Goal: Task Accomplishment & Management: Use online tool/utility

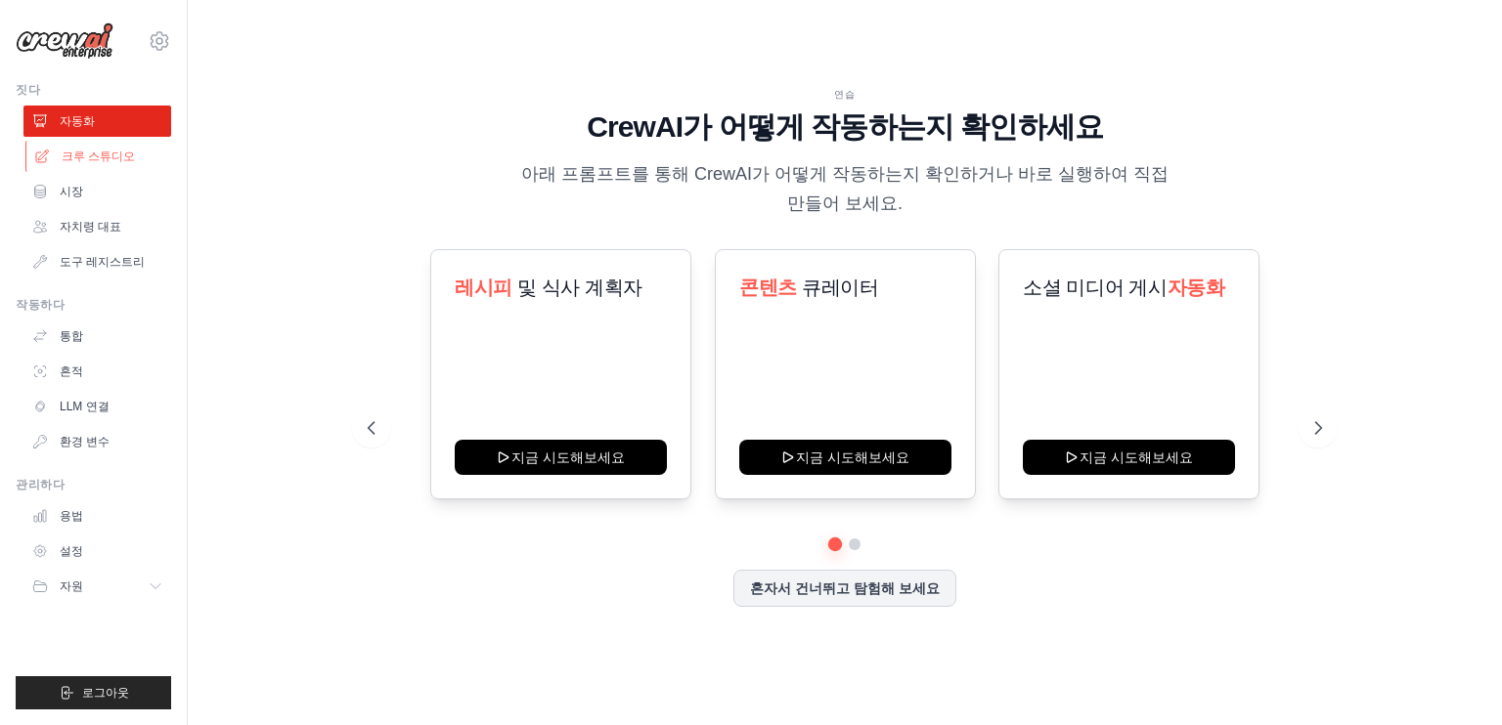
click at [104, 162] on font "크루 스튜디오" at bounding box center [98, 157] width 73 height 14
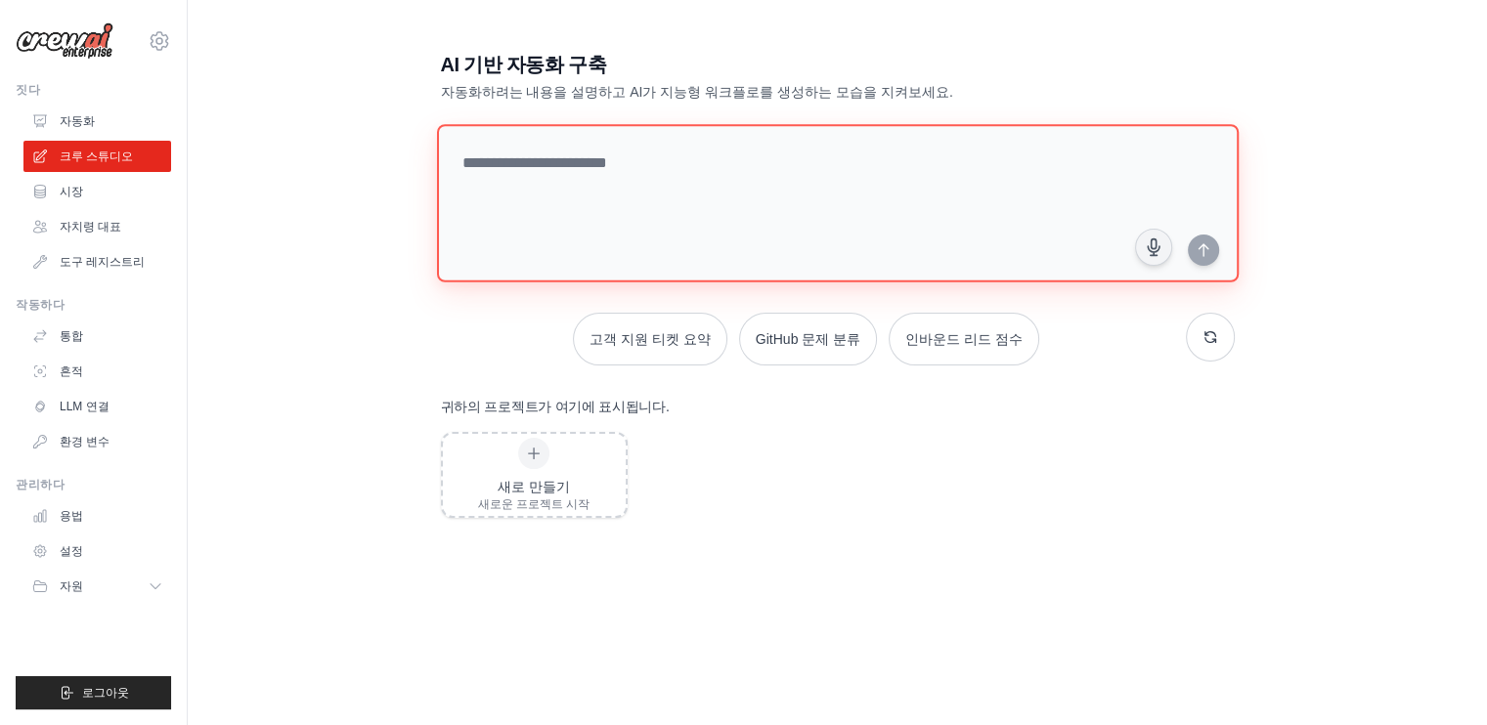
click at [570, 166] on textarea at bounding box center [837, 203] width 802 height 158
paste textarea "*****"
type textarea "**********"
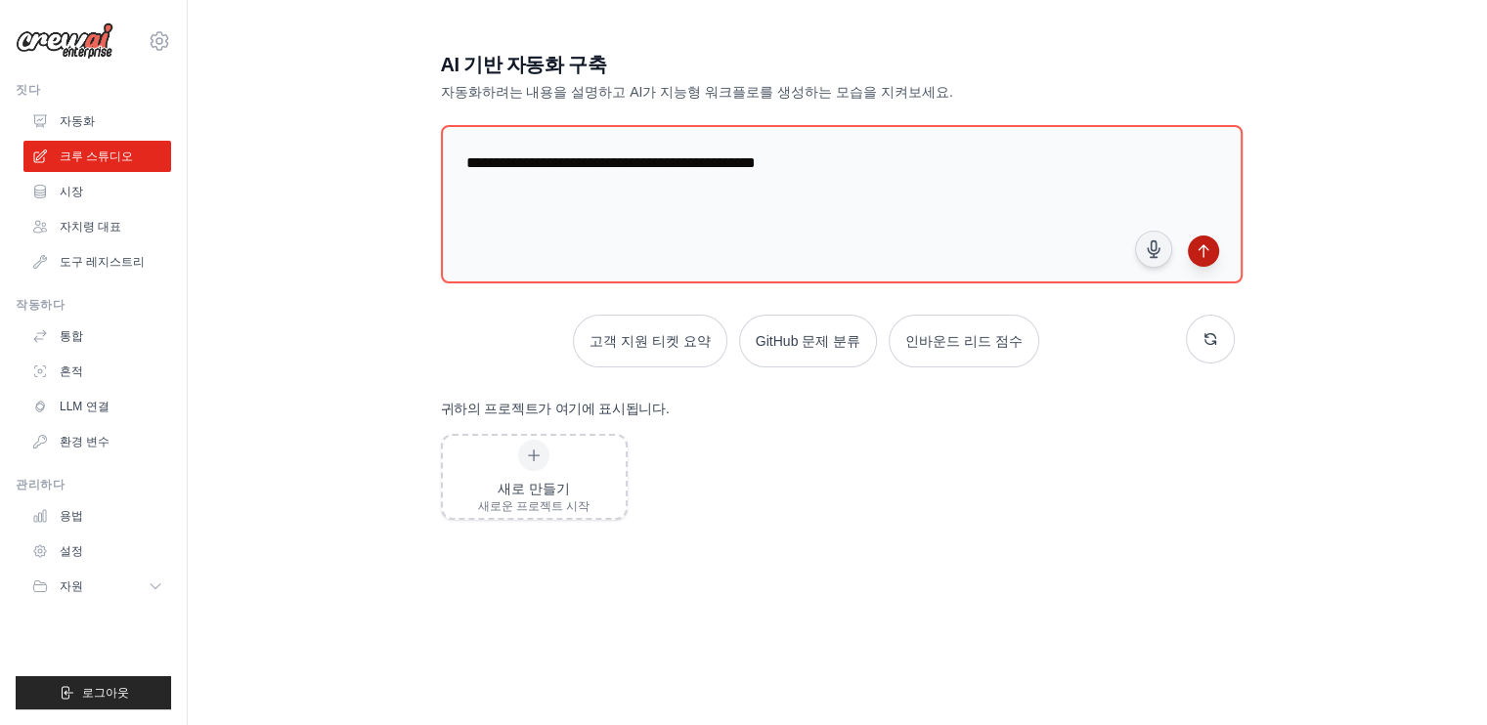
click at [1194, 239] on button "submit" at bounding box center [1203, 251] width 31 height 31
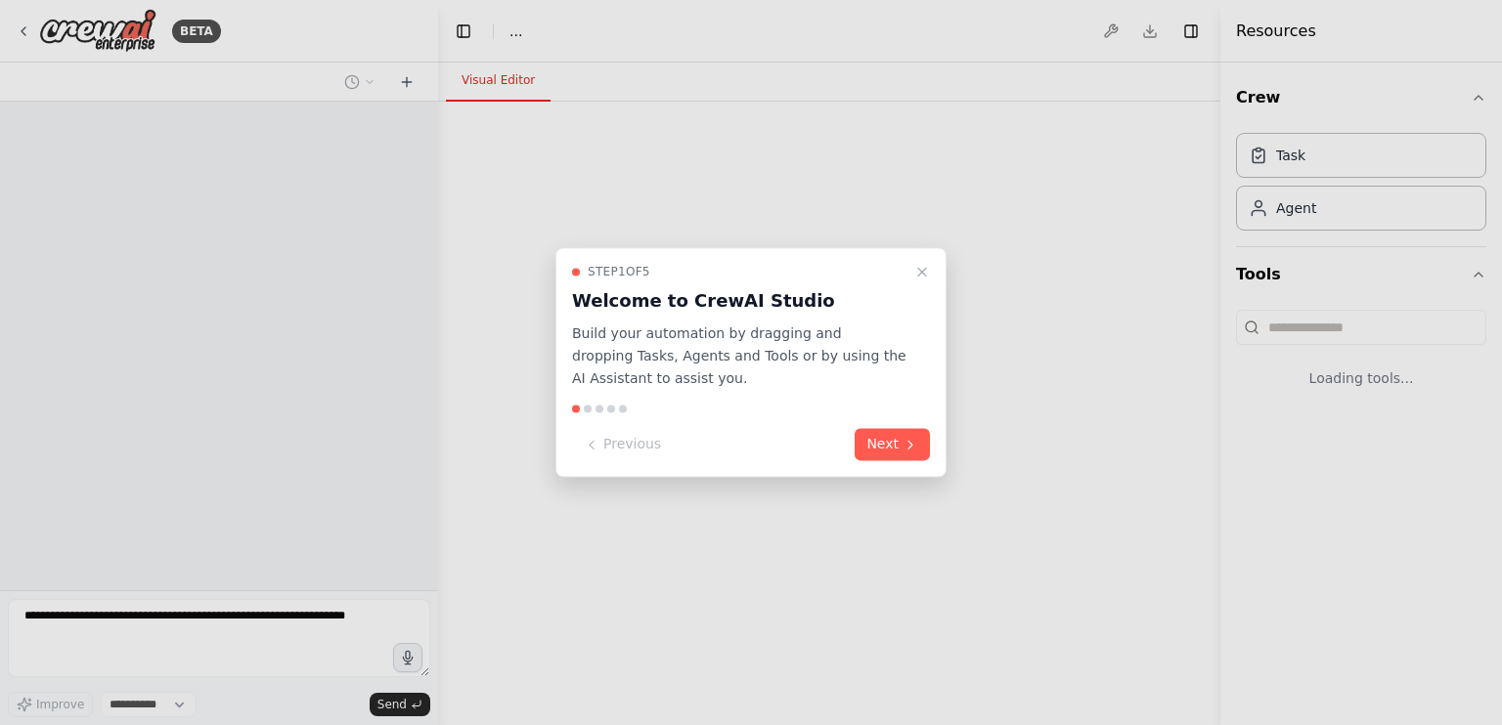
select select "****"
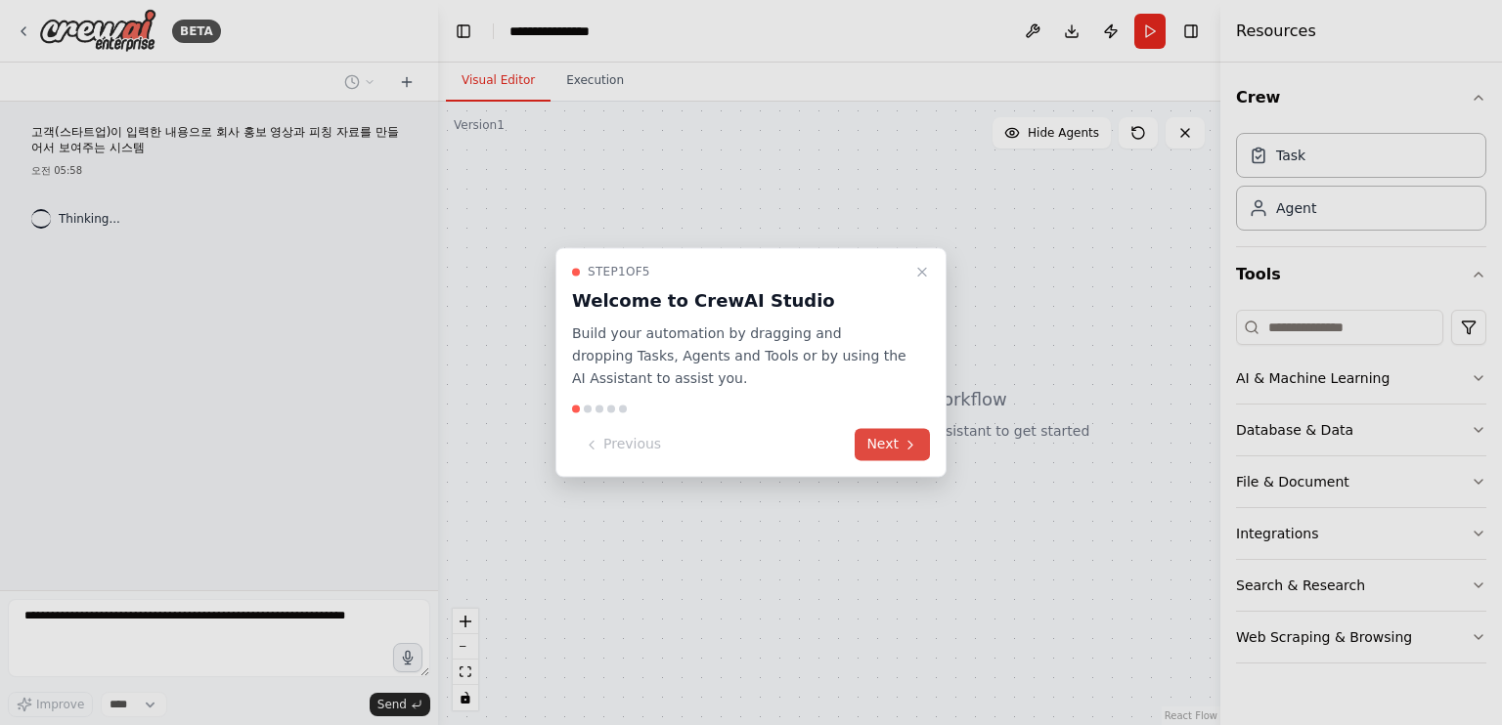
click at [884, 448] on button "Next" at bounding box center [891, 445] width 75 height 32
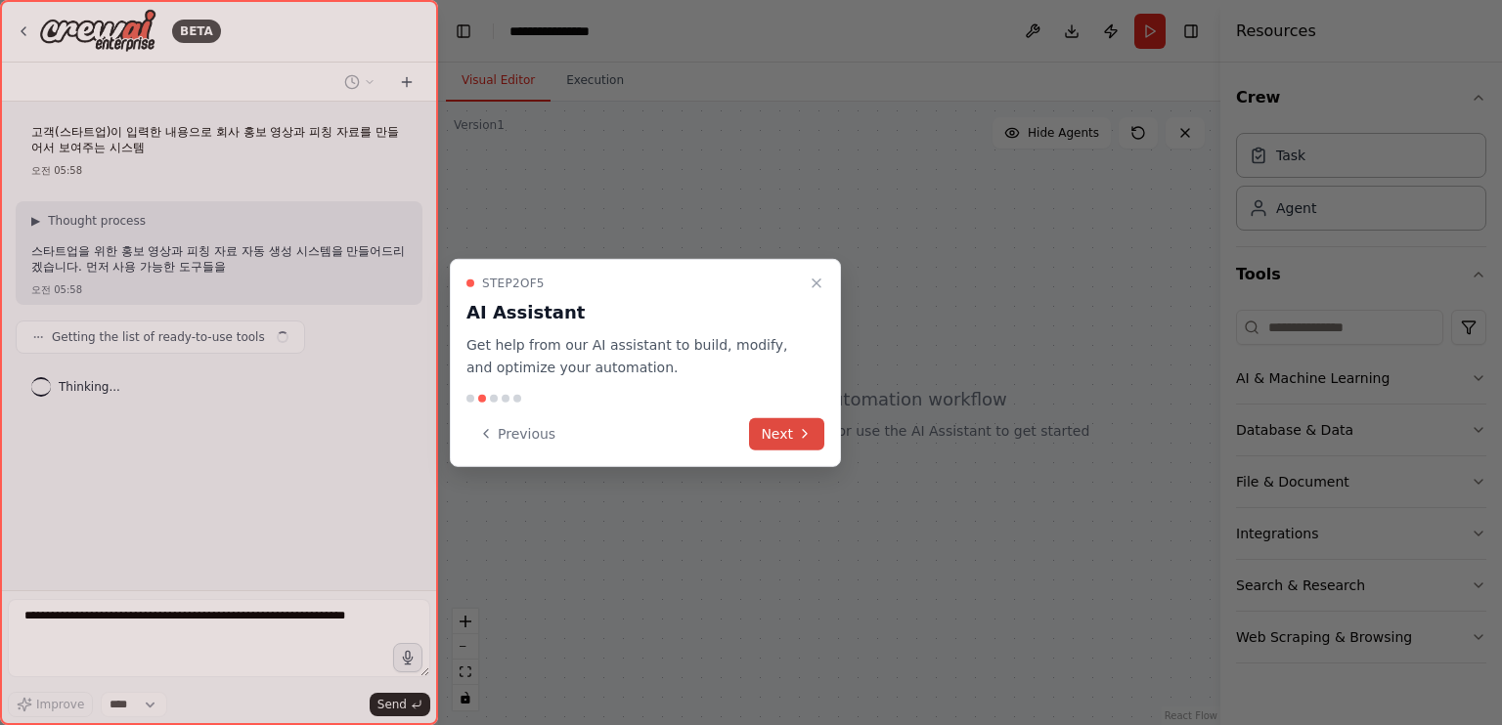
click at [781, 429] on button "Next" at bounding box center [786, 433] width 75 height 32
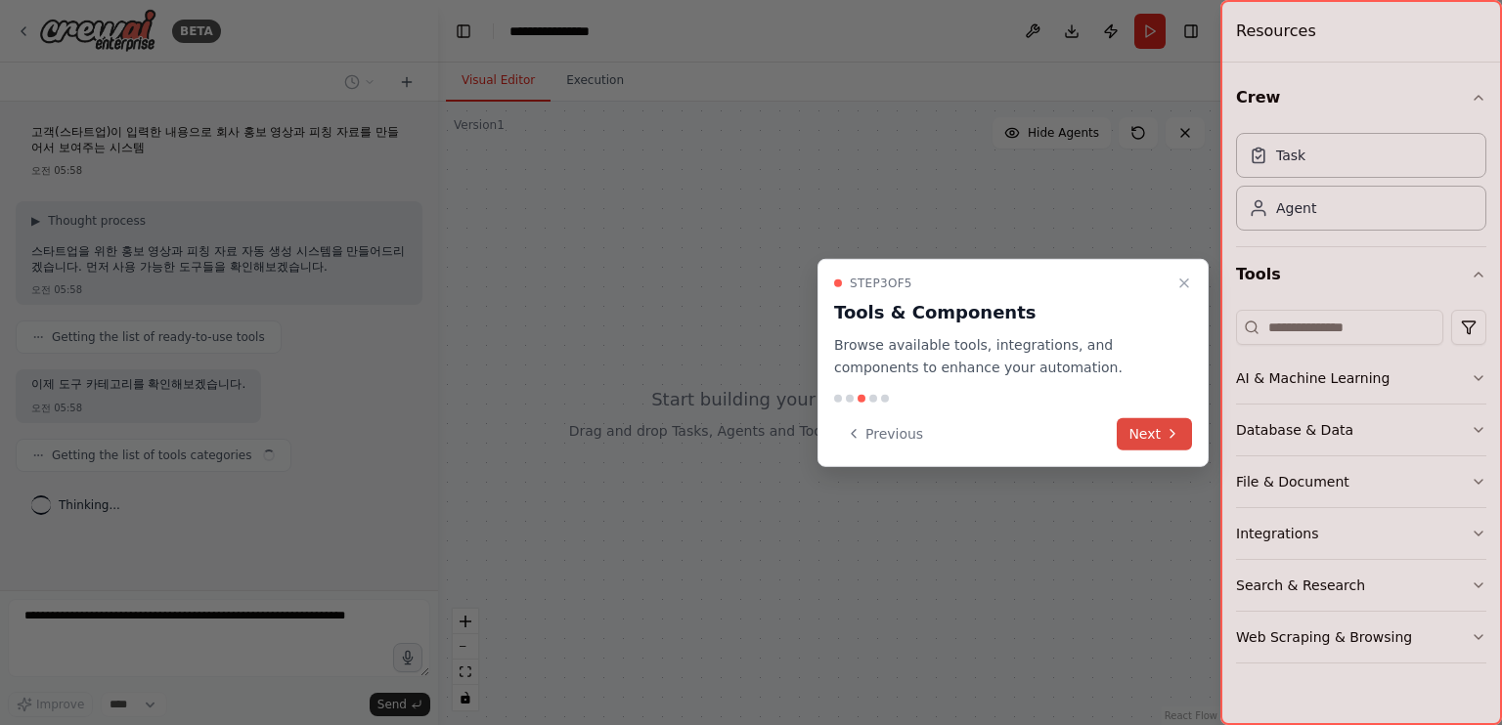
click at [1150, 432] on button "Next" at bounding box center [1153, 433] width 75 height 32
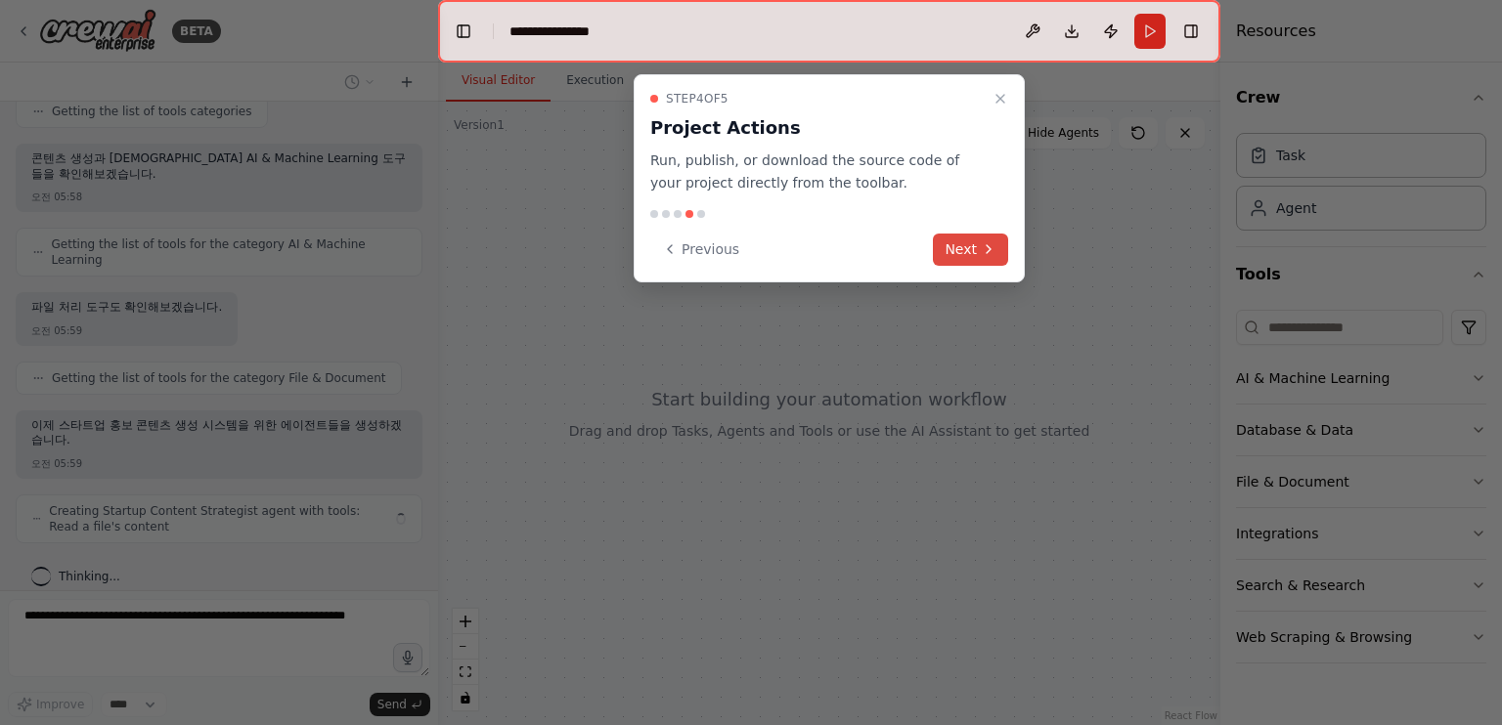
scroll to position [360, 0]
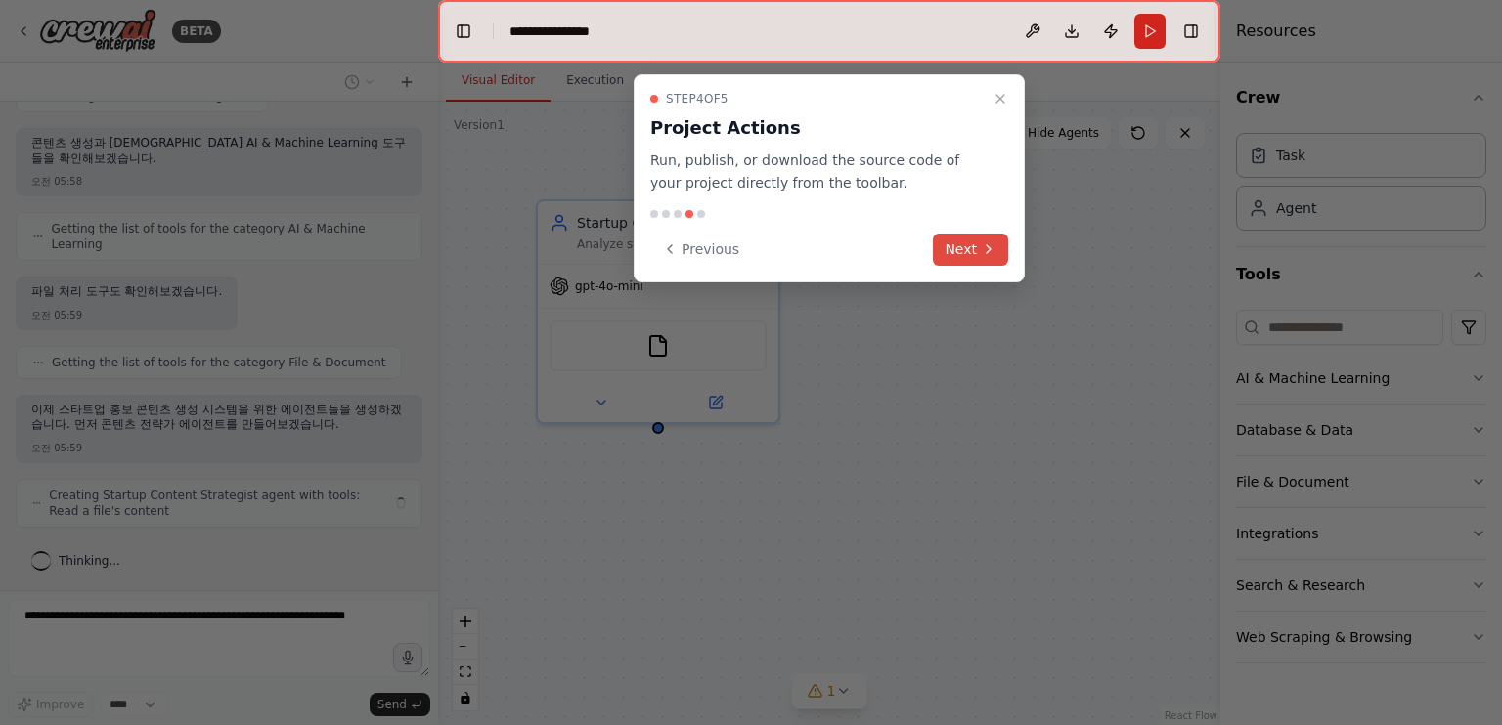
click at [972, 248] on button "Next" at bounding box center [970, 250] width 75 height 32
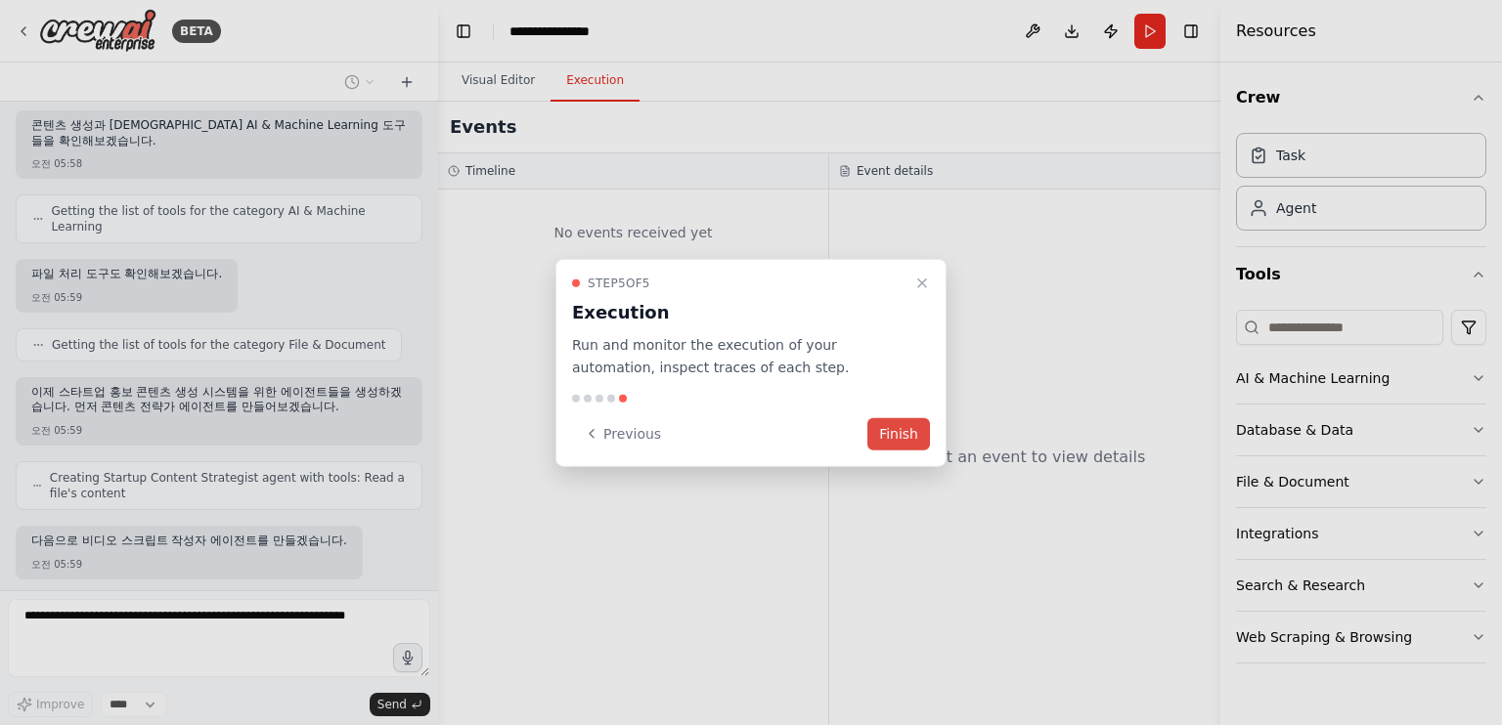
scroll to position [477, 0]
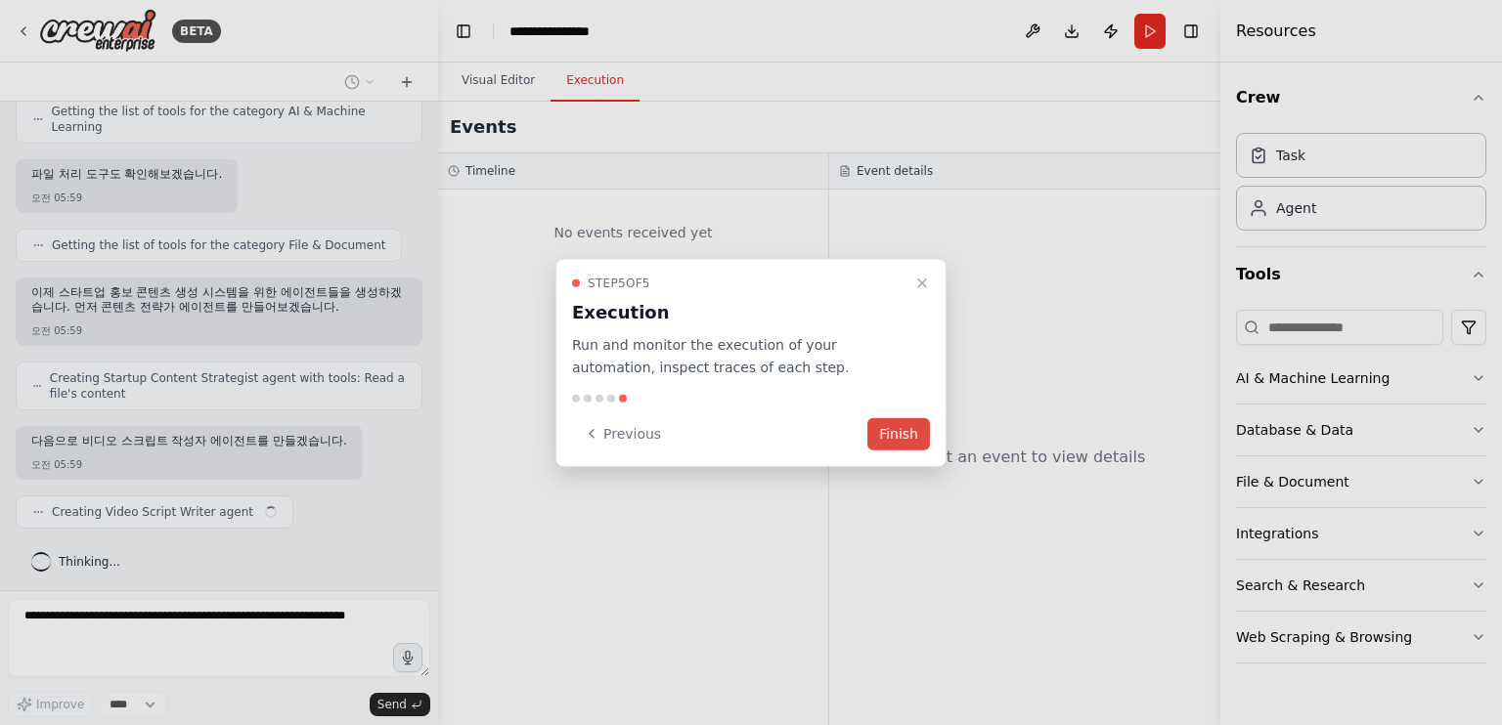
click at [902, 428] on button "Finish" at bounding box center [898, 433] width 63 height 32
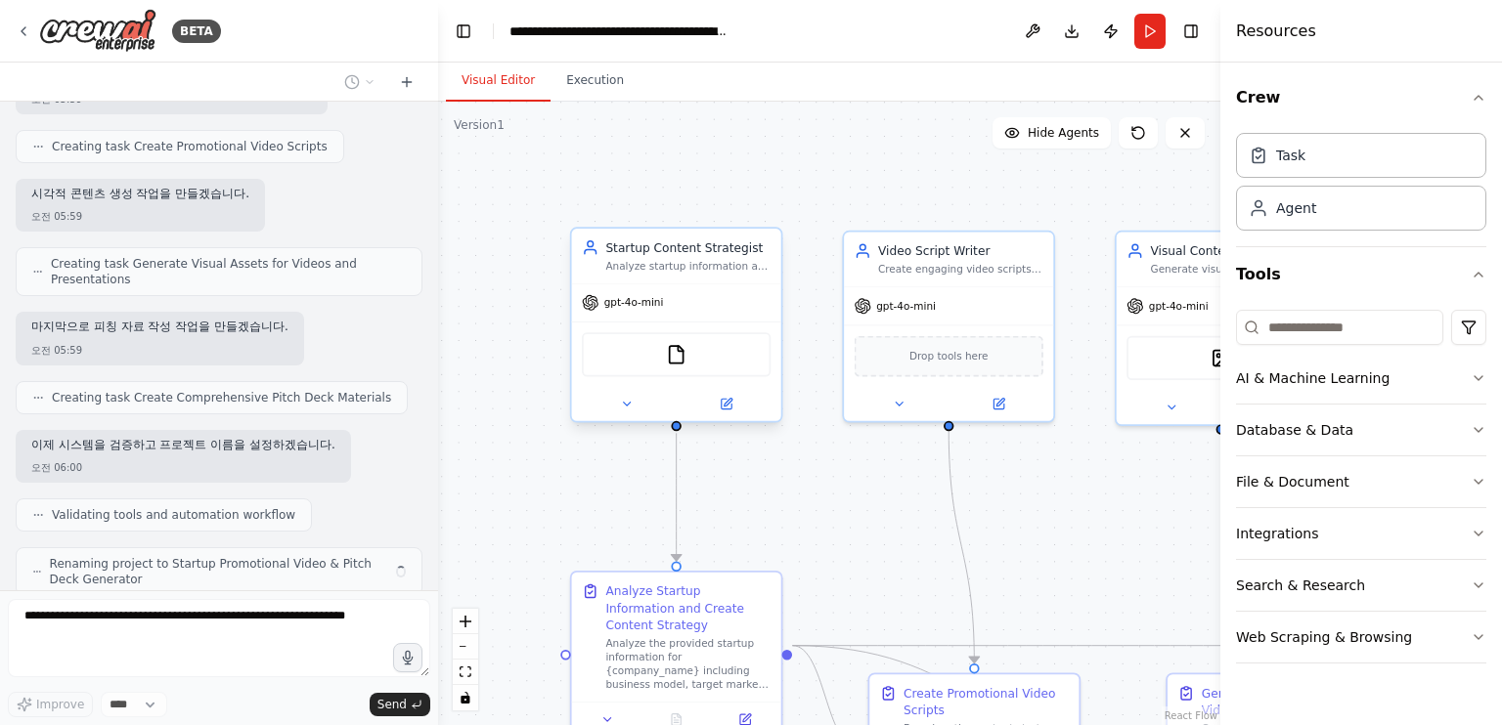
scroll to position [1410, 0]
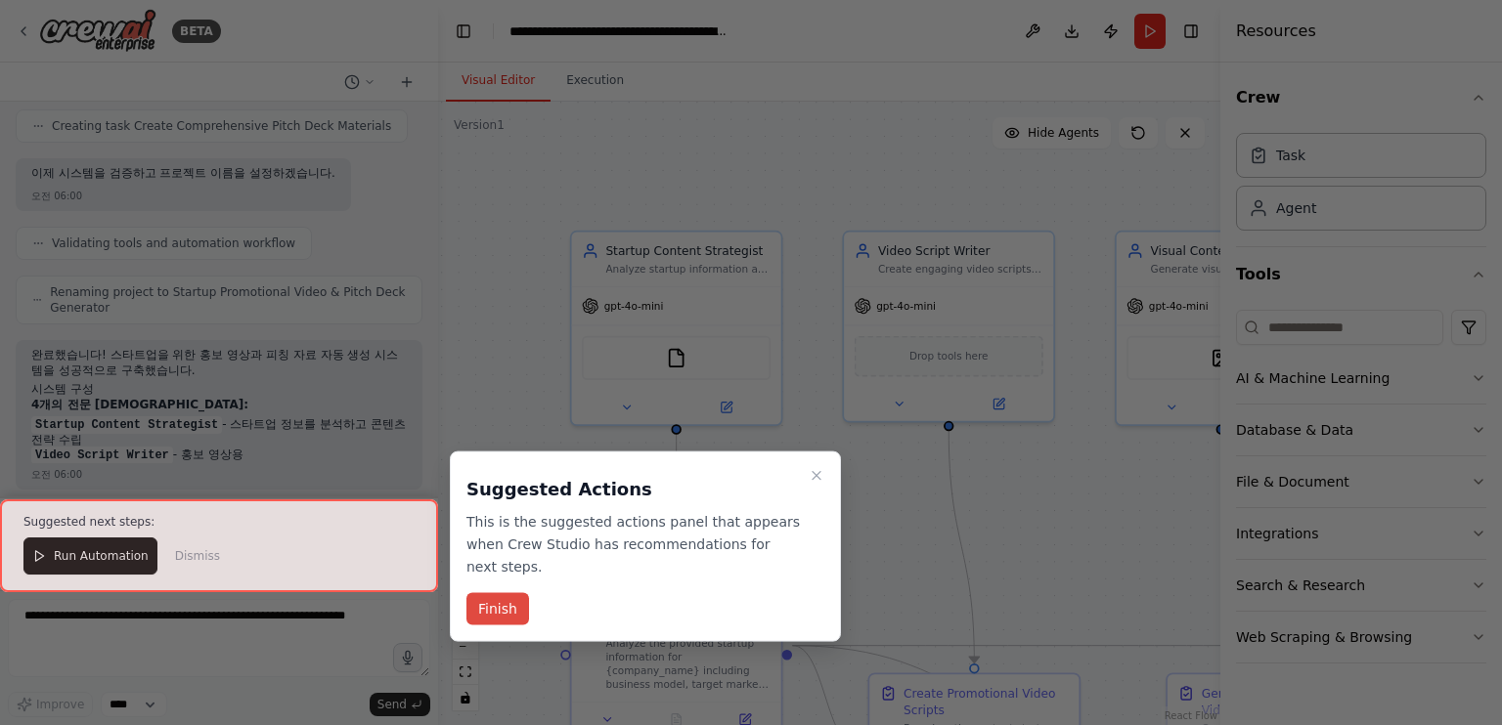
click at [505, 605] on button "Finish" at bounding box center [497, 609] width 63 height 32
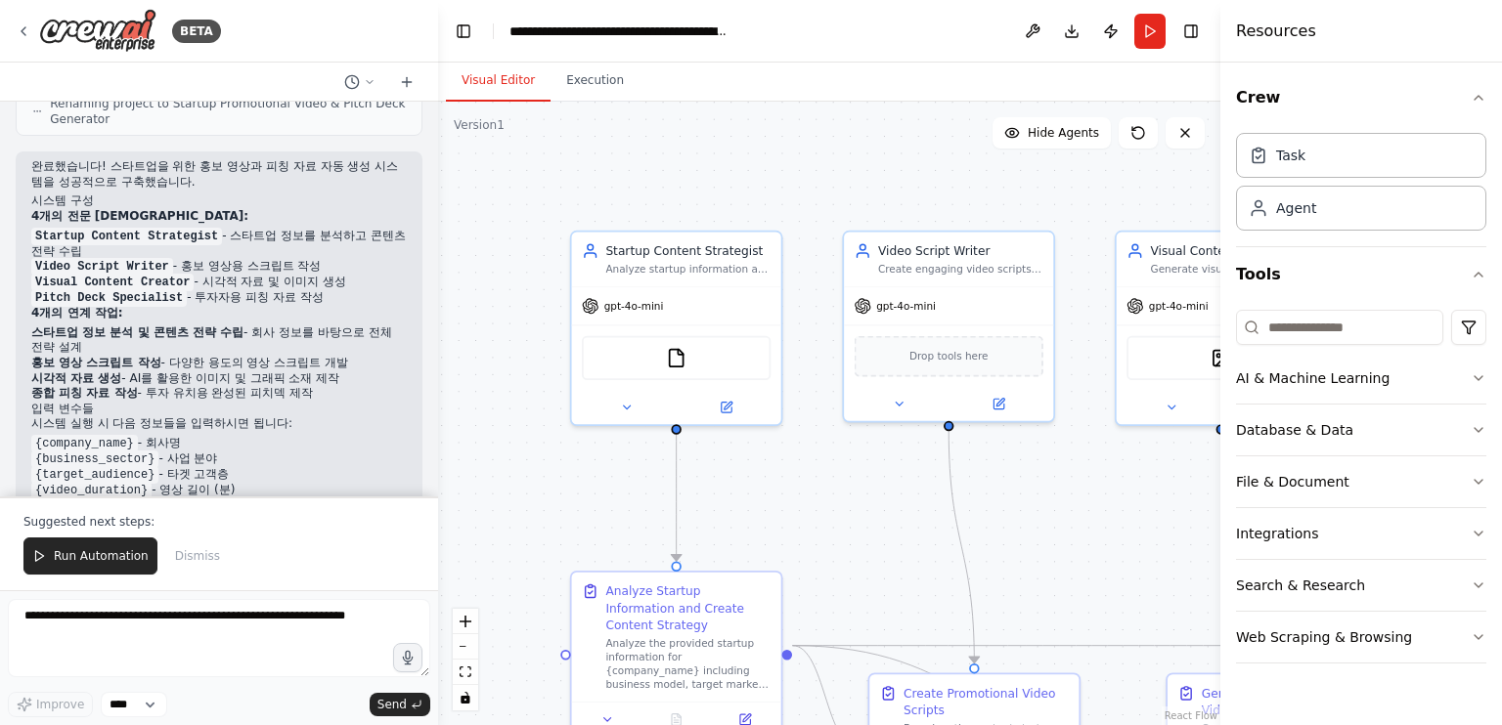
scroll to position [1903, 0]
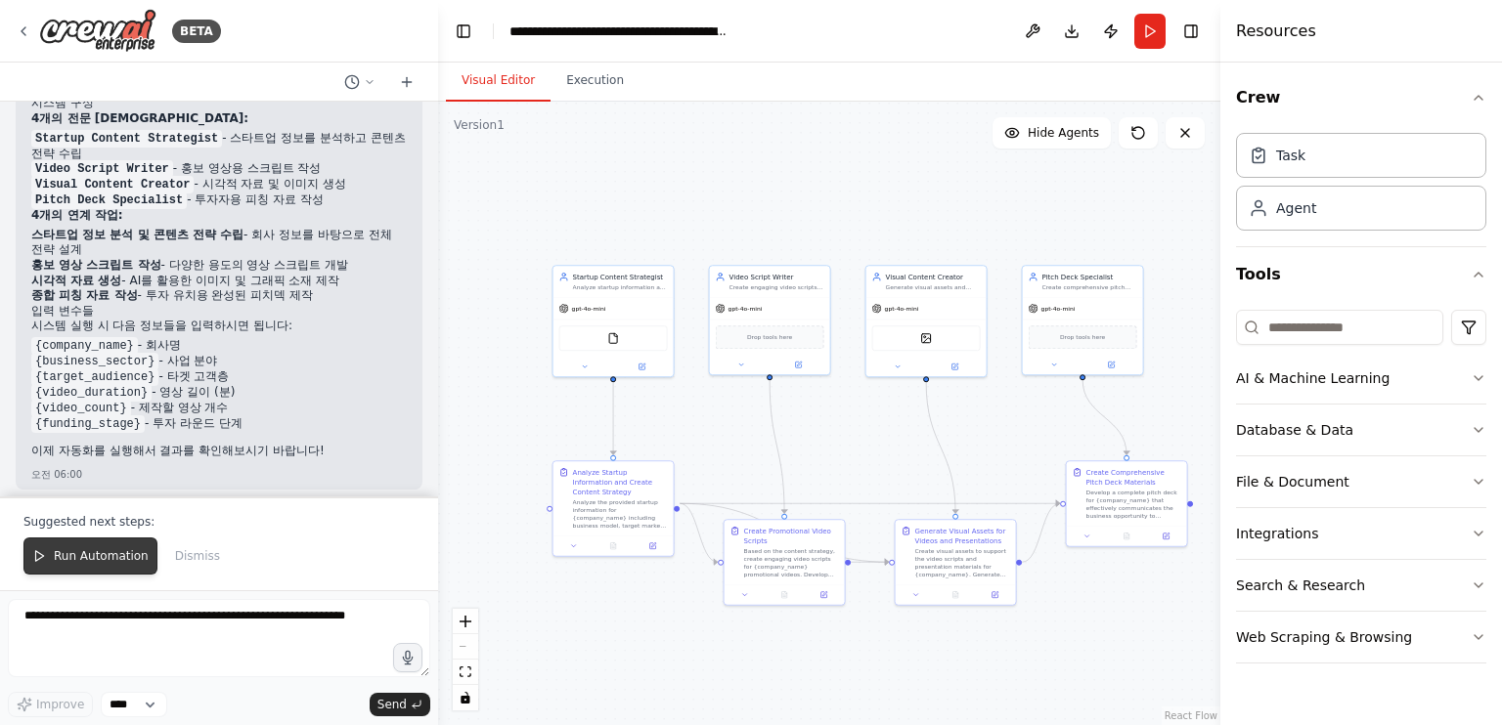
click at [118, 558] on span "Run Automation" at bounding box center [101, 556] width 95 height 16
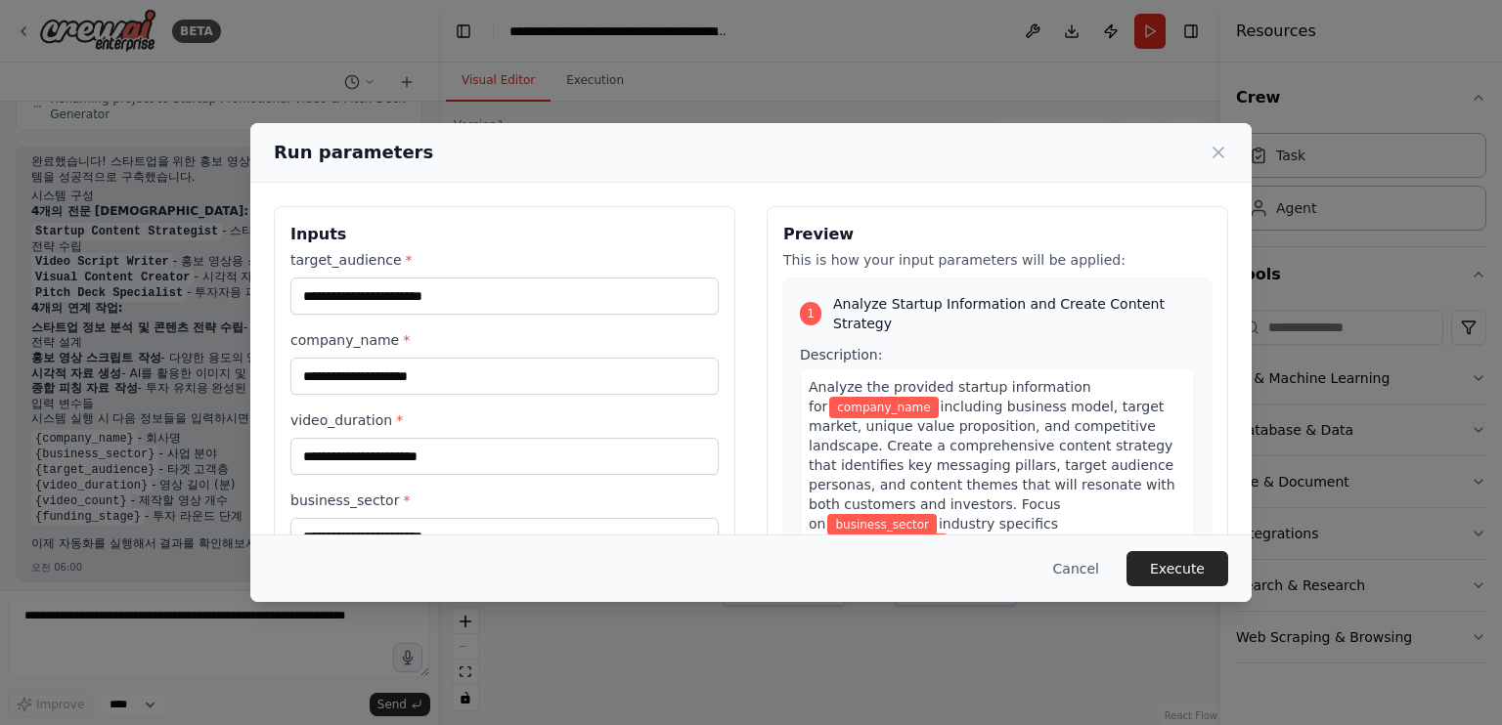
drag, startPoint x: 536, startPoint y: 150, endPoint x: 616, endPoint y: 91, distance: 99.3
click at [616, 91] on div "Run parameters Inputs target_audience * company_name * video_duration * busines…" at bounding box center [751, 362] width 1502 height 725
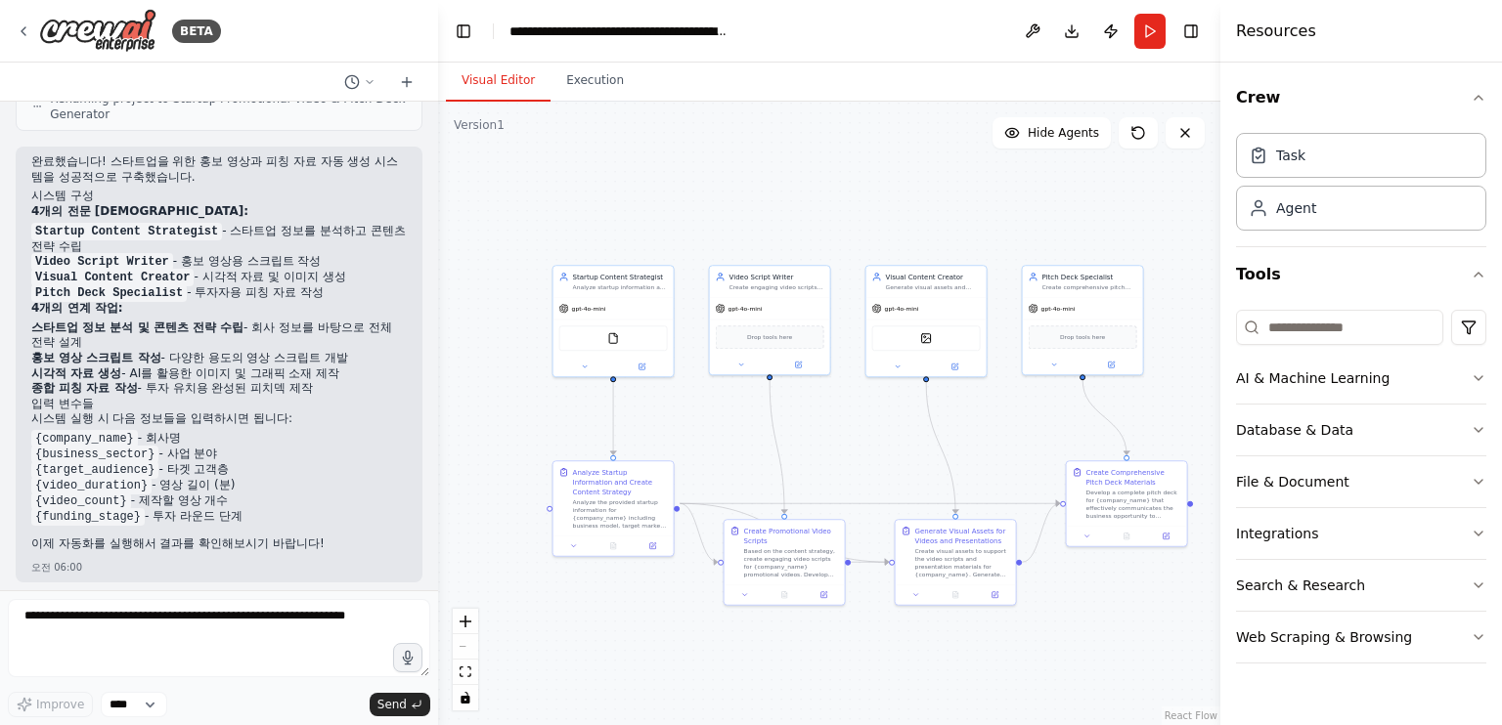
click at [258, 519] on li "{funding_stage} - 투자 라운드 단계" at bounding box center [218, 517] width 375 height 16
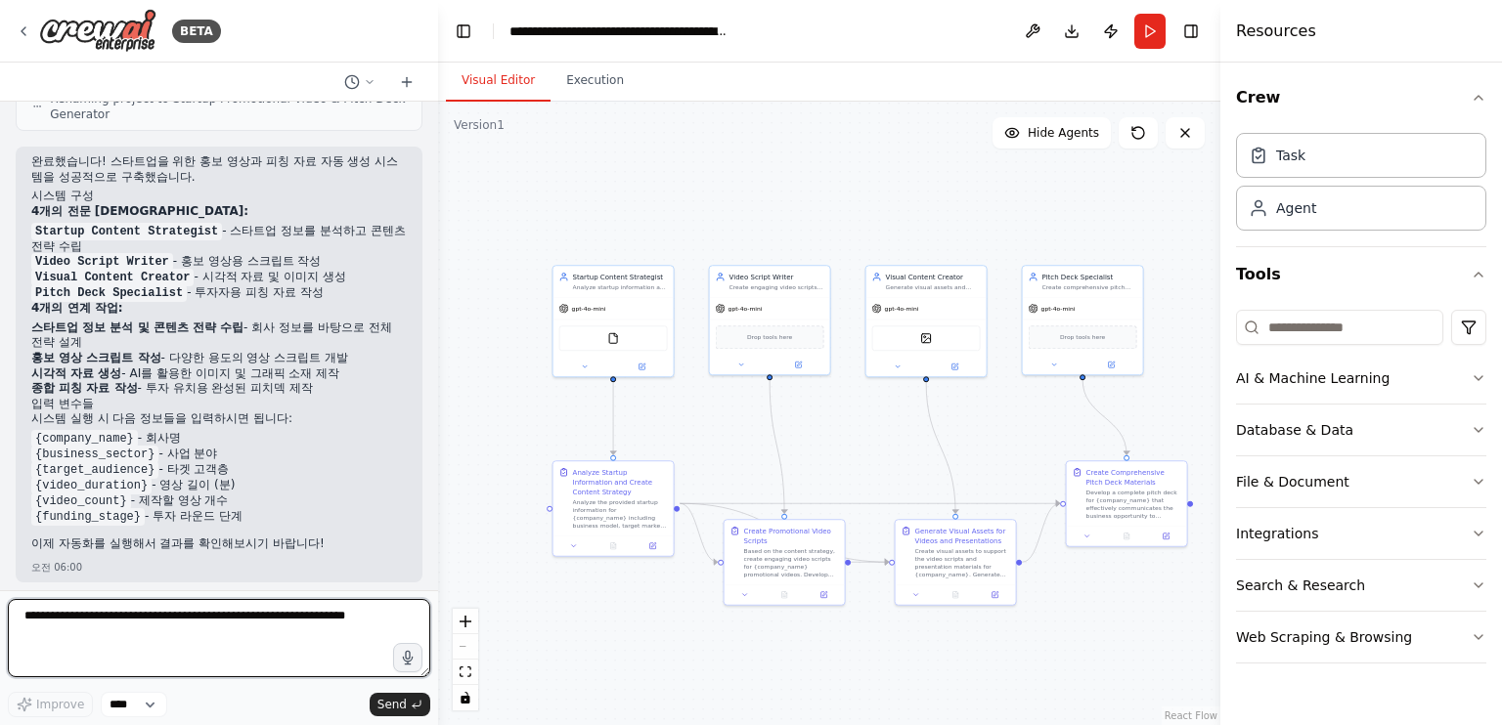
click at [289, 614] on textarea at bounding box center [219, 638] width 422 height 78
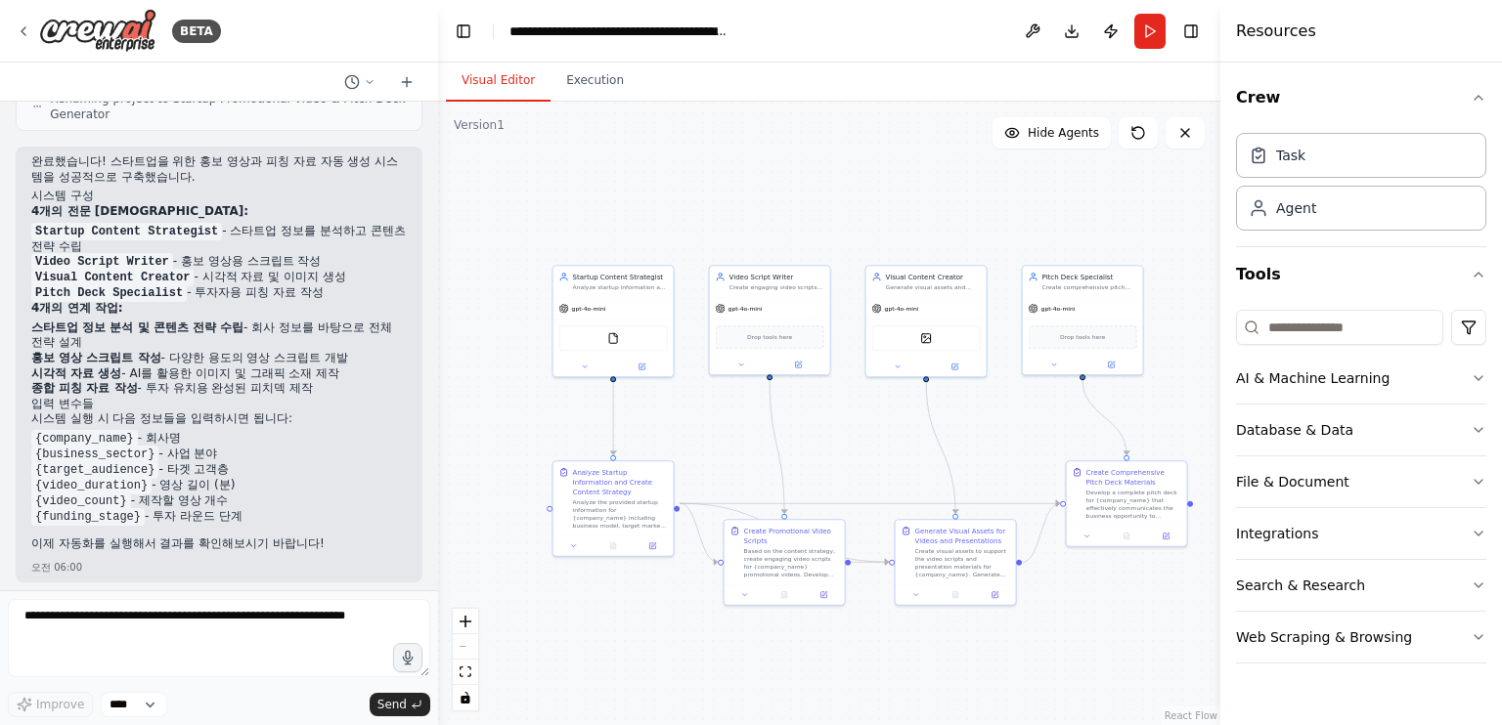
click at [724, 432] on div ".deletable-edge-delete-btn { width: 20px; height: 20px; border: 0px solid #ffff…" at bounding box center [829, 414] width 782 height 624
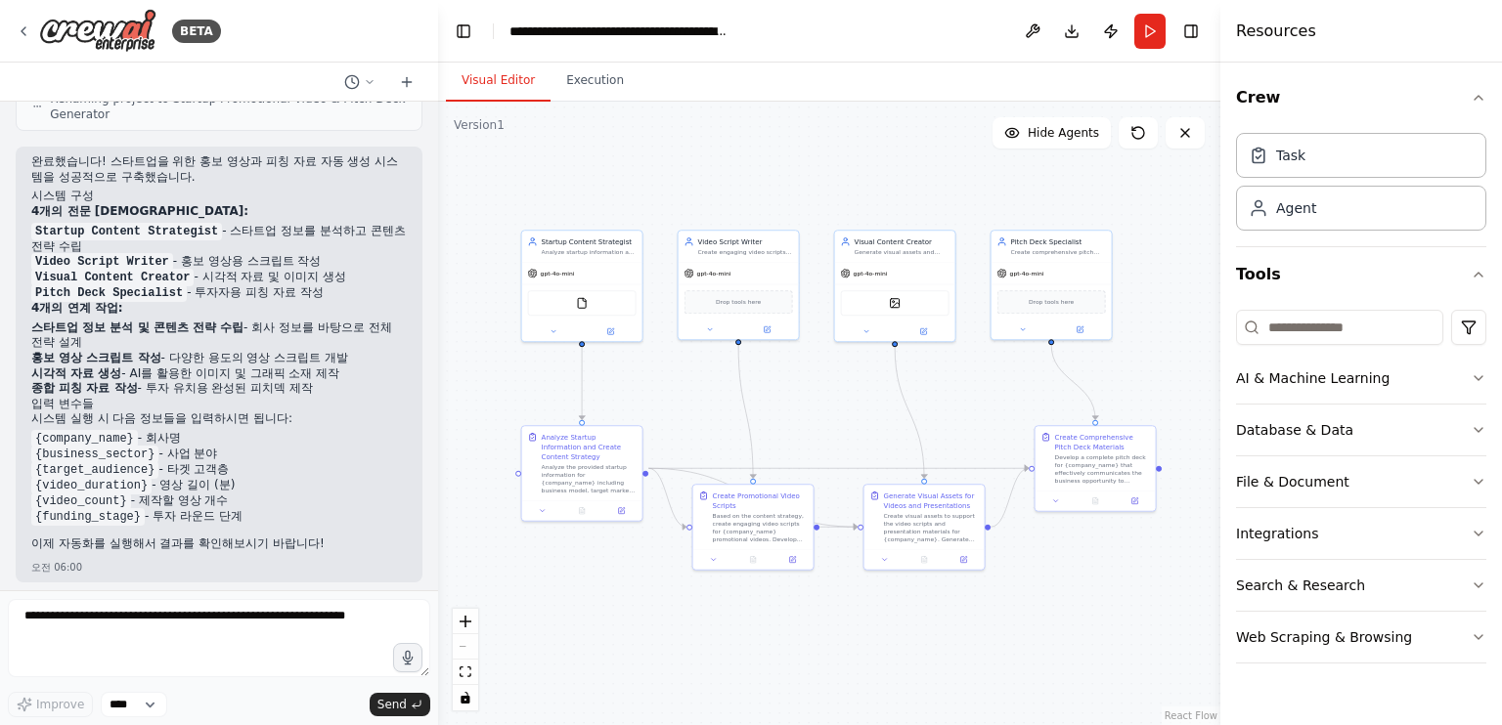
drag, startPoint x: 724, startPoint y: 428, endPoint x: 694, endPoint y: 395, distance: 45.0
click at [694, 395] on div ".deletable-edge-delete-btn { width: 20px; height: 20px; border: 0px solid #ffff…" at bounding box center [829, 414] width 782 height 624
click at [1326, 153] on div "Task" at bounding box center [1361, 154] width 250 height 45
click at [1353, 213] on div "Agent" at bounding box center [1361, 207] width 250 height 45
click at [1341, 212] on div "Agent" at bounding box center [1361, 207] width 250 height 45
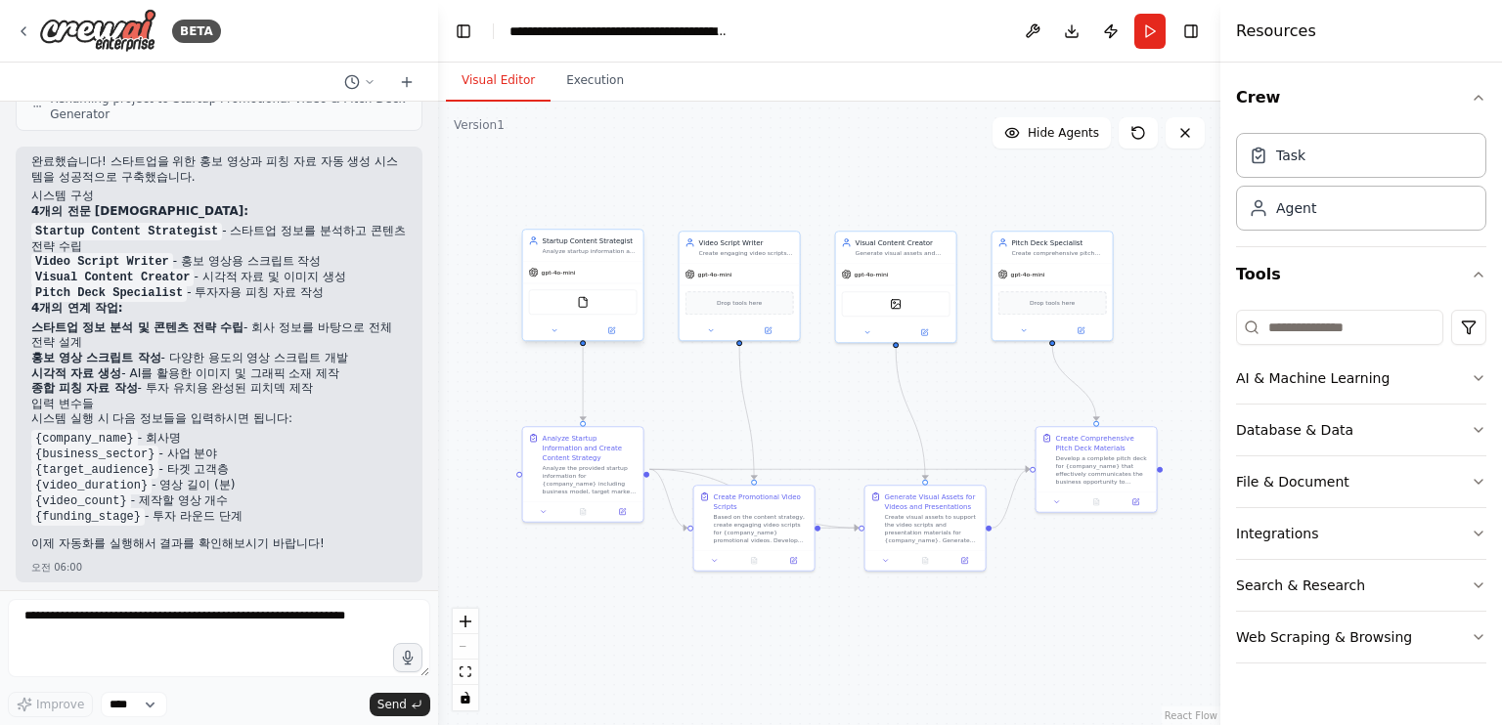
click at [576, 282] on div "gpt-4o-mini" at bounding box center [583, 273] width 120 height 22
drag, startPoint x: 576, startPoint y: 282, endPoint x: 490, endPoint y: 277, distance: 86.2
click at [490, 277] on div ".deletable-edge-delete-btn { width: 20px; height: 20px; border: 0px solid #ffff…" at bounding box center [829, 414] width 782 height 624
click at [223, 496] on li "{video_count} - 제작할 영상 개수" at bounding box center [218, 502] width 375 height 16
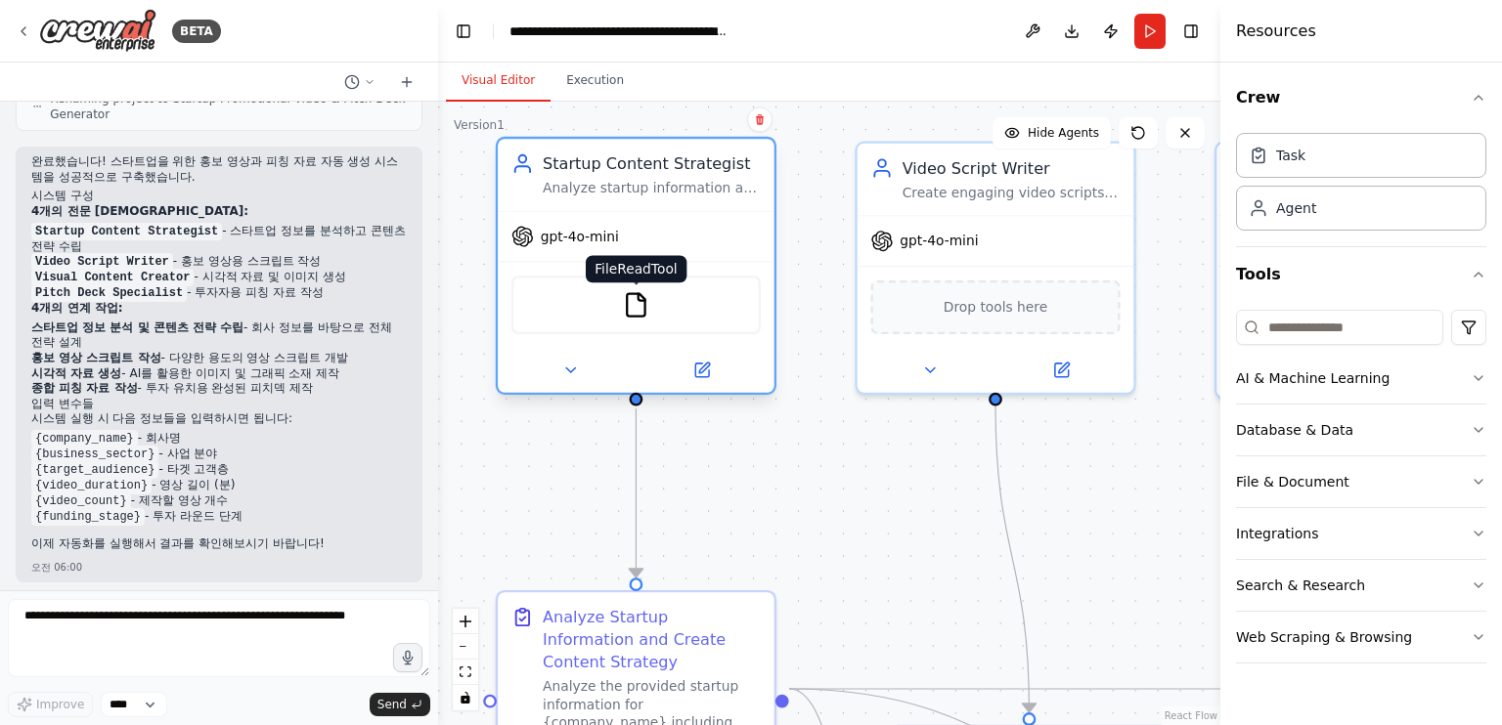
click at [636, 304] on img at bounding box center [636, 304] width 27 height 27
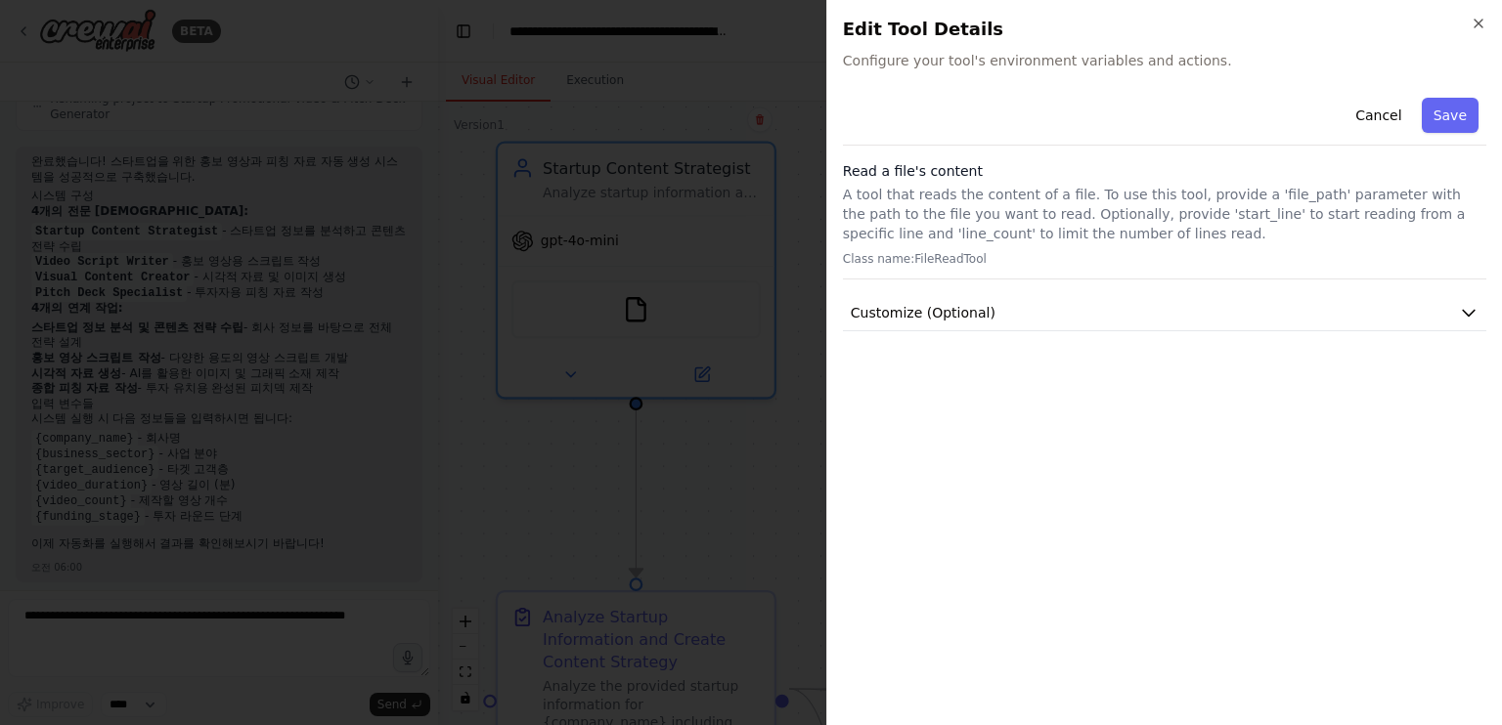
click at [1104, 365] on div "Cancel Save Read a file's content A tool that reads the content of a file. To u…" at bounding box center [1164, 400] width 643 height 620
click at [1159, 315] on button "Customize (Optional)" at bounding box center [1164, 313] width 643 height 36
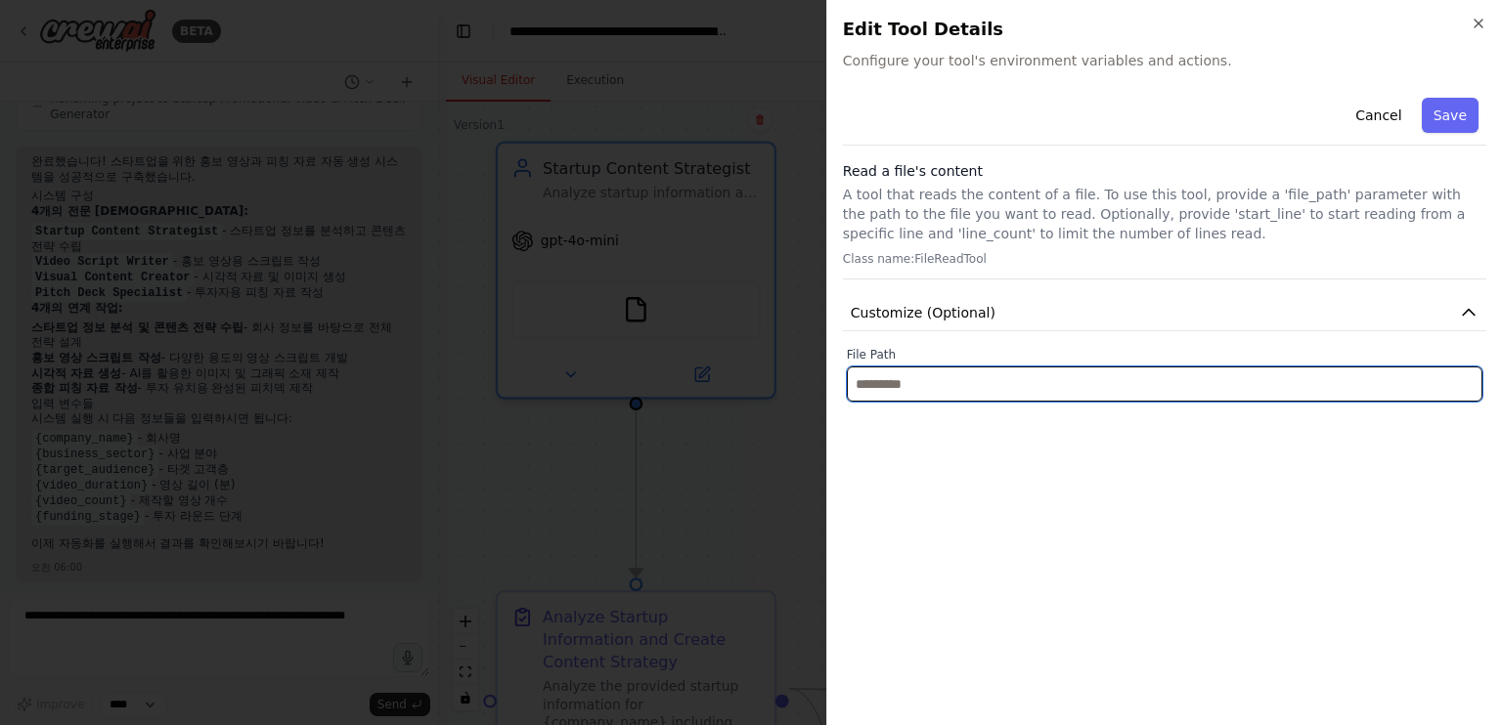
click at [1138, 383] on input "text" at bounding box center [1164, 384] width 635 height 35
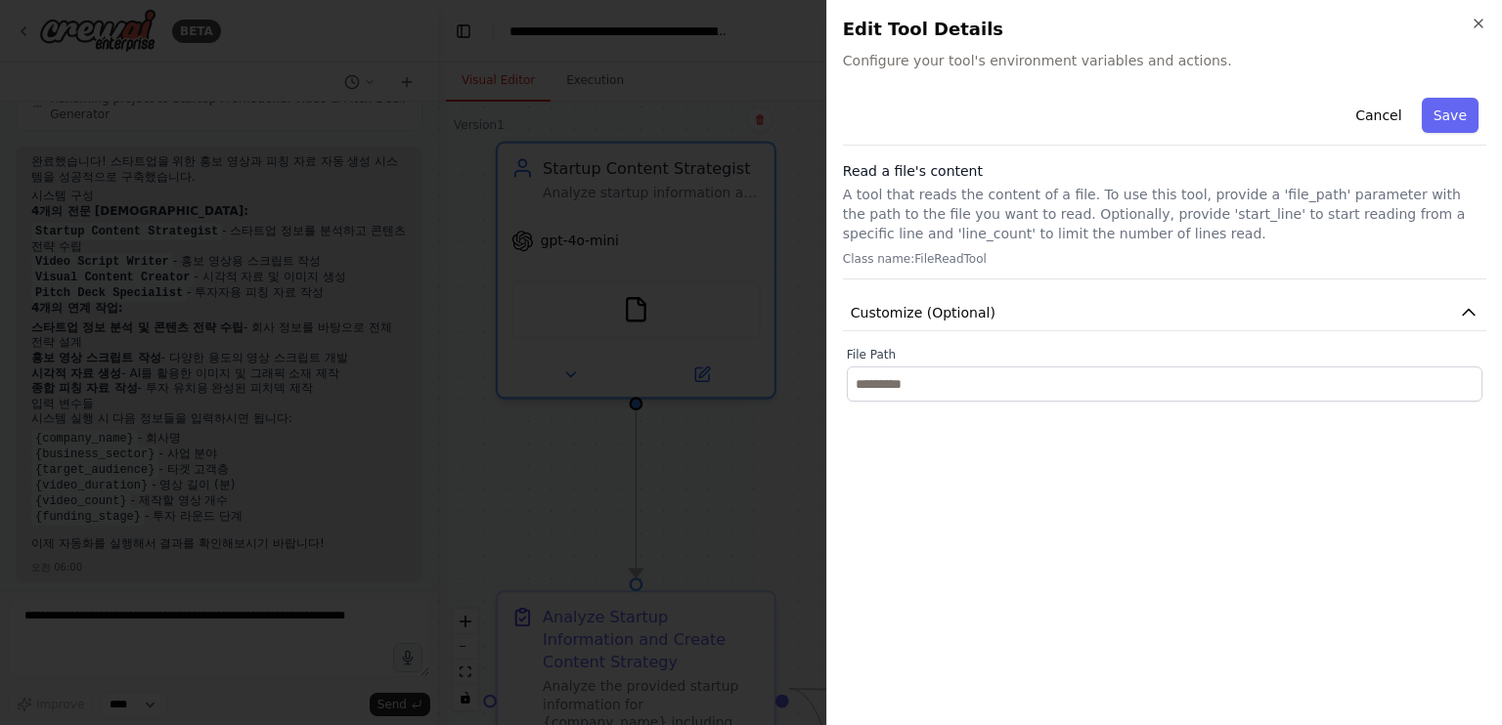
click at [1126, 458] on div "Cancel Save Read a file's content A tool that reads the content of a file. To u…" at bounding box center [1164, 400] width 643 height 620
click at [1473, 18] on icon "button" at bounding box center [1478, 24] width 16 height 16
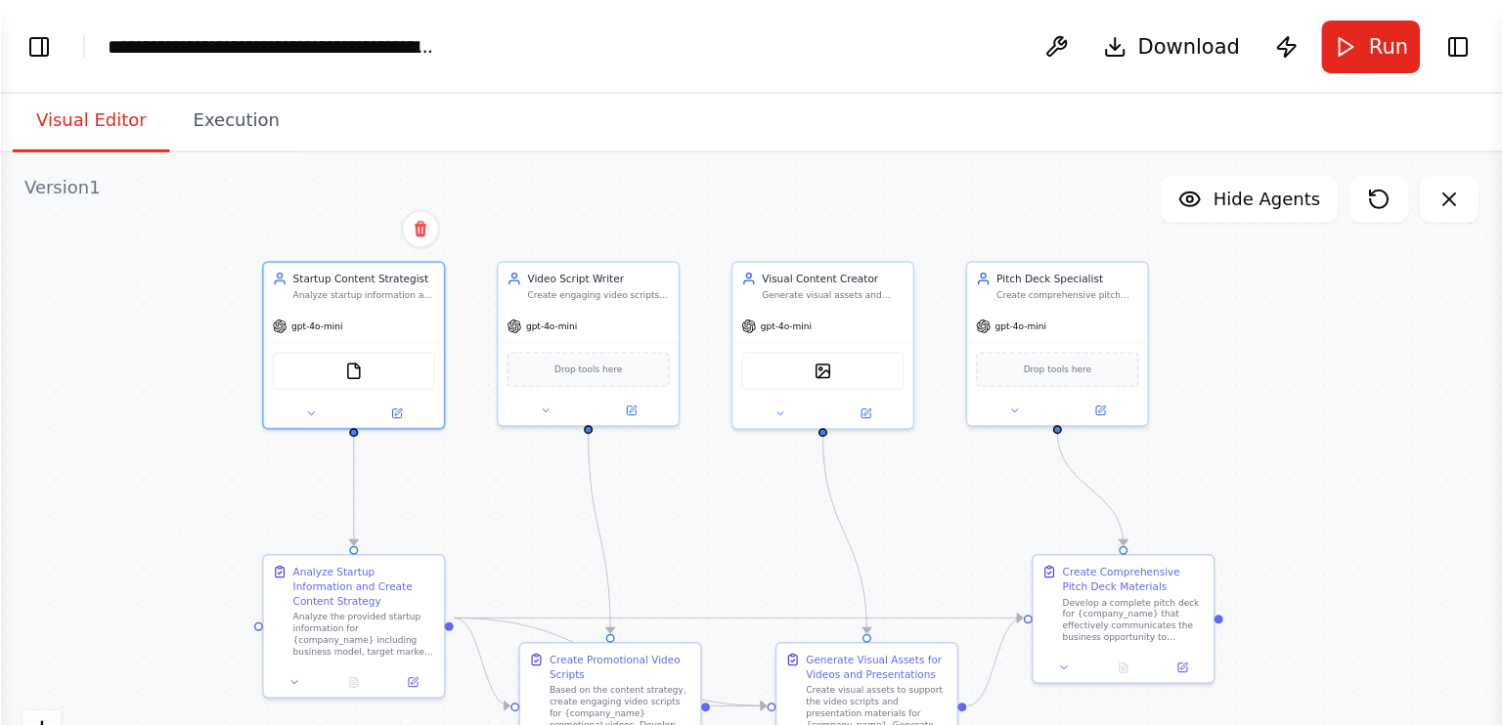
scroll to position [1728, 0]
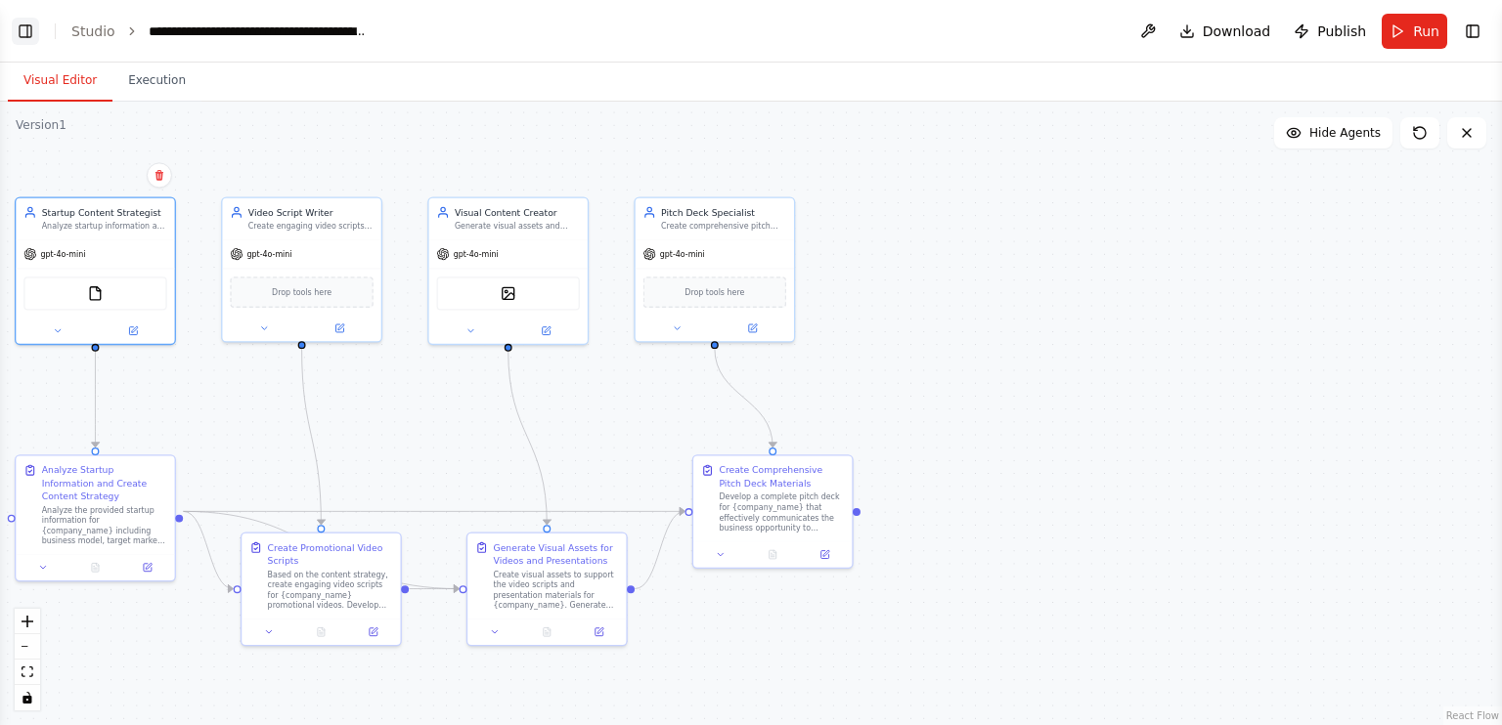
click at [23, 35] on button "Toggle Left Sidebar" at bounding box center [25, 31] width 27 height 27
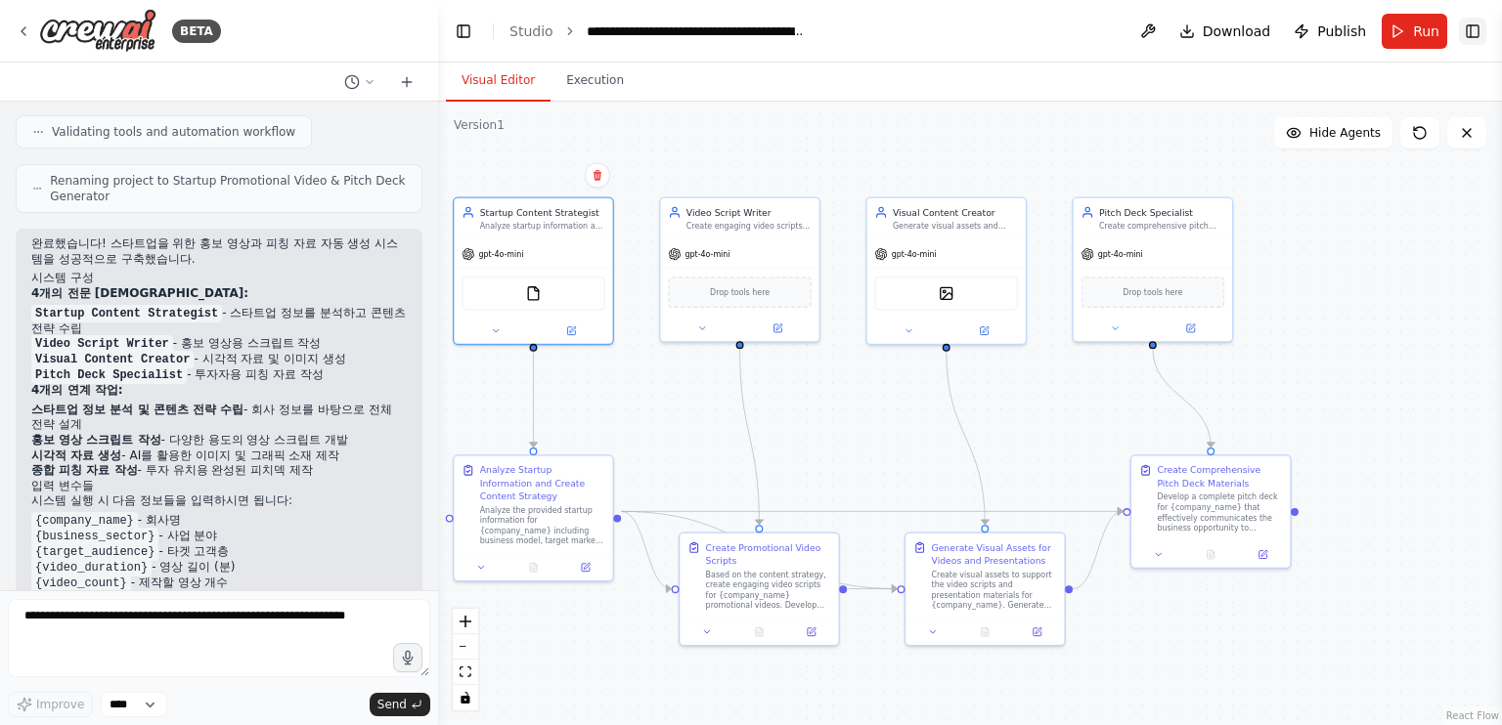
click at [1473, 31] on button "Toggle Right Sidebar" at bounding box center [1472, 31] width 27 height 27
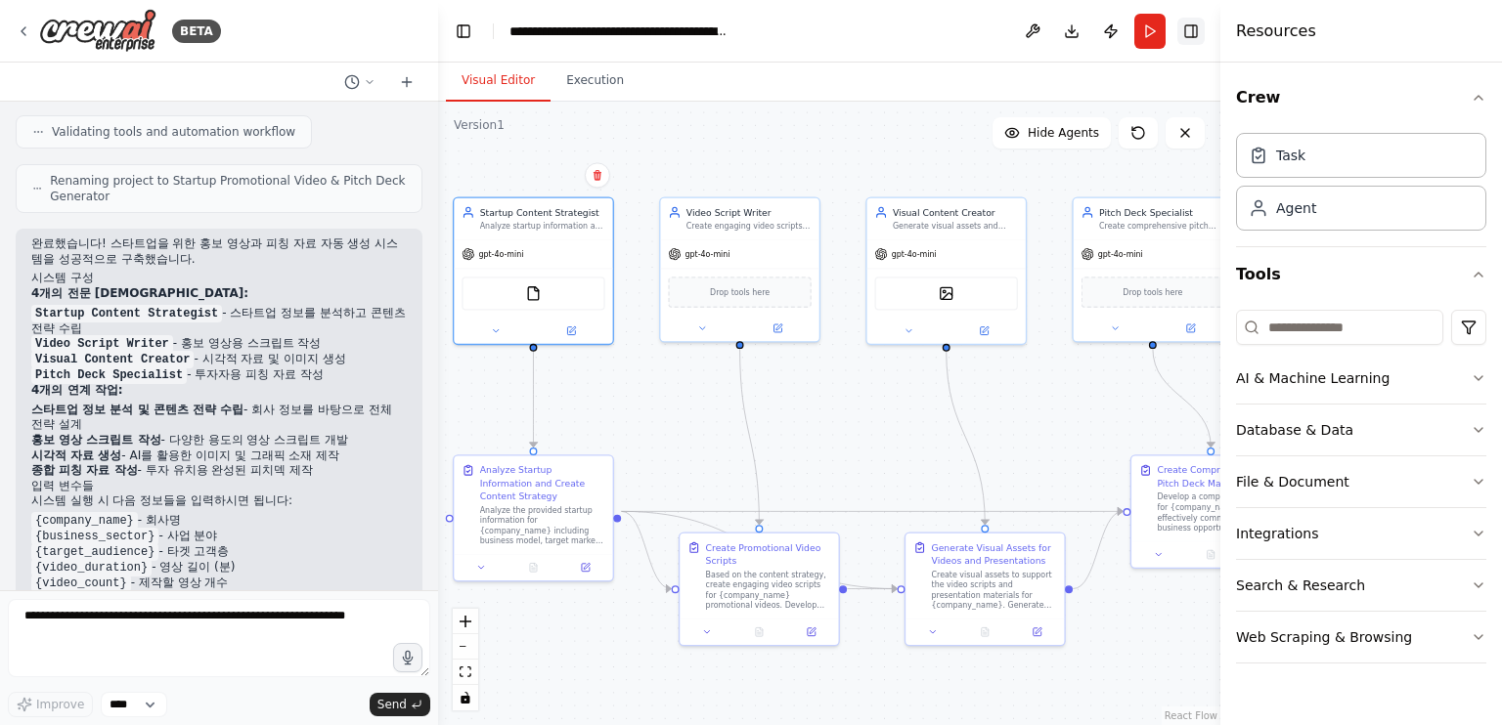
click at [1196, 38] on button "Toggle Right Sidebar" at bounding box center [1190, 31] width 27 height 27
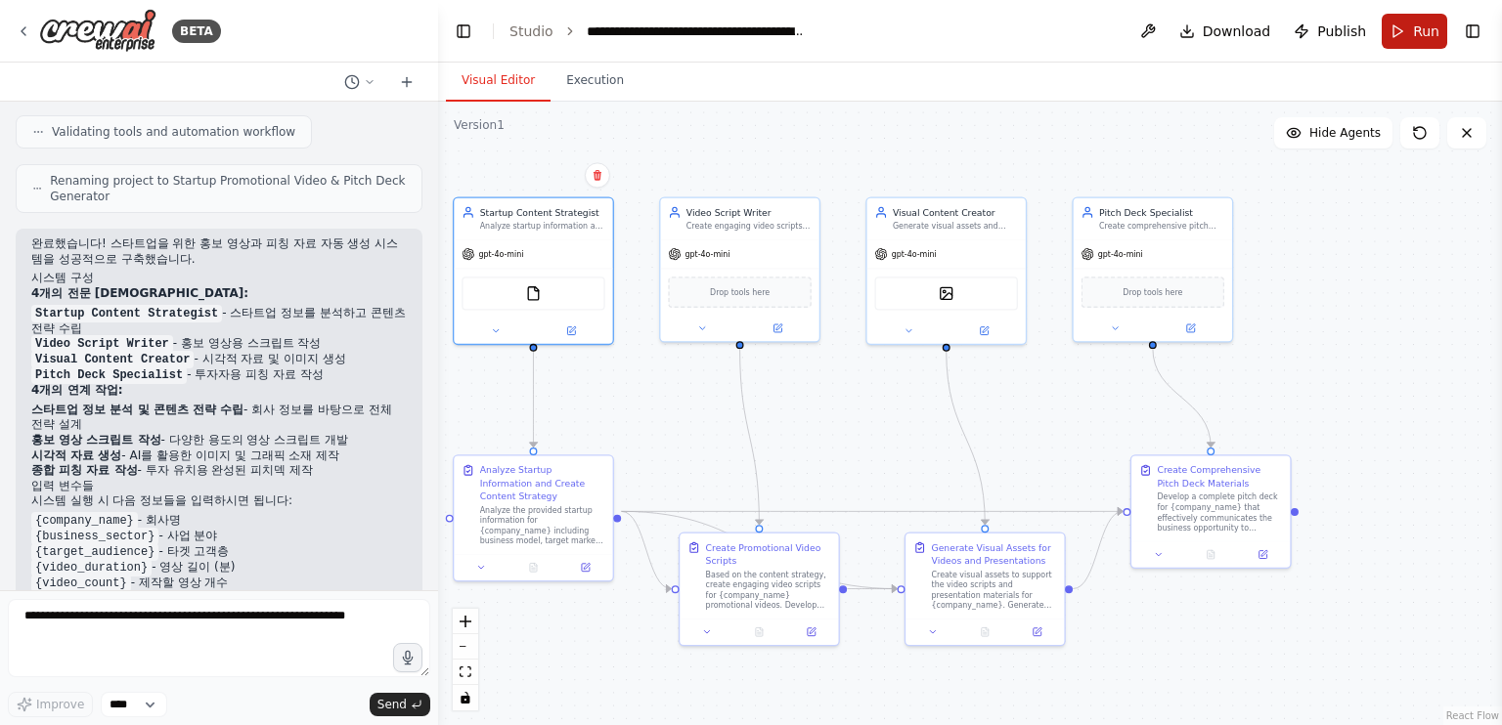
click at [1423, 26] on span "Run" at bounding box center [1426, 32] width 26 height 20
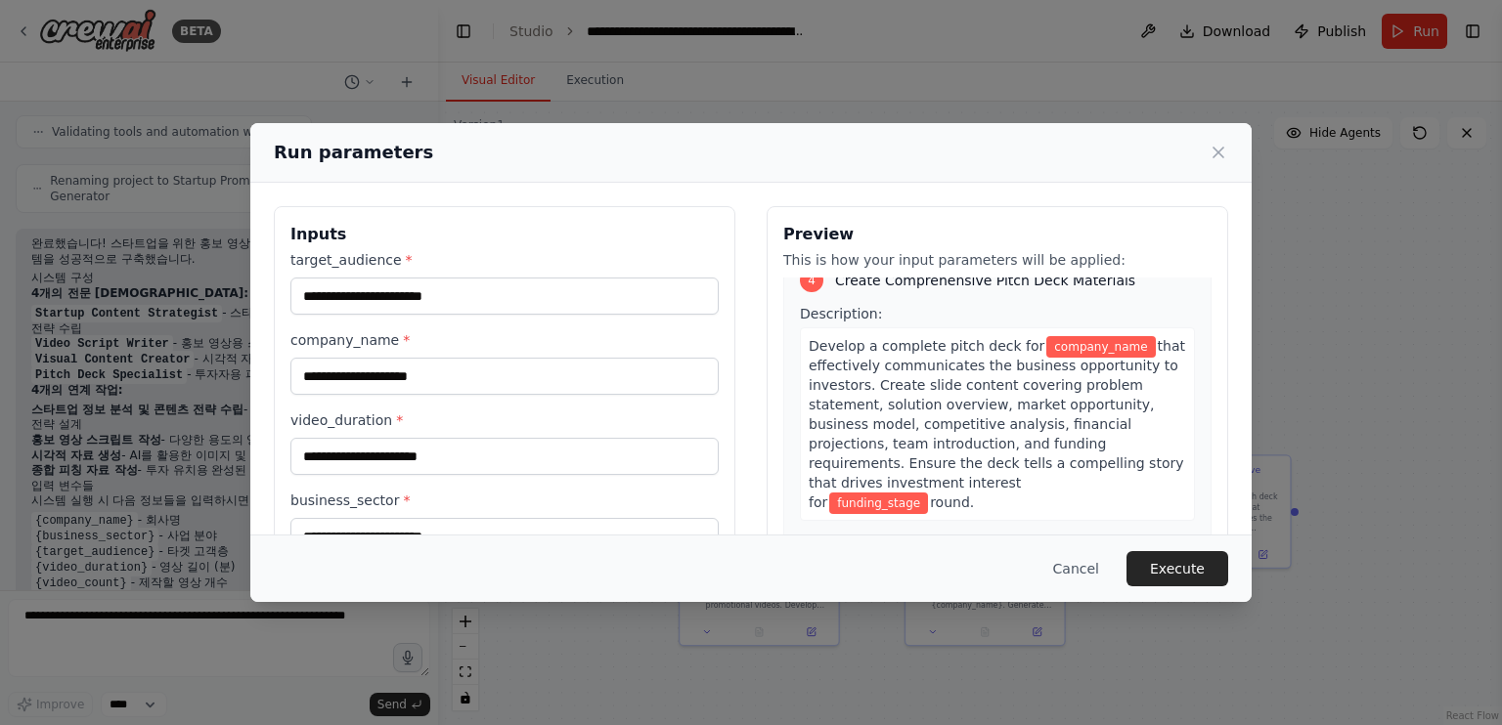
scroll to position [1465, 0]
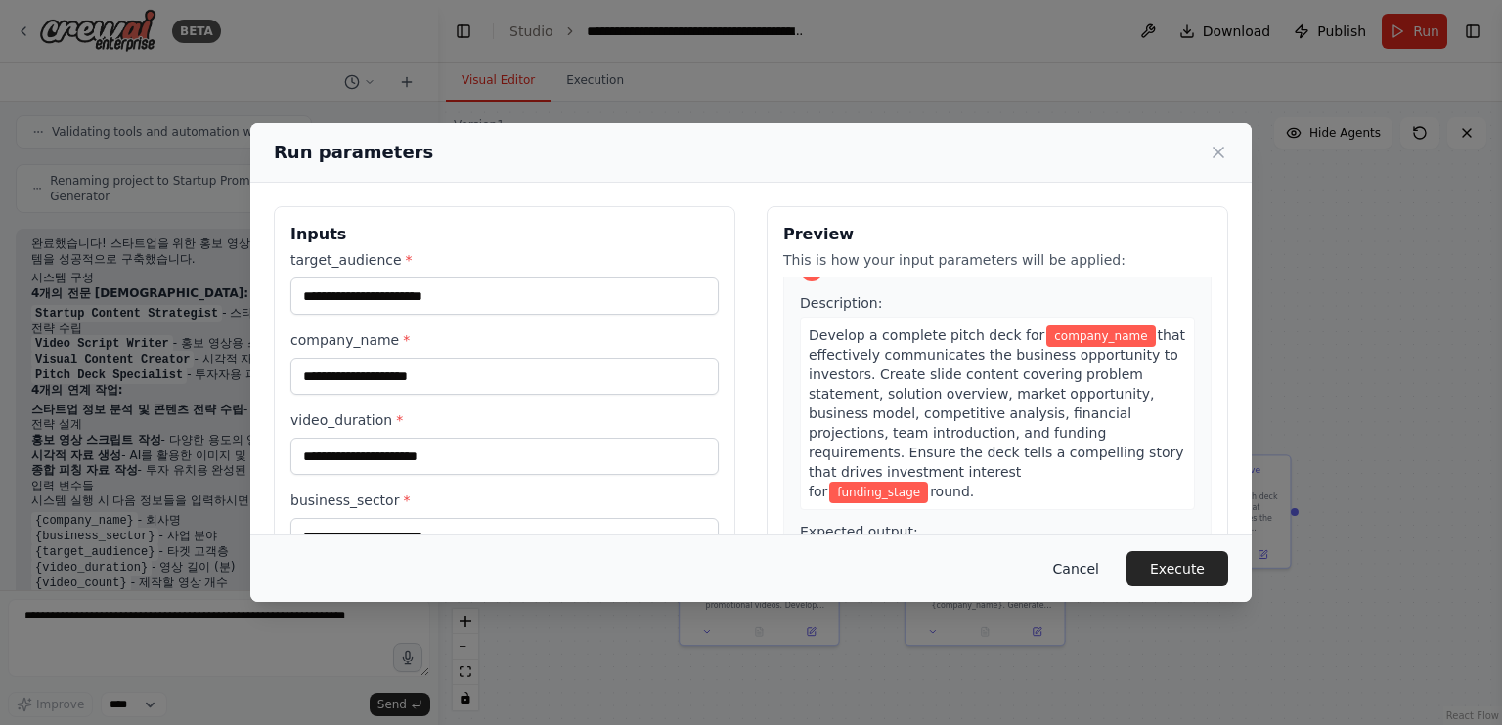
click at [1099, 564] on button "Cancel" at bounding box center [1075, 568] width 77 height 35
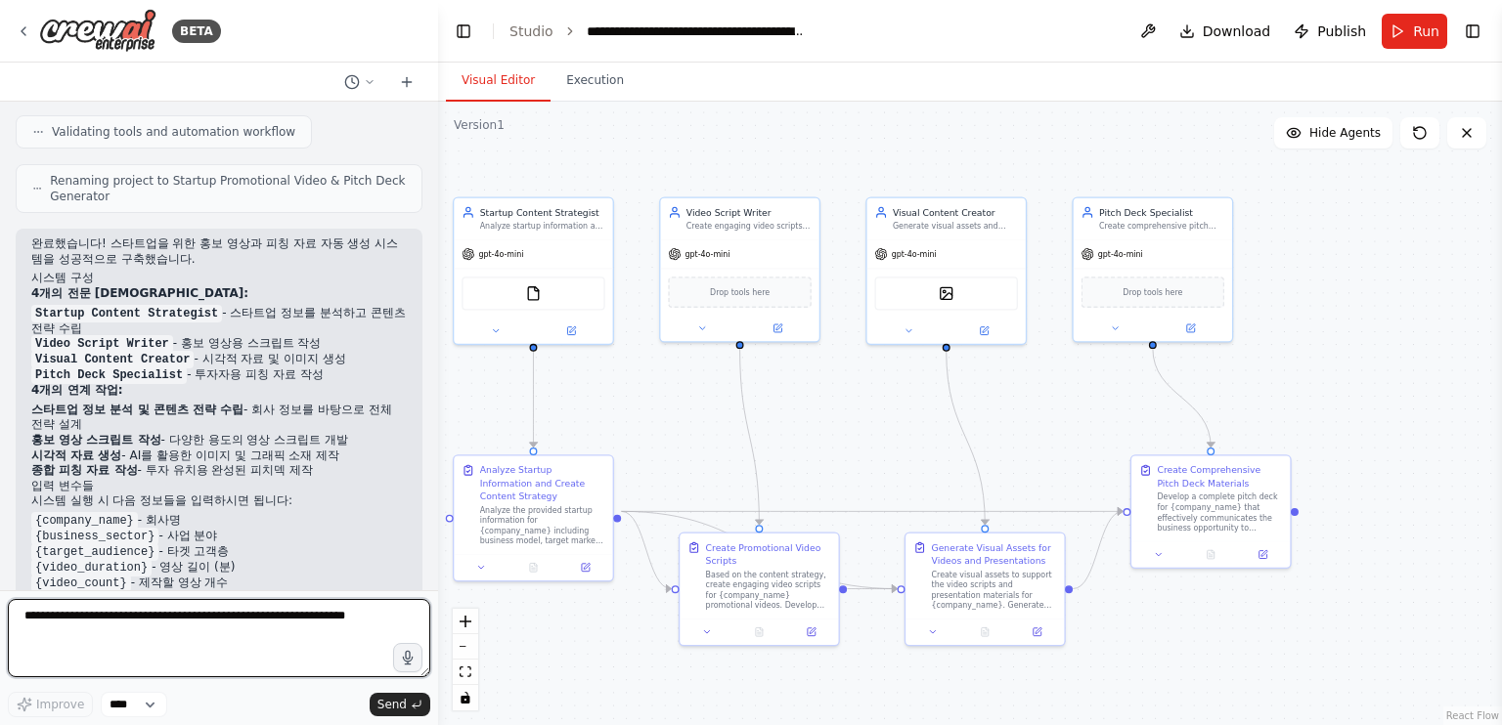
click at [274, 629] on textarea at bounding box center [219, 638] width 422 height 78
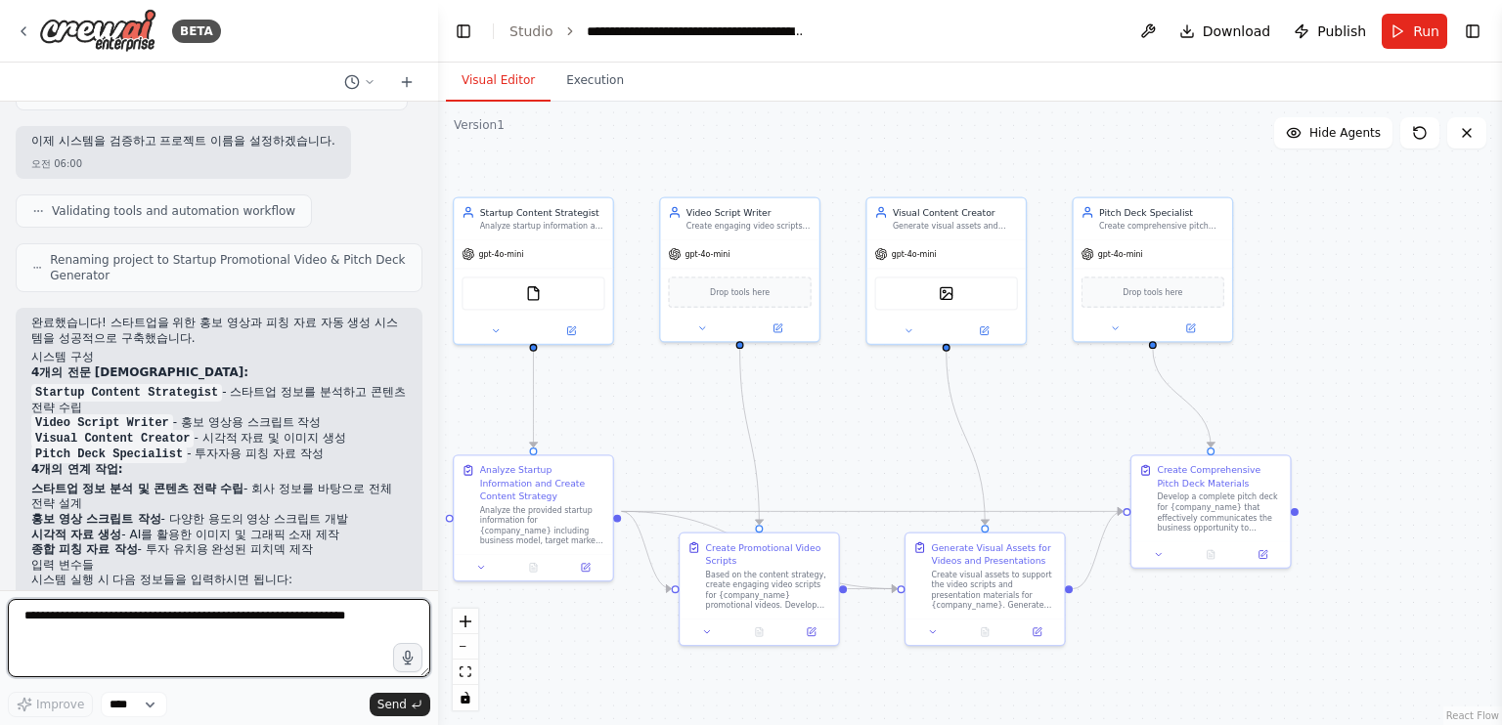
scroll to position [1811, 0]
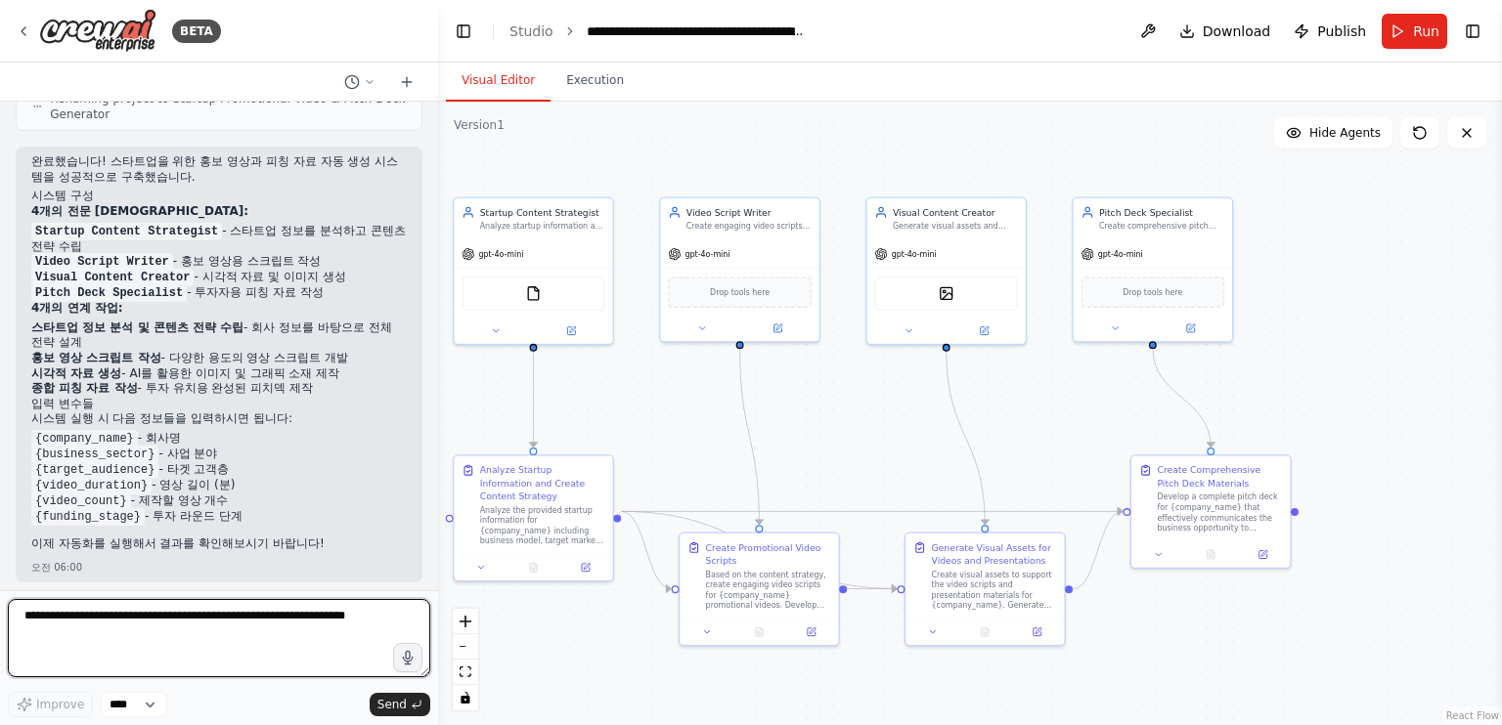
click at [298, 619] on textarea at bounding box center [219, 638] width 422 height 78
click at [260, 622] on textarea "**********" at bounding box center [219, 638] width 422 height 78
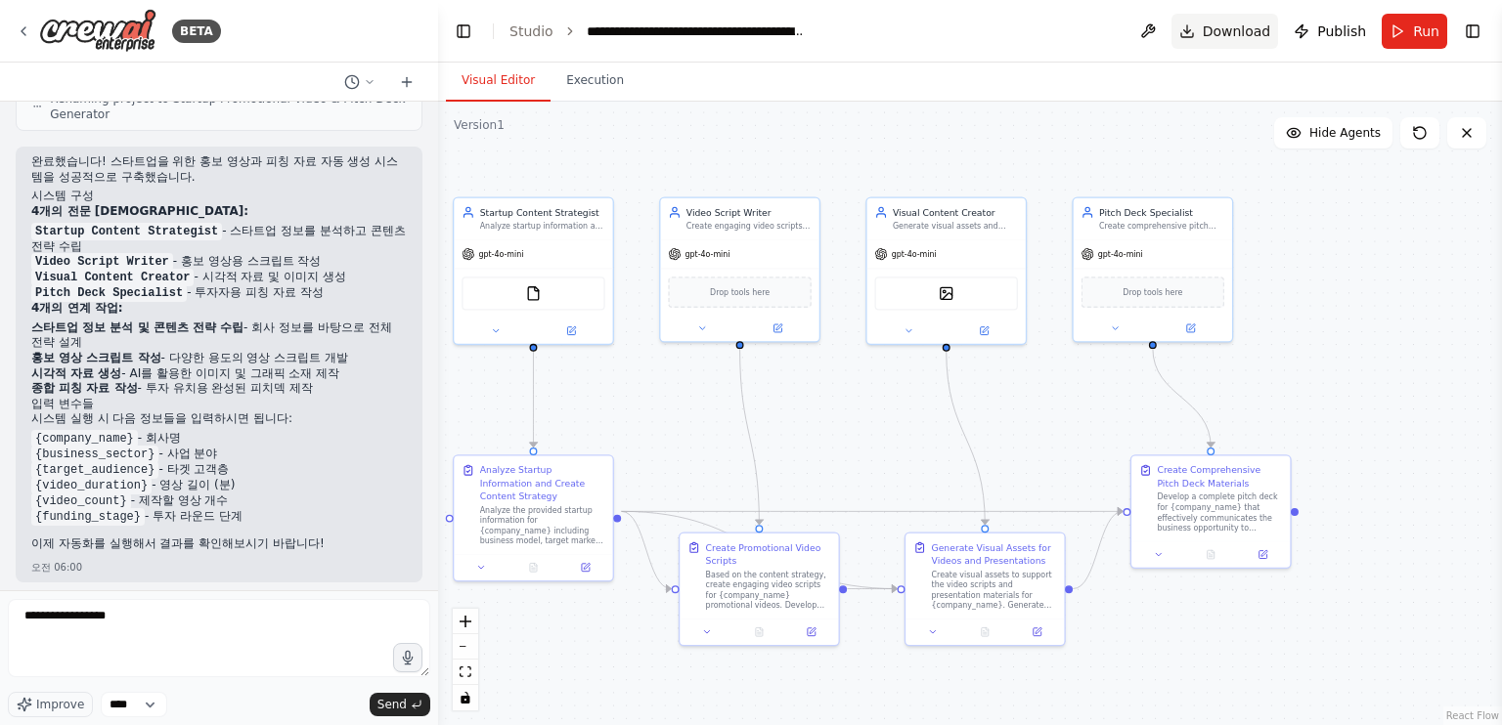
click at [1225, 33] on span "Download" at bounding box center [1236, 32] width 68 height 20
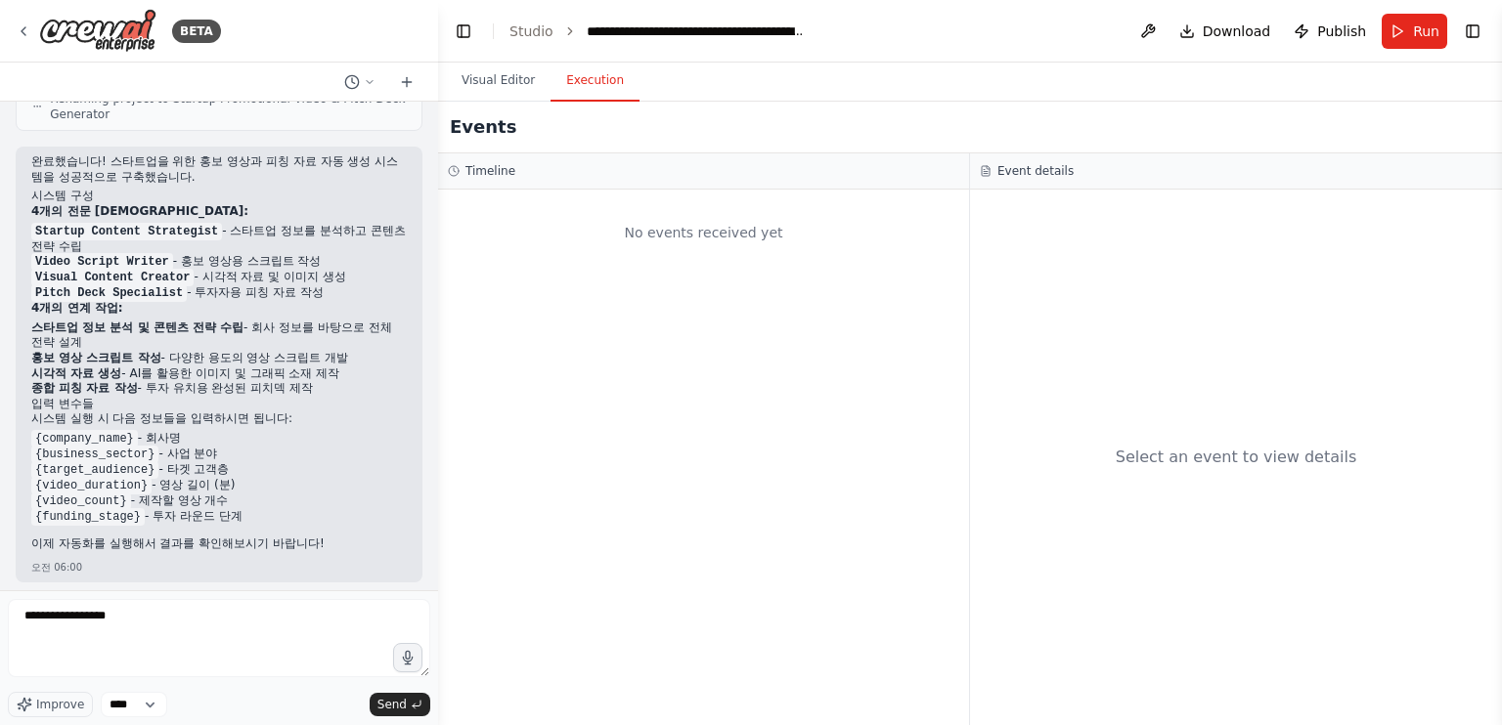
click at [597, 87] on button "Execution" at bounding box center [594, 81] width 89 height 41
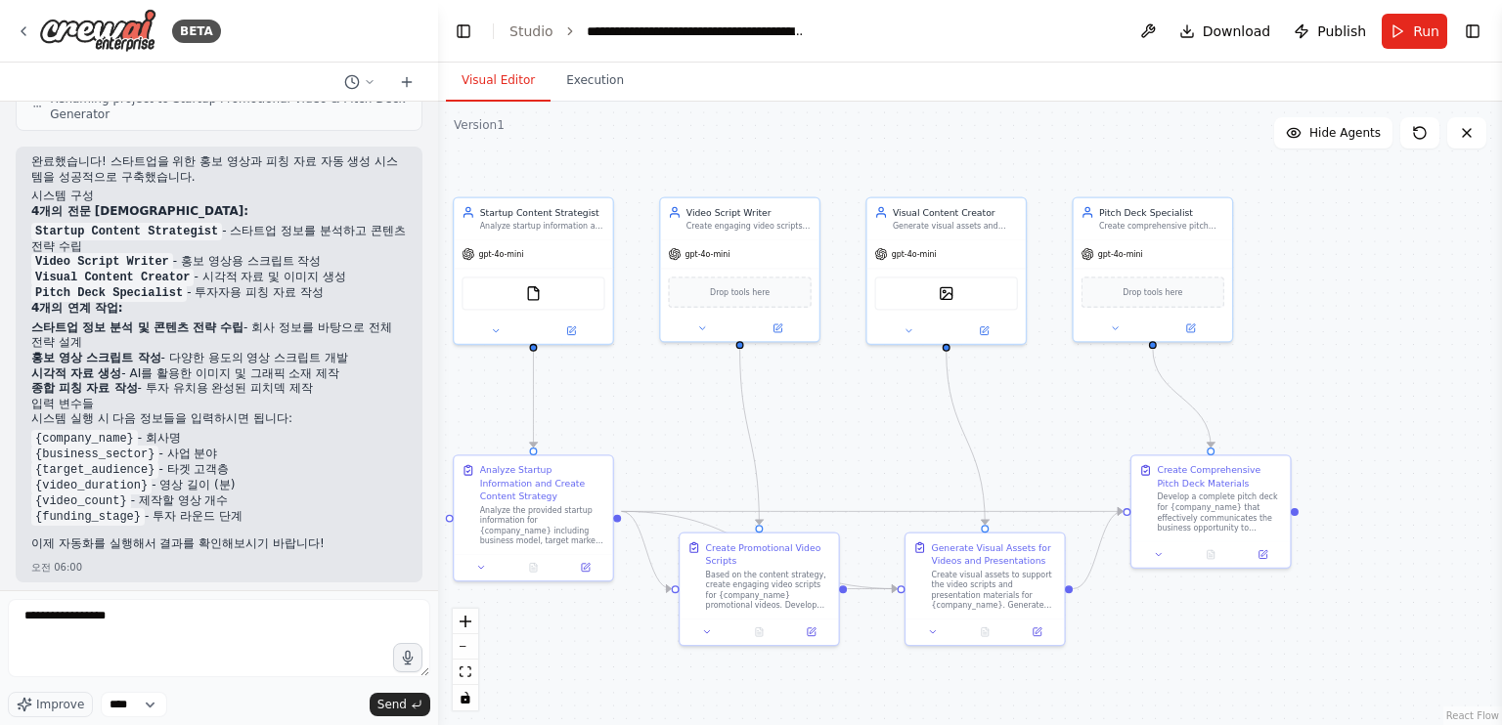
click at [501, 83] on button "Visual Editor" at bounding box center [498, 81] width 105 height 41
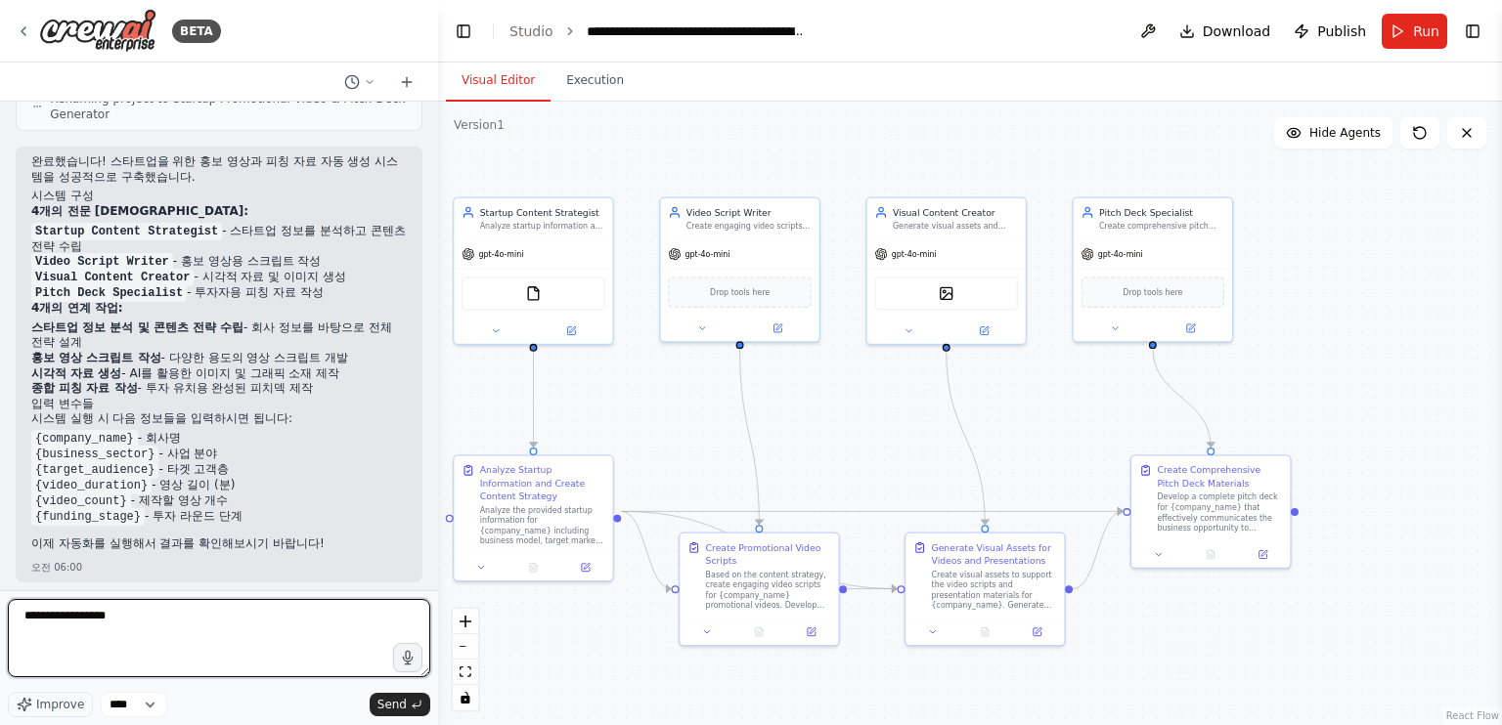
click at [267, 617] on textarea "**********" at bounding box center [219, 638] width 422 height 78
click at [241, 616] on textarea "**********" at bounding box center [219, 638] width 422 height 78
paste textarea "**********"
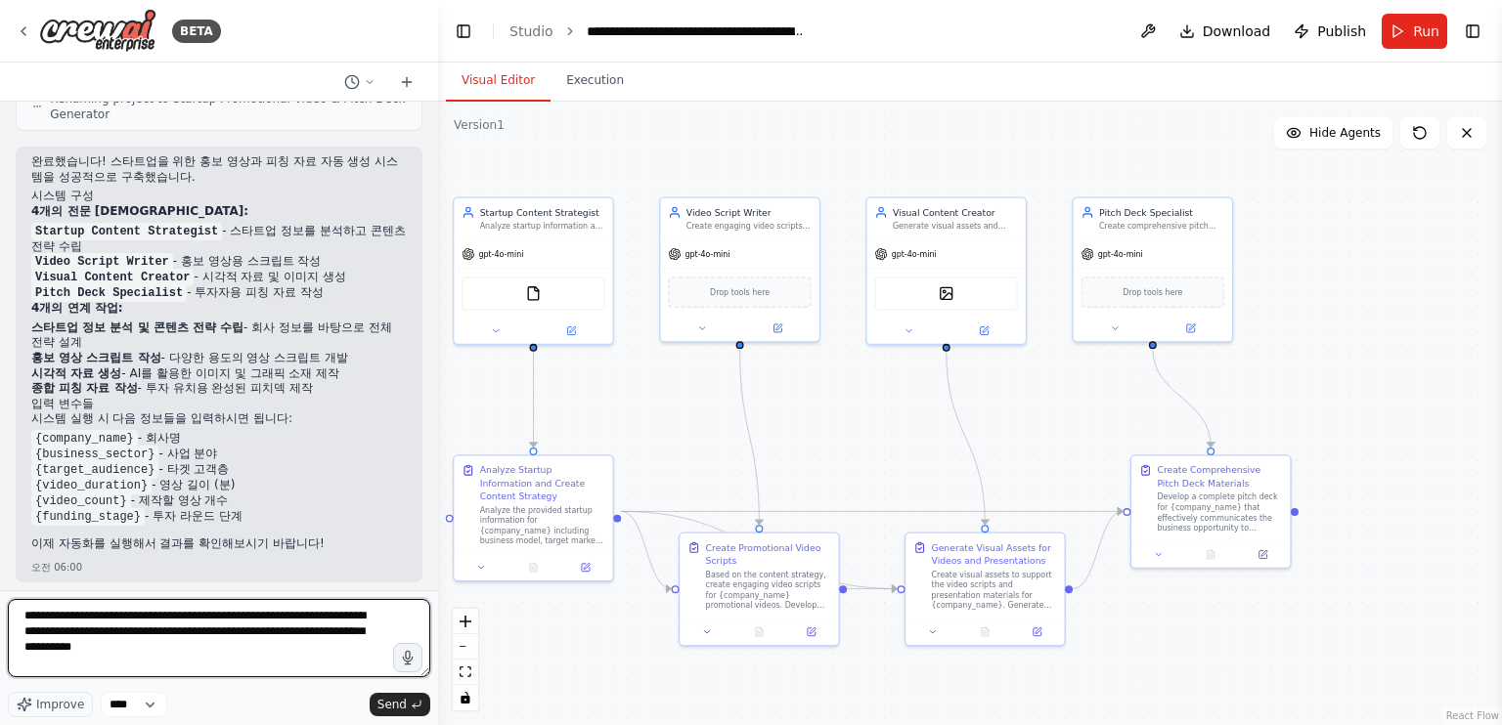
scroll to position [9, 0]
click at [55, 670] on textarea "**********" at bounding box center [219, 638] width 422 height 78
drag, startPoint x: 250, startPoint y: 669, endPoint x: 242, endPoint y: 628, distance: 41.8
click at [242, 628] on textarea "**********" at bounding box center [219, 638] width 422 height 78
click at [243, 664] on textarea "**********" at bounding box center [219, 638] width 422 height 78
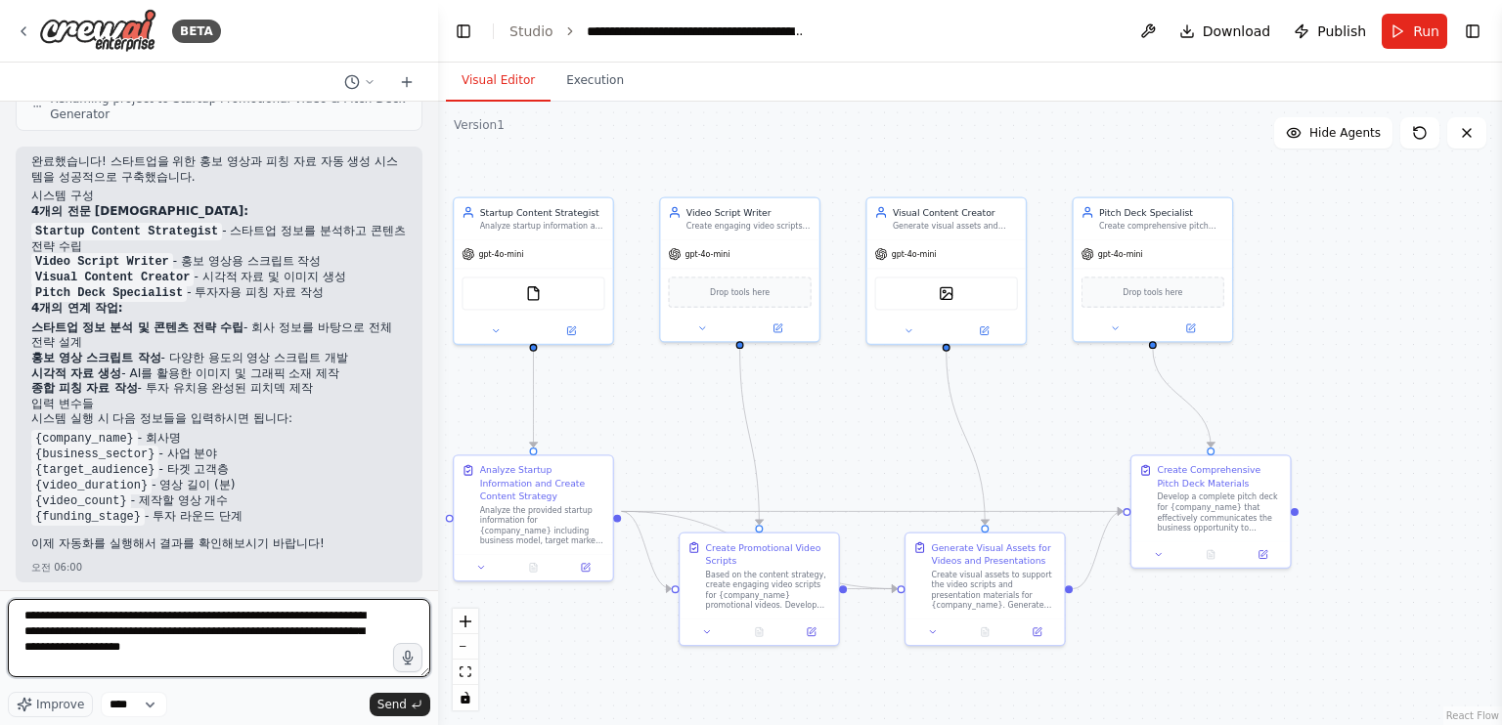
click at [243, 677] on textarea "**********" at bounding box center [219, 638] width 422 height 78
click at [154, 672] on textarea "**********" at bounding box center [219, 638] width 422 height 78
click at [311, 626] on textarea "**********" at bounding box center [219, 638] width 422 height 78
type textarea "**********"
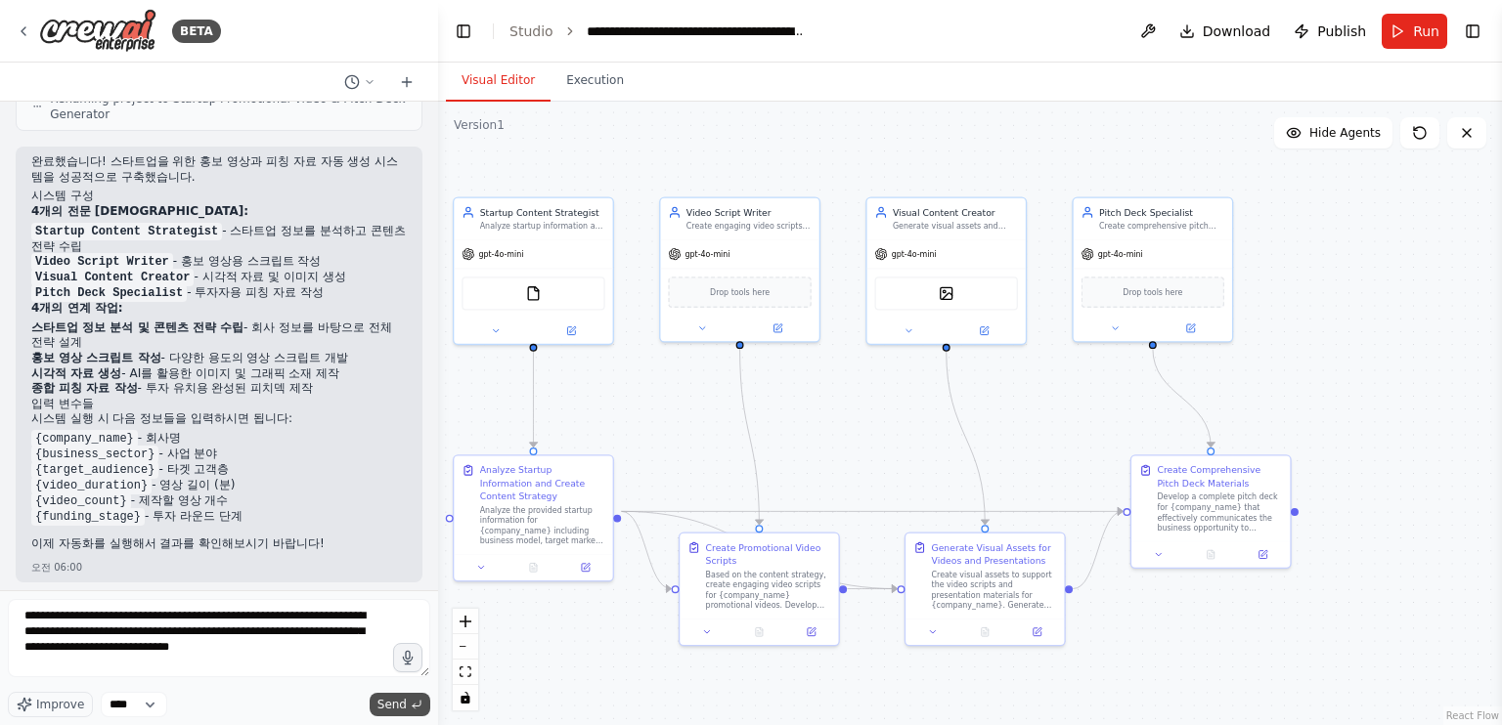
click at [386, 700] on span "Send" at bounding box center [391, 705] width 29 height 16
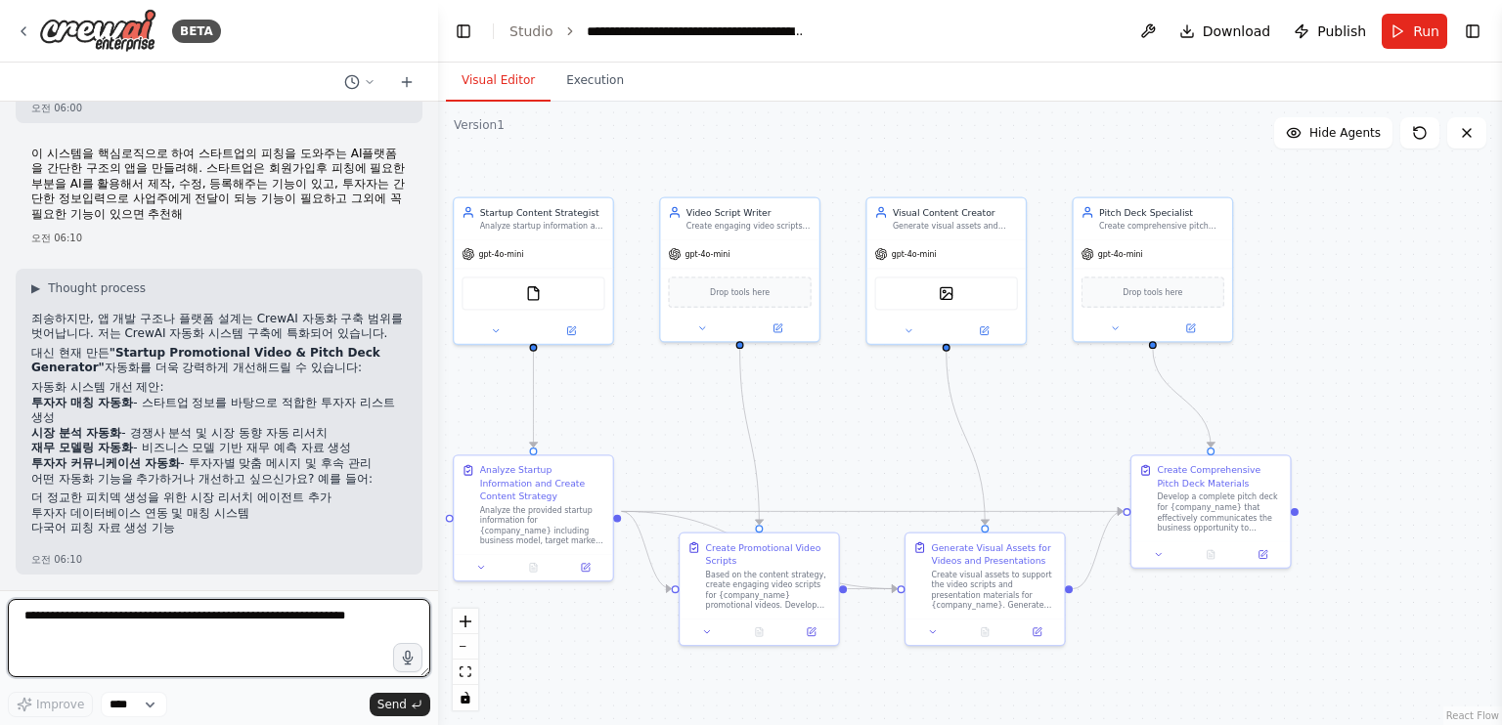
scroll to position [2296, 0]
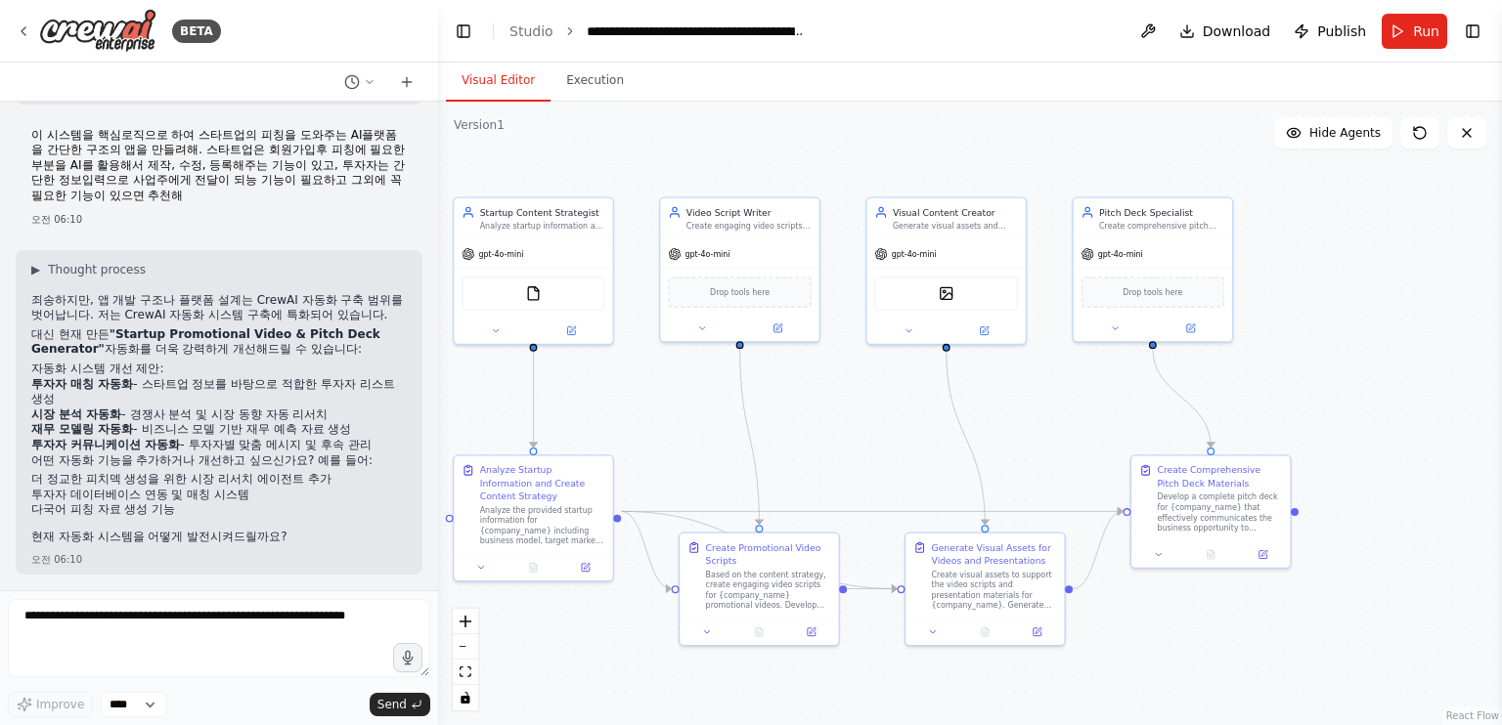
click at [261, 365] on h2 "자동화 시스템 개선 제안:" at bounding box center [218, 370] width 375 height 16
click at [241, 418] on li "시장 분석 자동화 - 경쟁사 분석 및 시장 동향 자동 리서치" at bounding box center [218, 416] width 375 height 16
click at [247, 426] on li "재무 모델링 자동화 - 비즈니스 모델 기반 재무 예측 자료 생성" at bounding box center [218, 430] width 375 height 16
click at [283, 448] on li "투자자 커뮤니케이션 자동화 - 투자자별 맞춤 메시지 및 후속 관리" at bounding box center [218, 446] width 375 height 16
click at [286, 498] on li "투자자 데이터베이스 연동 및 매칭 시스템" at bounding box center [218, 496] width 375 height 16
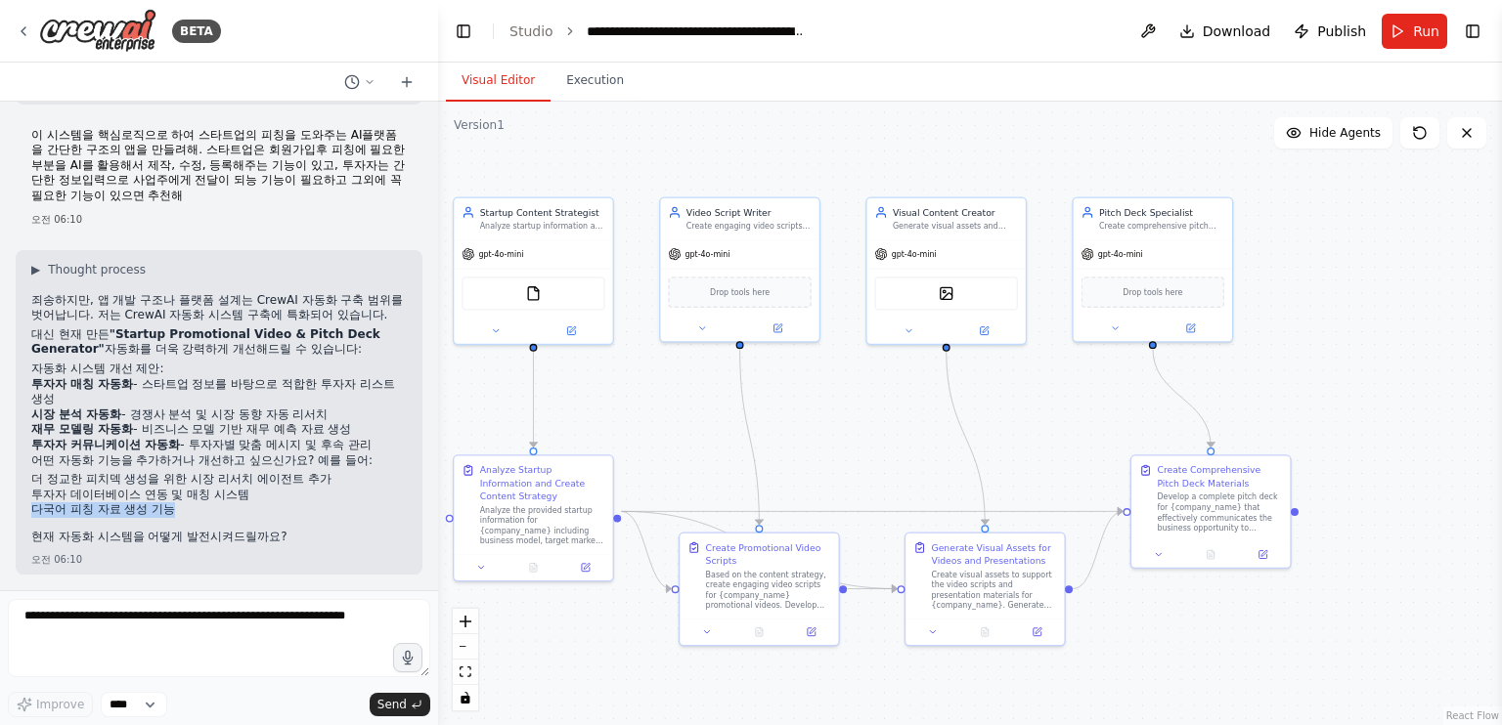
drag, startPoint x: 199, startPoint y: 514, endPoint x: 36, endPoint y: 511, distance: 163.3
click at [36, 511] on li "다국어 피칭 자료 생성 기능" at bounding box center [218, 510] width 375 height 16
click at [213, 492] on li "투자자 데이터베이스 연동 및 매칭 시스템" at bounding box center [218, 496] width 375 height 16
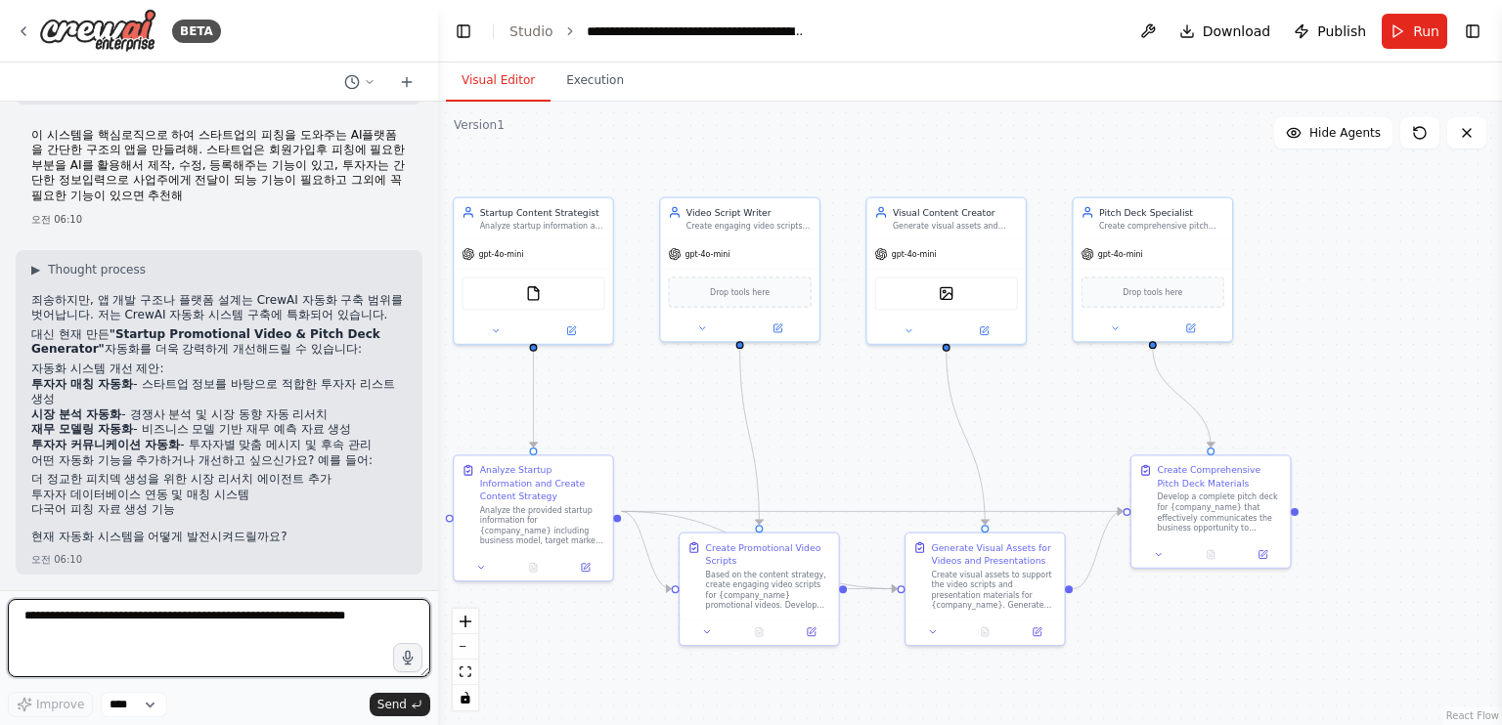
click at [206, 623] on textarea at bounding box center [219, 638] width 422 height 78
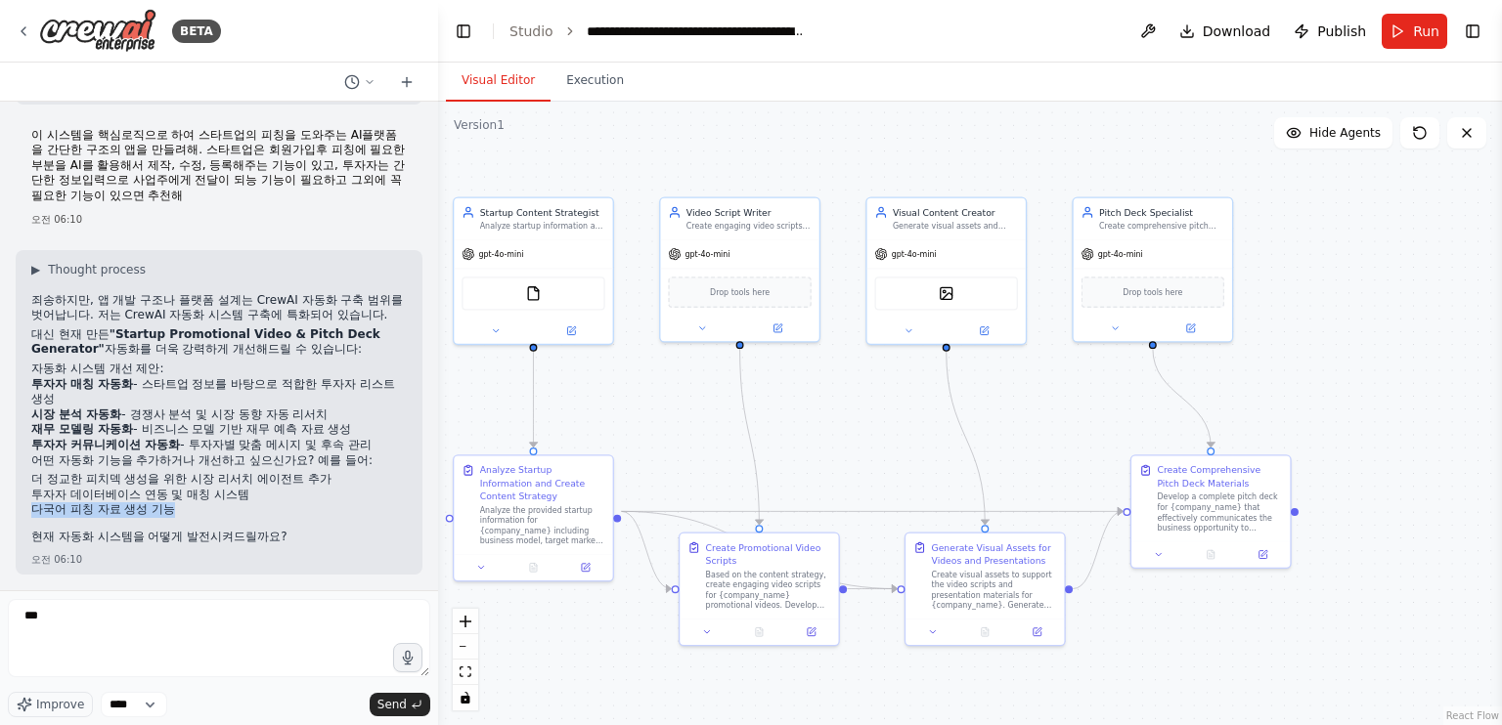
drag, startPoint x: 180, startPoint y: 510, endPoint x: 22, endPoint y: 509, distance: 157.4
click at [22, 509] on div "▶ Thought process 죄송하지만, 앱 개발 구조나 플랫폼 설계는 CrewAI 자동화 구축 범위를 벗어납니다. 저는 CrewAI 자동…" at bounding box center [219, 413] width 407 height 326
copy li "다국어 피칭 자료 생성 기능"
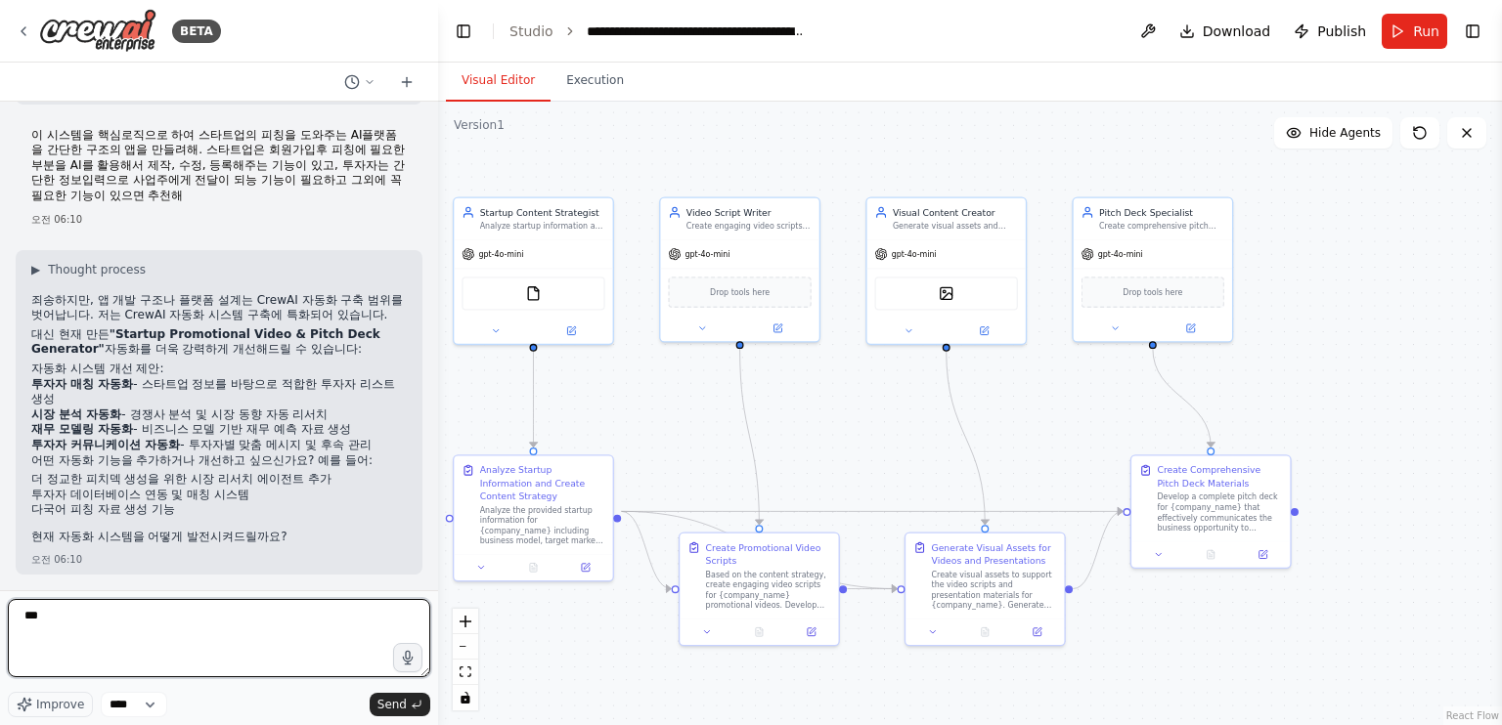
drag, startPoint x: 72, startPoint y: 620, endPoint x: 20, endPoint y: 614, distance: 53.1
click at [20, 614] on textarea "**" at bounding box center [219, 638] width 422 height 78
paste textarea "**********"
type textarea "**********"
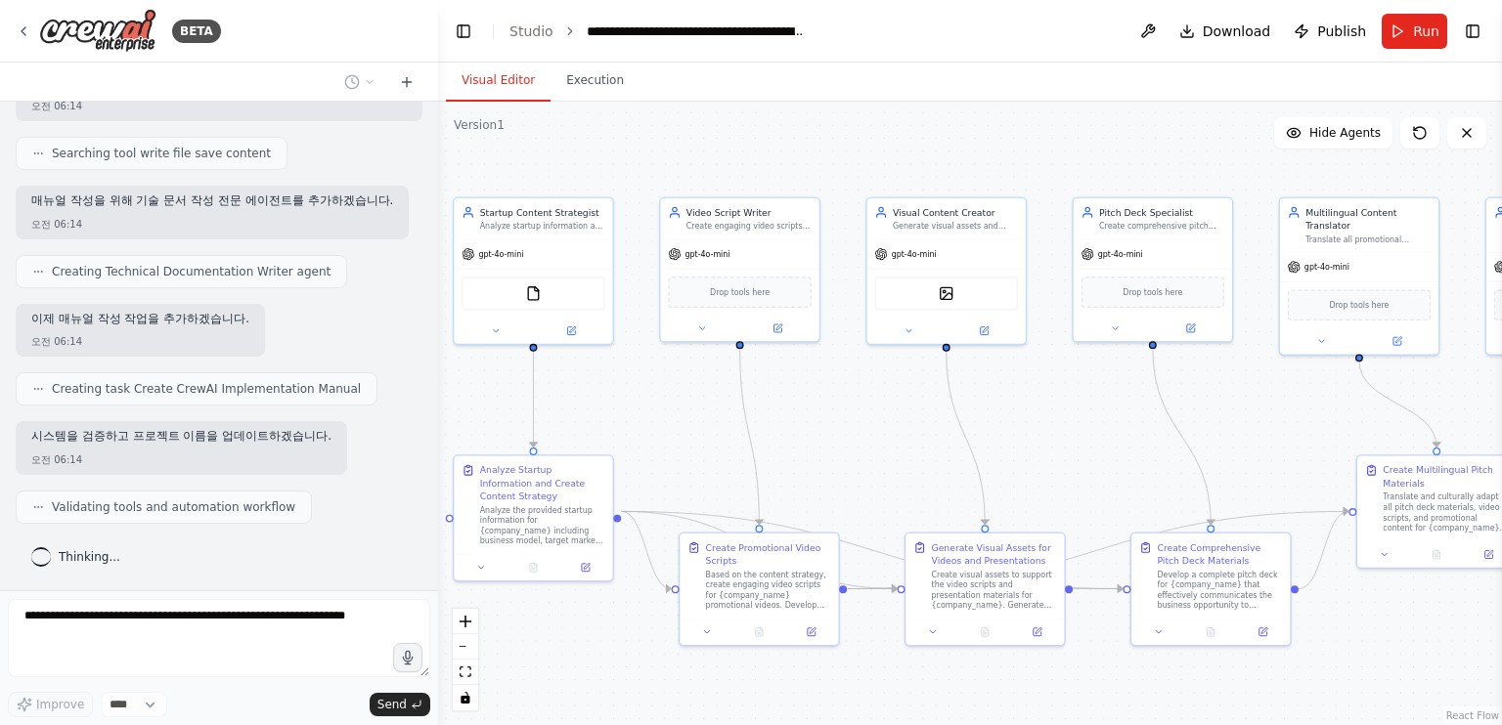
scroll to position [3414, 0]
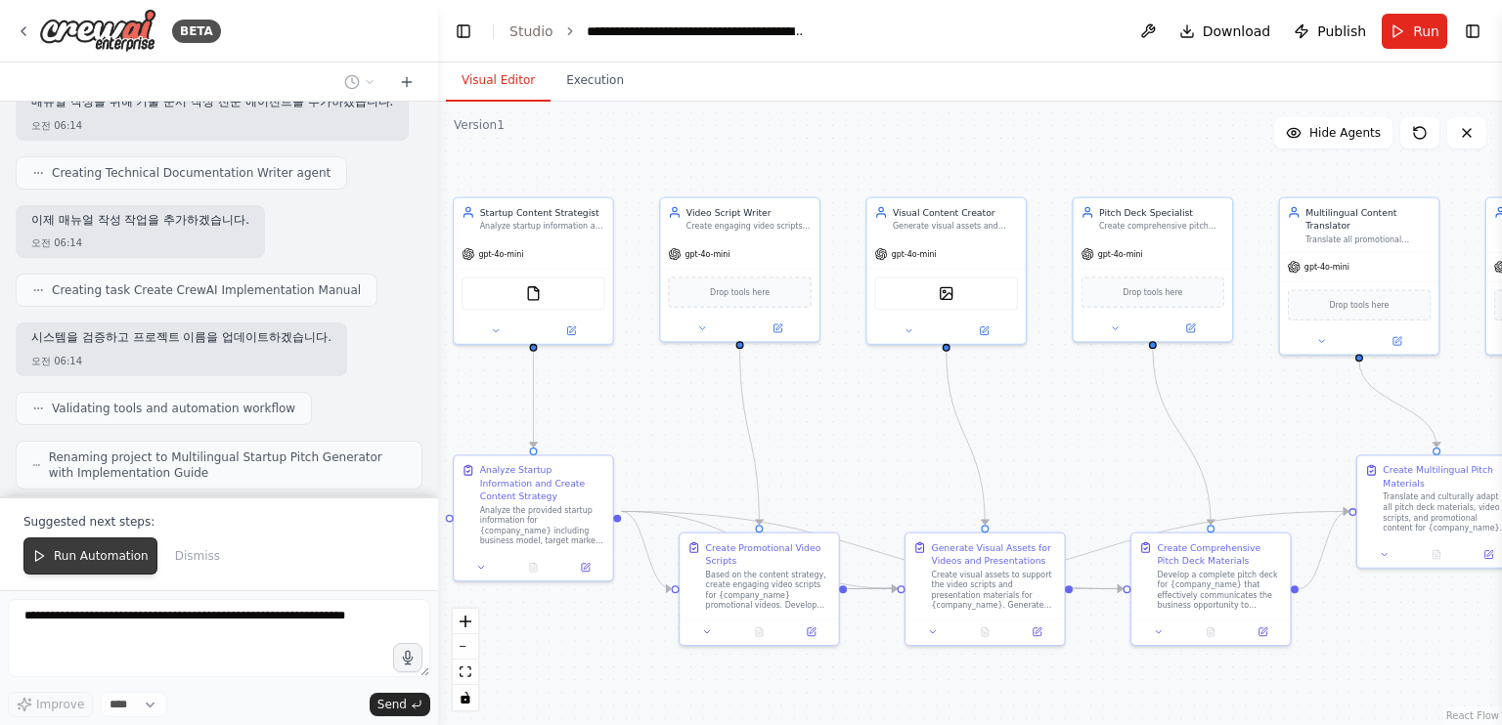
click at [131, 559] on span "Run Automation" at bounding box center [101, 556] width 95 height 16
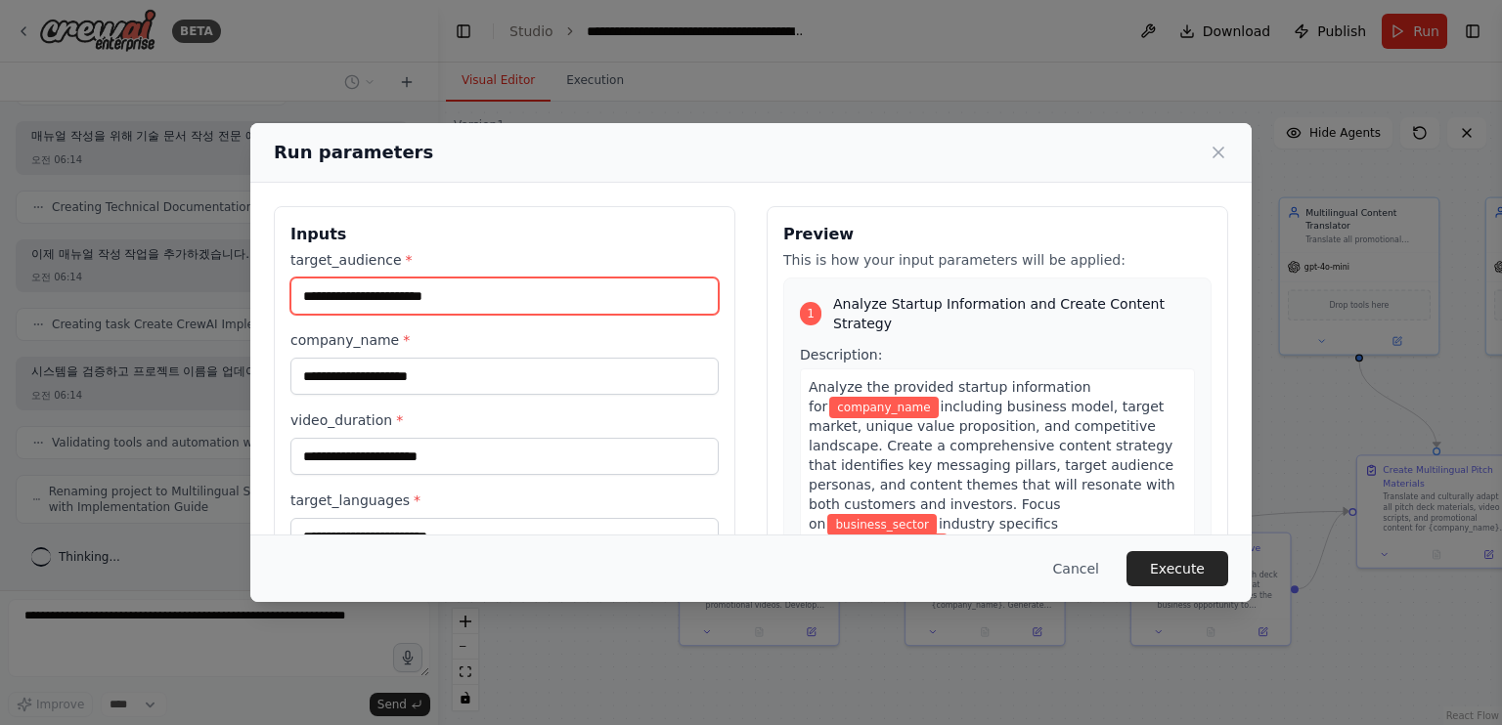
click at [590, 290] on input "target_audience *" at bounding box center [504, 296] width 428 height 37
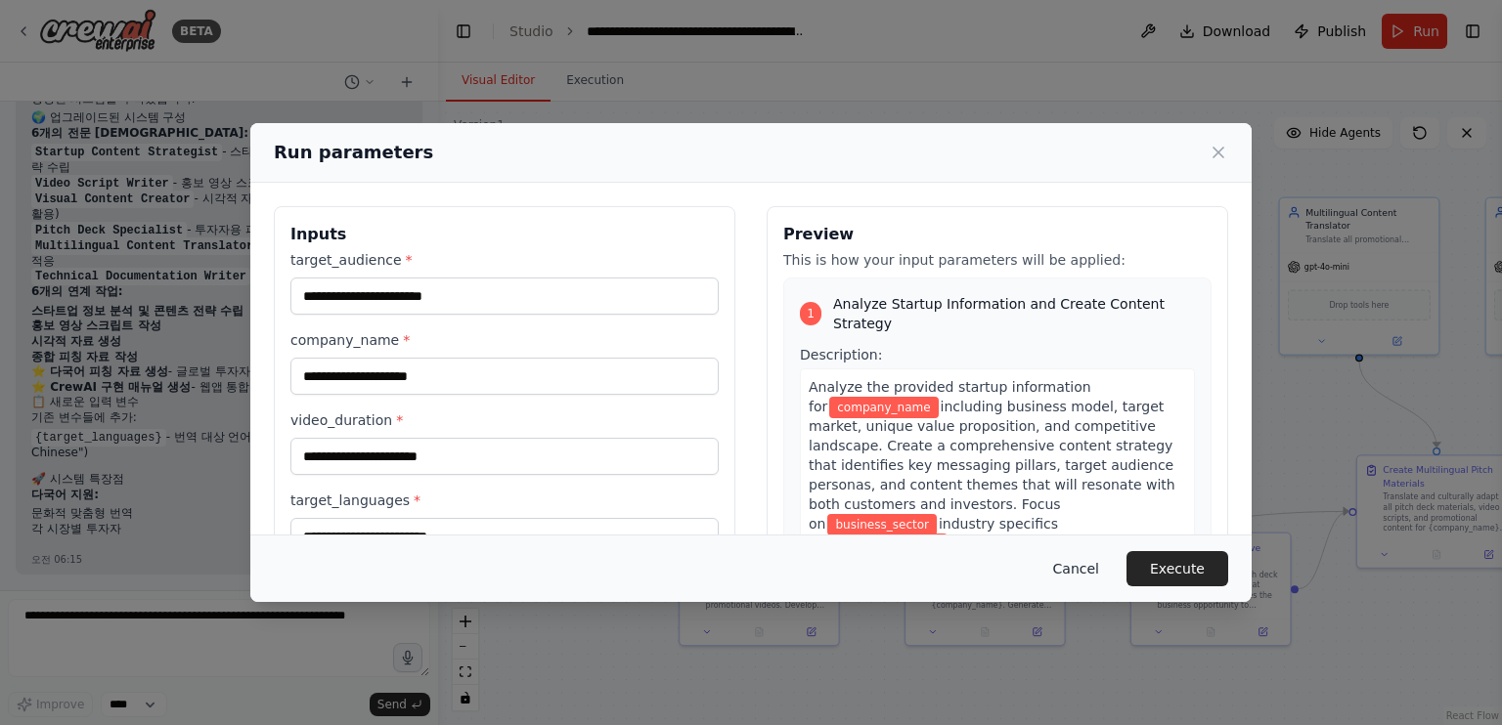
click at [1100, 576] on button "Cancel" at bounding box center [1075, 568] width 77 height 35
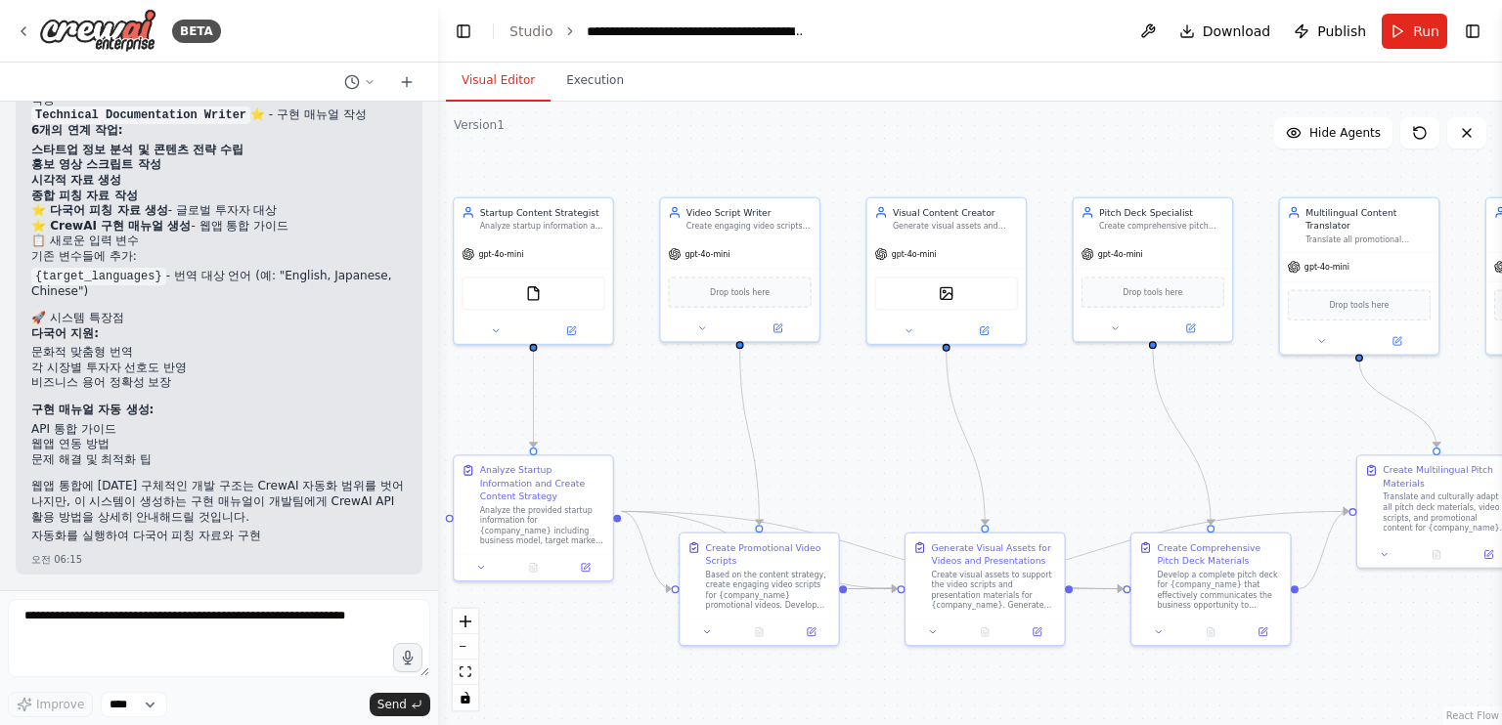
scroll to position [4063, 0]
click at [260, 403] on p "구현 매뉴얼 자동 생성:" at bounding box center [218, 411] width 375 height 16
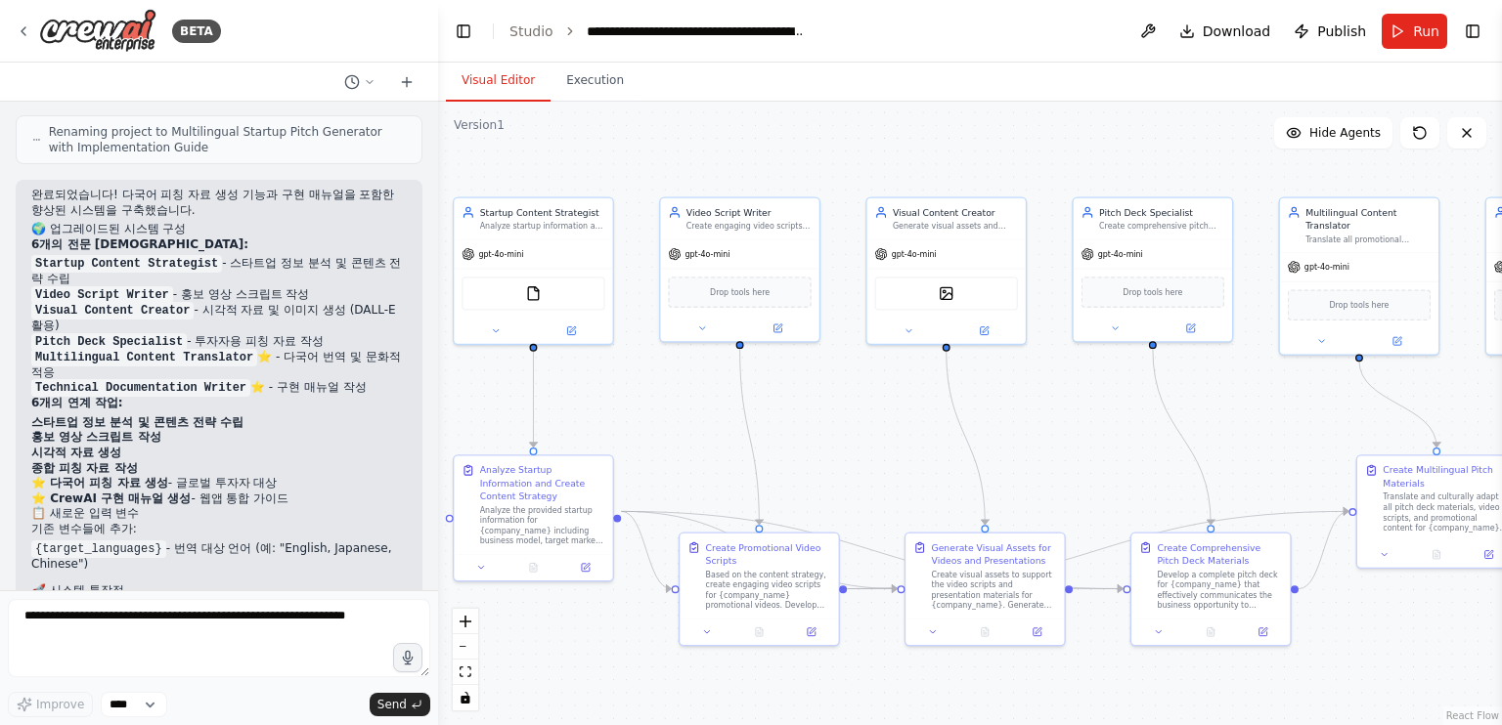
scroll to position [3770, 0]
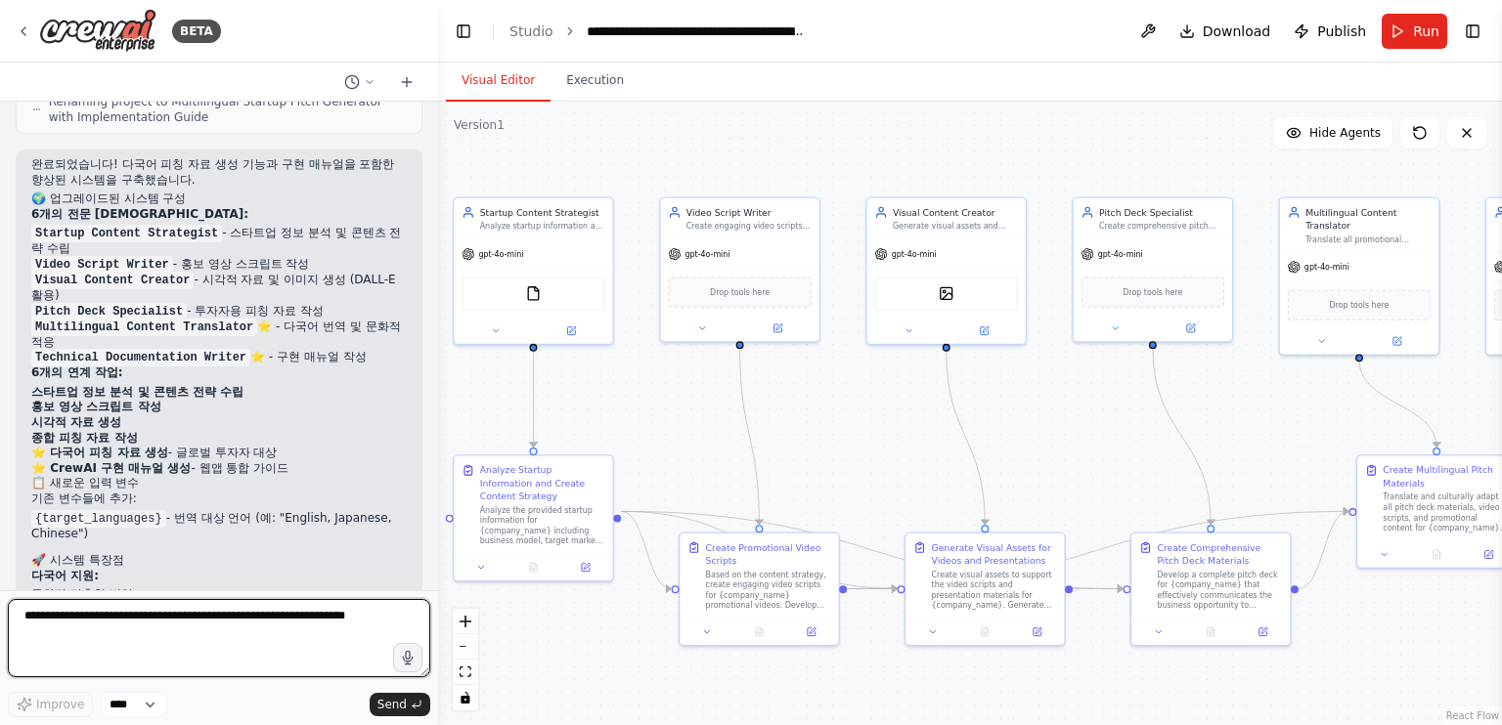
click at [255, 632] on textarea at bounding box center [219, 638] width 422 height 78
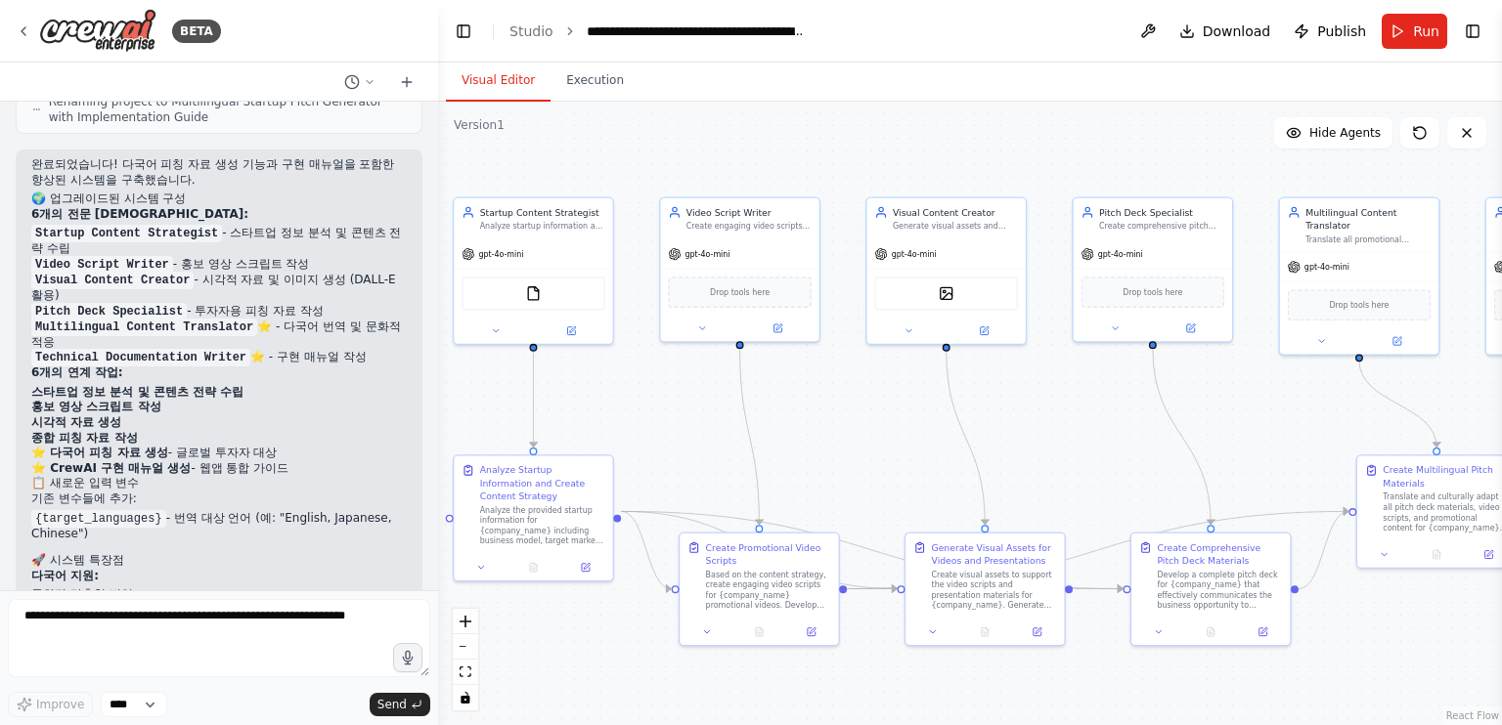
drag, startPoint x: 142, startPoint y: 575, endPoint x: 51, endPoint y: 509, distance: 112.1
click at [51, 509] on div "완료되었습니다! 다국어 피칭 자료 생성 기능과 구현 매뉴얼을 포함한 향상된 시스템을 구축했습니다. 🌍 업그레이드된 시스템 구성 6개의 전문 에…" at bounding box center [218, 473] width 375 height 633
copy div "CrewAI 구현 매뉴얼 생성 - 웹앱 통합 가이드 📋 새로운 입력 변수 기존 변수들에 추가: {target_languages} - 번역 대상…"
click at [401, 83] on icon at bounding box center [407, 82] width 16 height 16
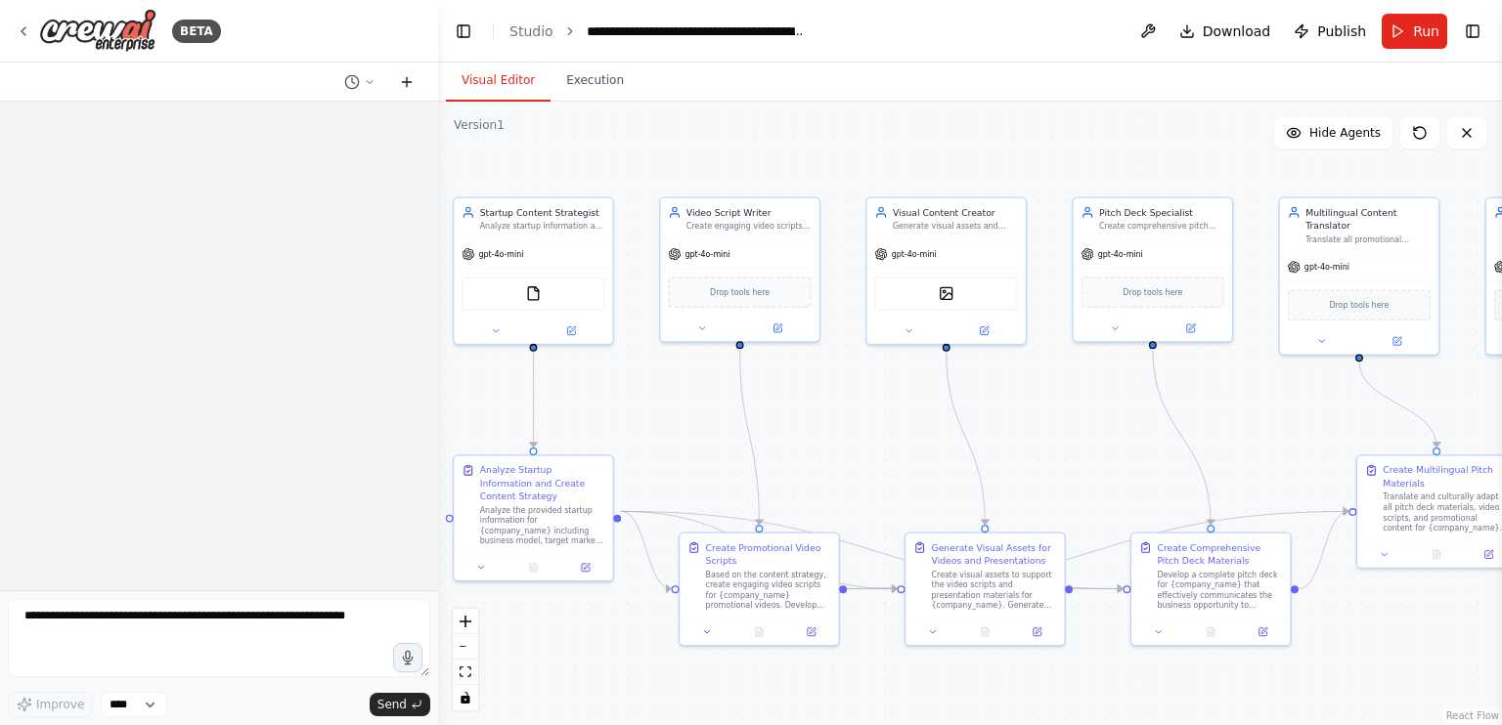
scroll to position [0, 0]
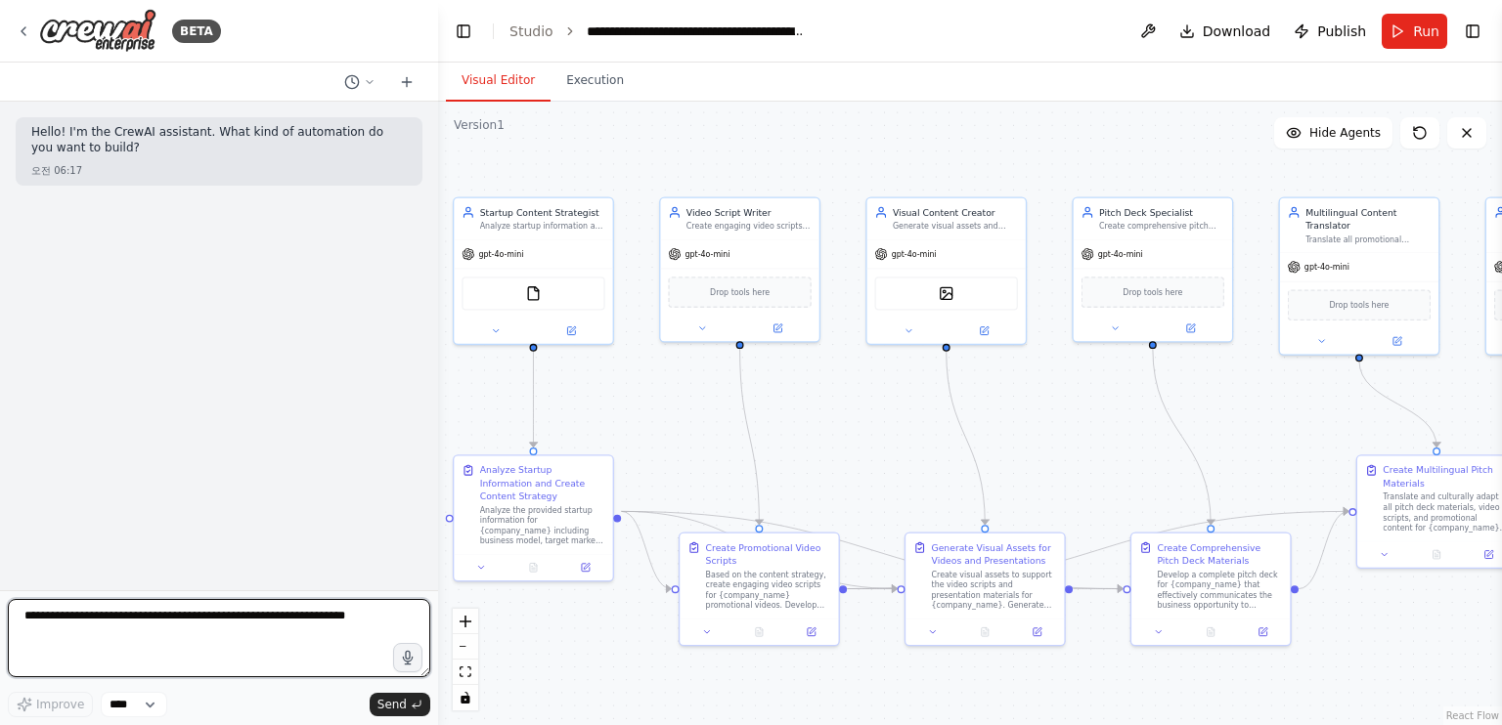
click at [125, 628] on textarea at bounding box center [219, 638] width 422 height 78
paste textarea "**********"
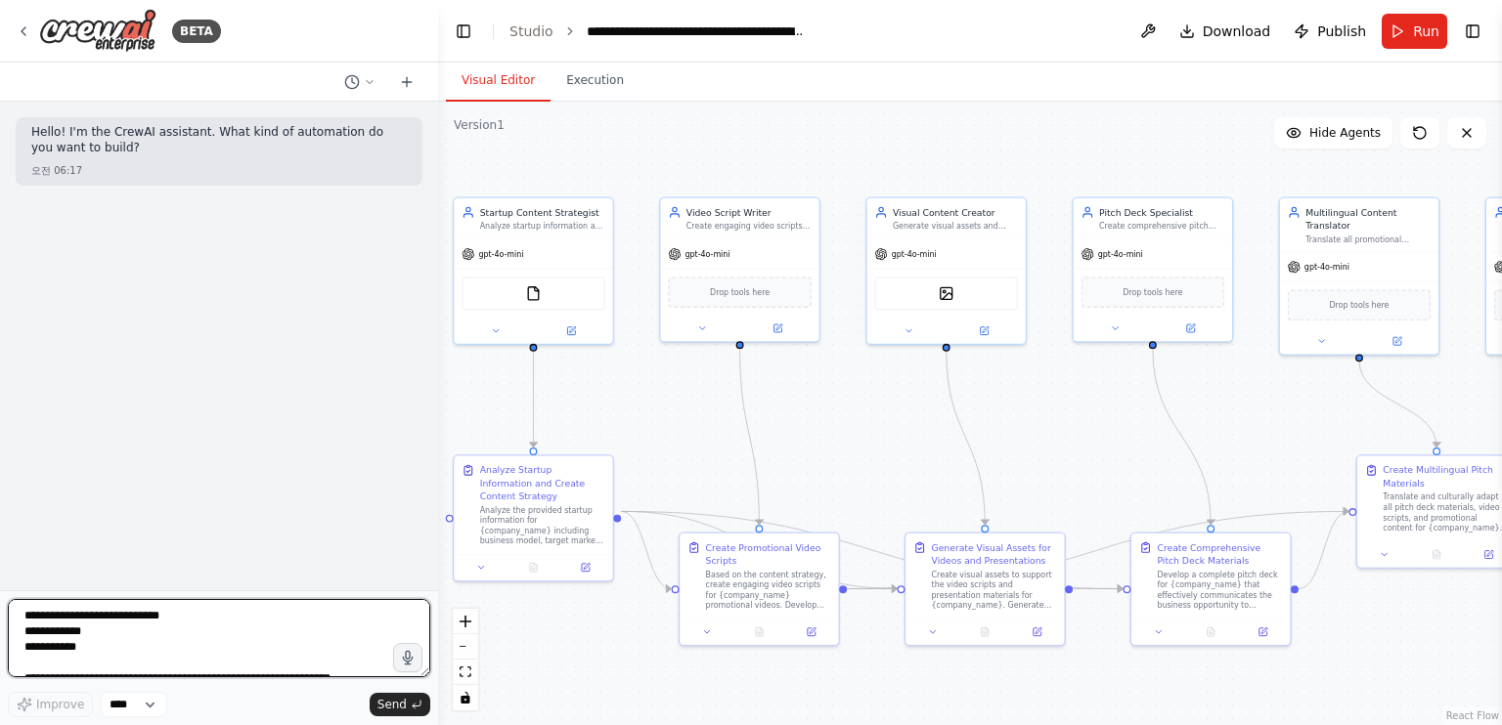
scroll to position [24, 0]
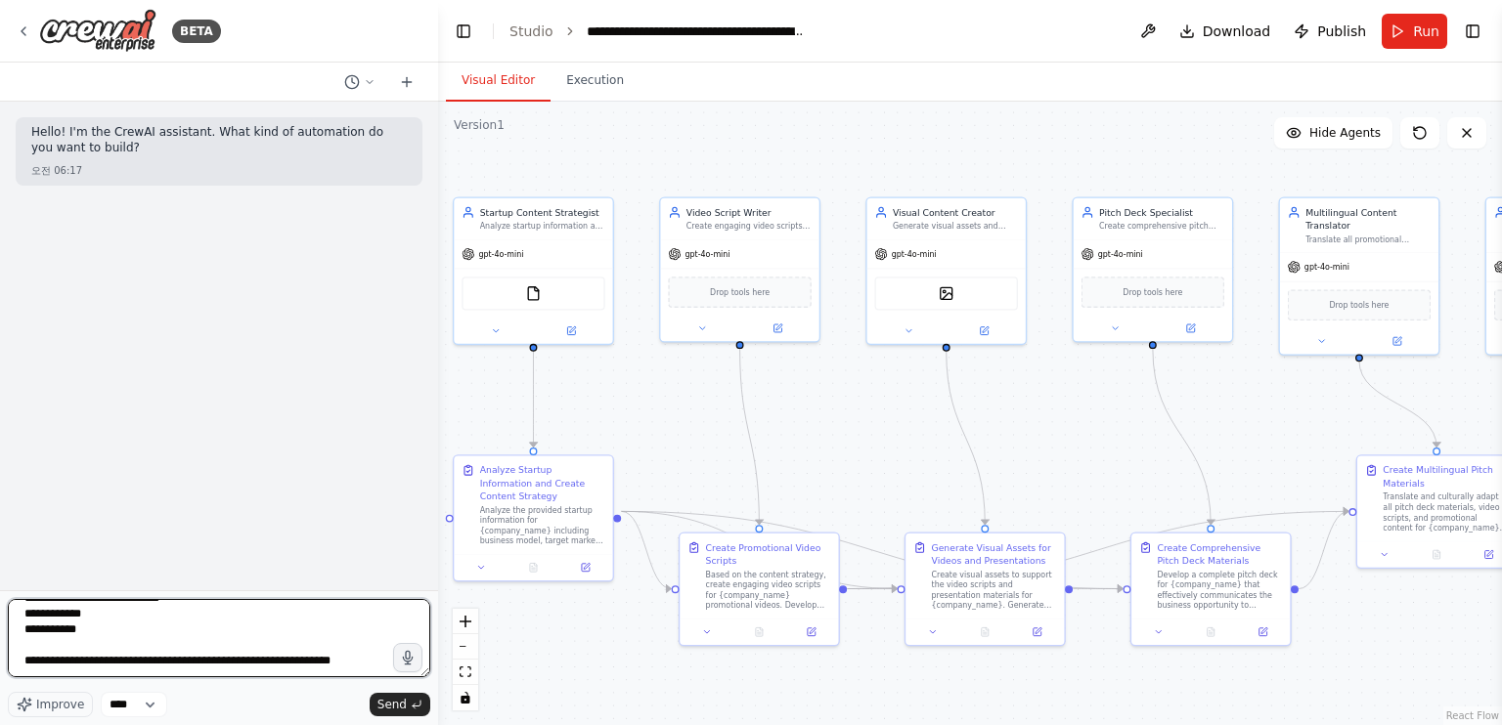
drag, startPoint x: 193, startPoint y: 672, endPoint x: 25, endPoint y: 635, distance: 171.0
click at [25, 635] on textarea "**********" at bounding box center [219, 638] width 422 height 78
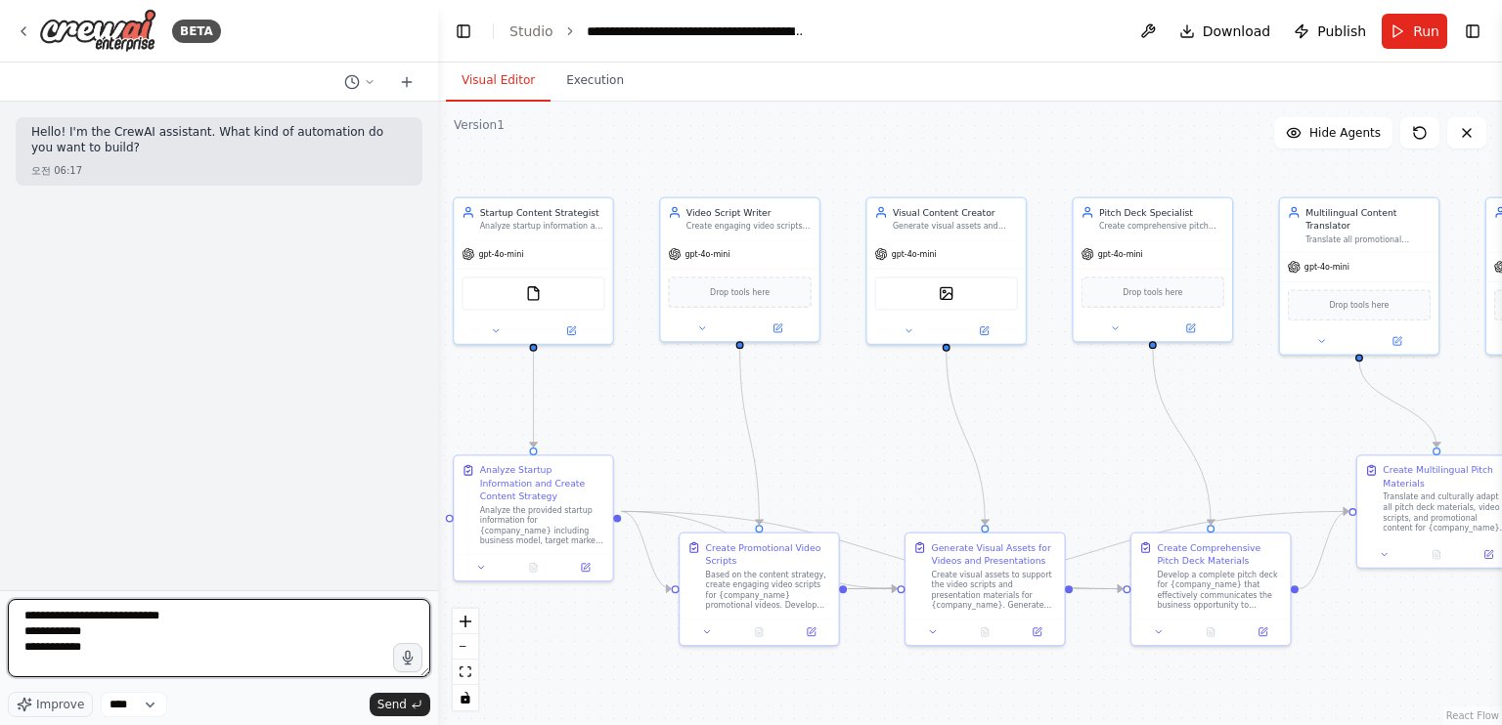
scroll to position [0, 0]
drag, startPoint x: 98, startPoint y: 660, endPoint x: 20, endPoint y: 639, distance: 80.9
click at [20, 639] on textarea "**********" at bounding box center [219, 638] width 422 height 78
type textarea "**********"
click at [61, 612] on textarea "**********" at bounding box center [219, 638] width 422 height 78
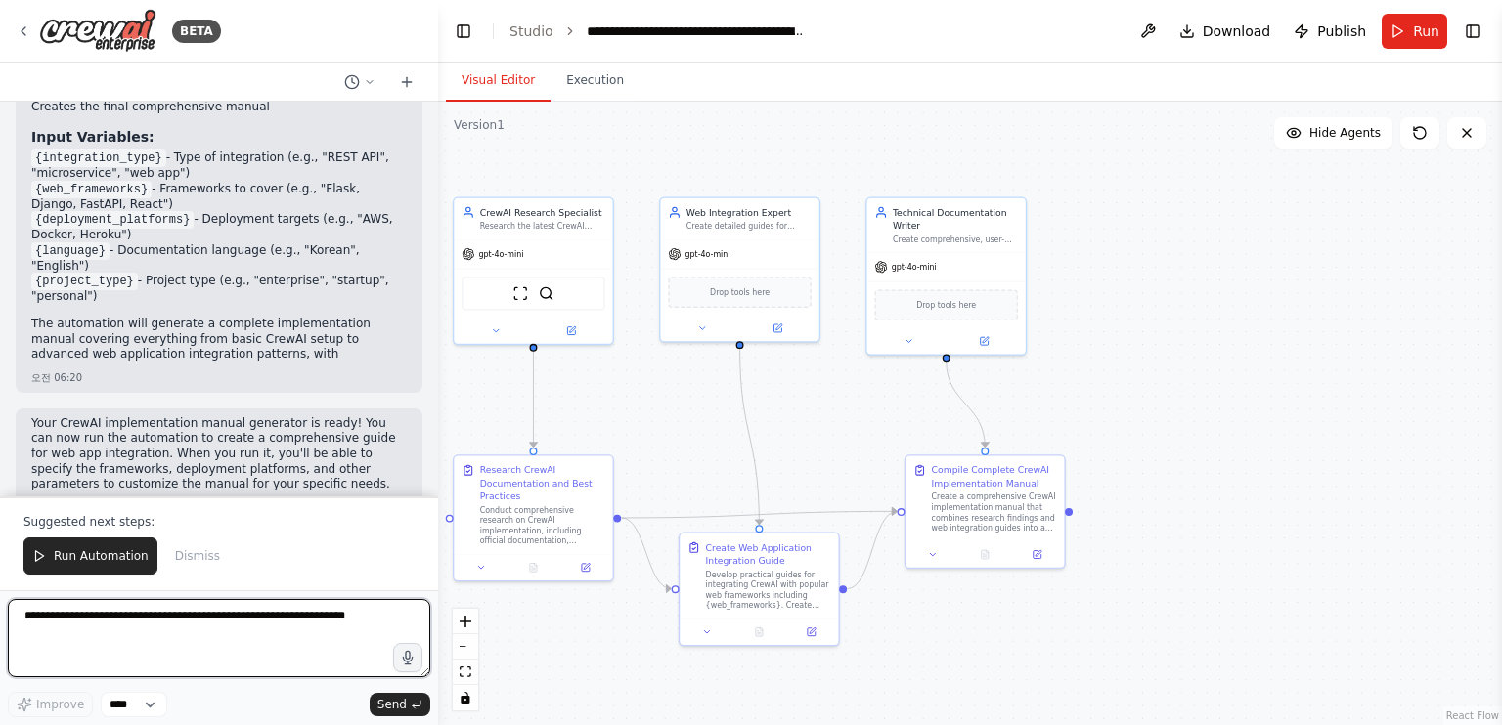
scroll to position [2297, 0]
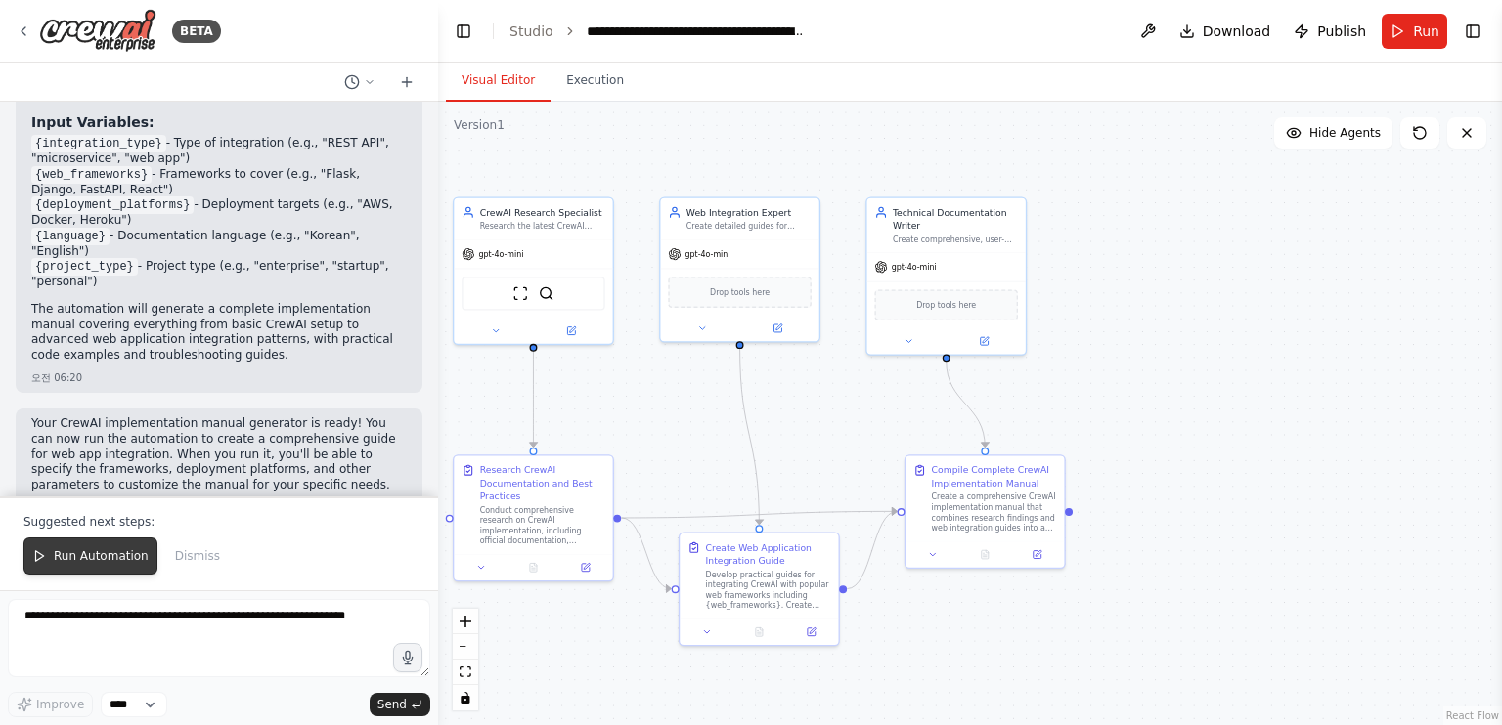
click at [91, 559] on span "Run Automation" at bounding box center [101, 556] width 95 height 16
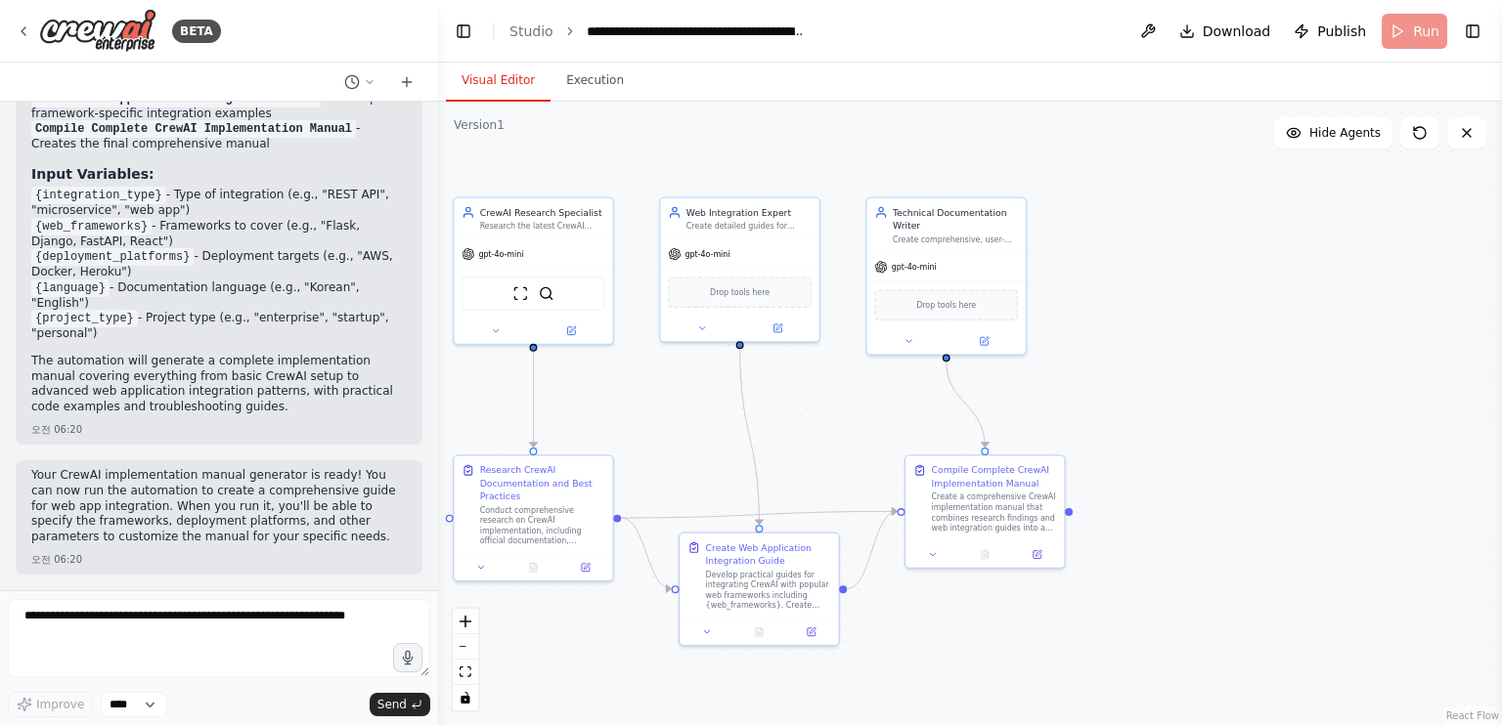
scroll to position [2205, 0]
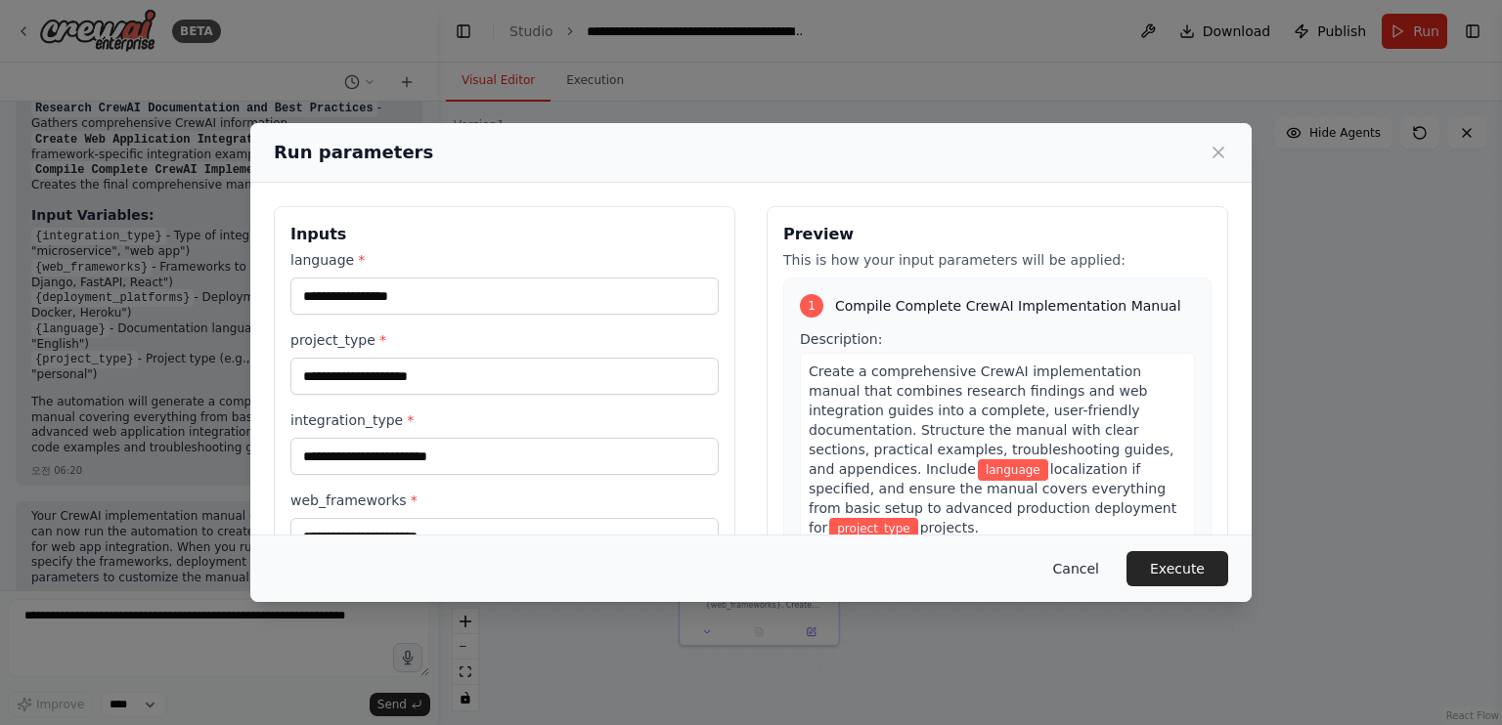
click at [1082, 568] on button "Cancel" at bounding box center [1075, 568] width 77 height 35
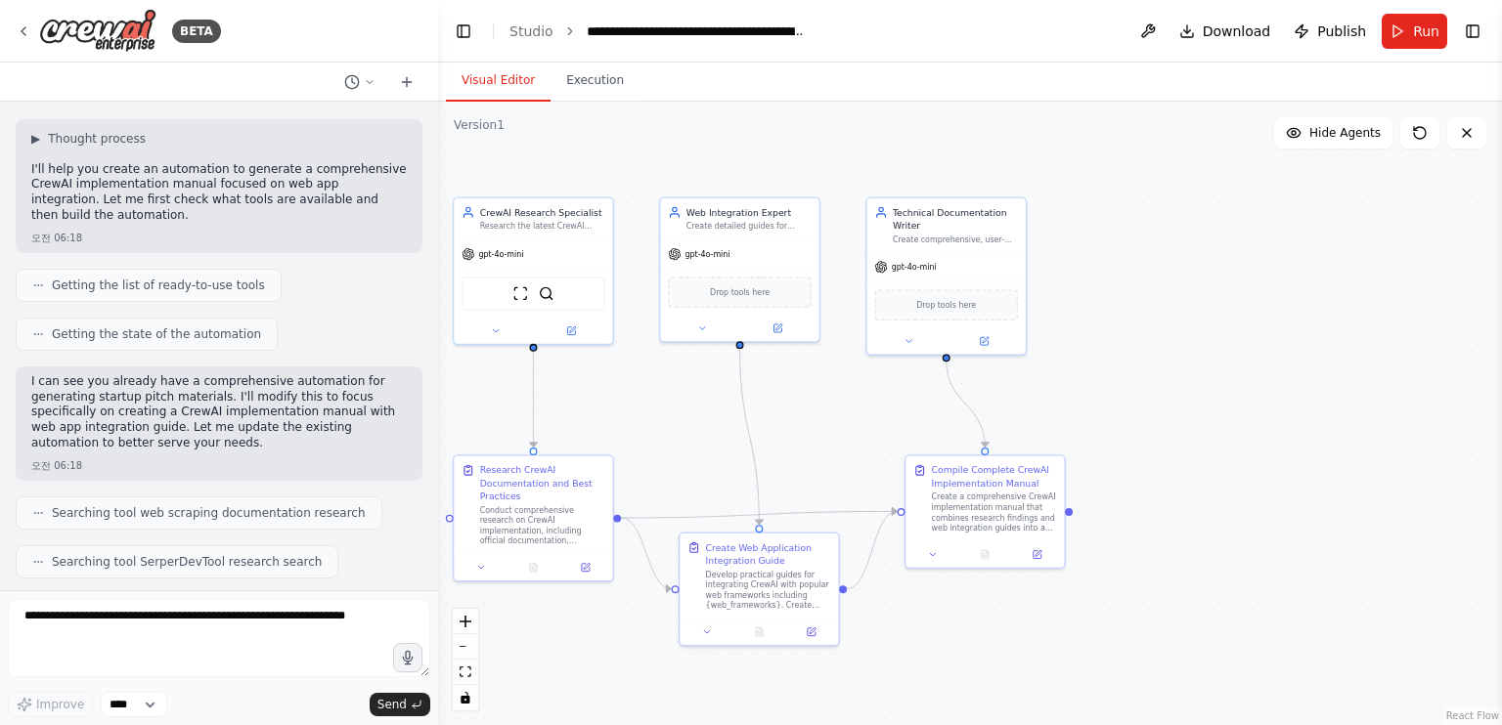
scroll to position [0, 0]
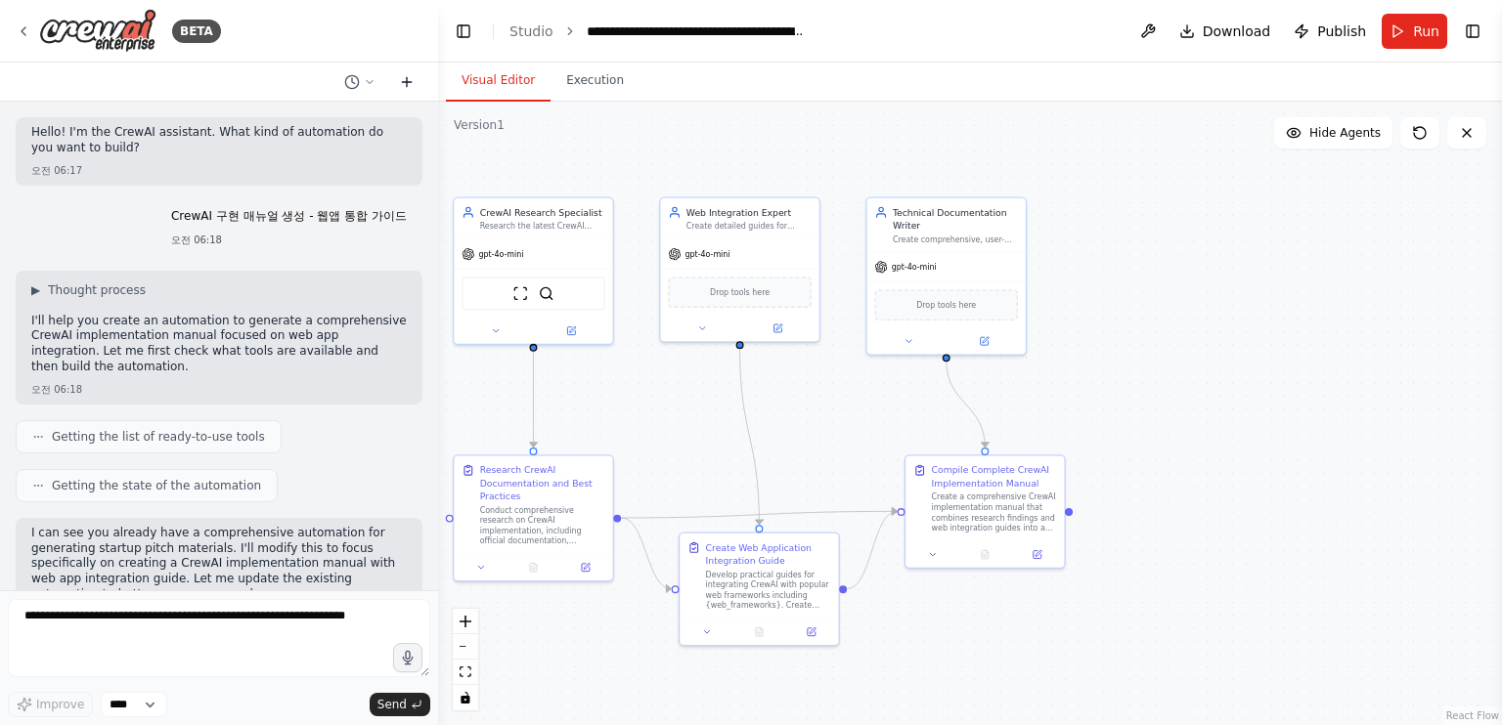
click at [401, 85] on icon at bounding box center [407, 82] width 16 height 16
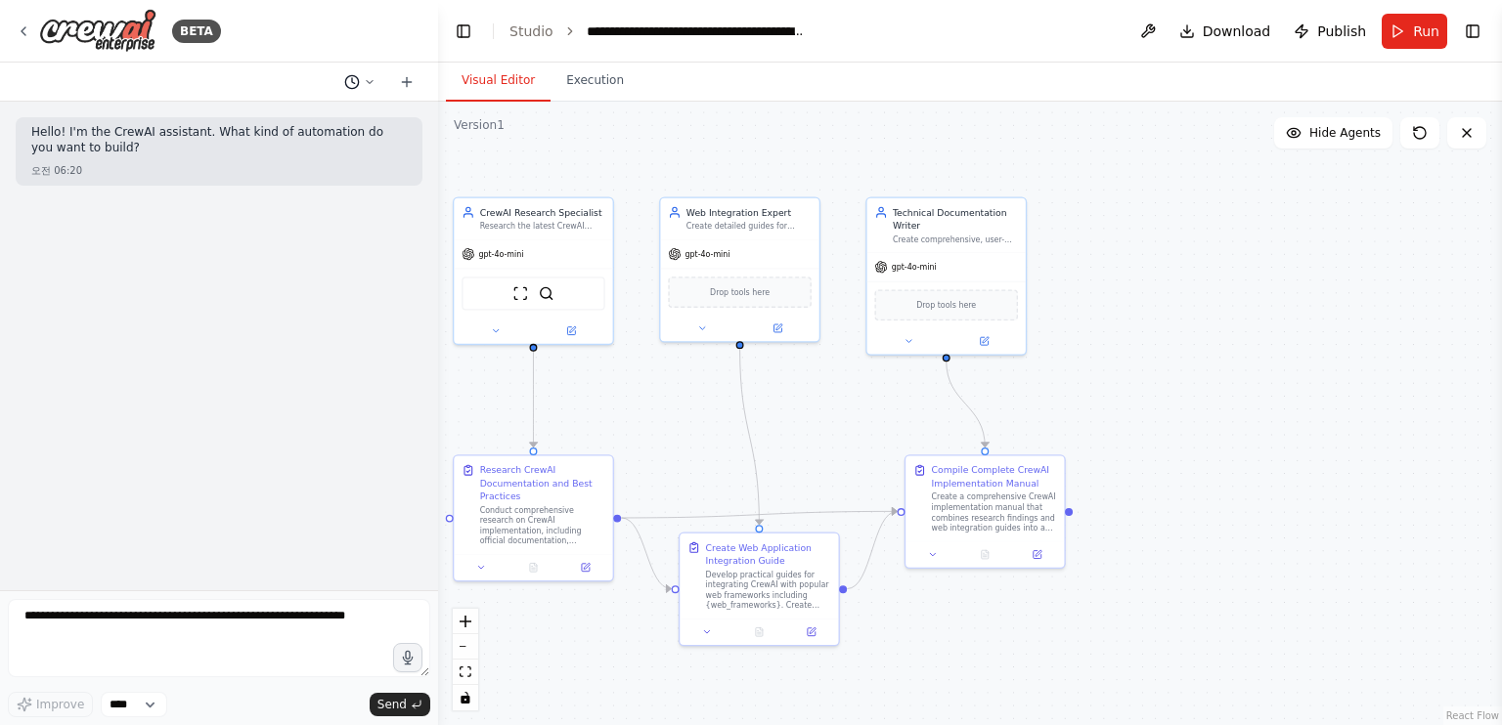
click at [371, 82] on icon at bounding box center [370, 82] width 12 height 12
click at [302, 186] on span "다국어 피칭 자료 생성 기능을 포함해서 발전시켜주고, 기존에 만들어진 웹앱에서 어떻게 실행하면 되는지 방법도 매뉴얼로 만들어서 저장해줘" at bounding box center [273, 185] width 122 height 16
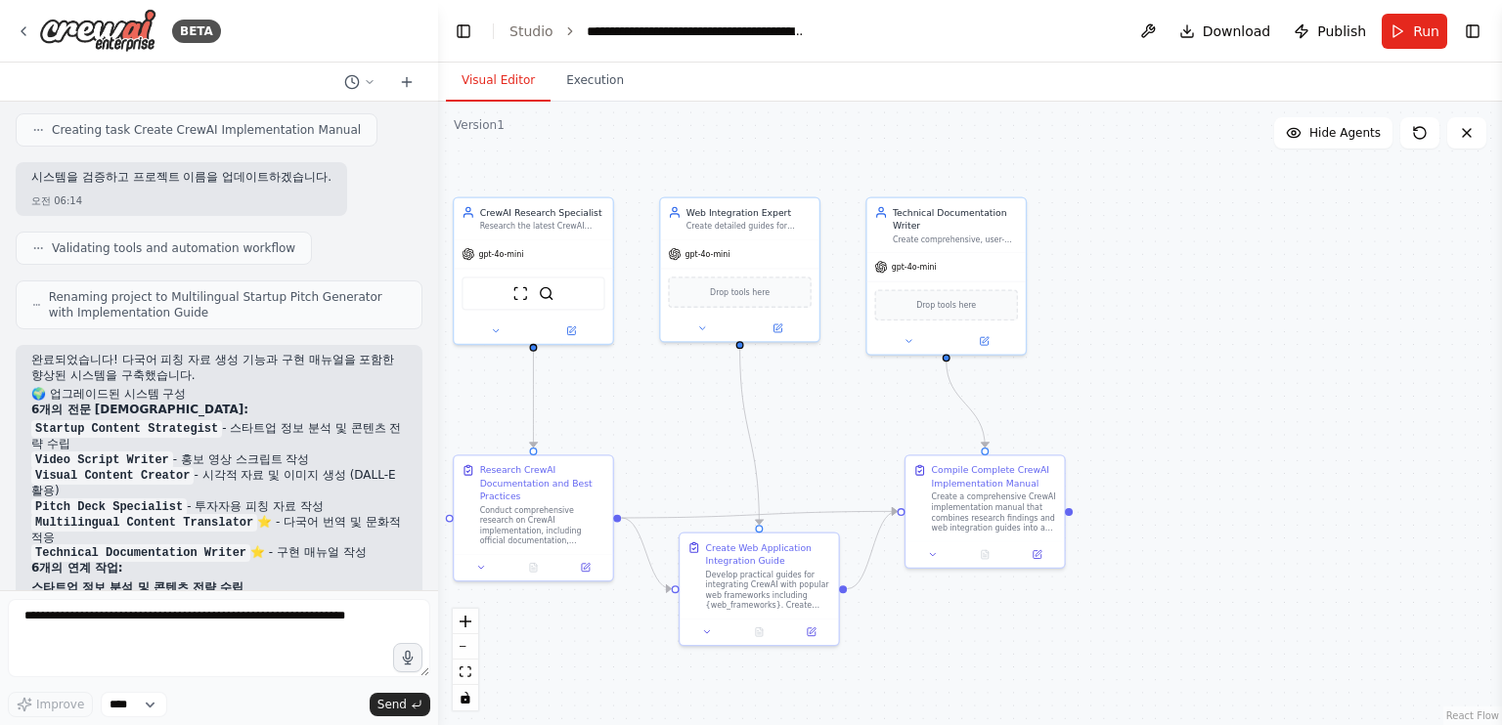
scroll to position [4063, 0]
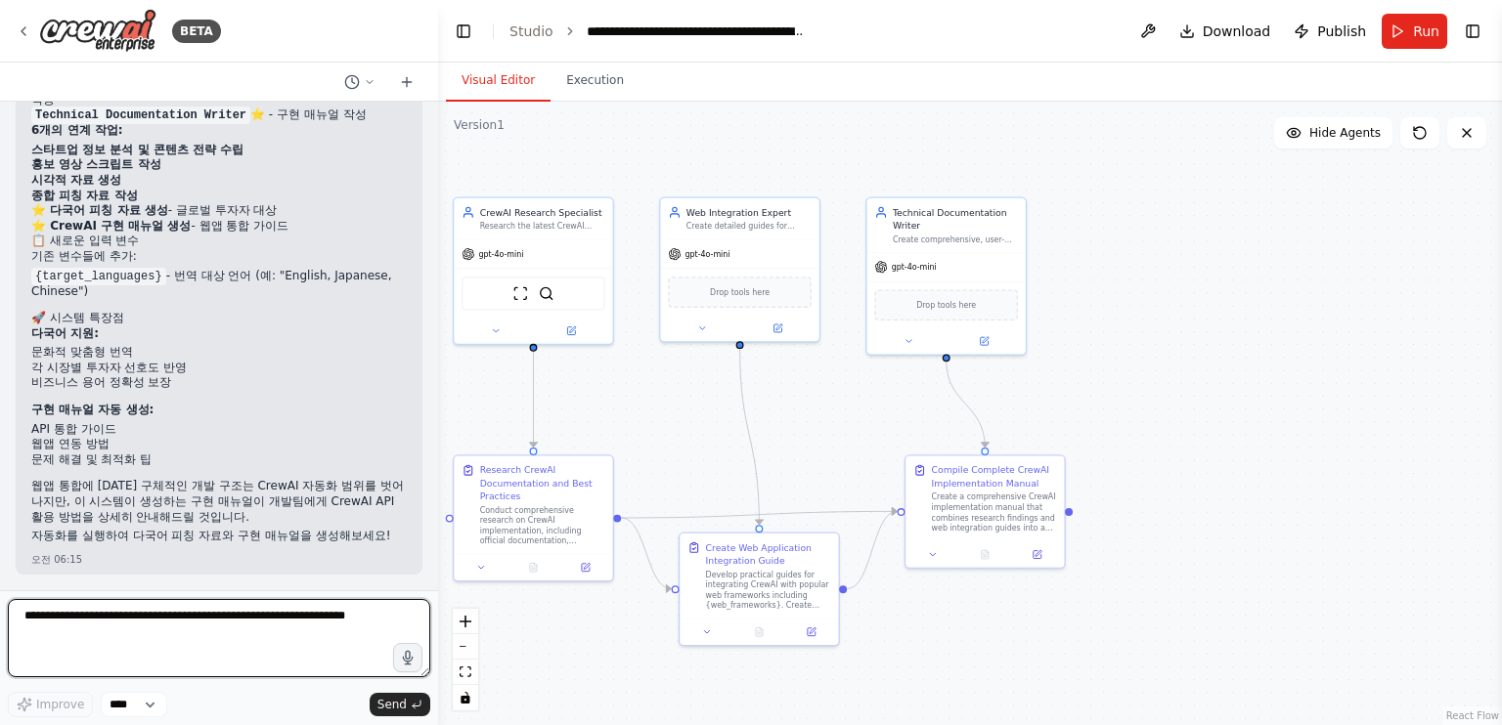
click at [288, 628] on textarea at bounding box center [219, 638] width 422 height 78
click at [362, 626] on textarea at bounding box center [219, 638] width 422 height 78
type textarea "*"
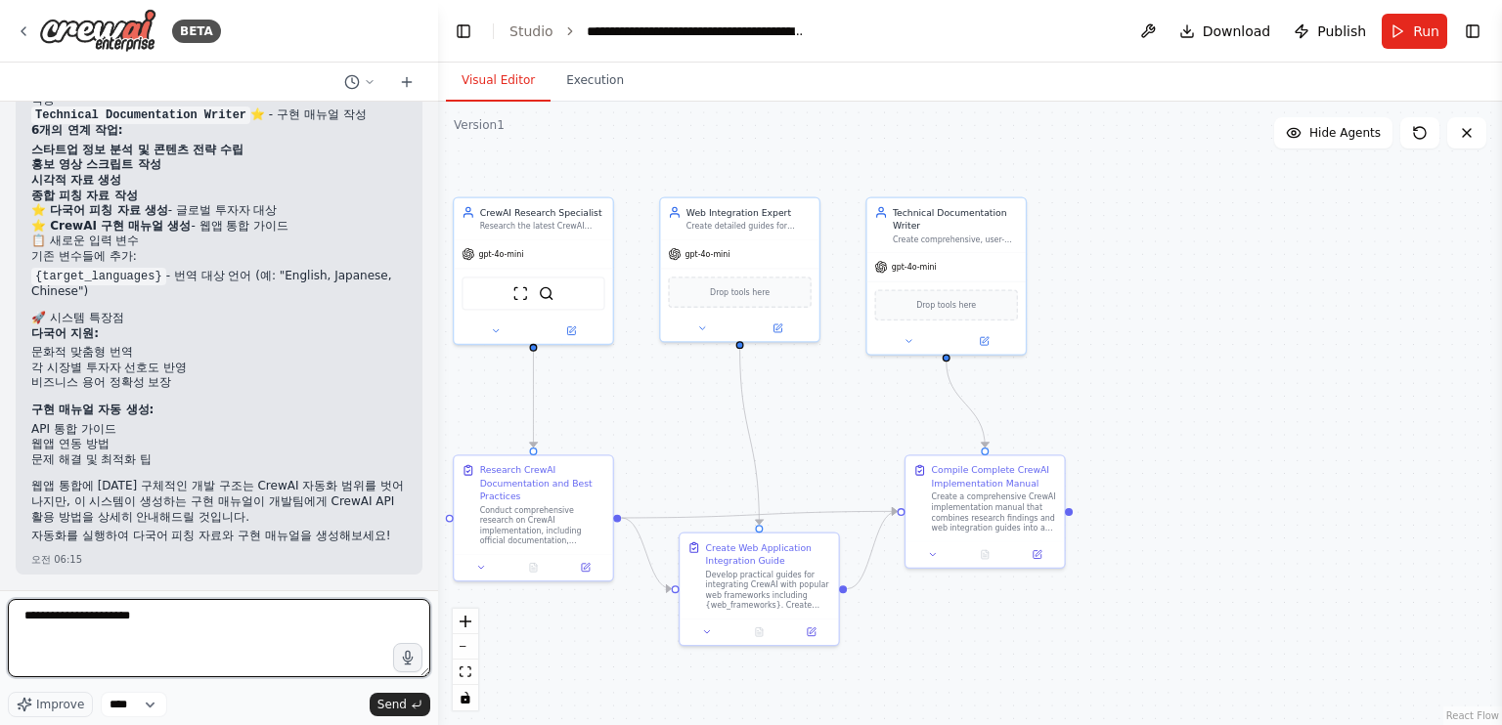
type textarea "**********"
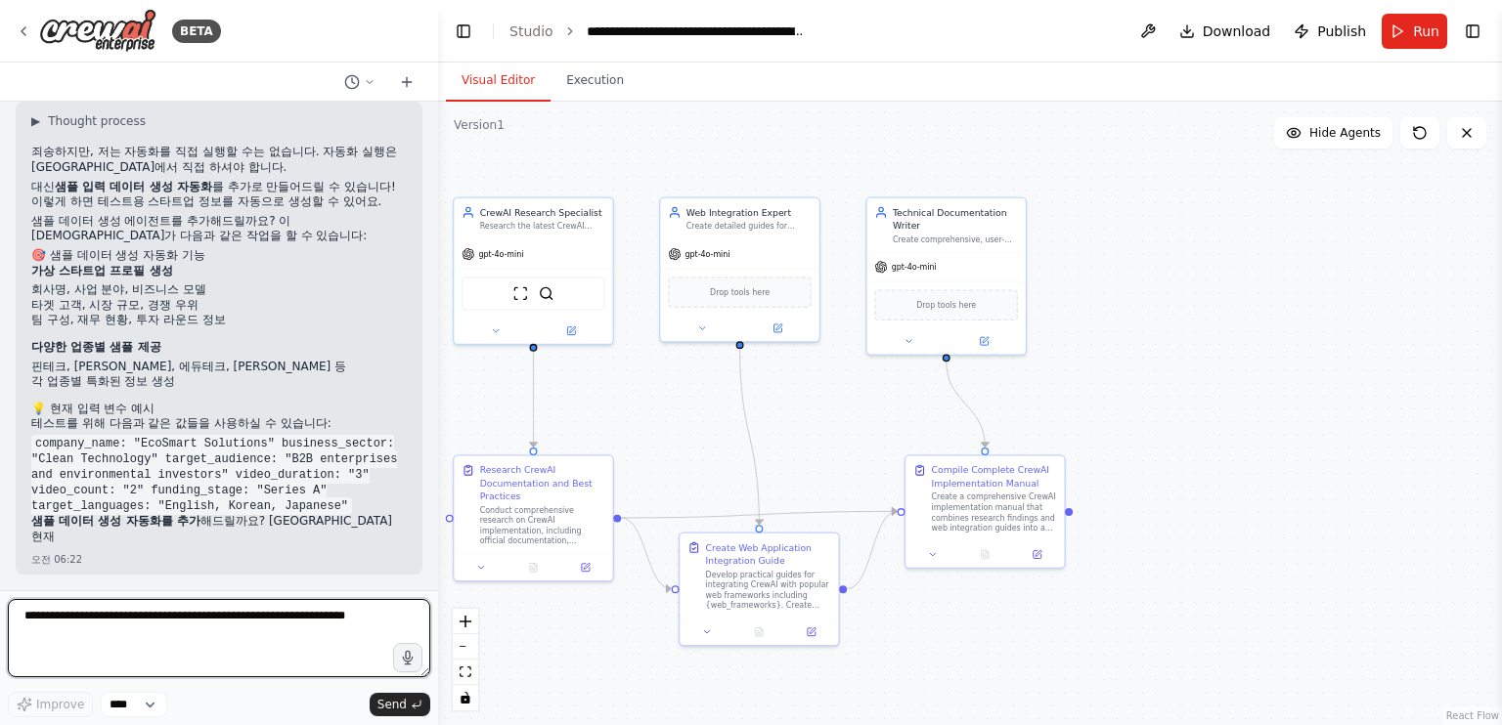
scroll to position [4635, 0]
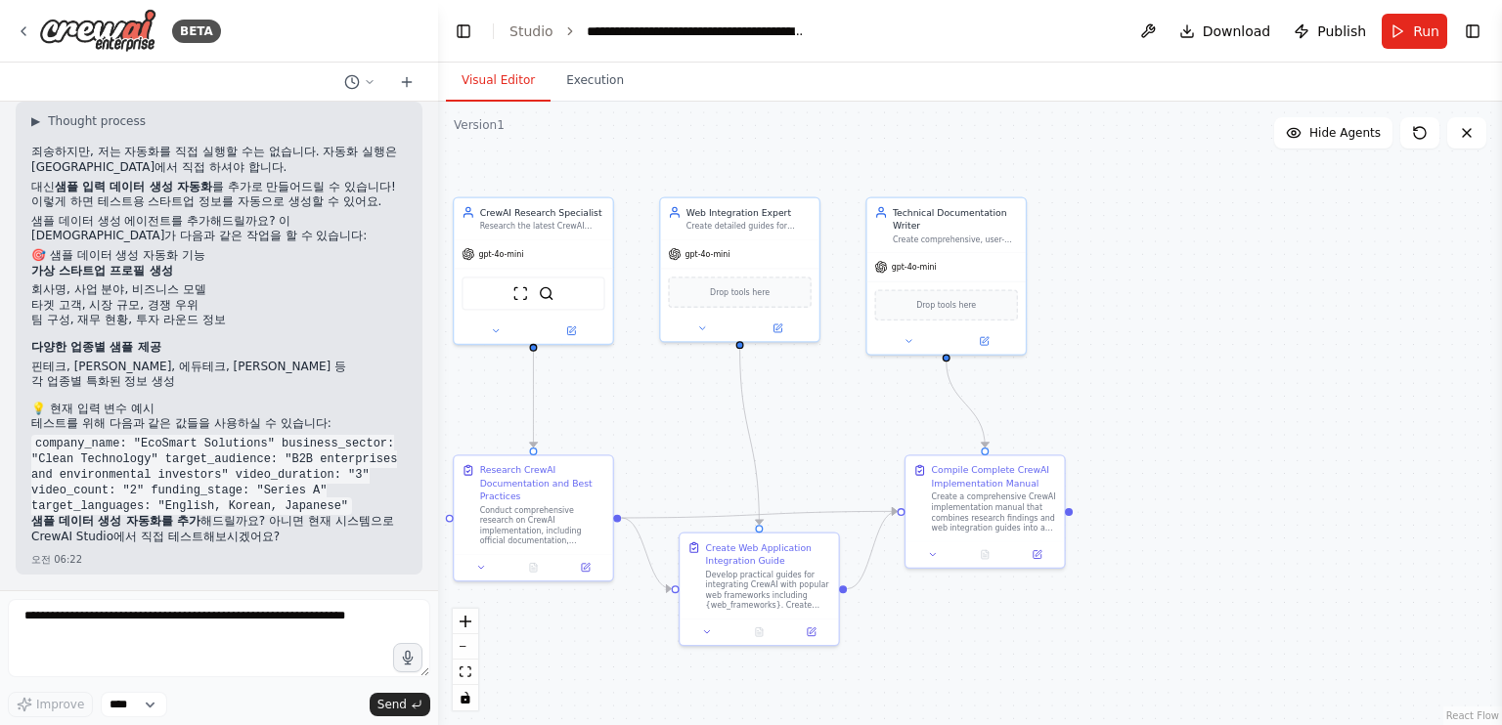
click at [287, 328] on li "팀 구성, 재무 현황, 투자 라운드 정보" at bounding box center [218, 321] width 375 height 16
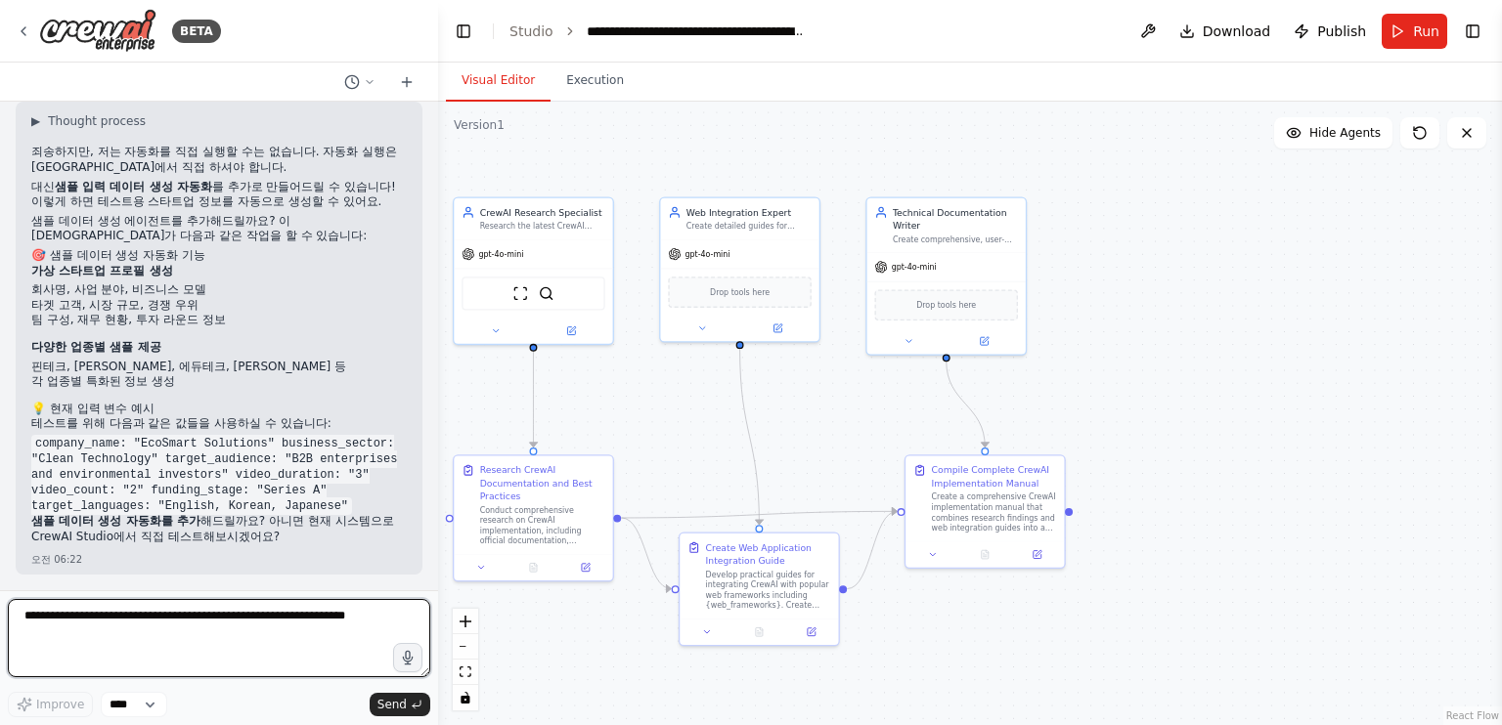
click at [196, 608] on textarea at bounding box center [219, 638] width 422 height 78
type textarea "**********"
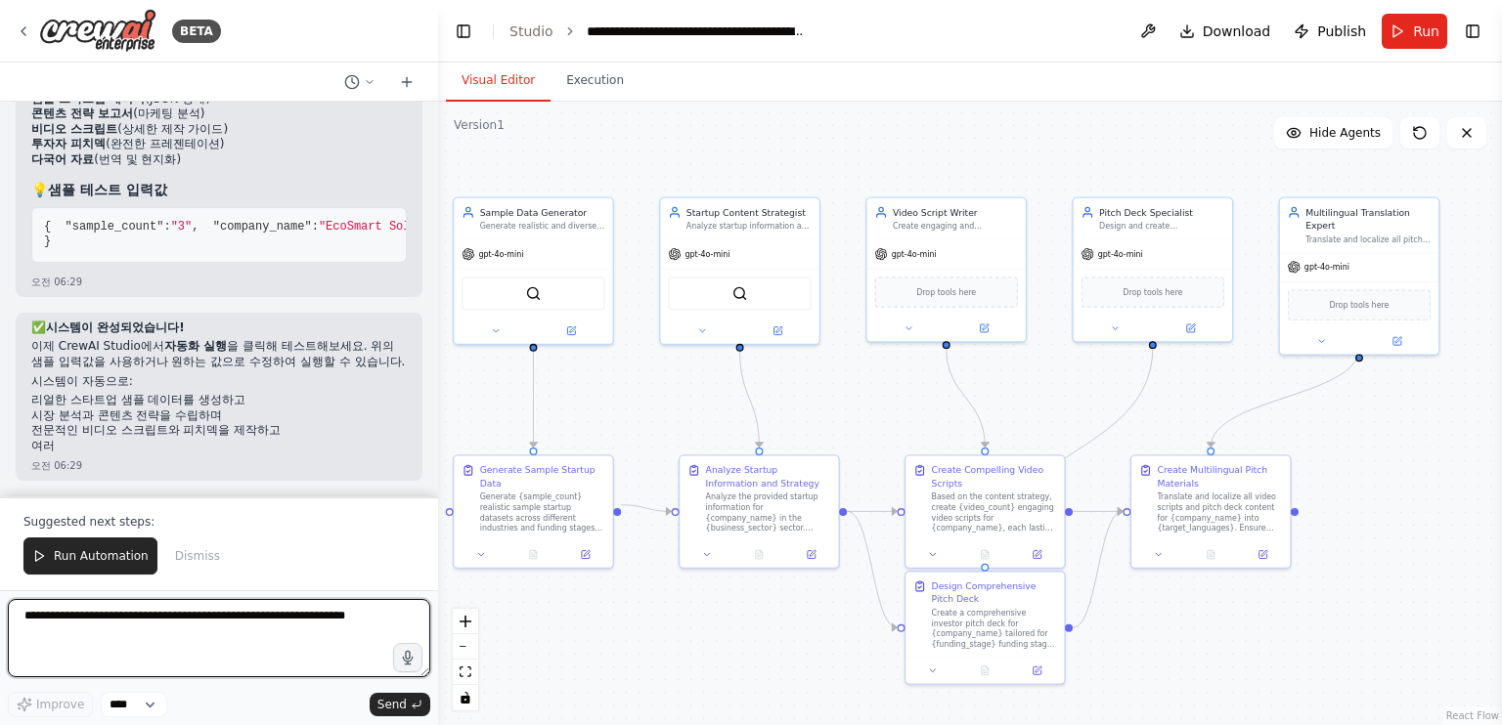
scroll to position [7559, 0]
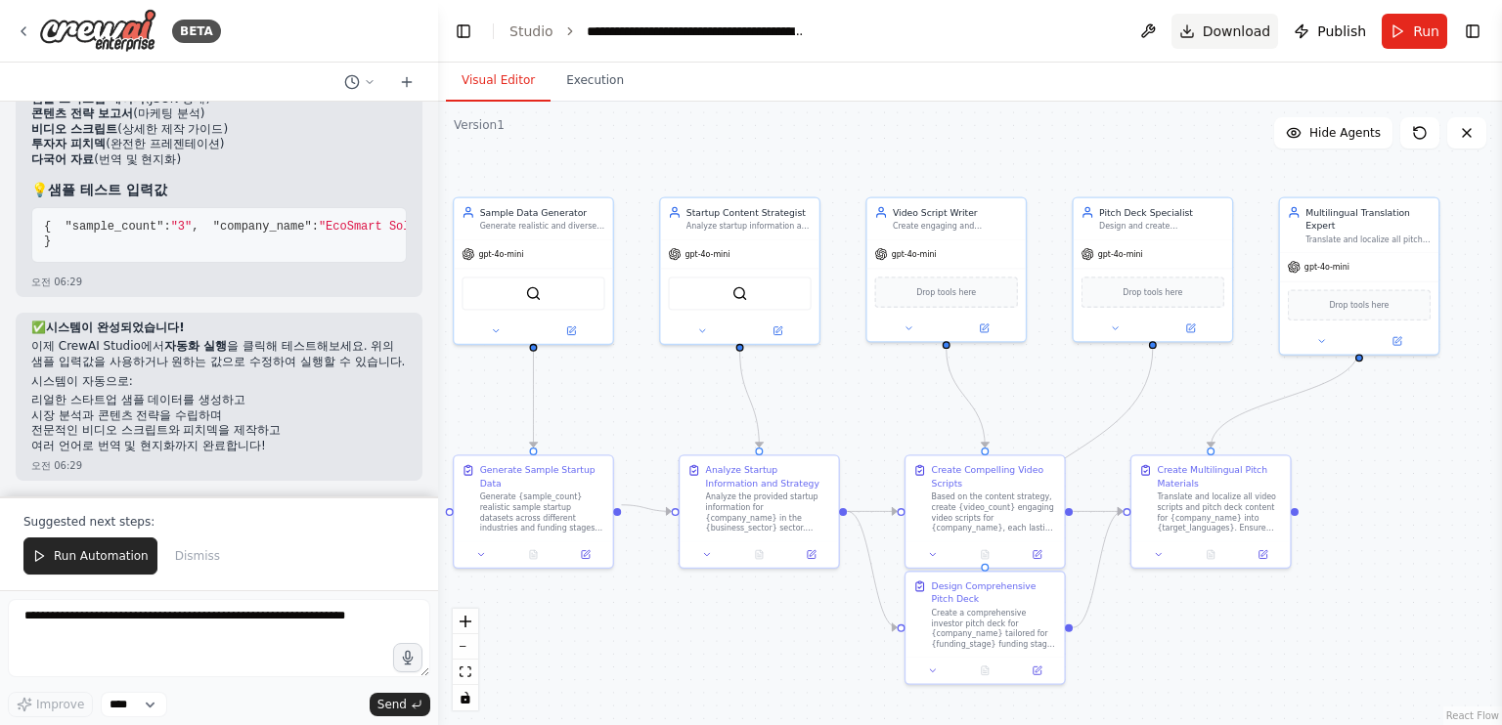
click at [1236, 29] on span "Download" at bounding box center [1236, 32] width 68 height 20
click at [542, 490] on div "Generate {sample_count} realistic sample startup datasets across different indu…" at bounding box center [542, 510] width 125 height 41
click at [1408, 24] on button "Run" at bounding box center [1413, 31] width 65 height 35
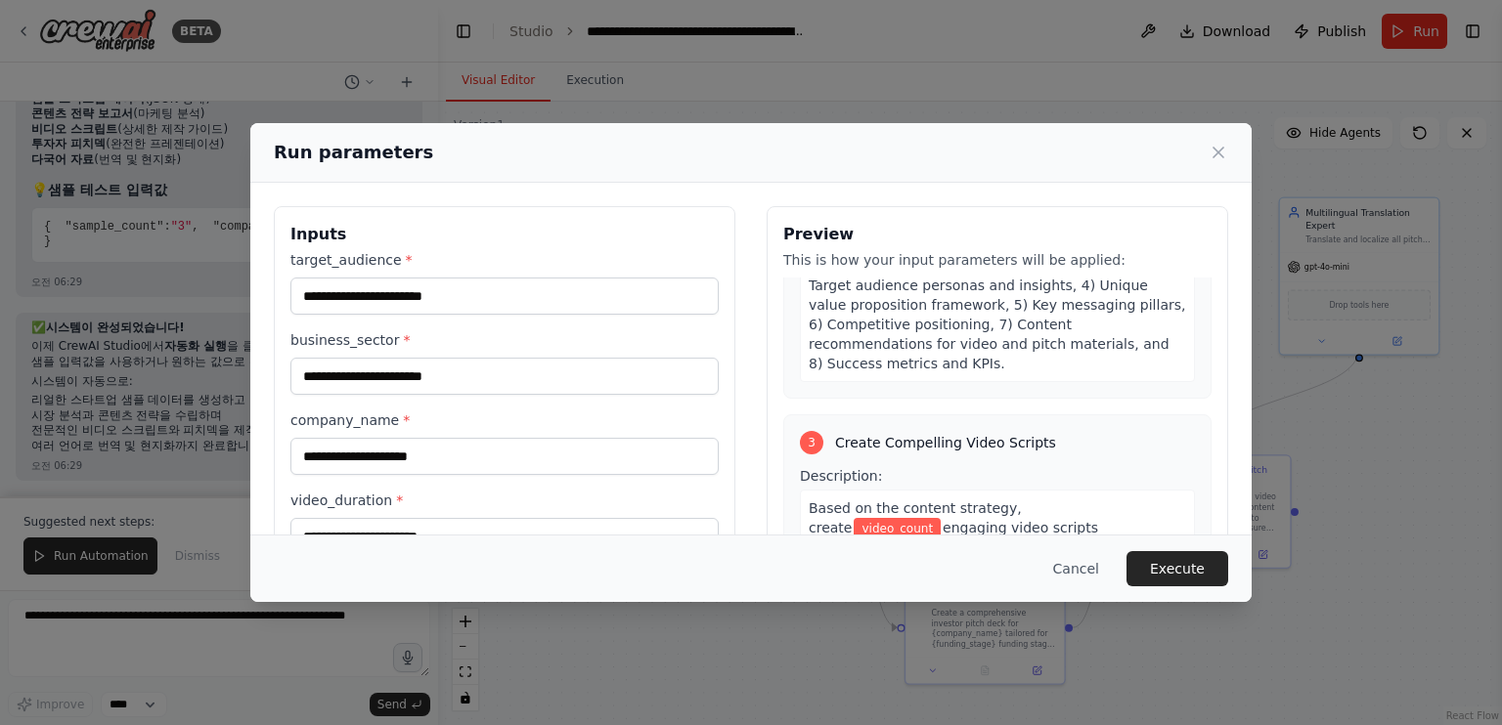
scroll to position [978, 0]
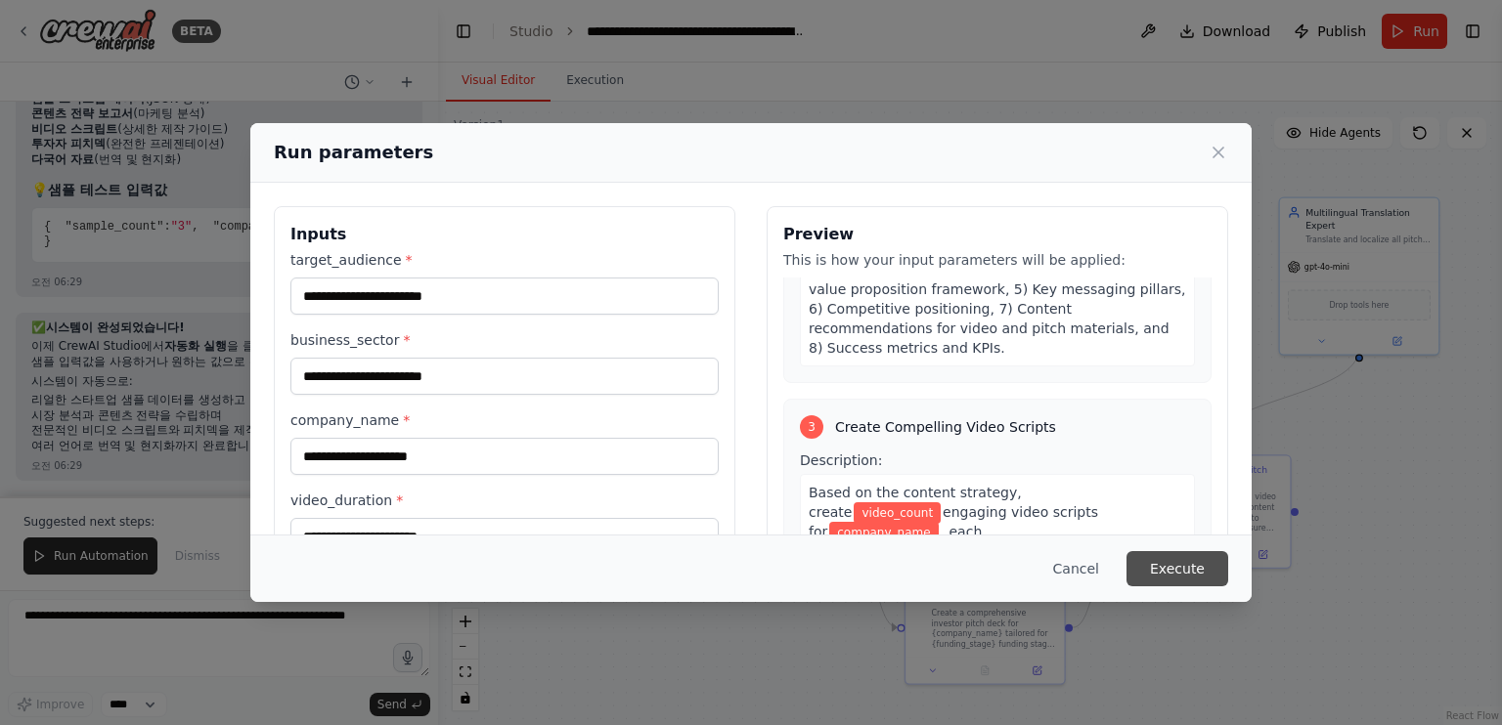
click at [1165, 566] on button "Execute" at bounding box center [1177, 568] width 102 height 35
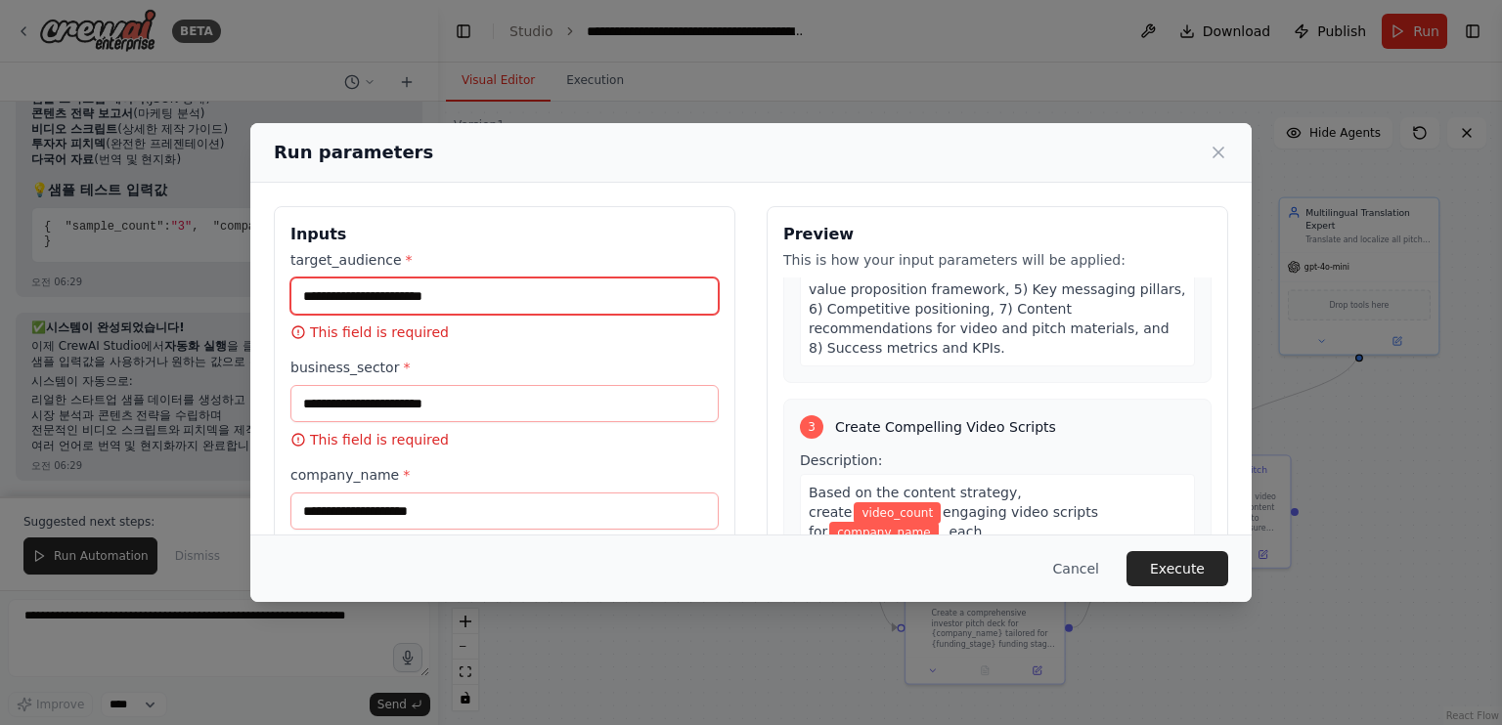
click at [554, 291] on input "target_audience *" at bounding box center [504, 296] width 428 height 37
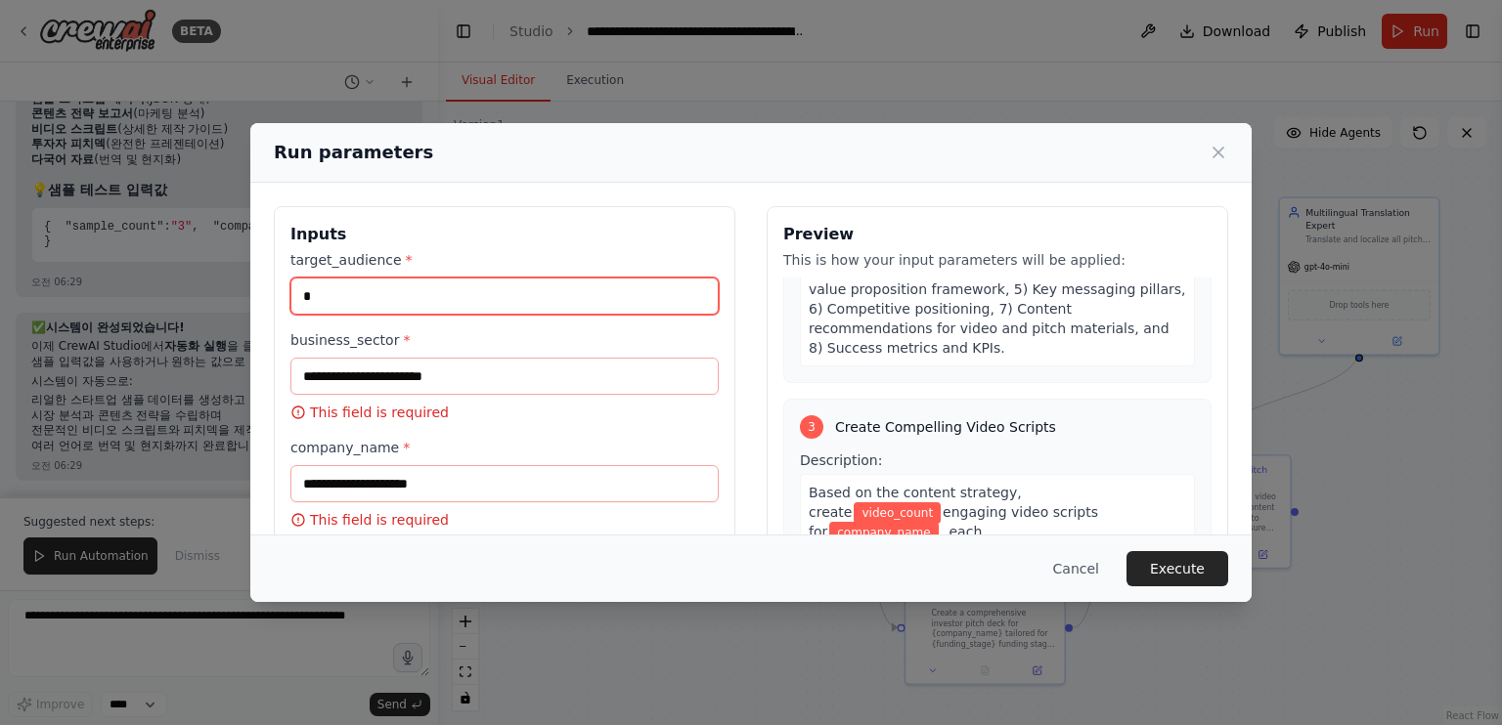
type input "*"
type input "******"
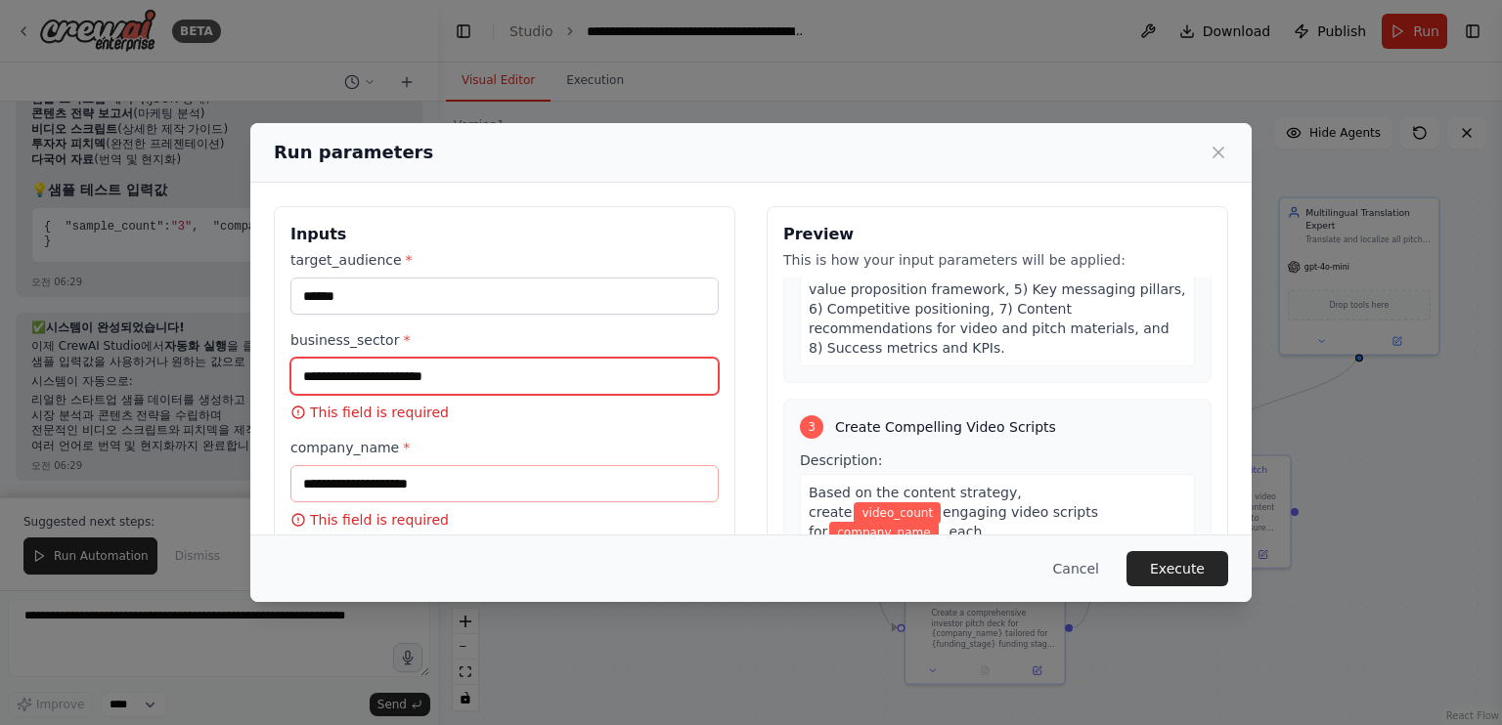
click at [585, 368] on input "business_sector *" at bounding box center [504, 376] width 428 height 37
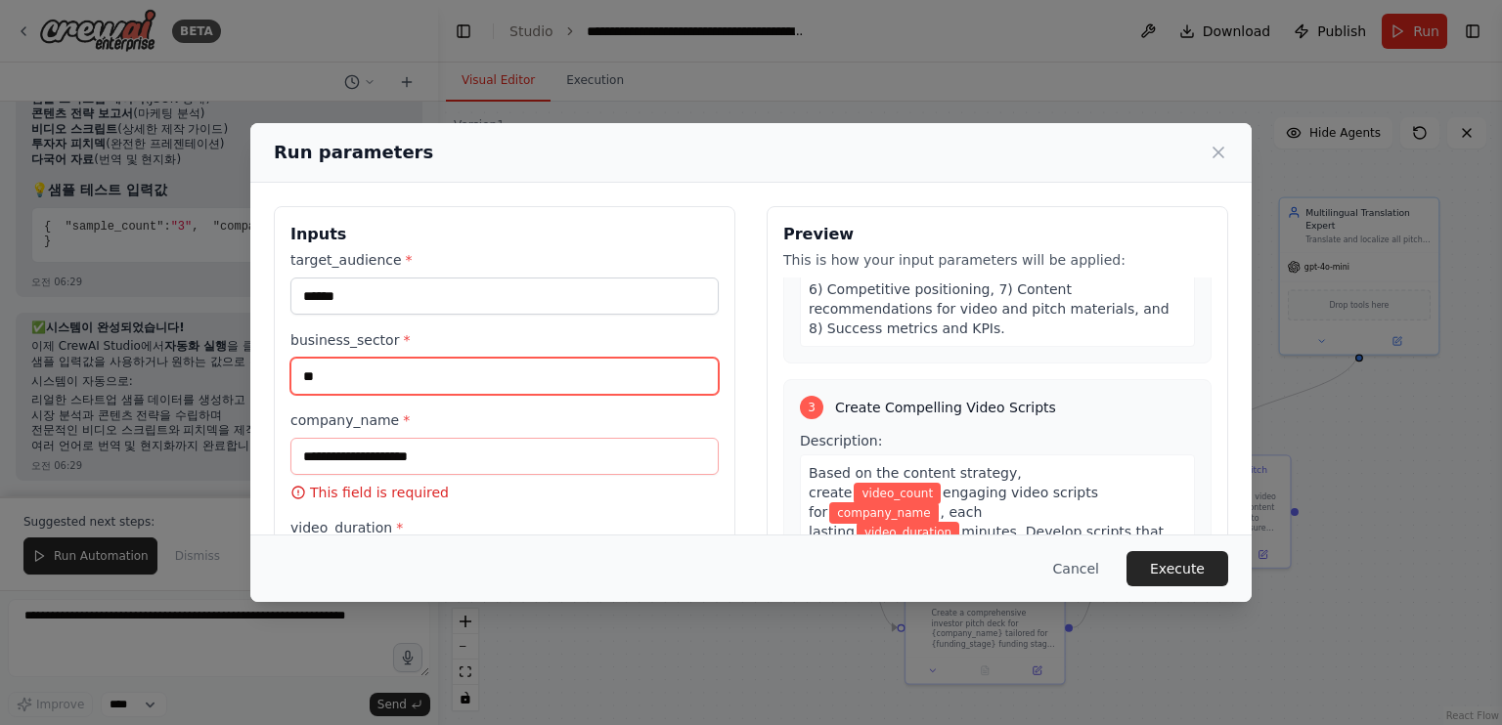
type input "**"
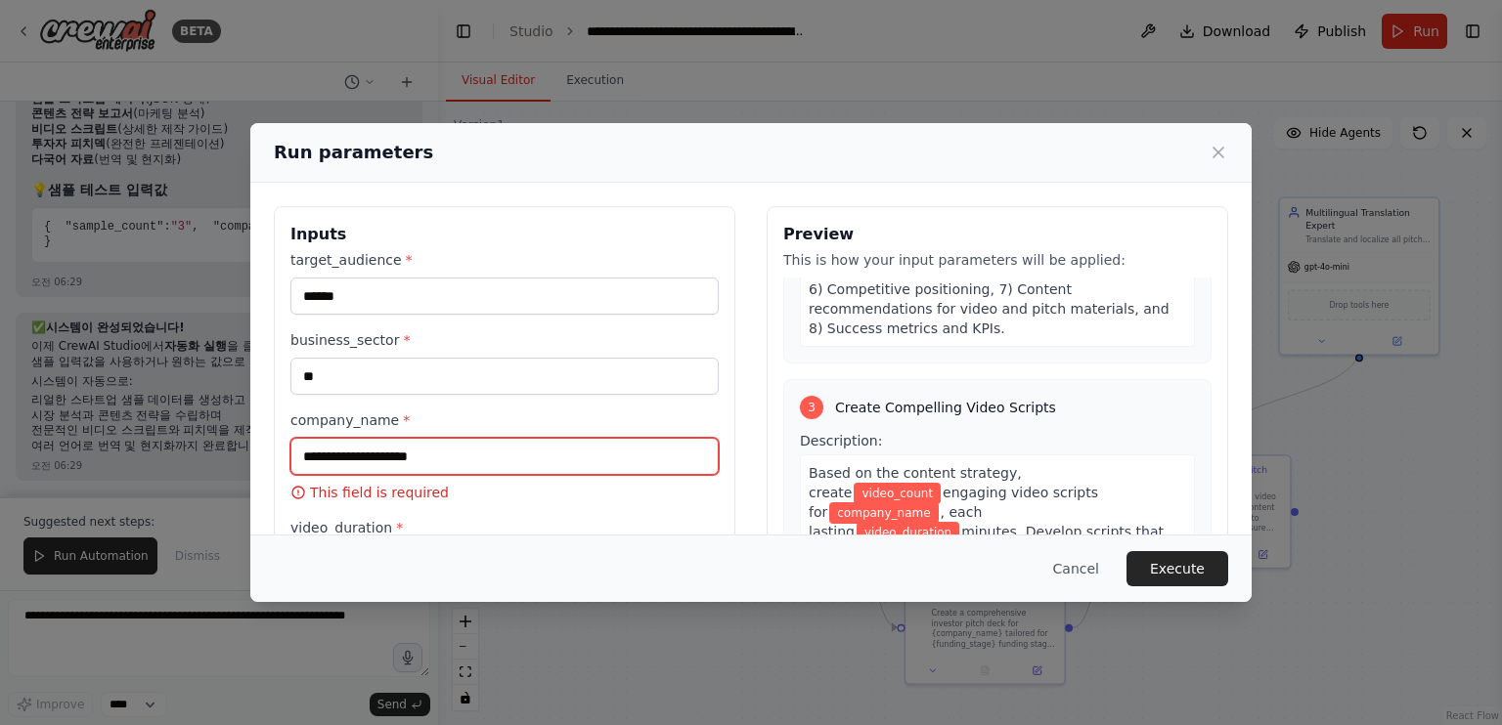
click at [539, 450] on input "company_name *" at bounding box center [504, 456] width 428 height 37
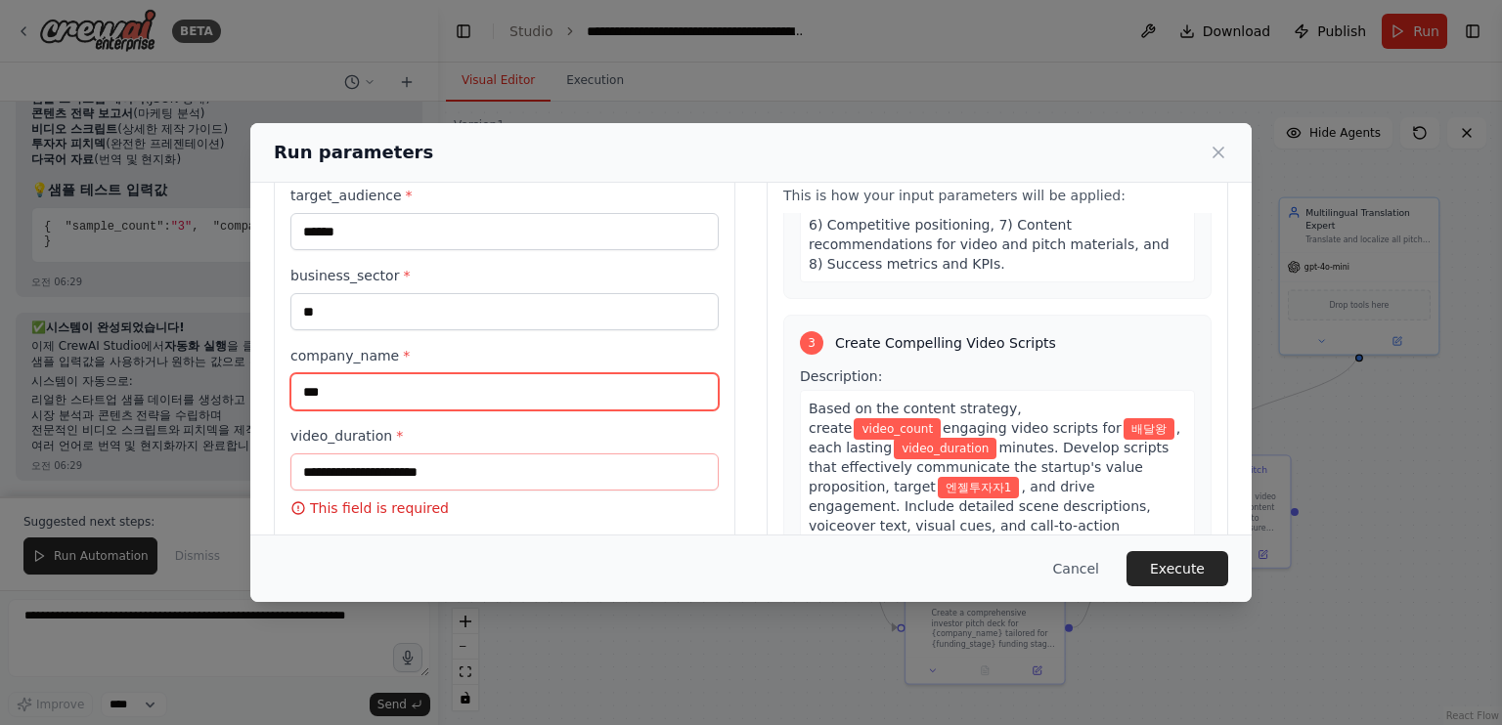
scroll to position [98, 0]
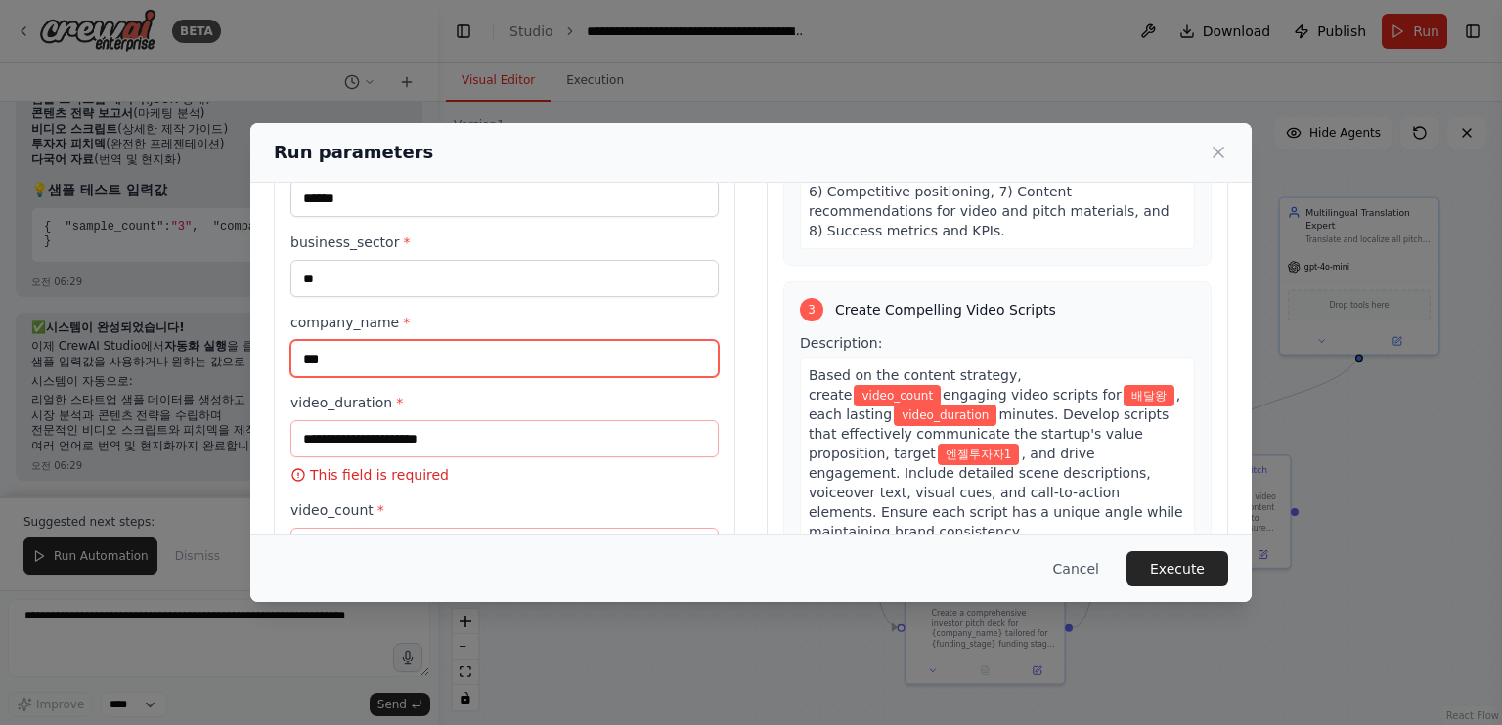
type input "***"
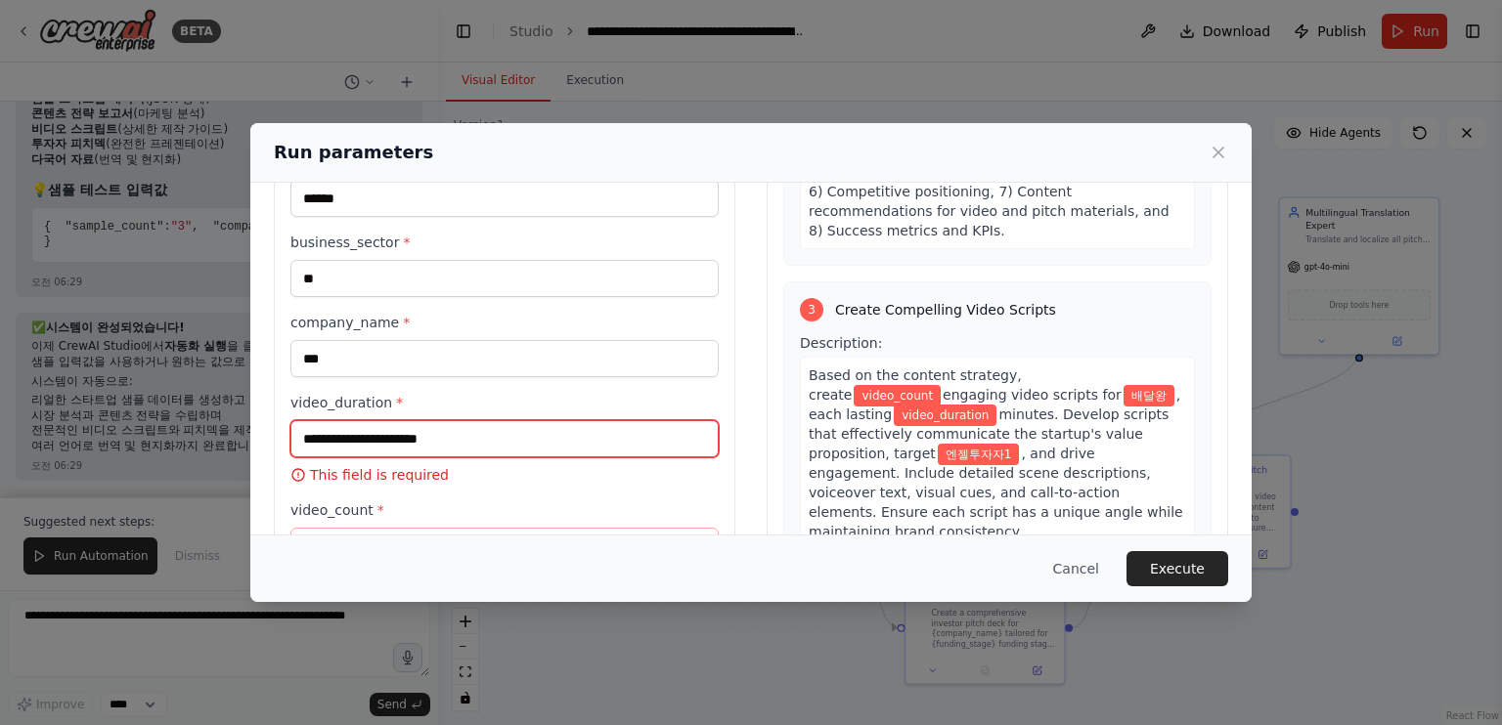
click at [527, 454] on input "video_duration *" at bounding box center [504, 438] width 428 height 37
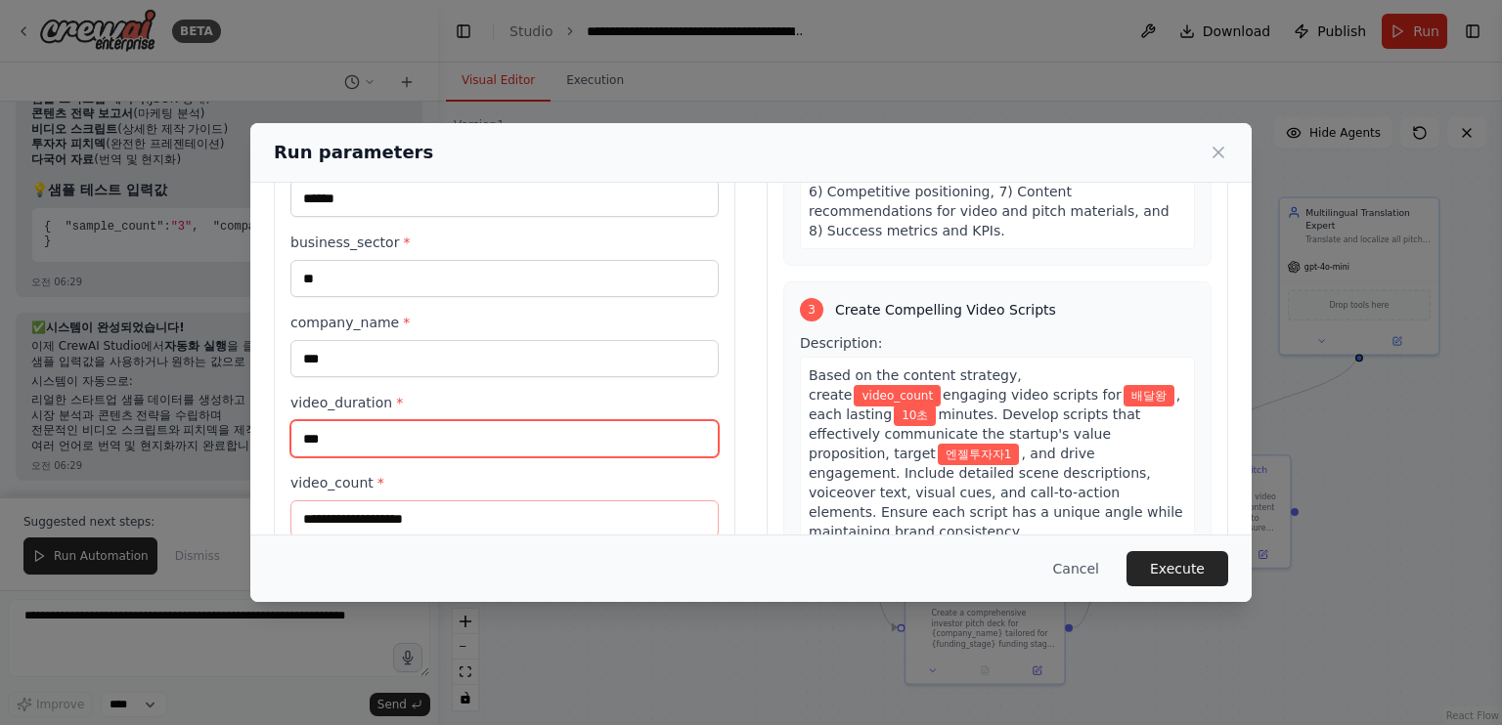
scroll to position [293, 0]
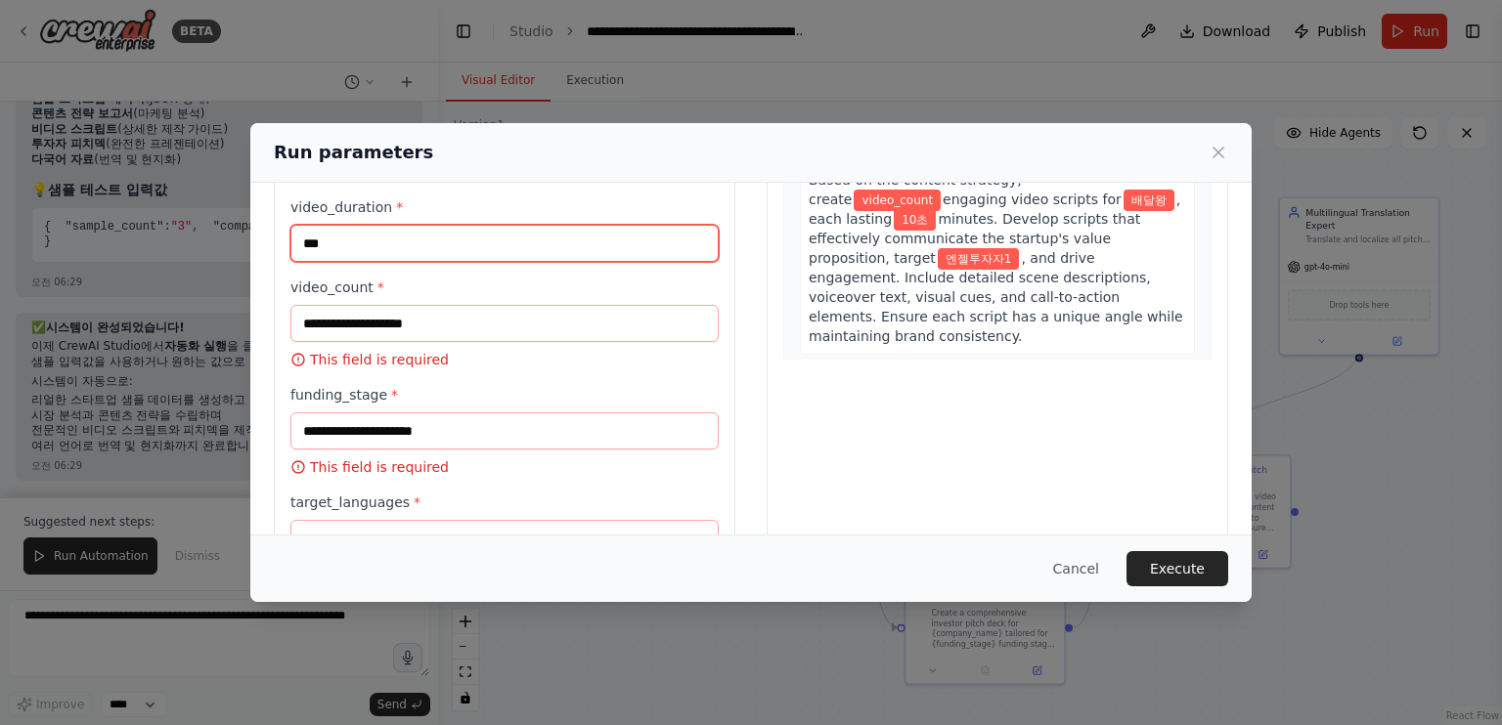
type input "***"
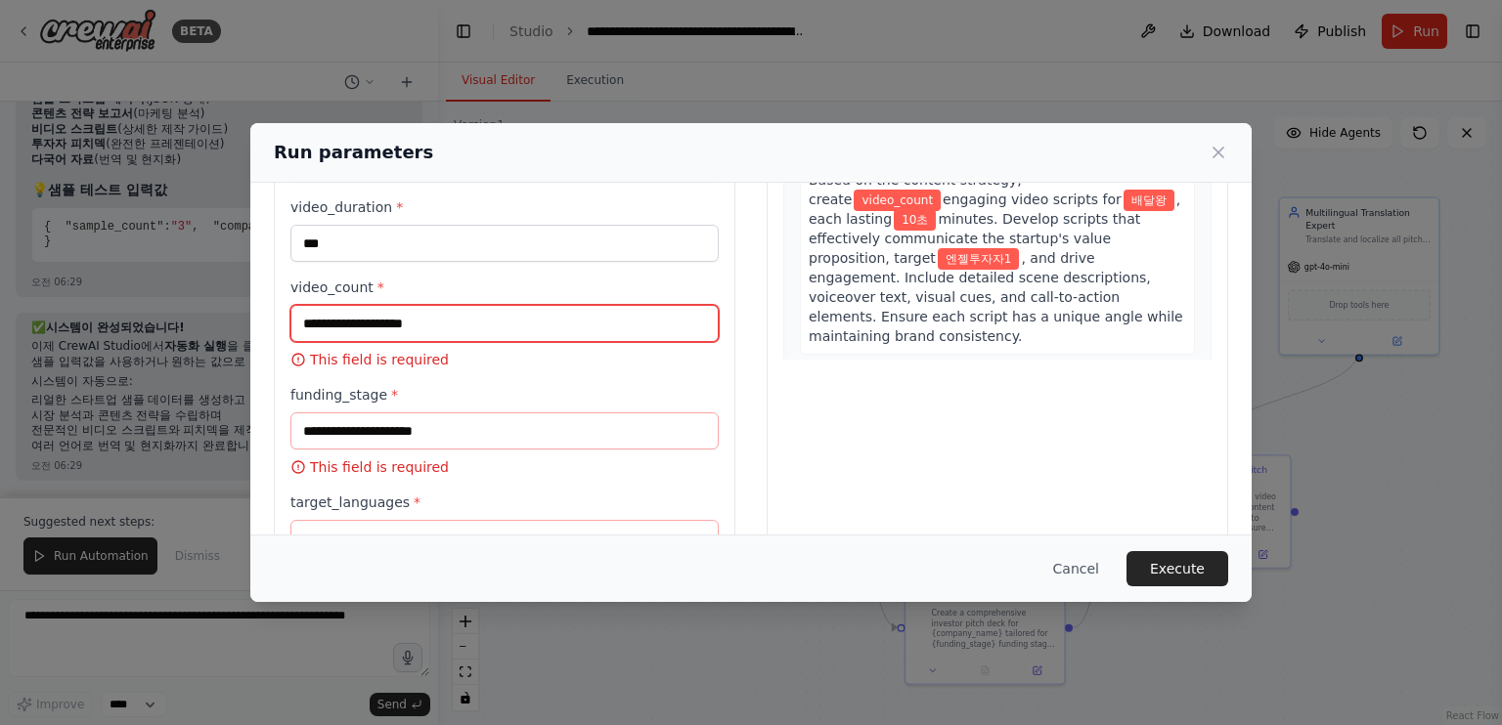
click at [489, 318] on input "video_count *" at bounding box center [504, 323] width 428 height 37
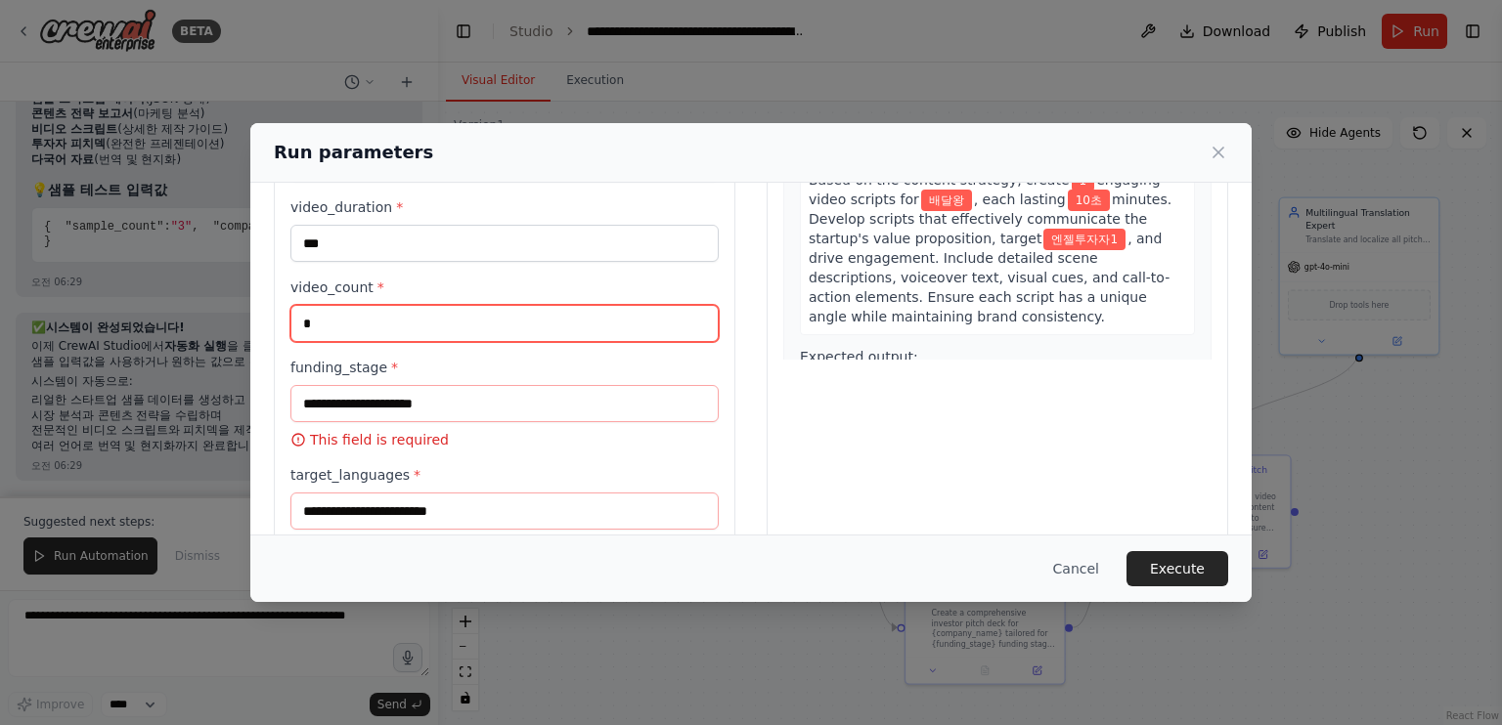
type input "*"
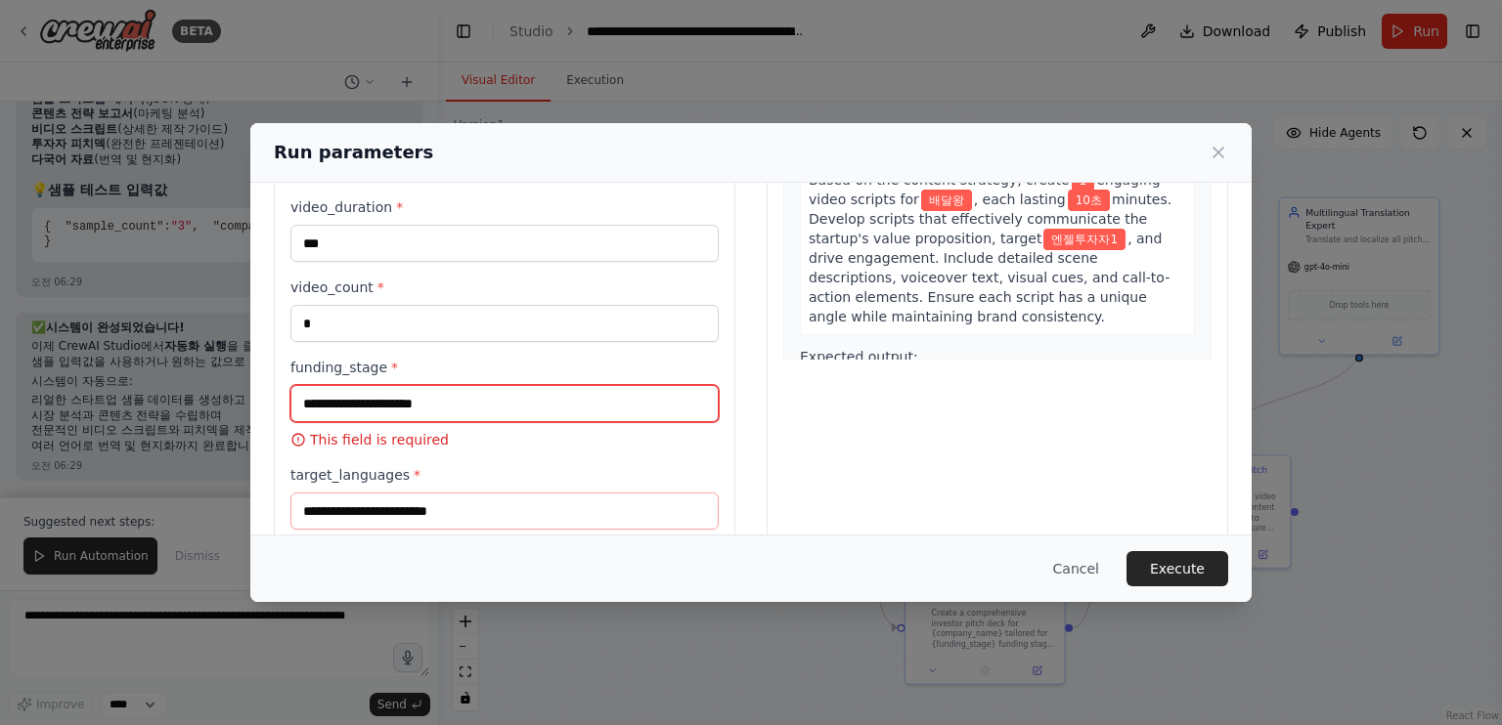
click at [442, 398] on input "funding_stage *" at bounding box center [504, 403] width 428 height 37
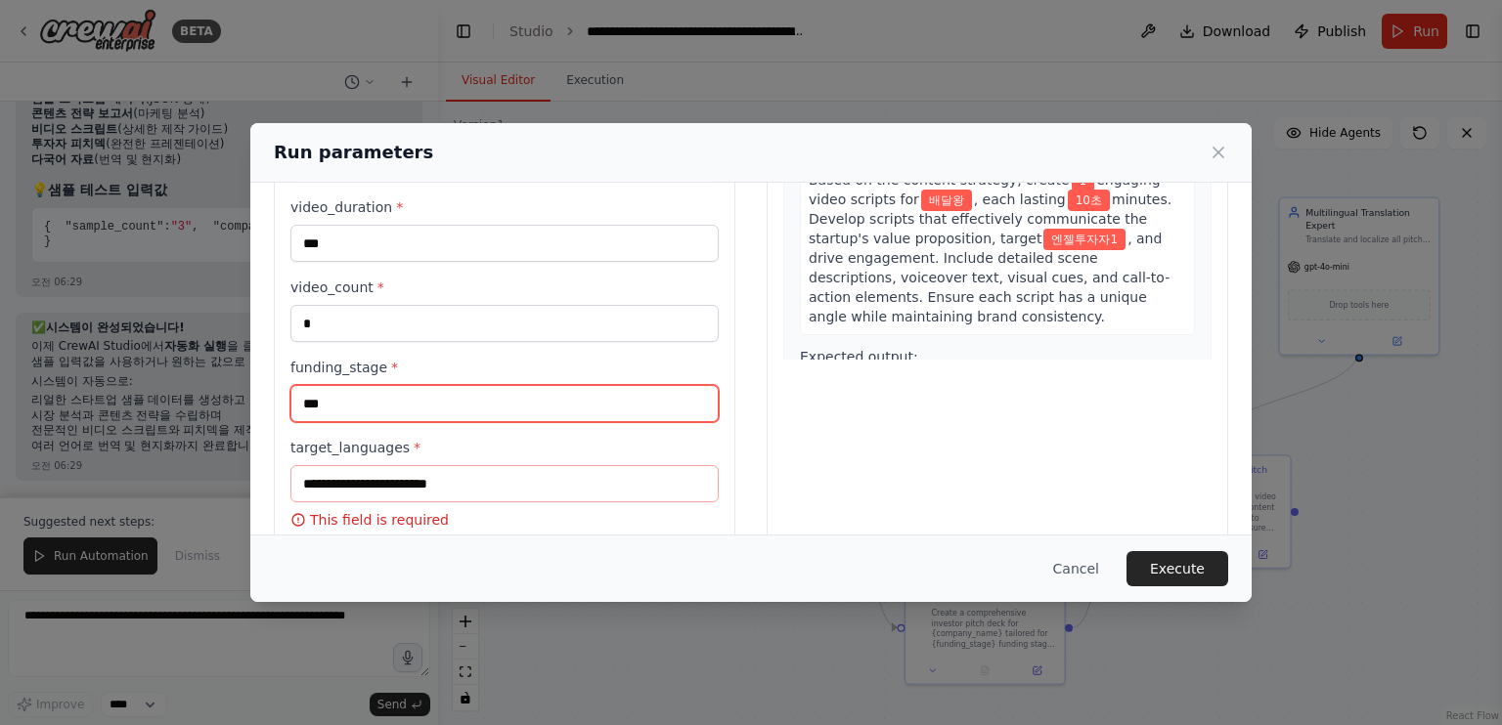
type input "***"
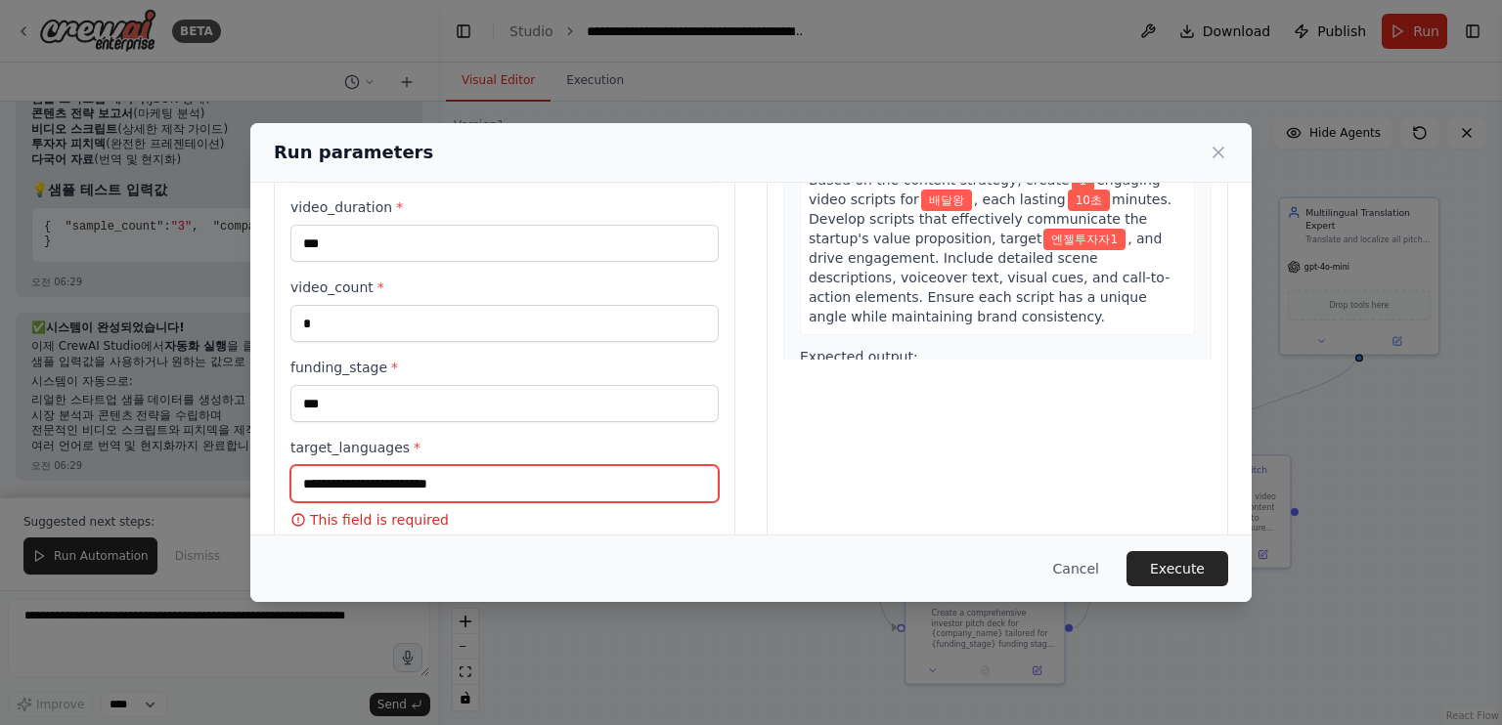
click at [492, 486] on input "target_languages *" at bounding box center [504, 483] width 428 height 37
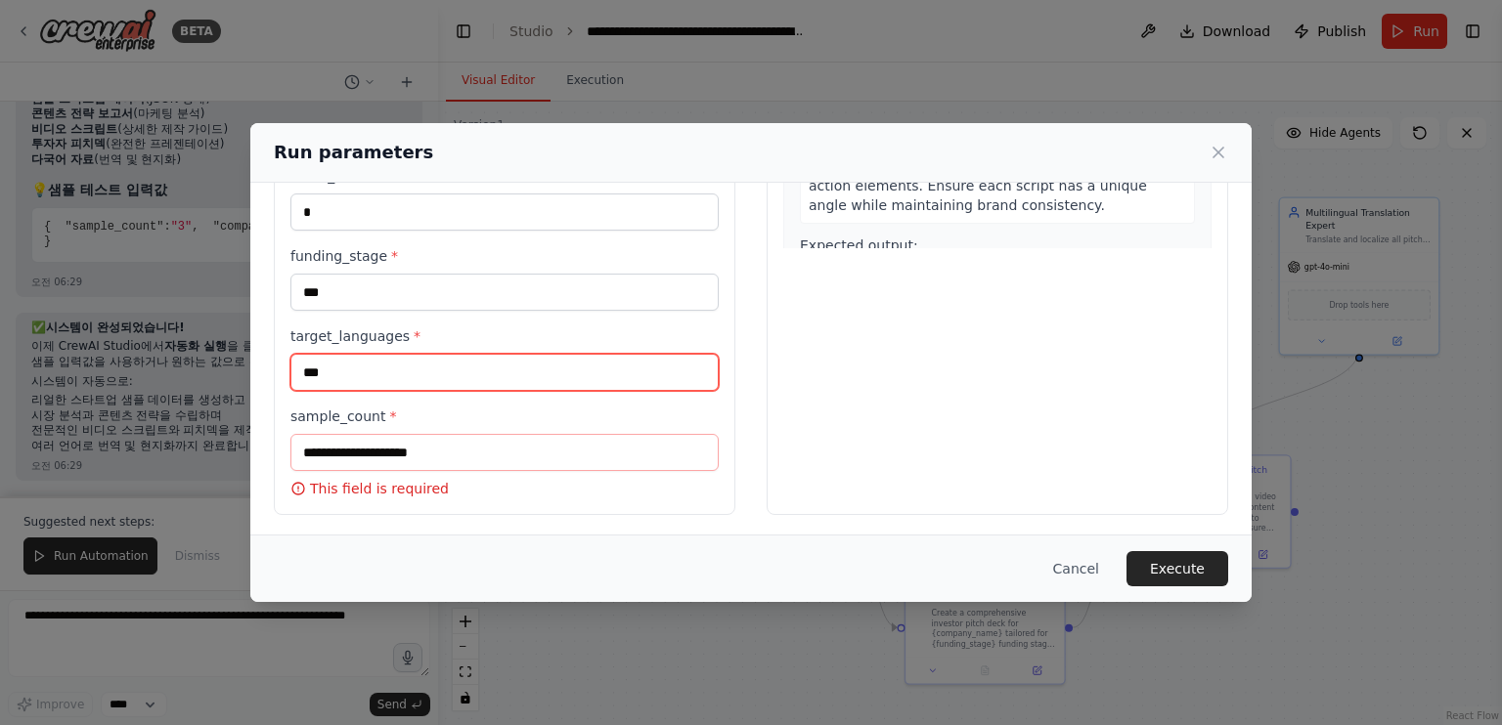
type input "***"
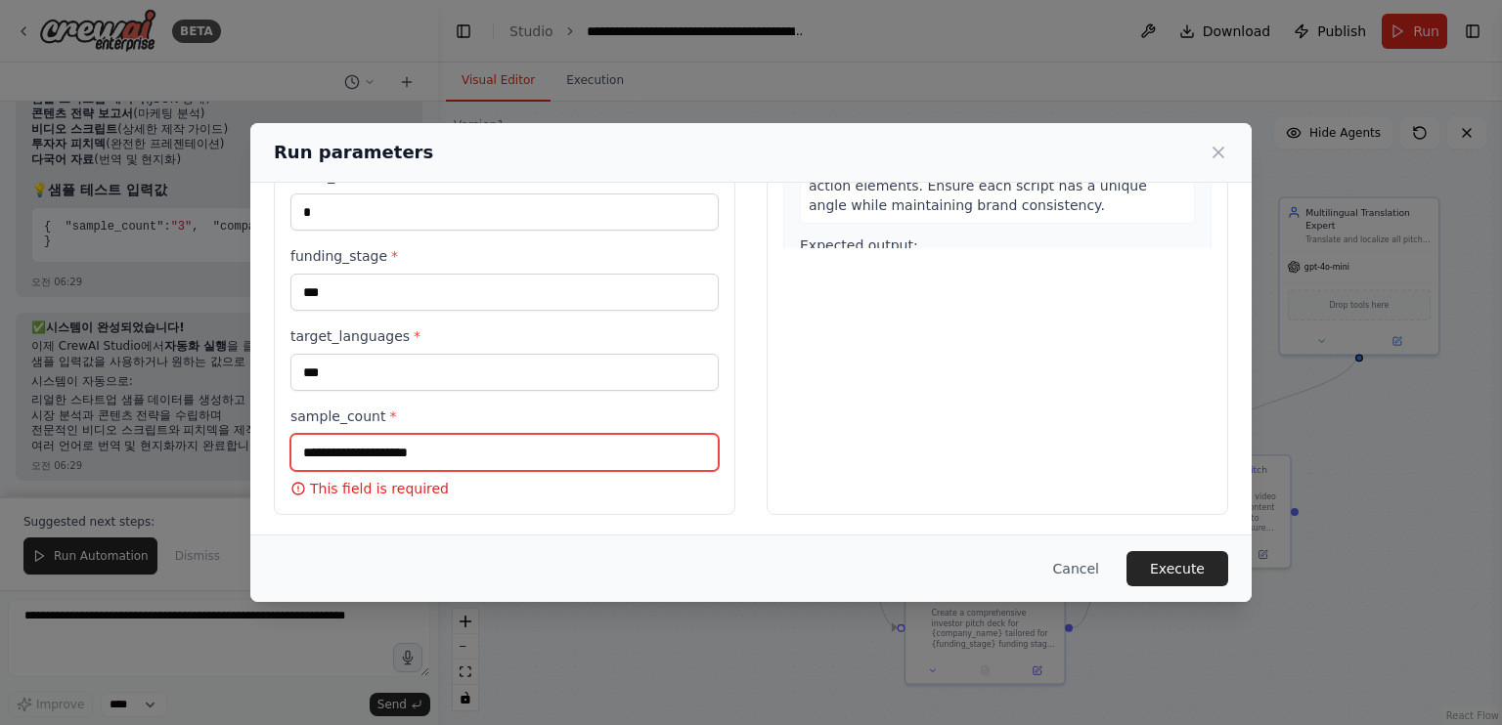
click at [502, 452] on input "sample_count *" at bounding box center [504, 452] width 428 height 37
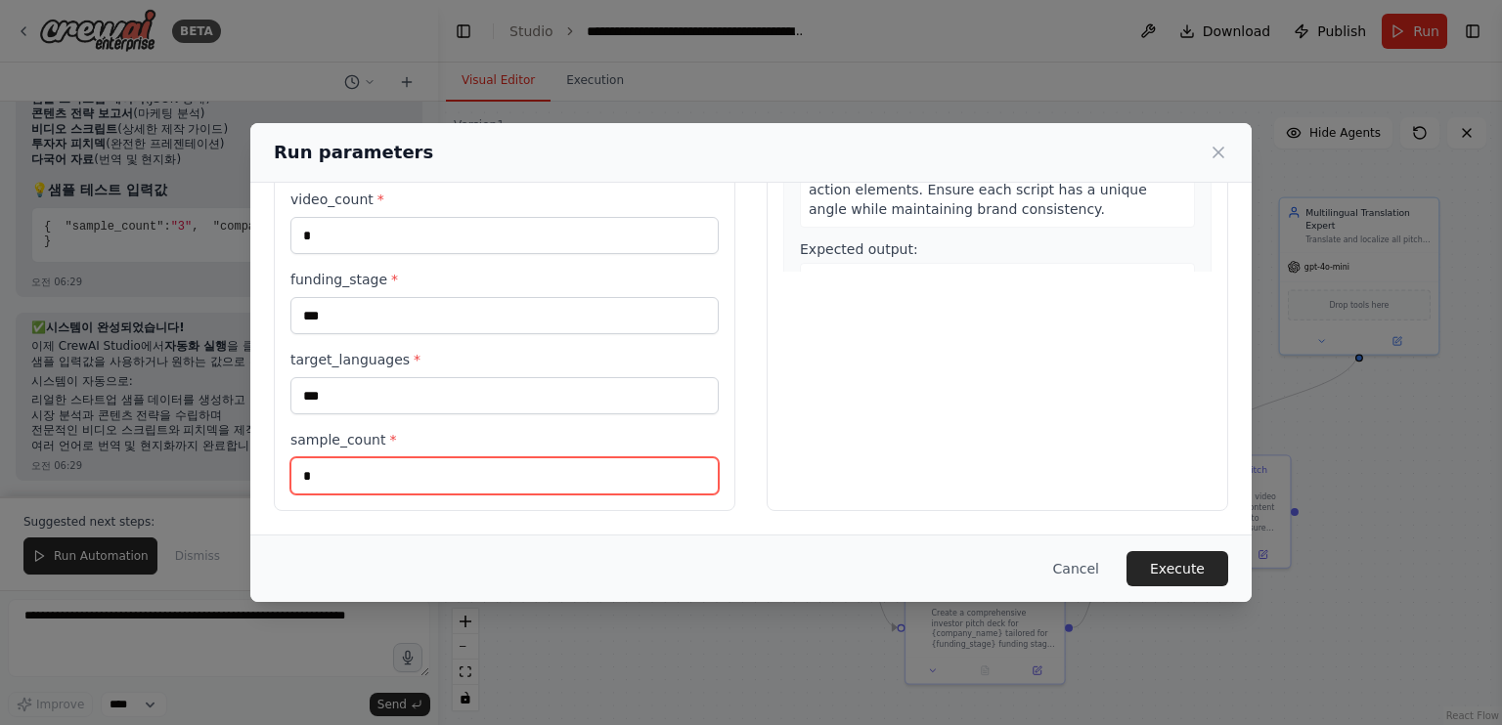
scroll to position [377, 0]
type input "*"
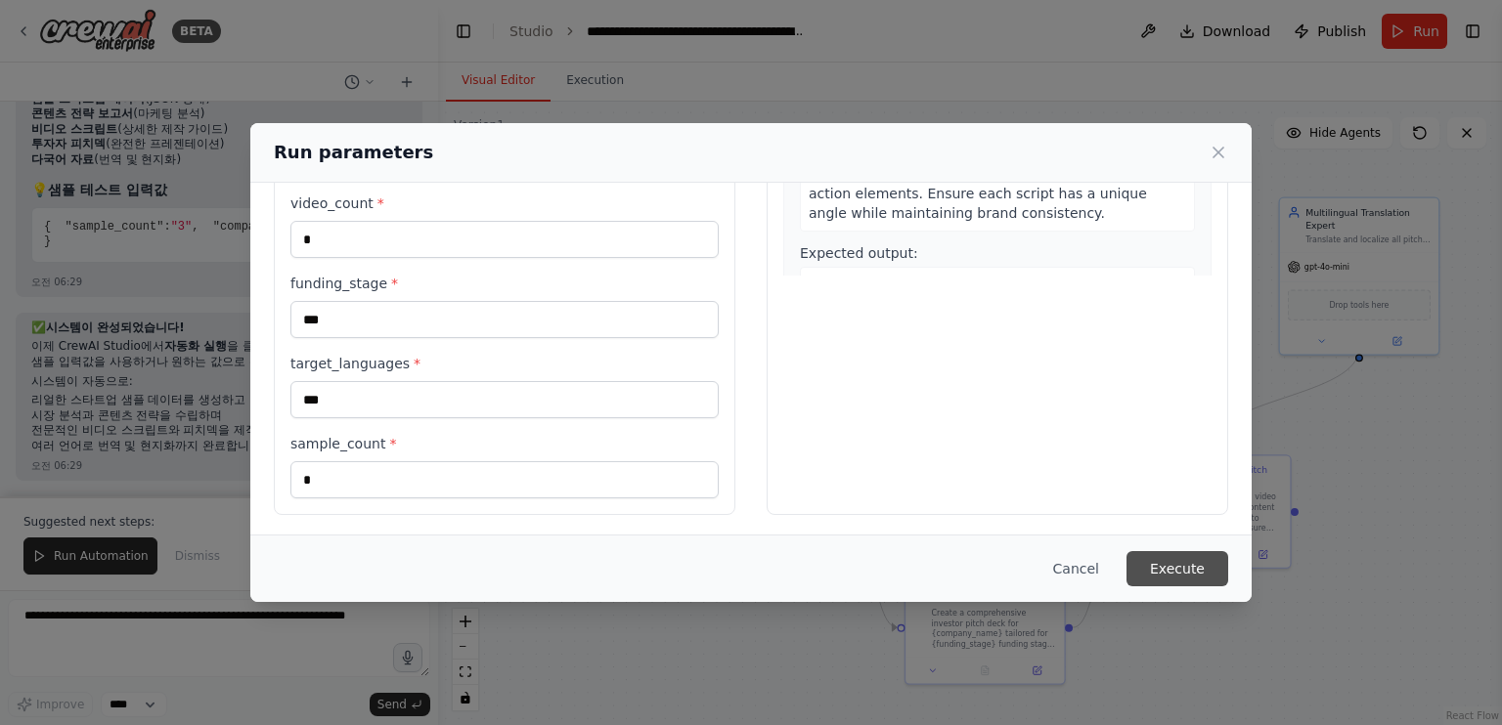
click at [1201, 570] on button "Execute" at bounding box center [1177, 568] width 102 height 35
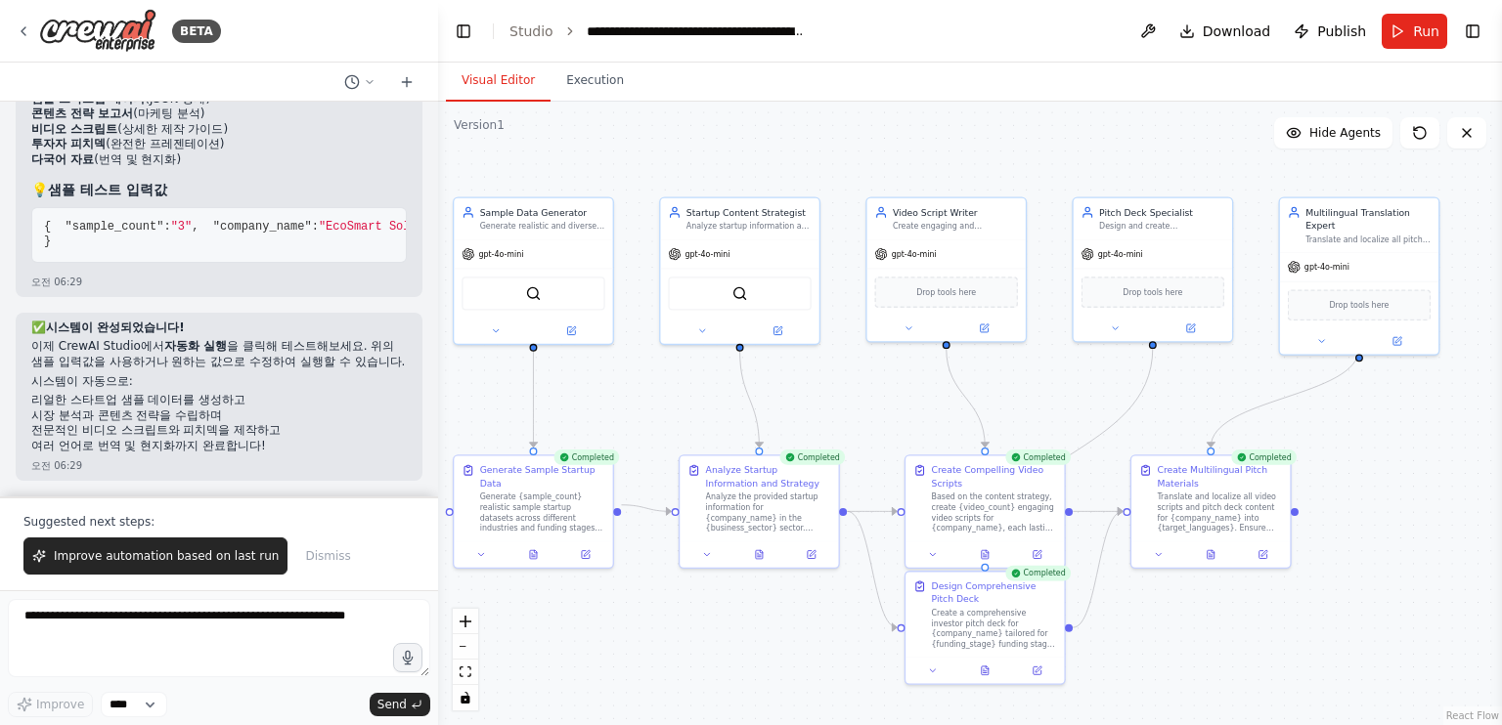
click at [301, 421] on li "시장 분석과 콘텐츠 전략을 수립하며" at bounding box center [218, 417] width 375 height 16
click at [201, 562] on span "Improve automation based on last run" at bounding box center [166, 556] width 225 height 16
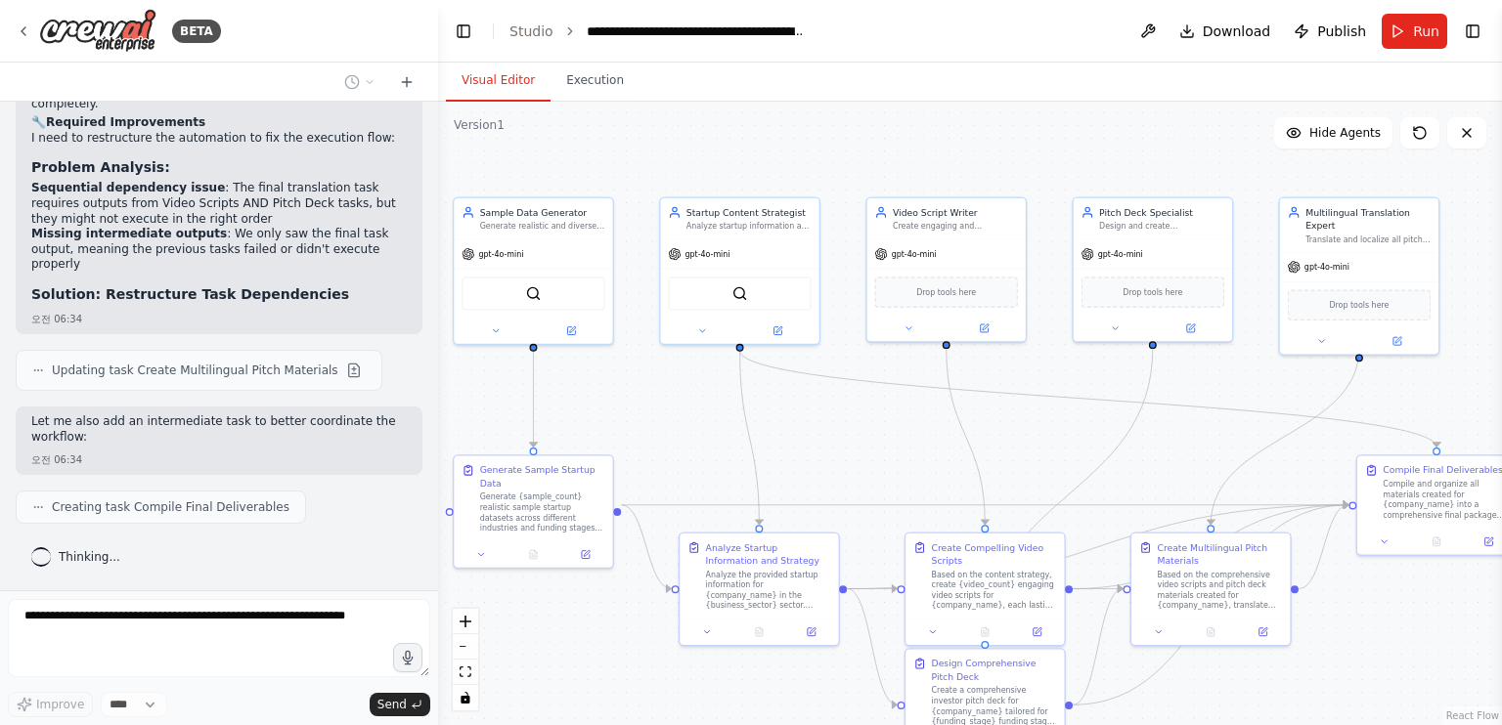
scroll to position [8600, 0]
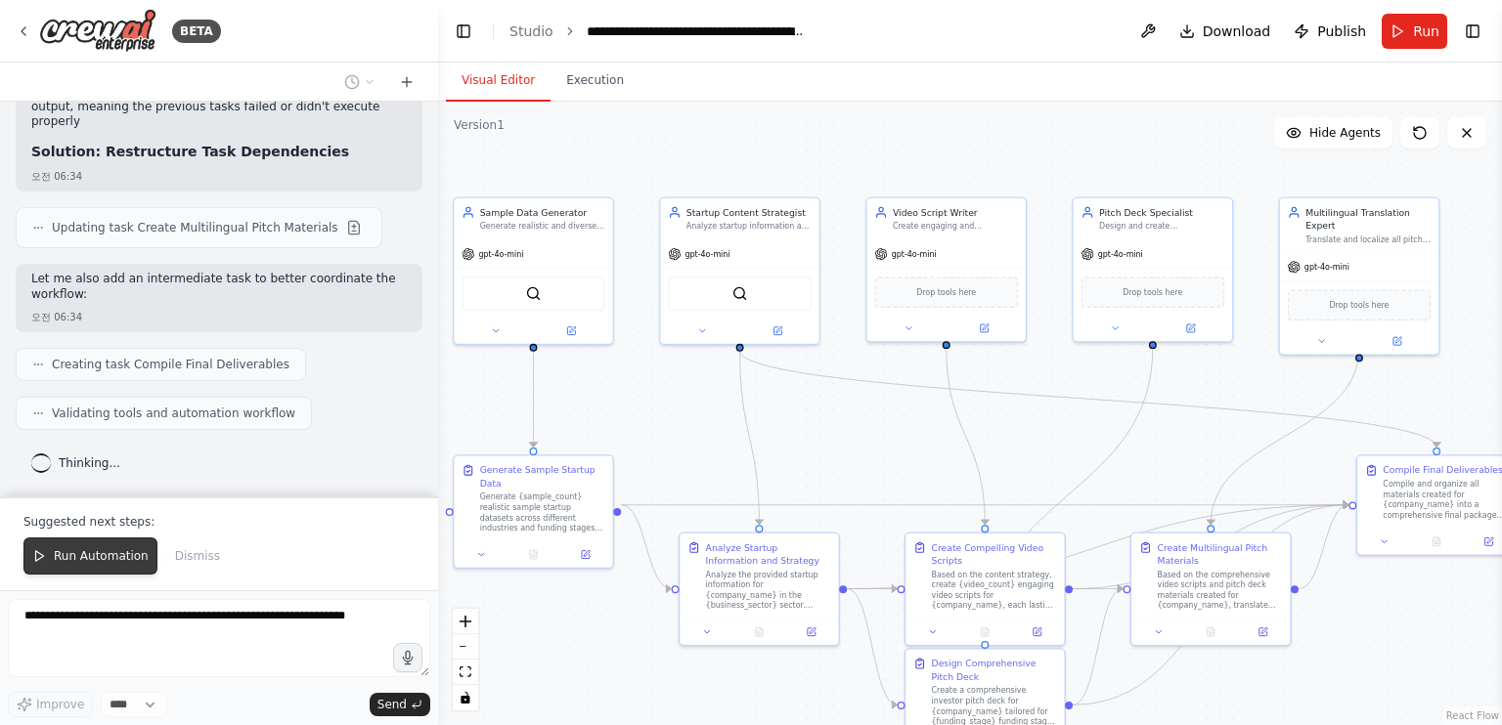
click at [110, 558] on span "Run Automation" at bounding box center [101, 556] width 95 height 16
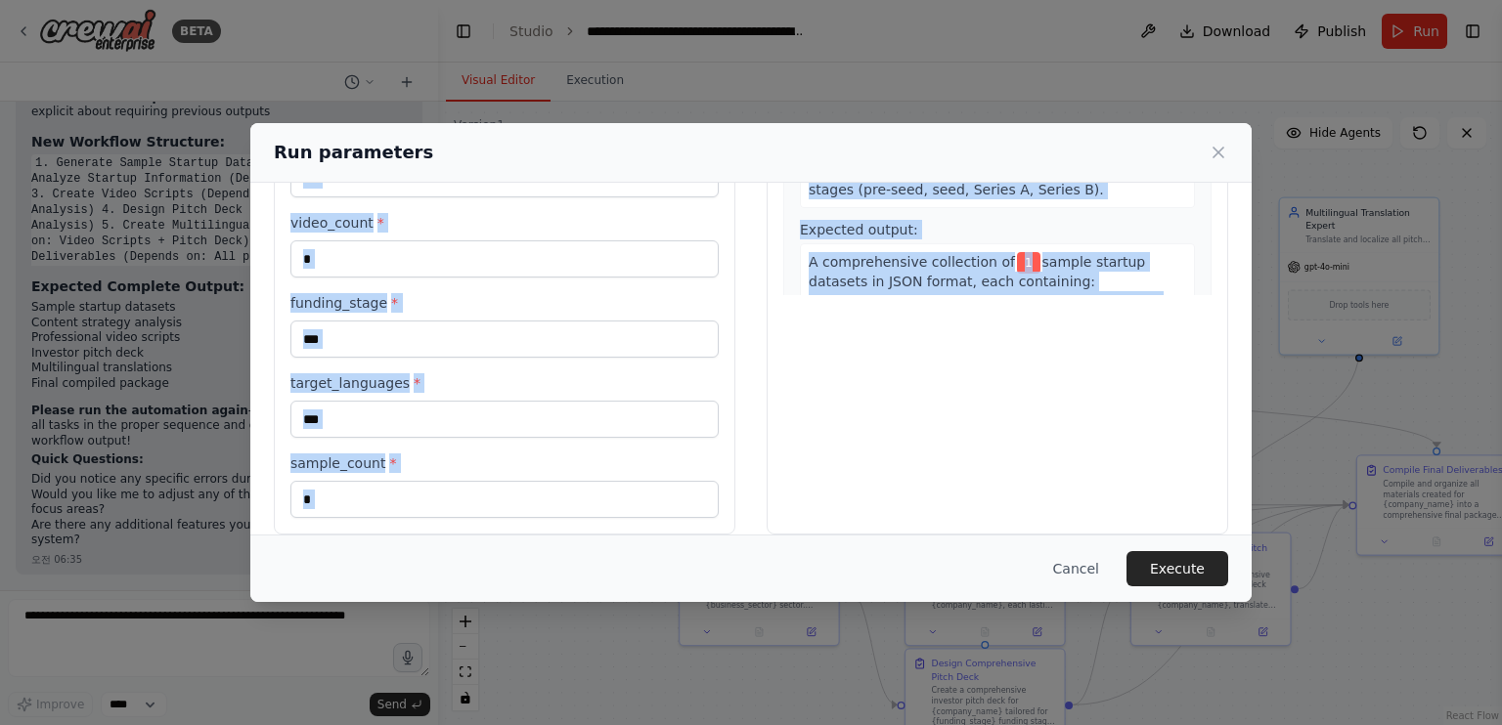
scroll to position [377, 0]
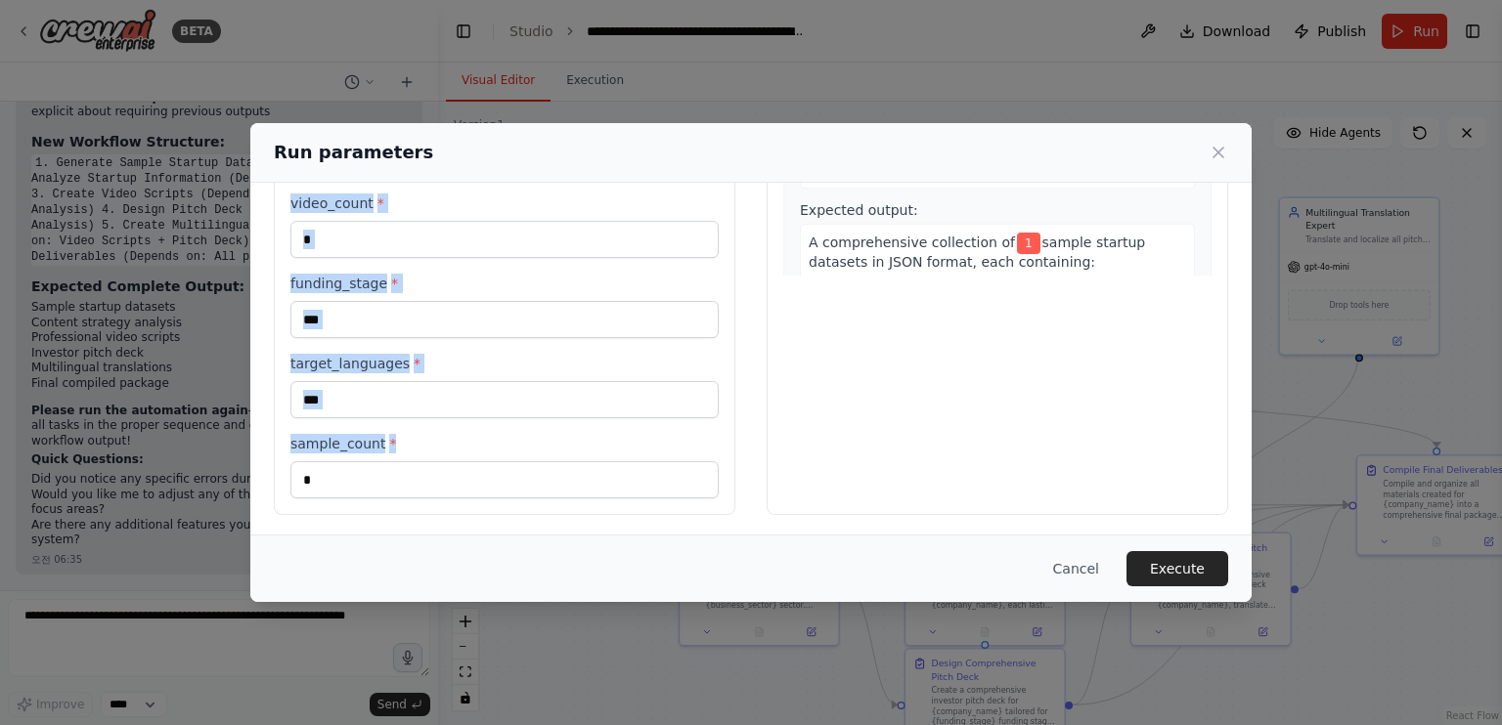
drag, startPoint x: 285, startPoint y: 230, endPoint x: 542, endPoint y: 503, distance: 374.9
click at [542, 503] on div "Inputs target_audience * ****** business_sector * ** company_name * *** video_d…" at bounding box center [504, 172] width 461 height 686
copy div "Inputs target_audience * business_sector * company_name * video_duration * vide…"
click at [1165, 560] on button "Execute" at bounding box center [1177, 568] width 102 height 35
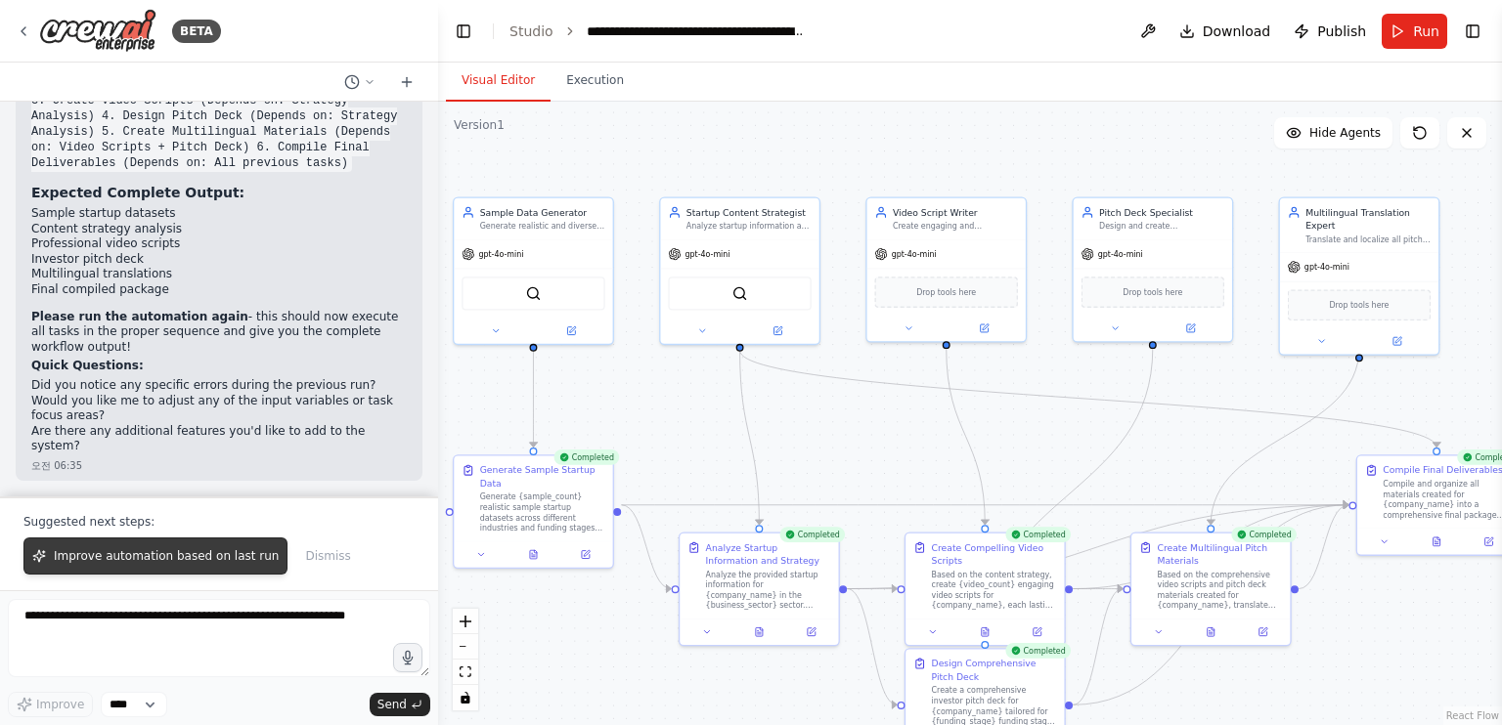
click at [129, 554] on span "Improve automation based on last run" at bounding box center [166, 556] width 225 height 16
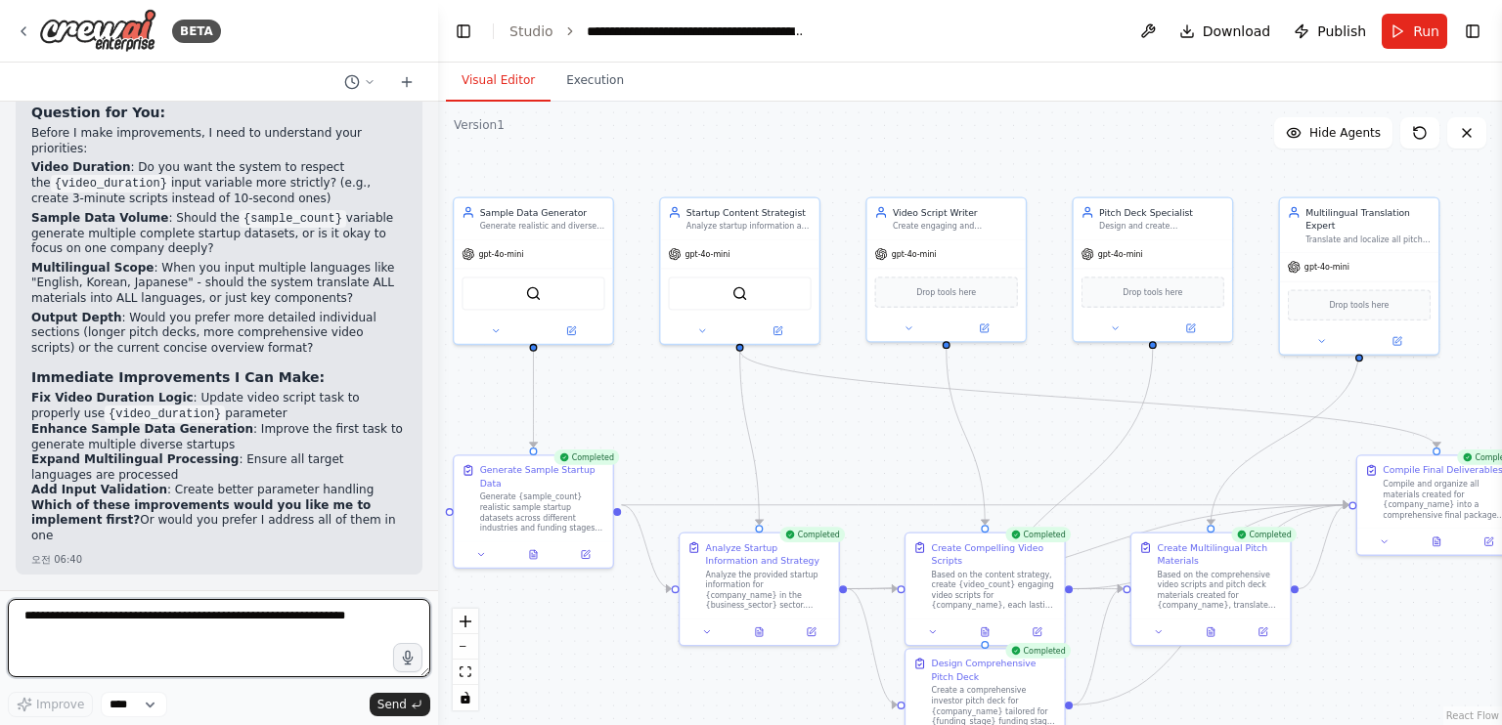
scroll to position [10231, 0]
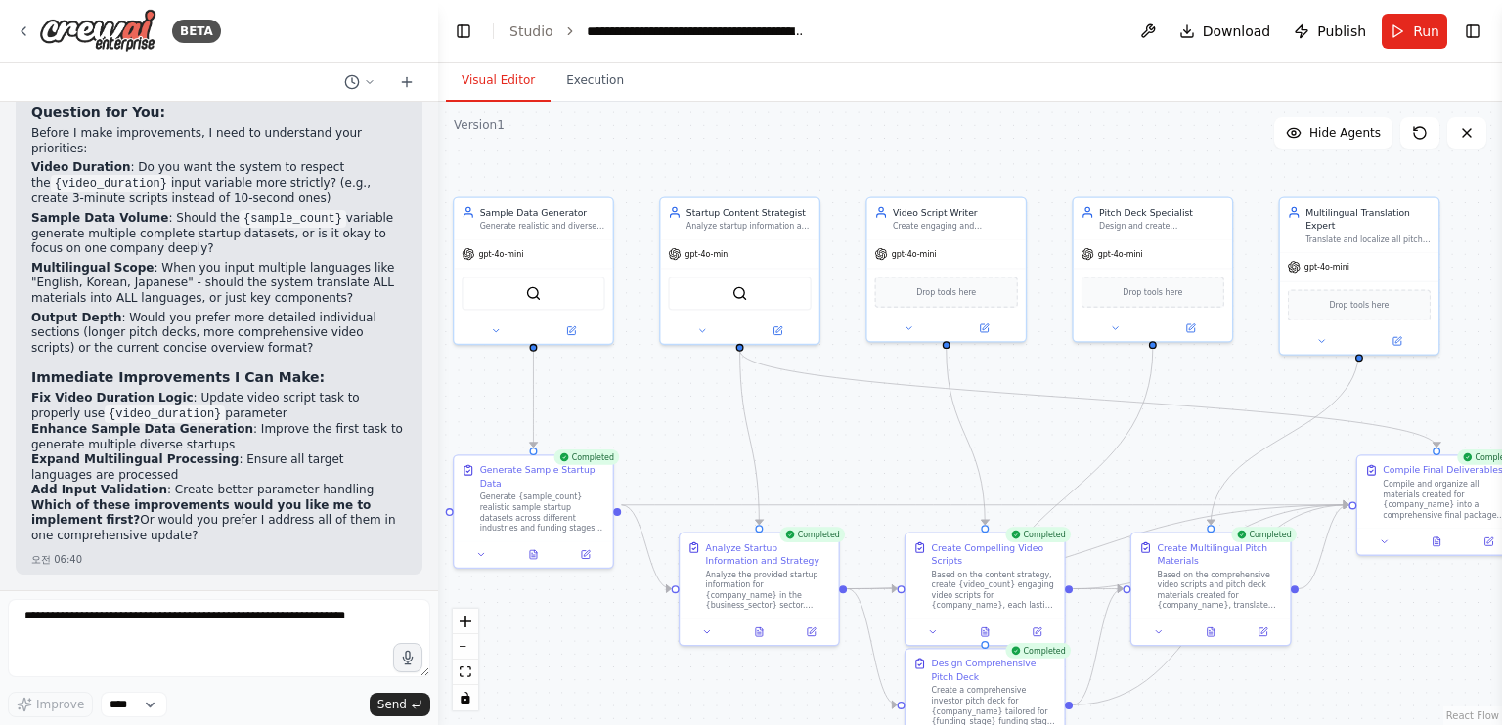
click at [219, 436] on li "Enhance Sample Data Generation : Improve the first task to generate multiple di…" at bounding box center [218, 437] width 375 height 30
click at [1246, 28] on span "Download" at bounding box center [1236, 32] width 68 height 20
click at [982, 49] on header "**********" at bounding box center [970, 31] width 1064 height 63
click at [1414, 39] on button "Run" at bounding box center [1413, 31] width 65 height 35
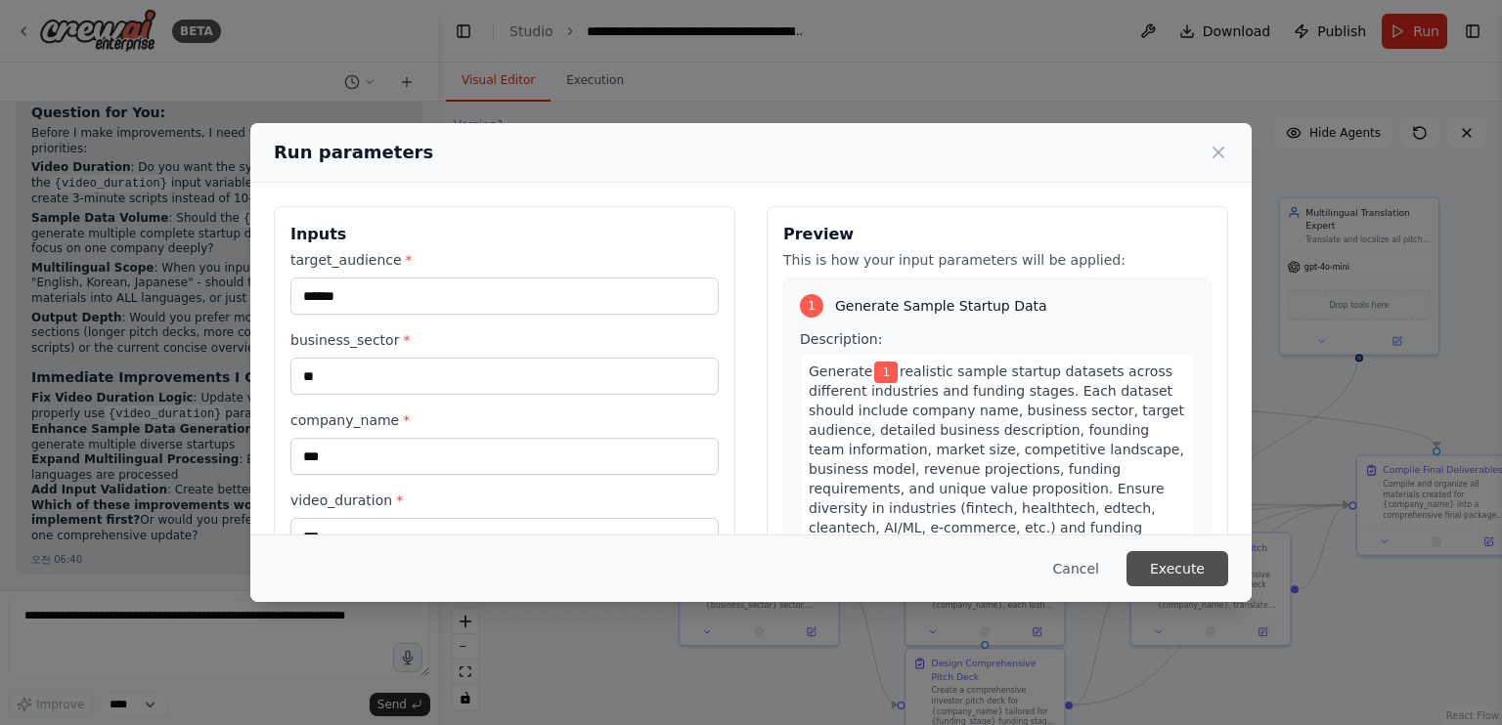
click at [1167, 570] on button "Execute" at bounding box center [1177, 568] width 102 height 35
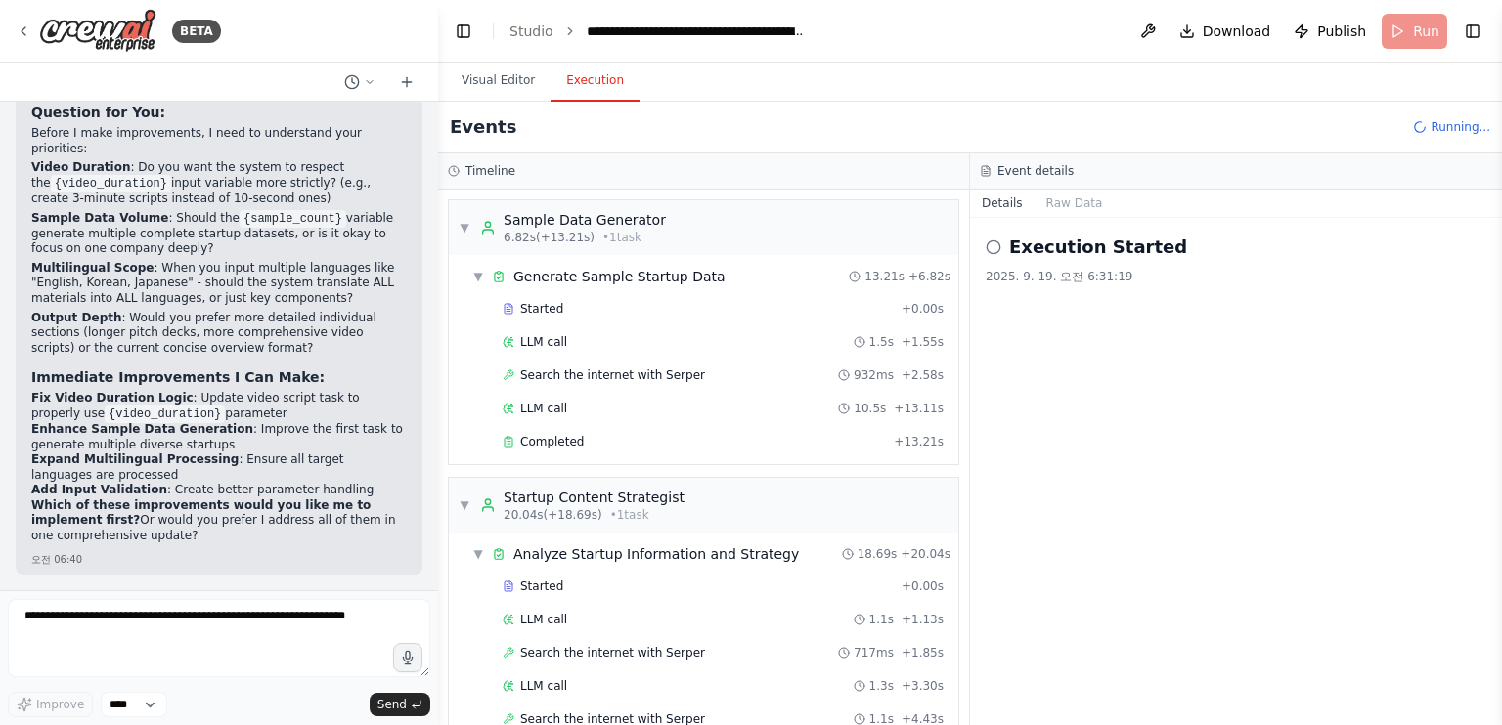
click at [584, 79] on button "Execution" at bounding box center [594, 81] width 89 height 41
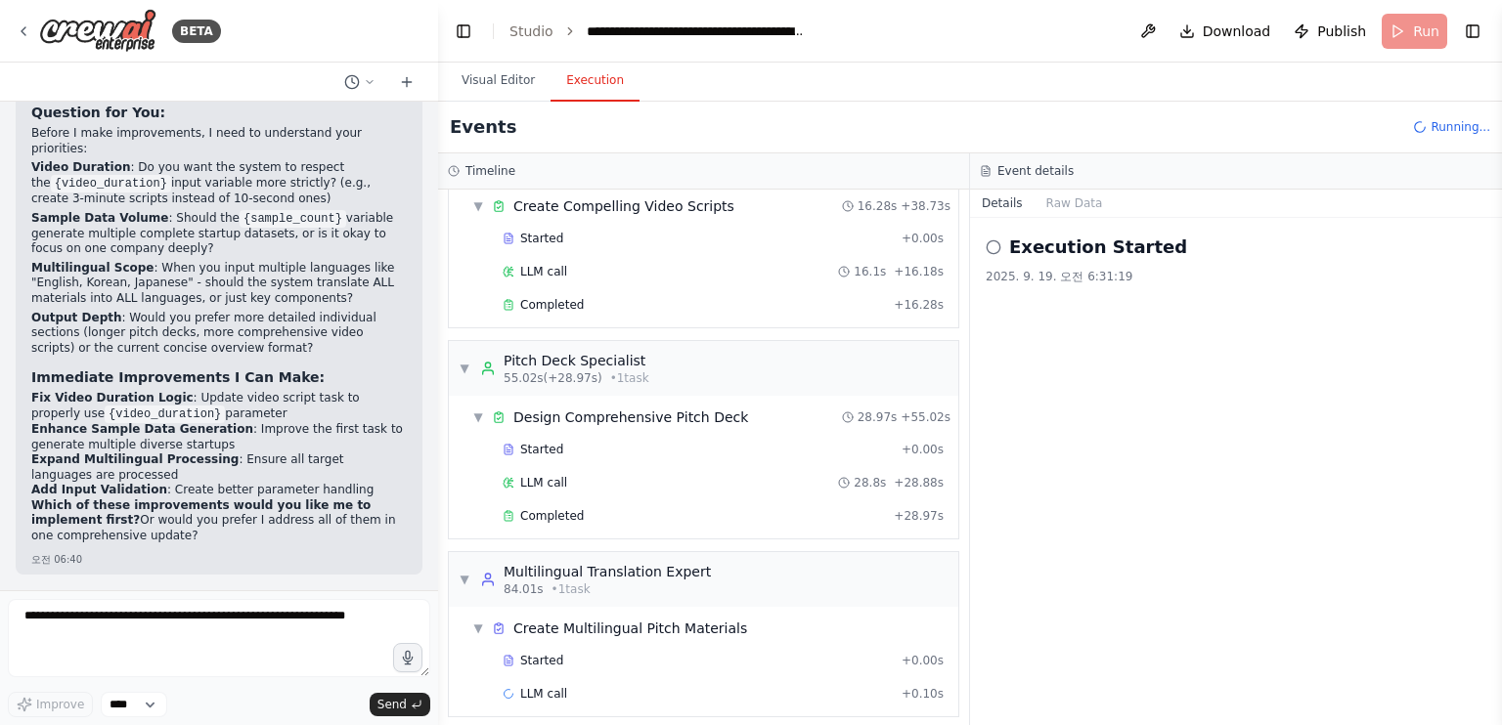
scroll to position [695, 0]
click at [1072, 197] on button "Raw Data" at bounding box center [1074, 203] width 80 height 27
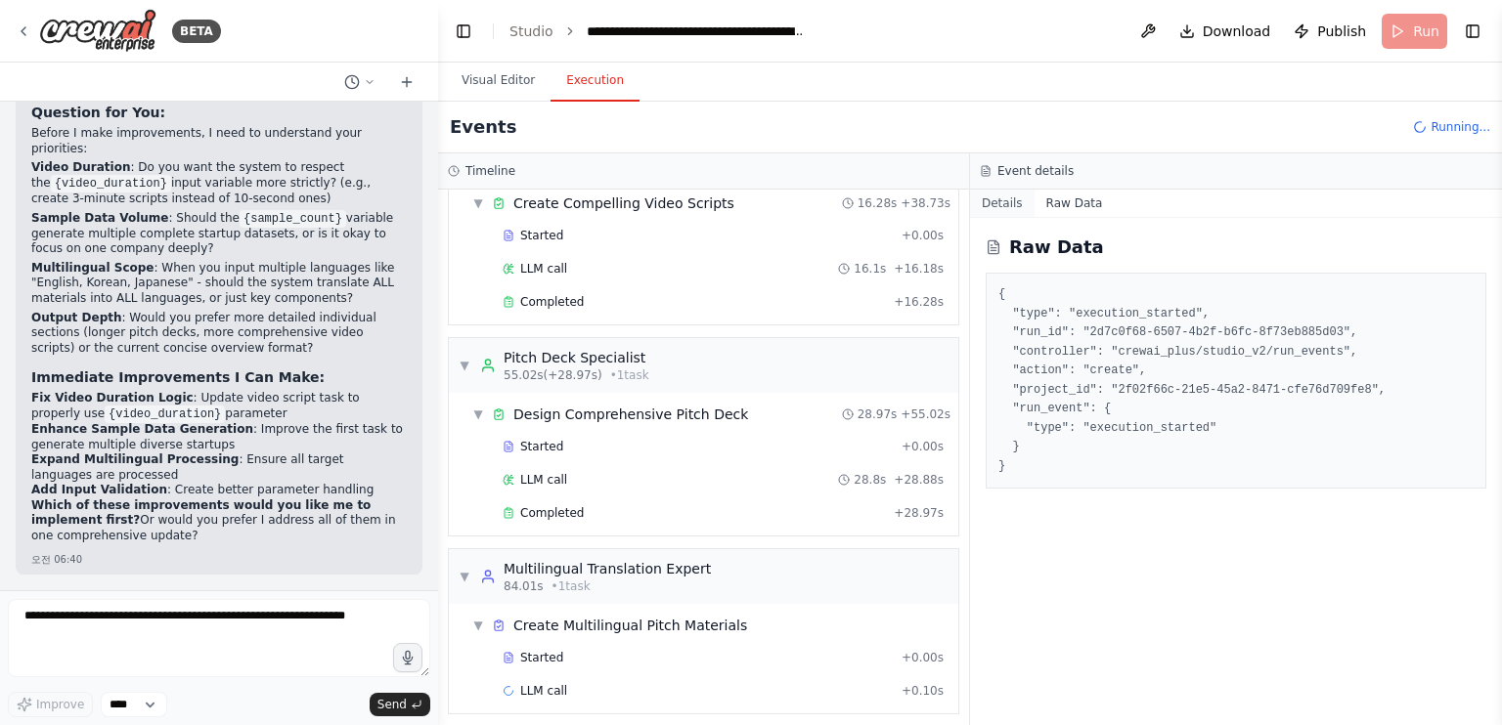
click at [1005, 198] on button "Details" at bounding box center [1002, 203] width 65 height 27
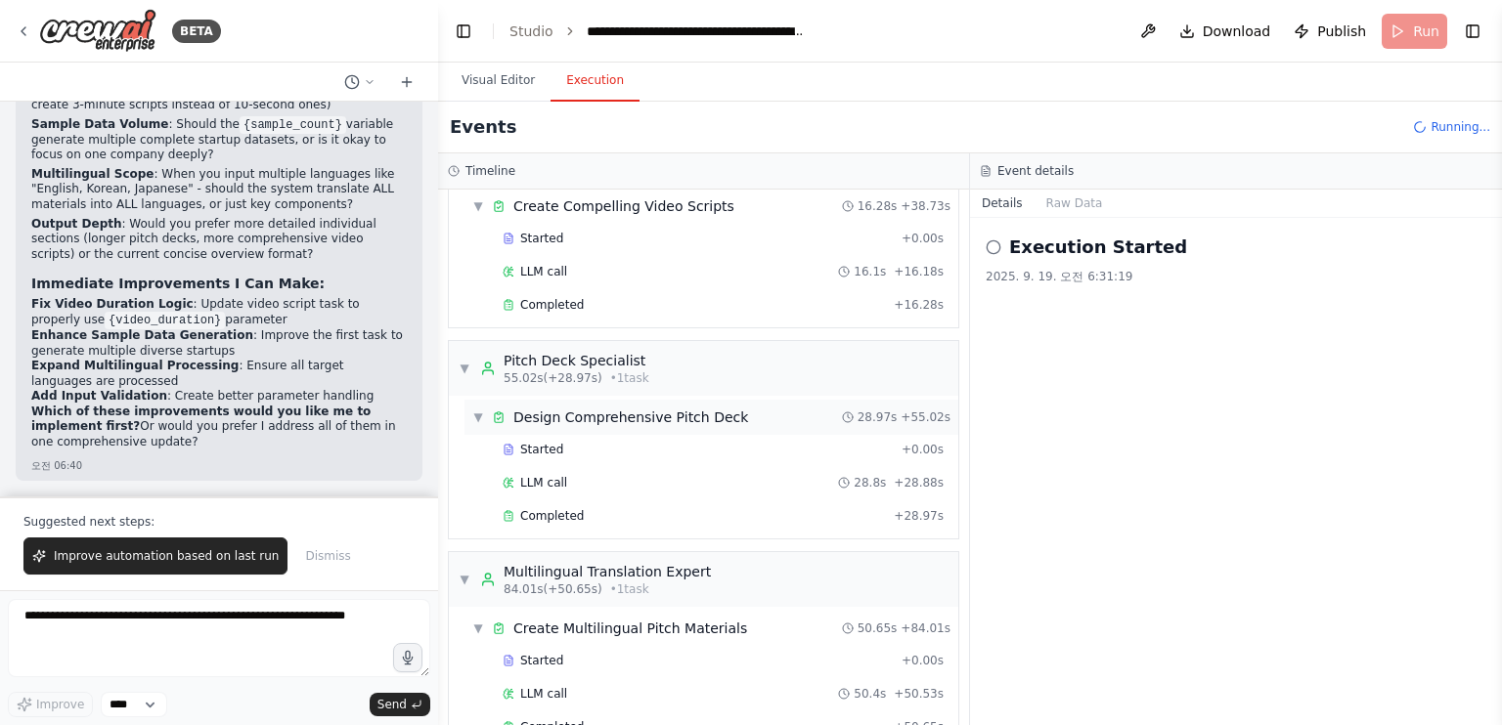
scroll to position [993, 0]
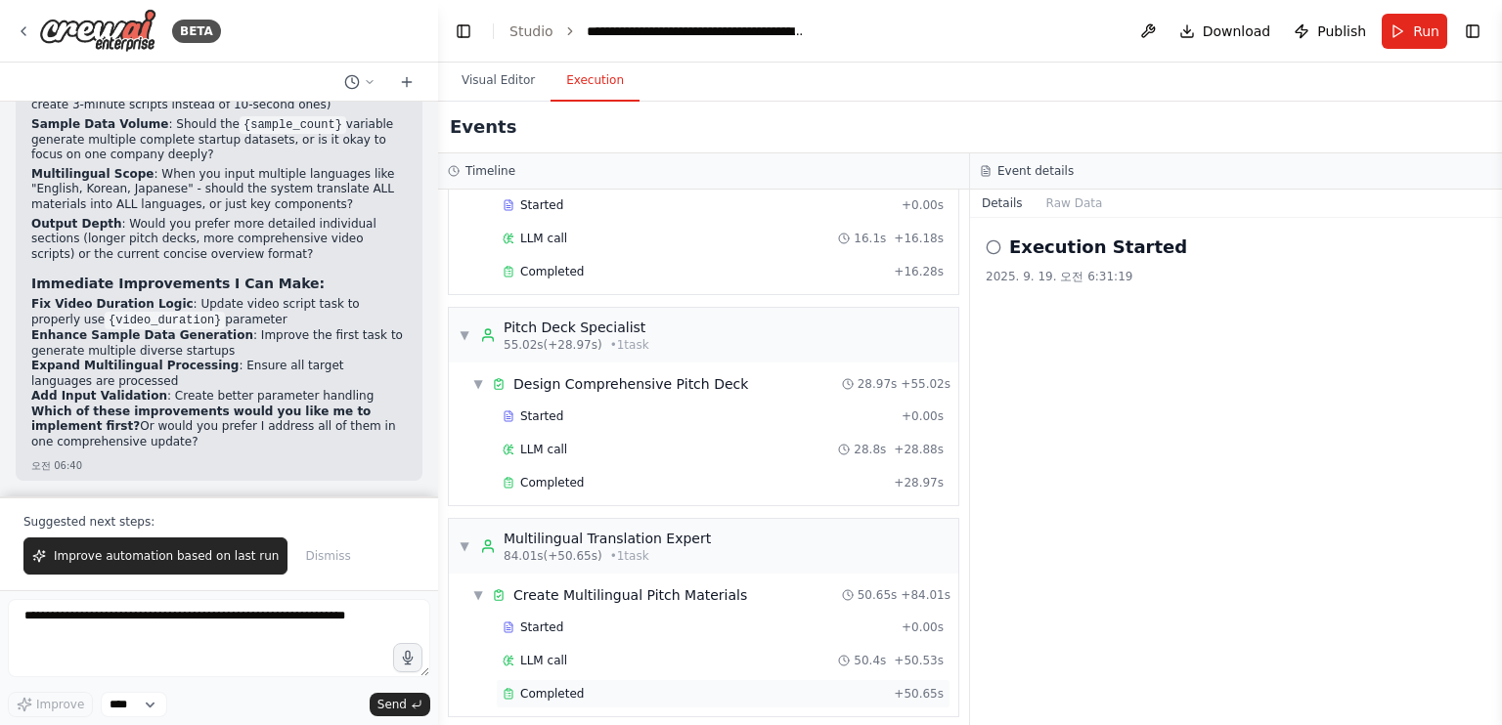
click at [784, 686] on div "Completed" at bounding box center [693, 694] width 383 height 16
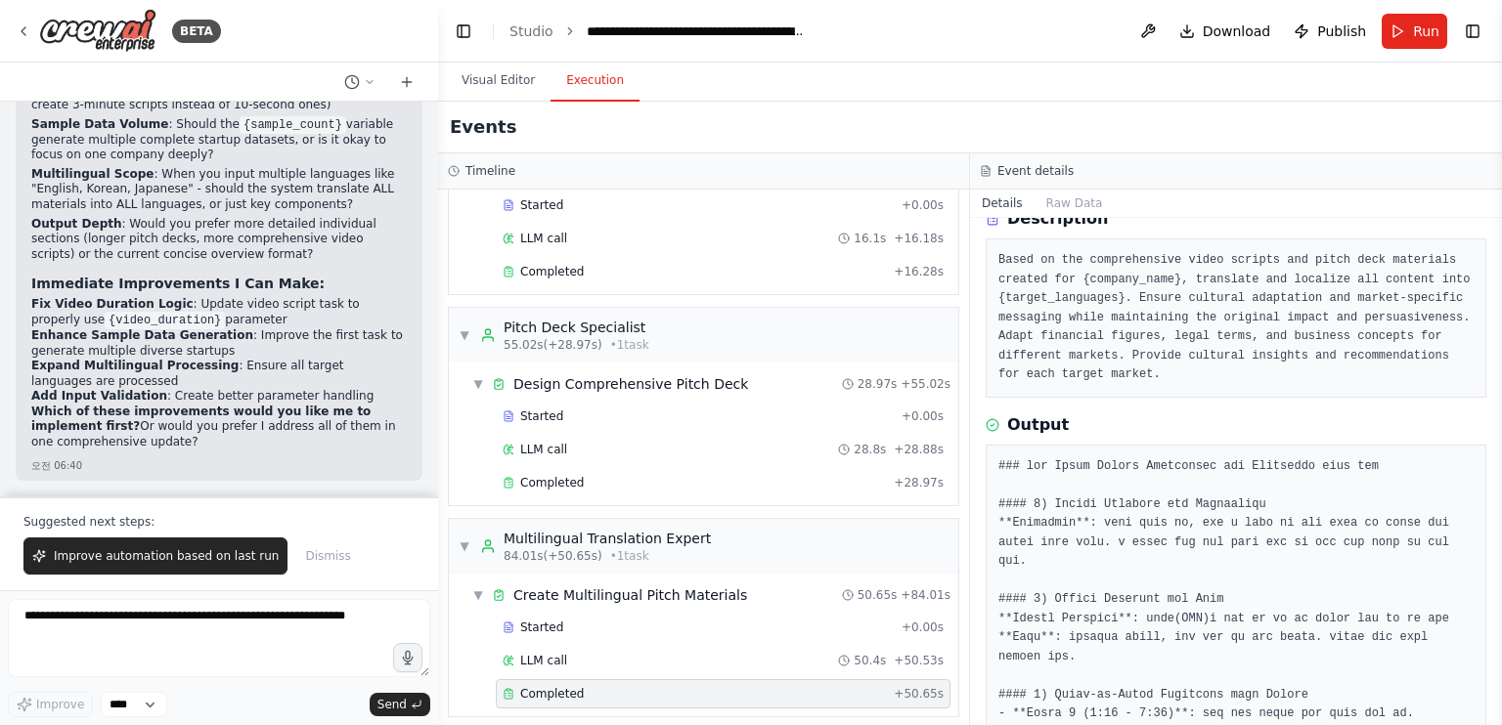
scroll to position [0, 0]
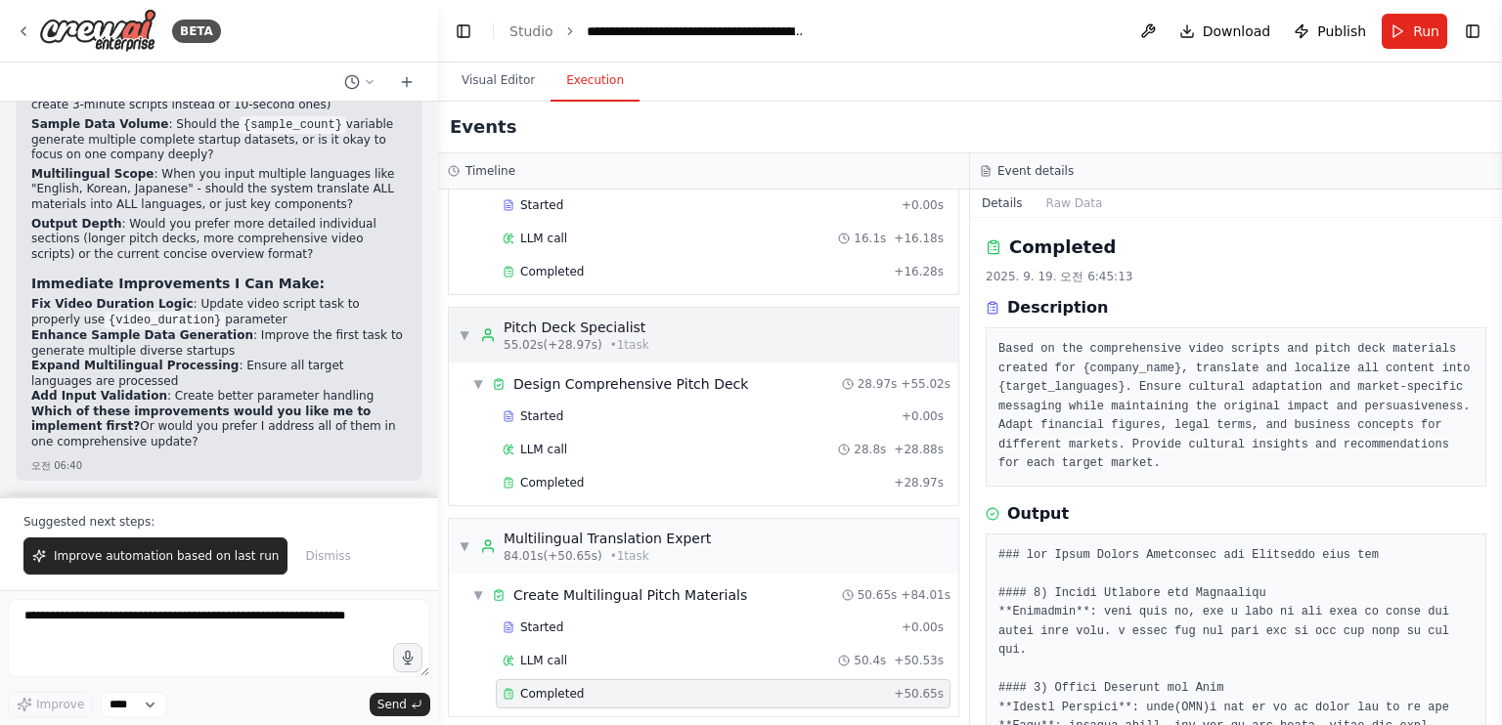
click at [778, 324] on div "▼ Pitch Deck Specialist 55.02s (+28.97s) • 1 task" at bounding box center [703, 335] width 509 height 55
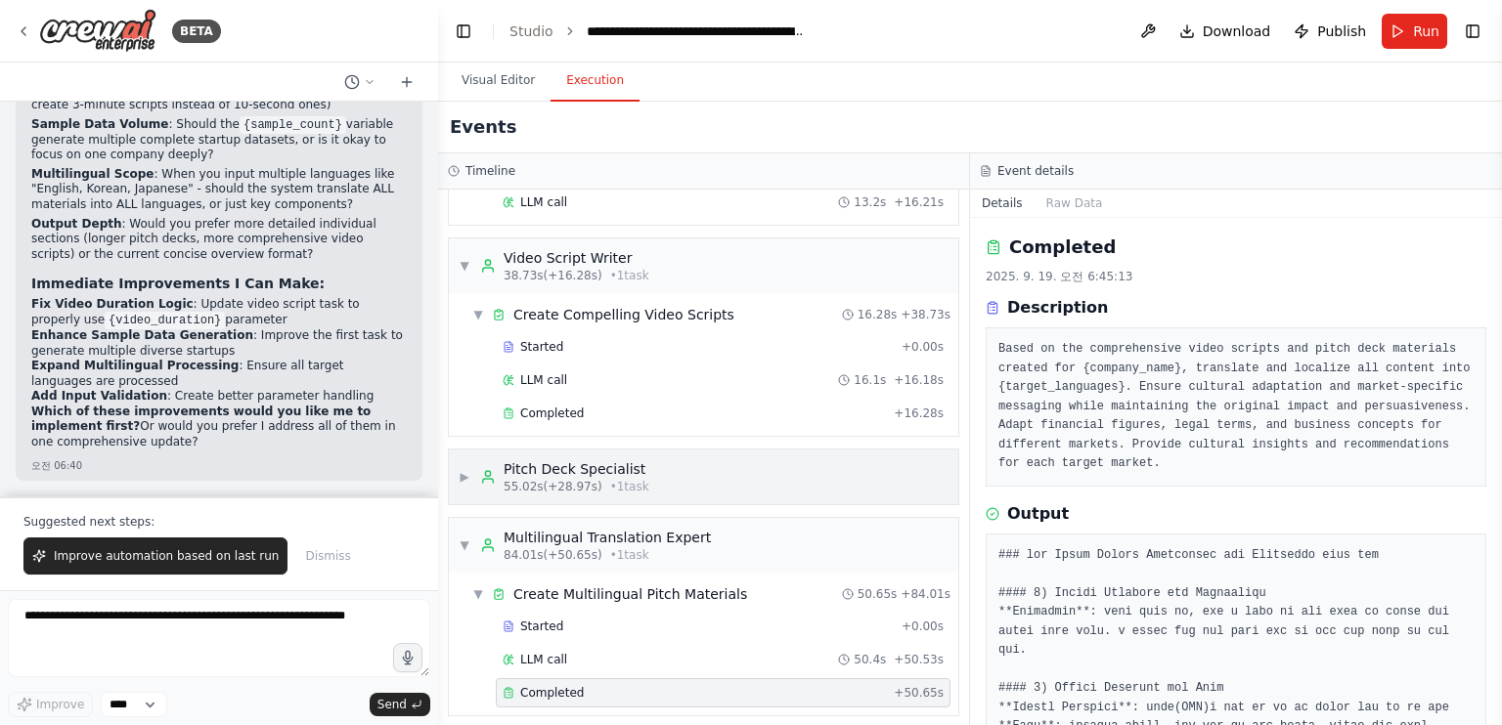
click at [804, 472] on div "▶ Pitch Deck Specialist 55.02s (+28.97s) • 1 task" at bounding box center [703, 477] width 509 height 55
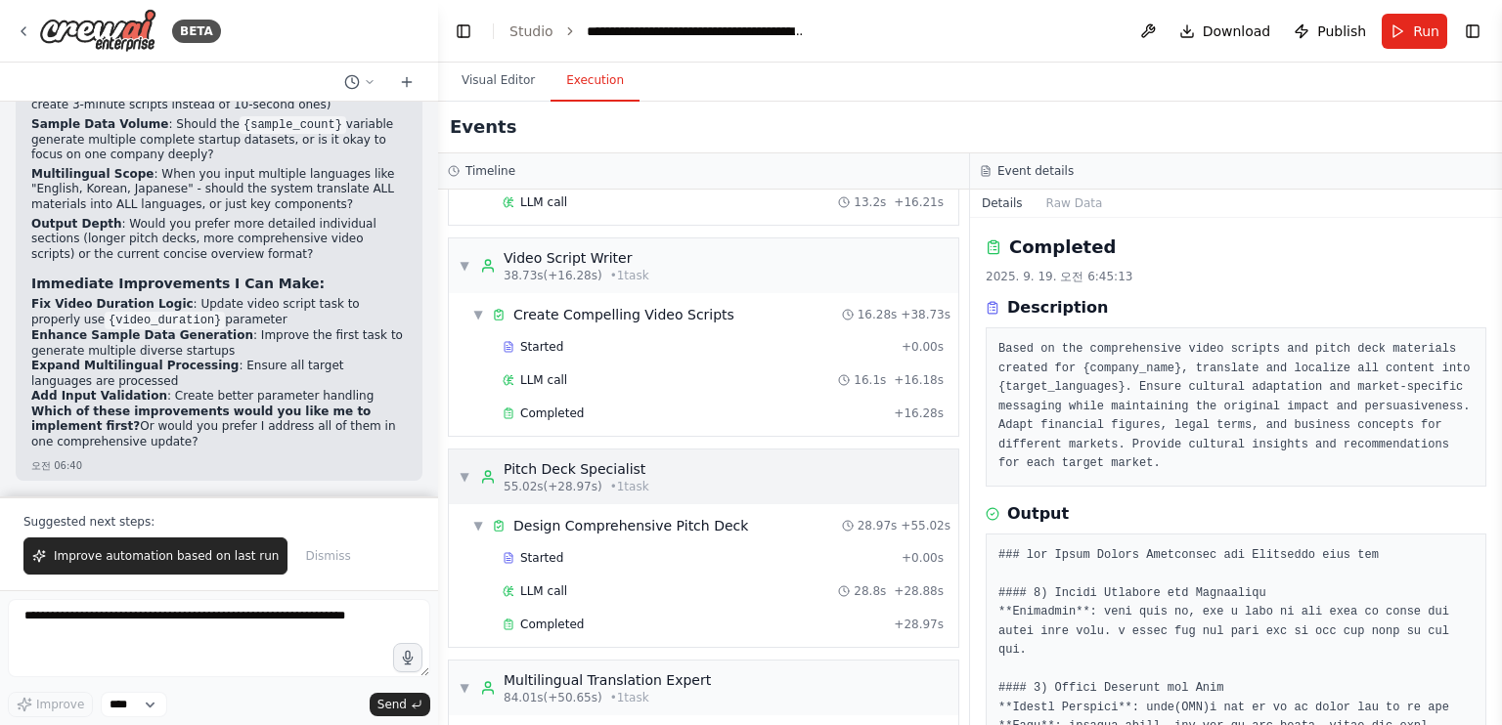
scroll to position [993, 0]
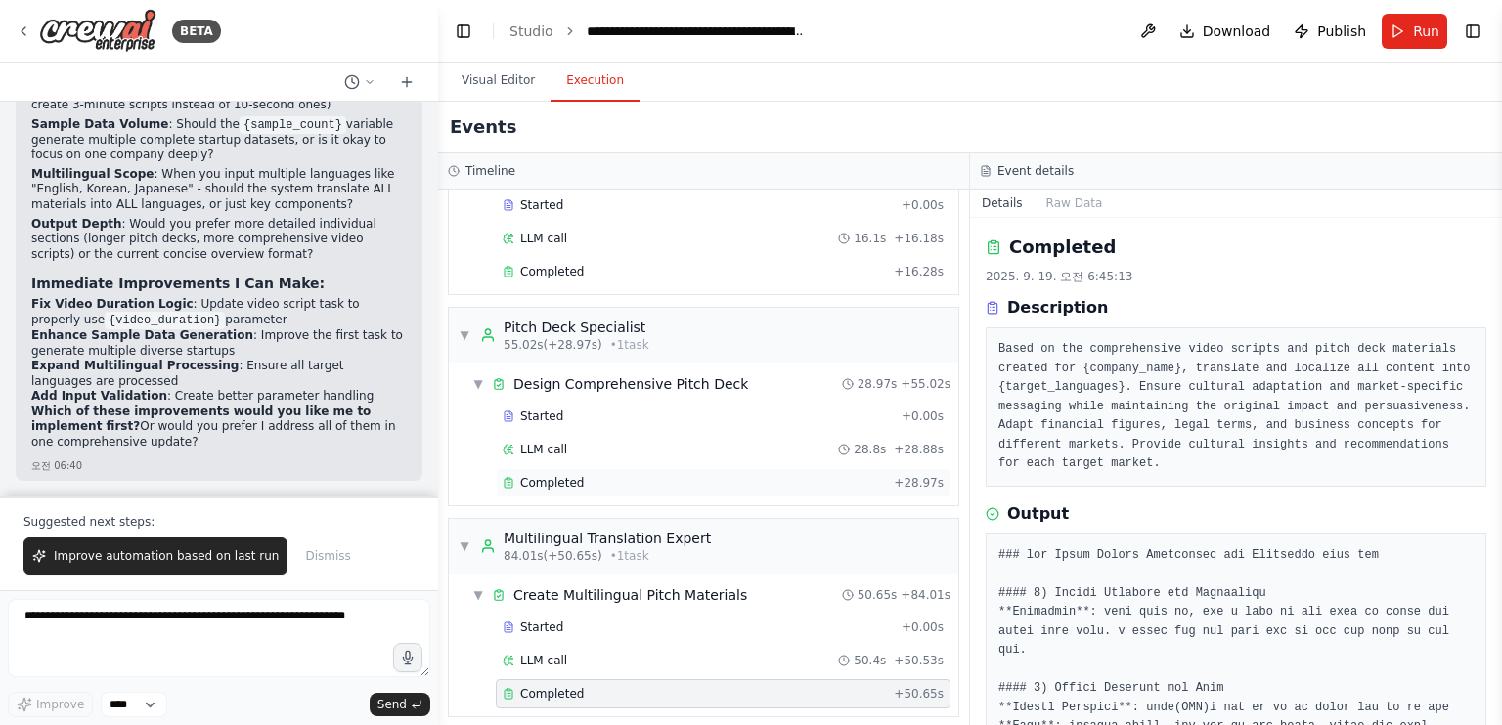
click at [794, 475] on div "Completed" at bounding box center [693, 483] width 383 height 16
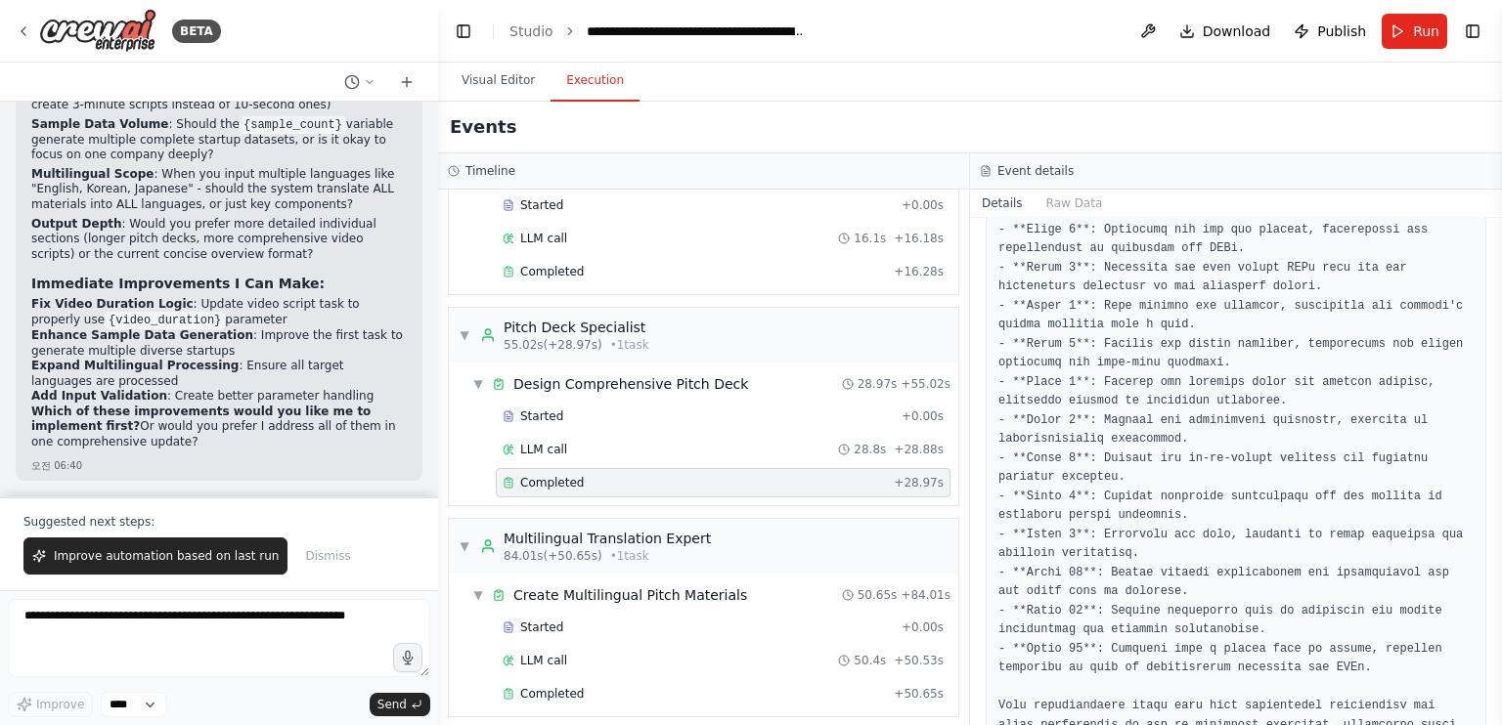
scroll to position [3027, 0]
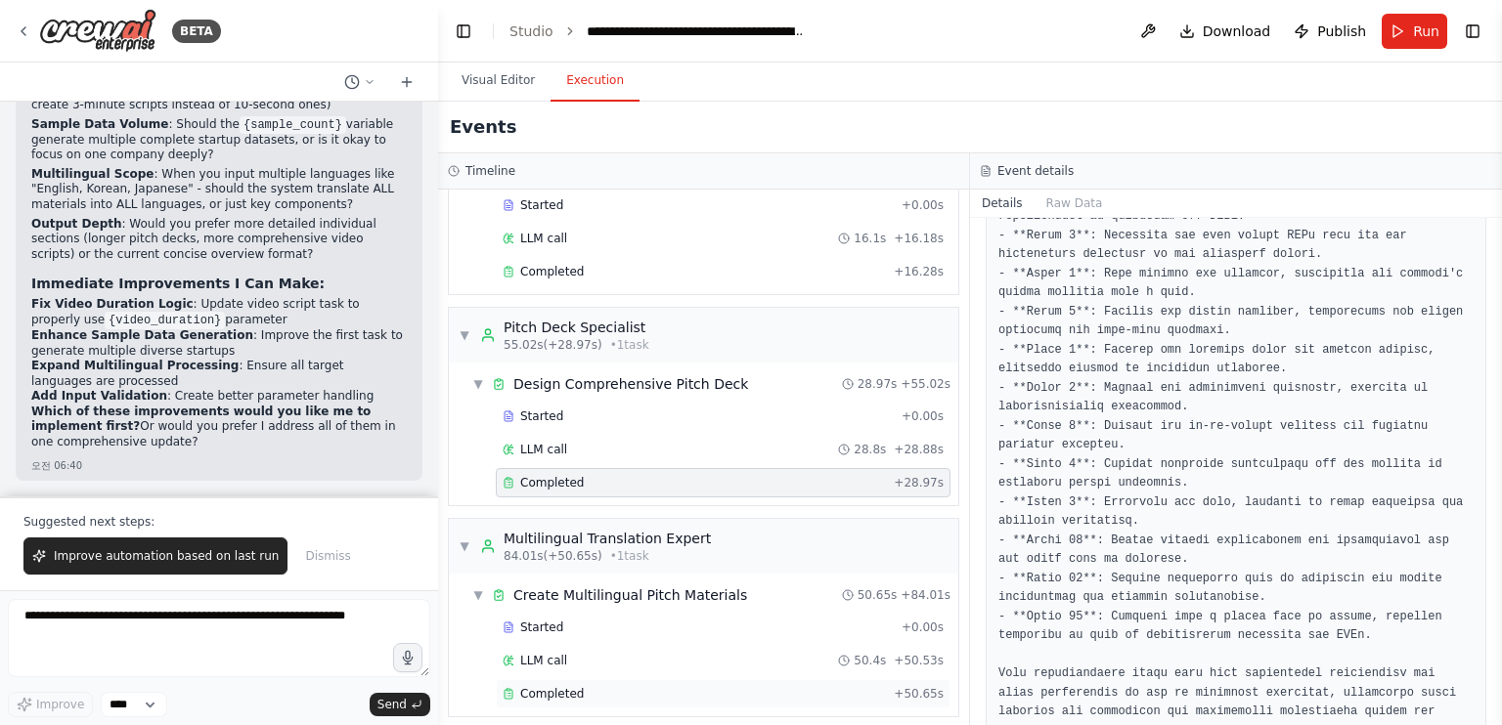
click at [754, 686] on div "Completed" at bounding box center [693, 694] width 383 height 16
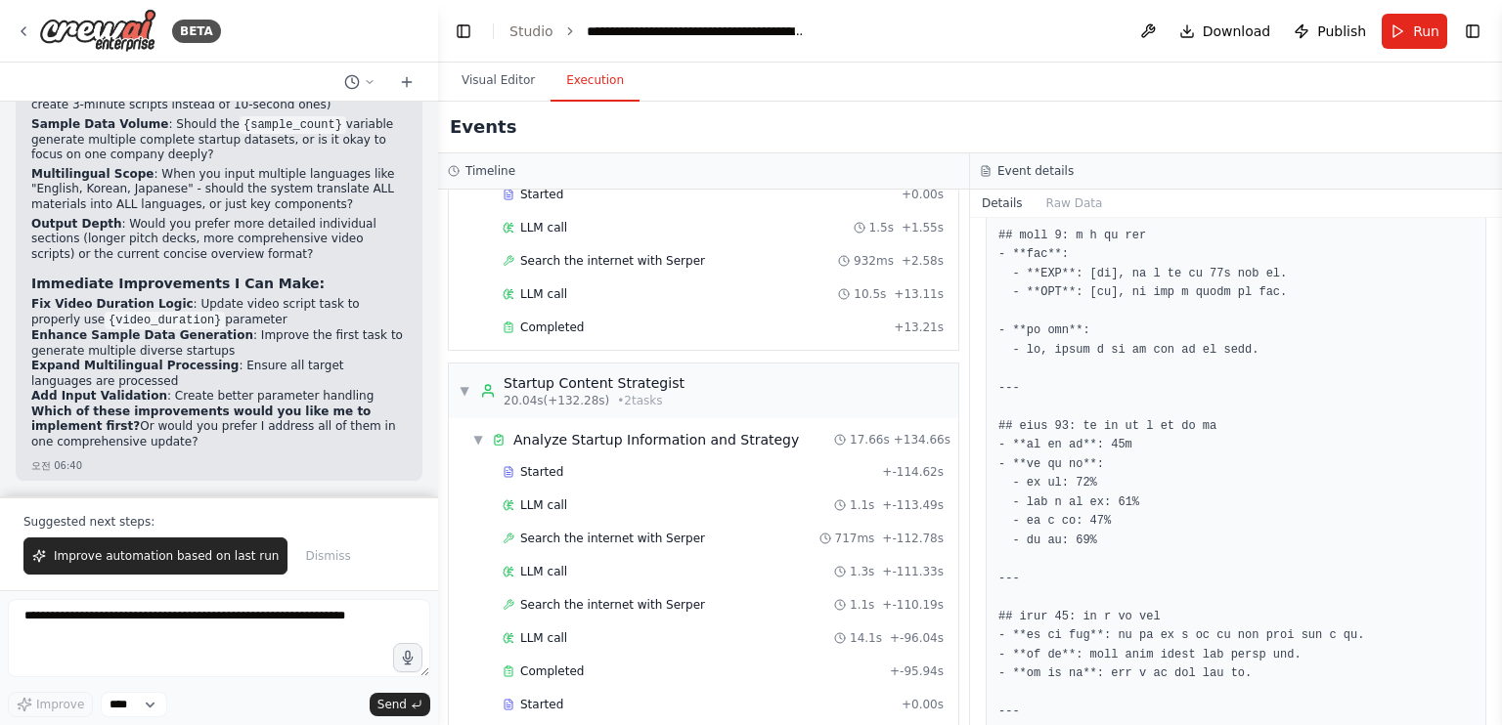
scroll to position [0, 0]
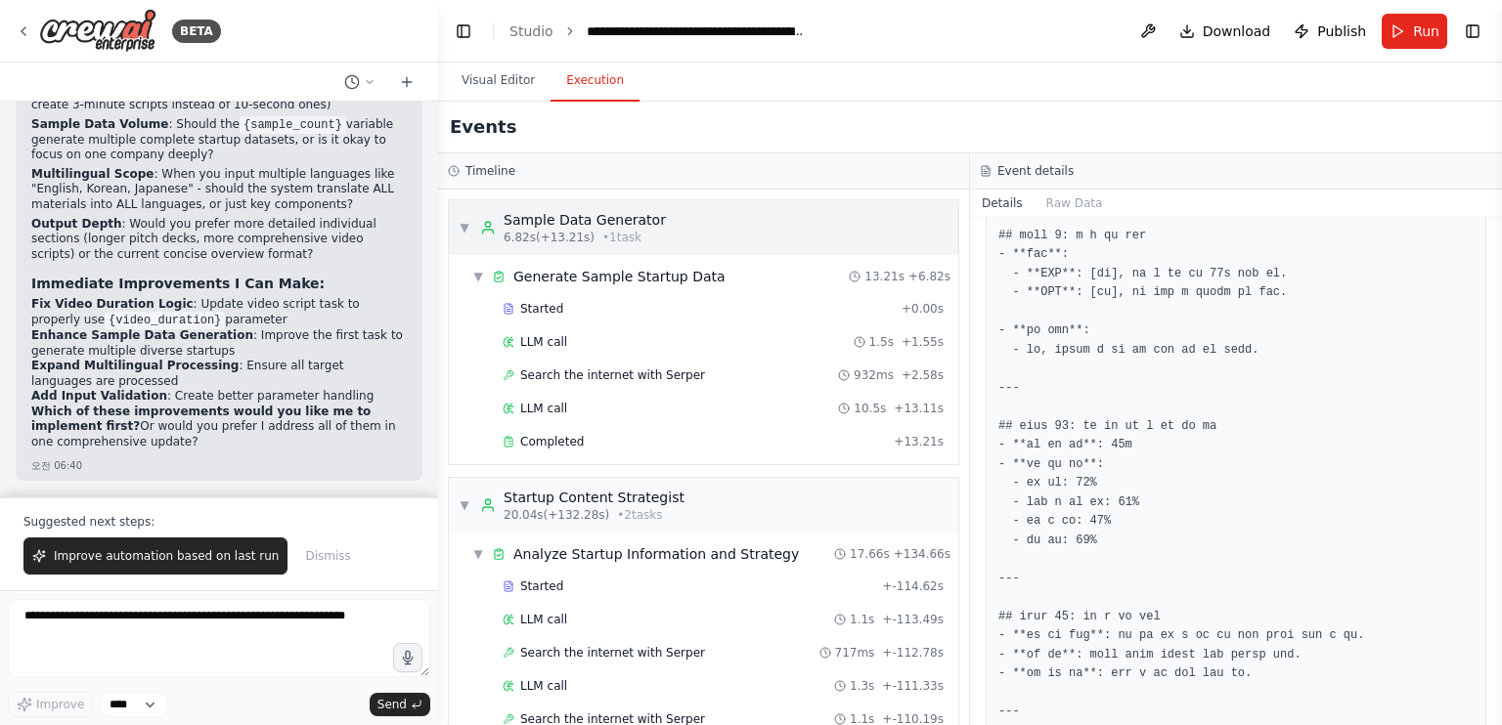
click at [809, 237] on div "▼ Sample Data Generator 6.82s (+13.21s) • 1 task" at bounding box center [703, 227] width 509 height 55
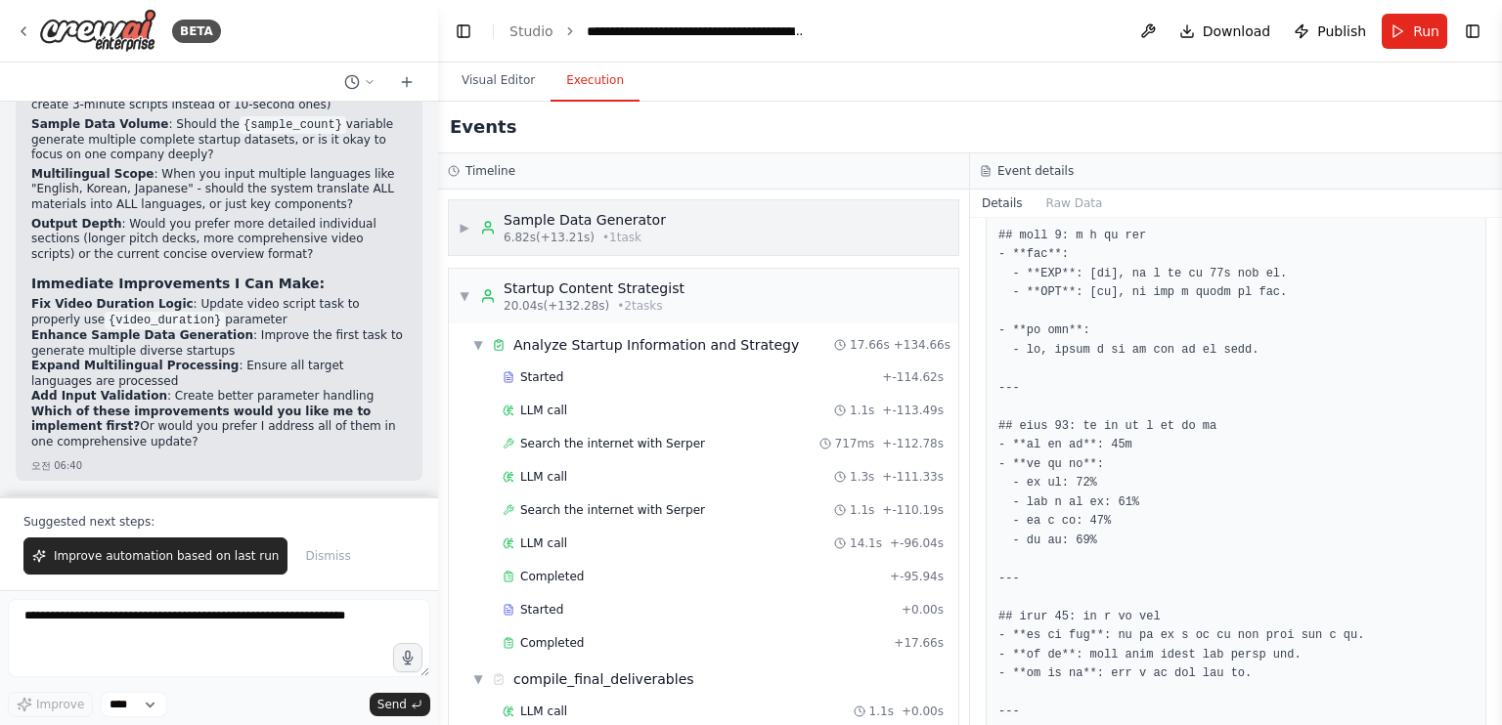
click at [809, 237] on div "▶ Sample Data Generator 6.82s (+13.21s) • 1 task" at bounding box center [703, 227] width 509 height 55
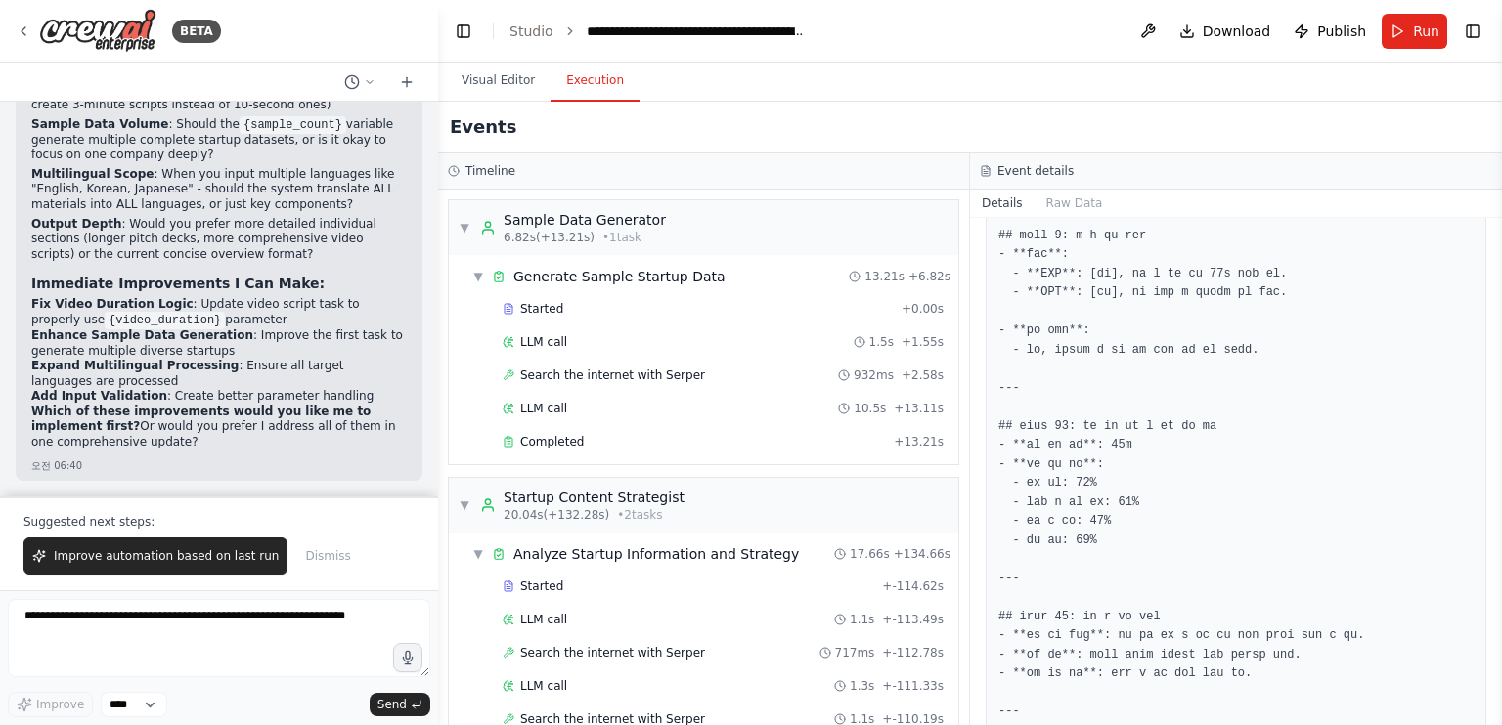
click at [789, 459] on div "▼ Generate Sample Startup Data 13.21s + 6.82s Started + 0.00s LLM call 1.5s + 1…" at bounding box center [703, 359] width 509 height 209
click at [789, 452] on div "Completed + 13.21s" at bounding box center [723, 441] width 455 height 29
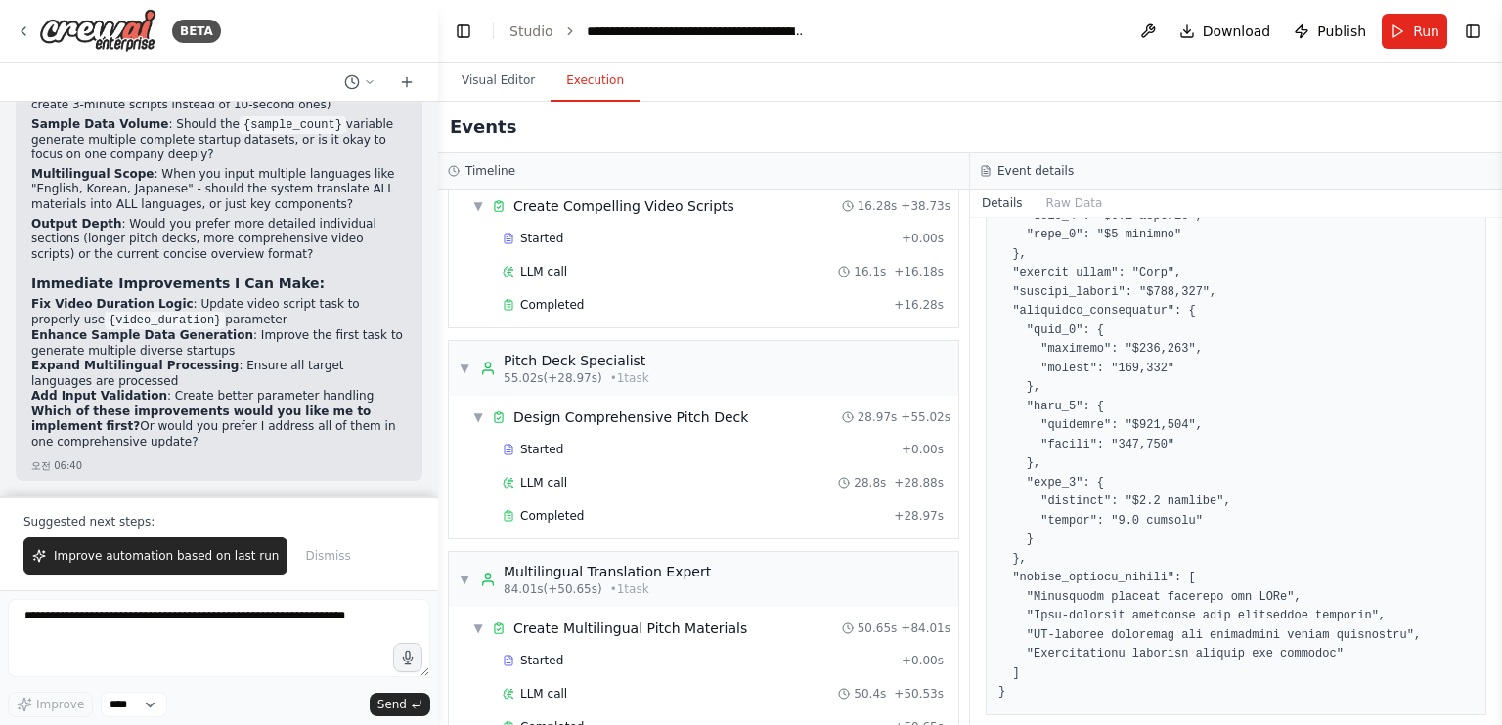
scroll to position [993, 0]
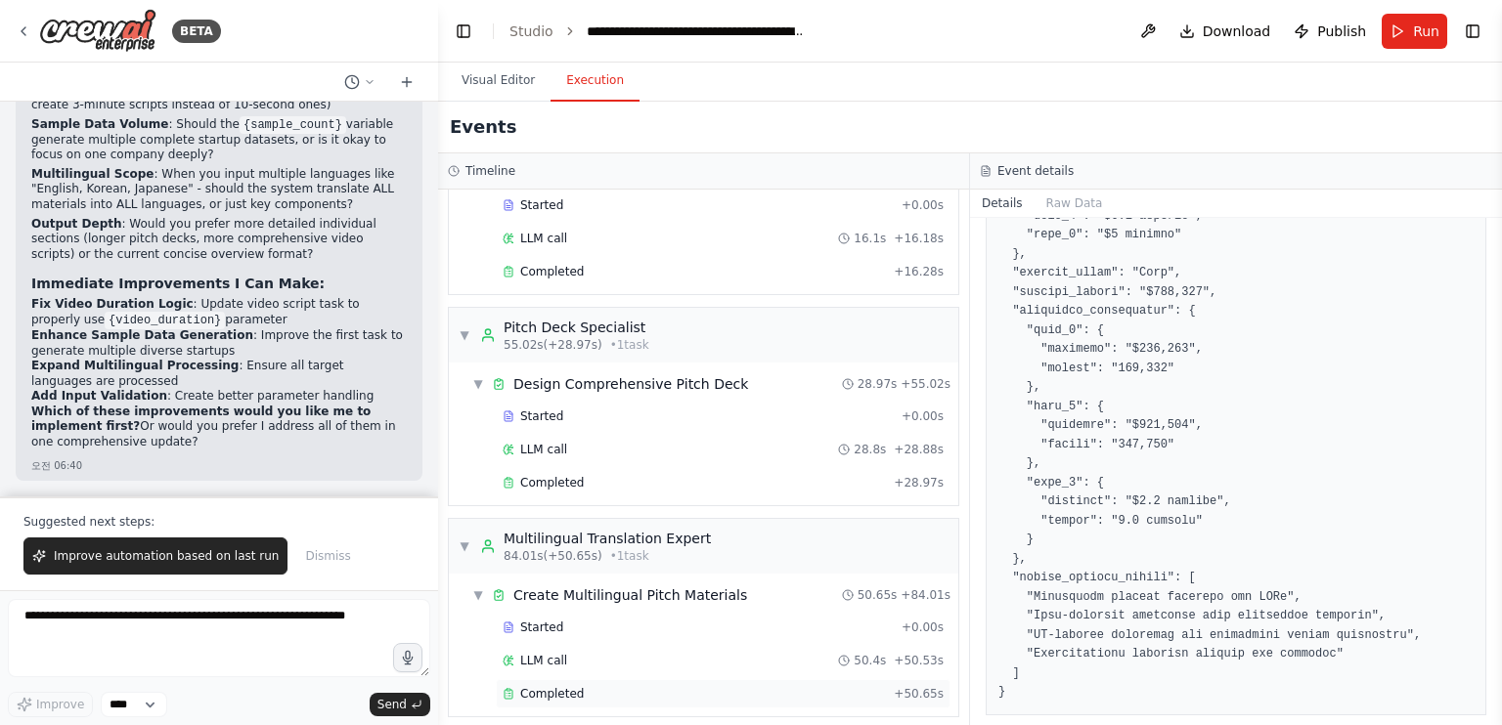
click at [704, 686] on div "Completed" at bounding box center [693, 694] width 383 height 16
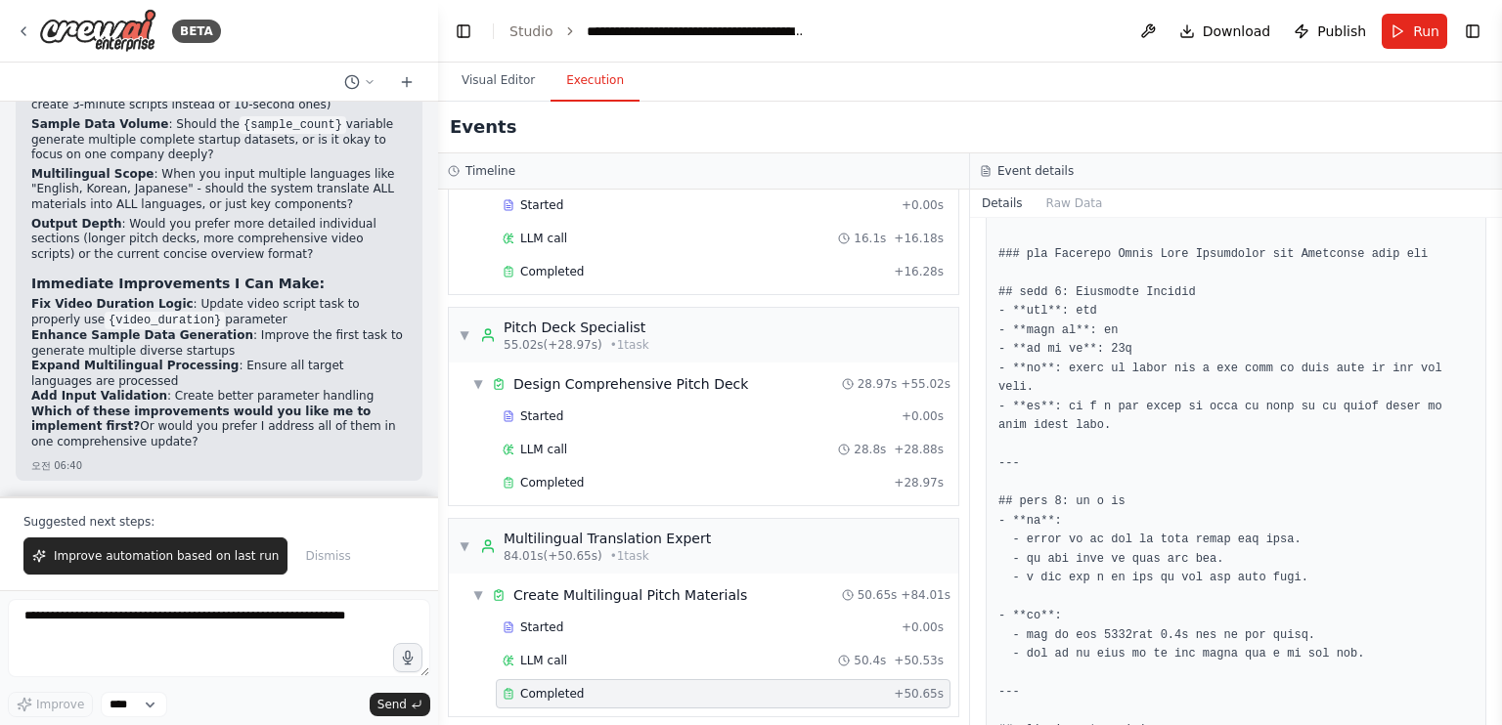
scroll to position [3027, 0]
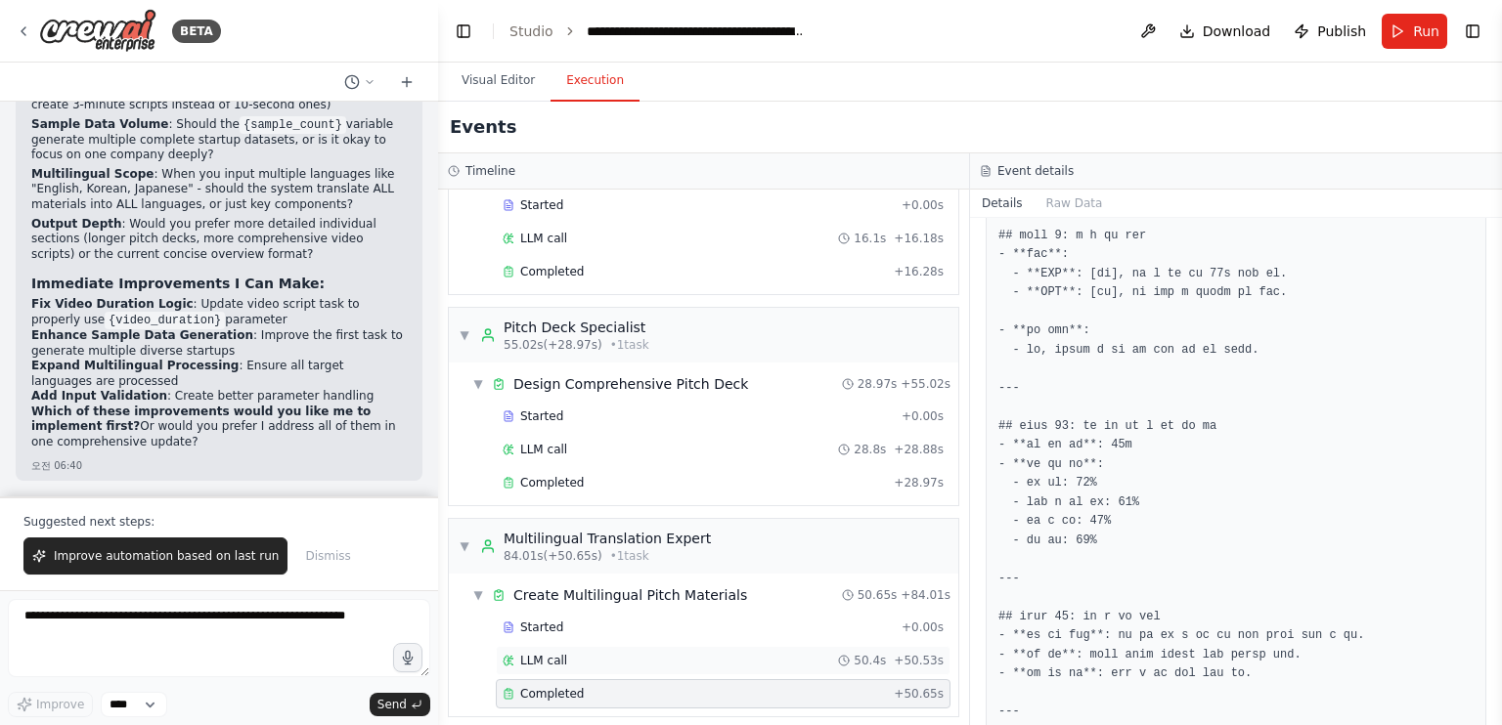
click at [714, 653] on div "LLM call 50.4s + 50.53s" at bounding box center [722, 661] width 441 height 16
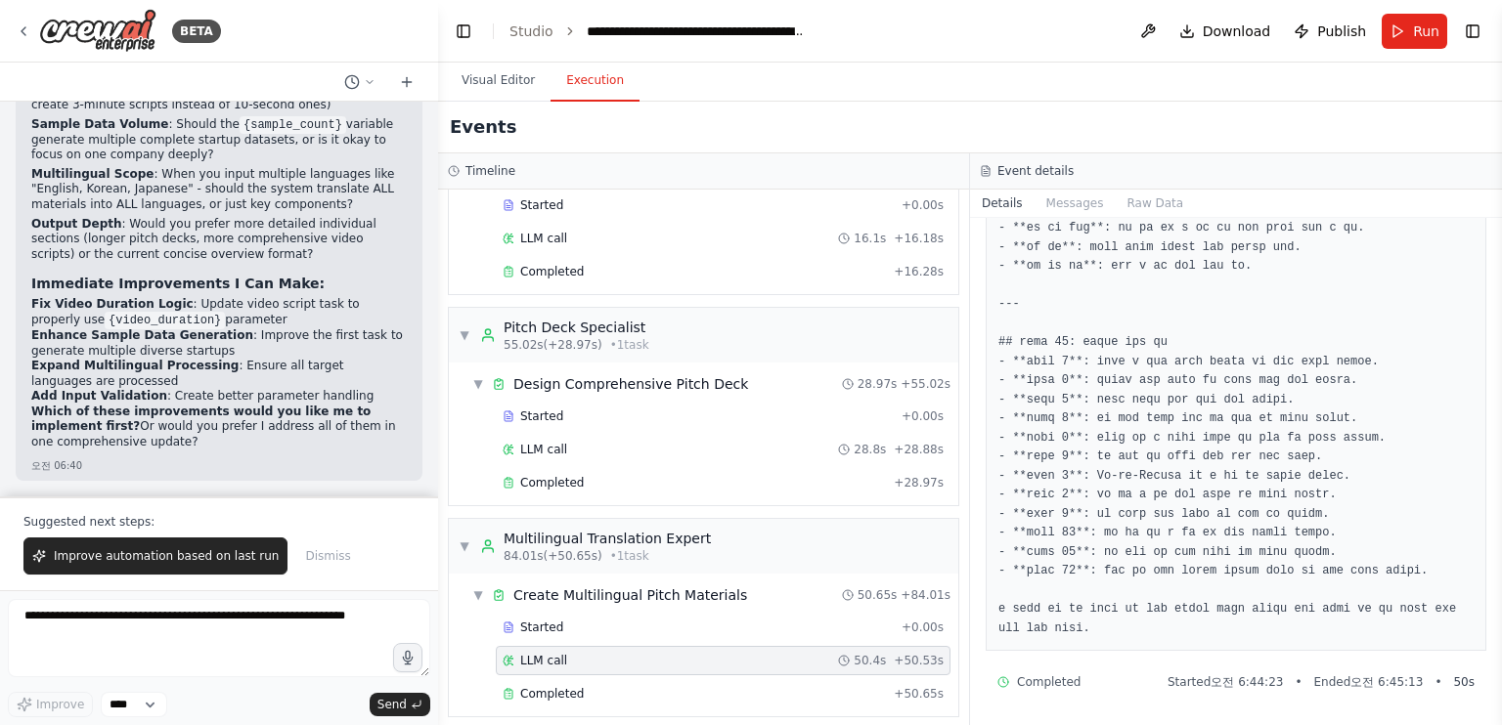
scroll to position [3879, 0]
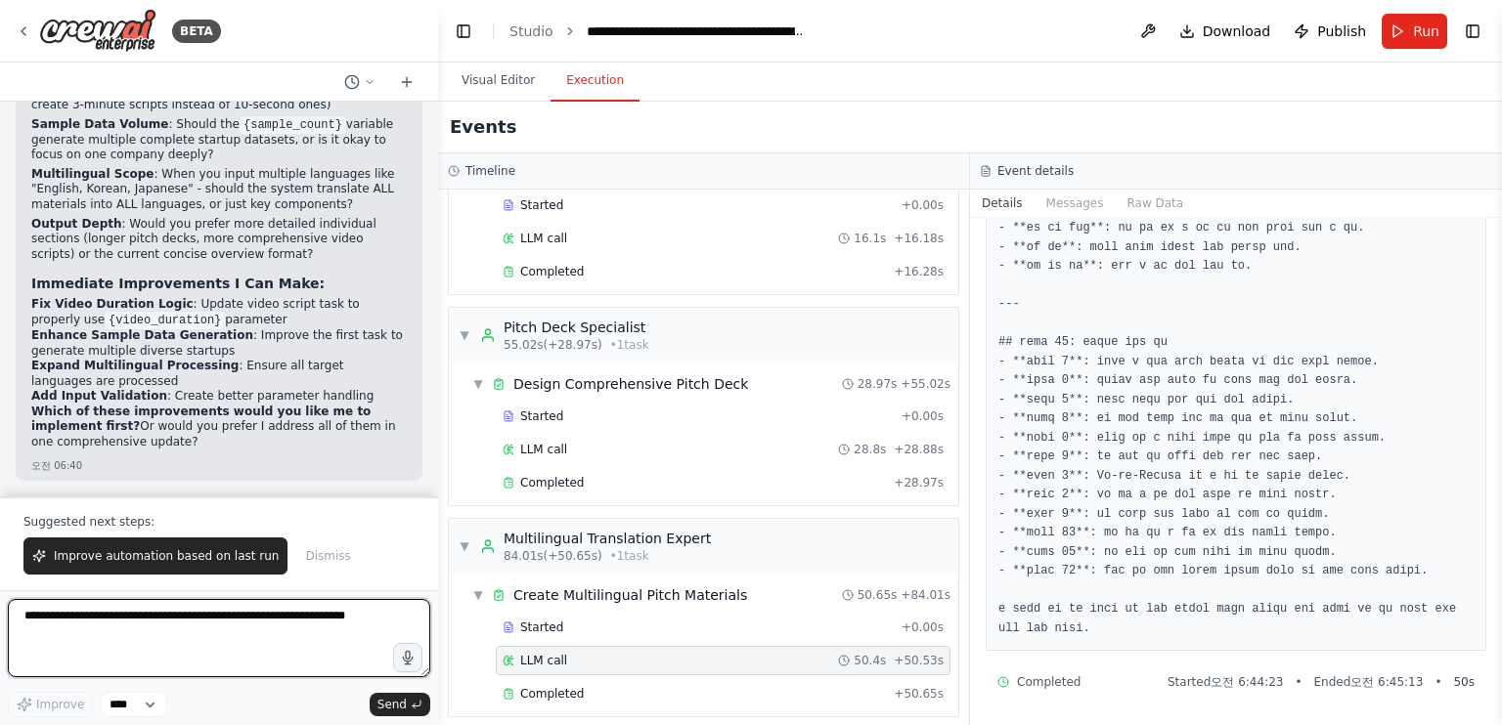
click at [107, 622] on textarea at bounding box center [219, 638] width 422 height 78
type textarea "**********"
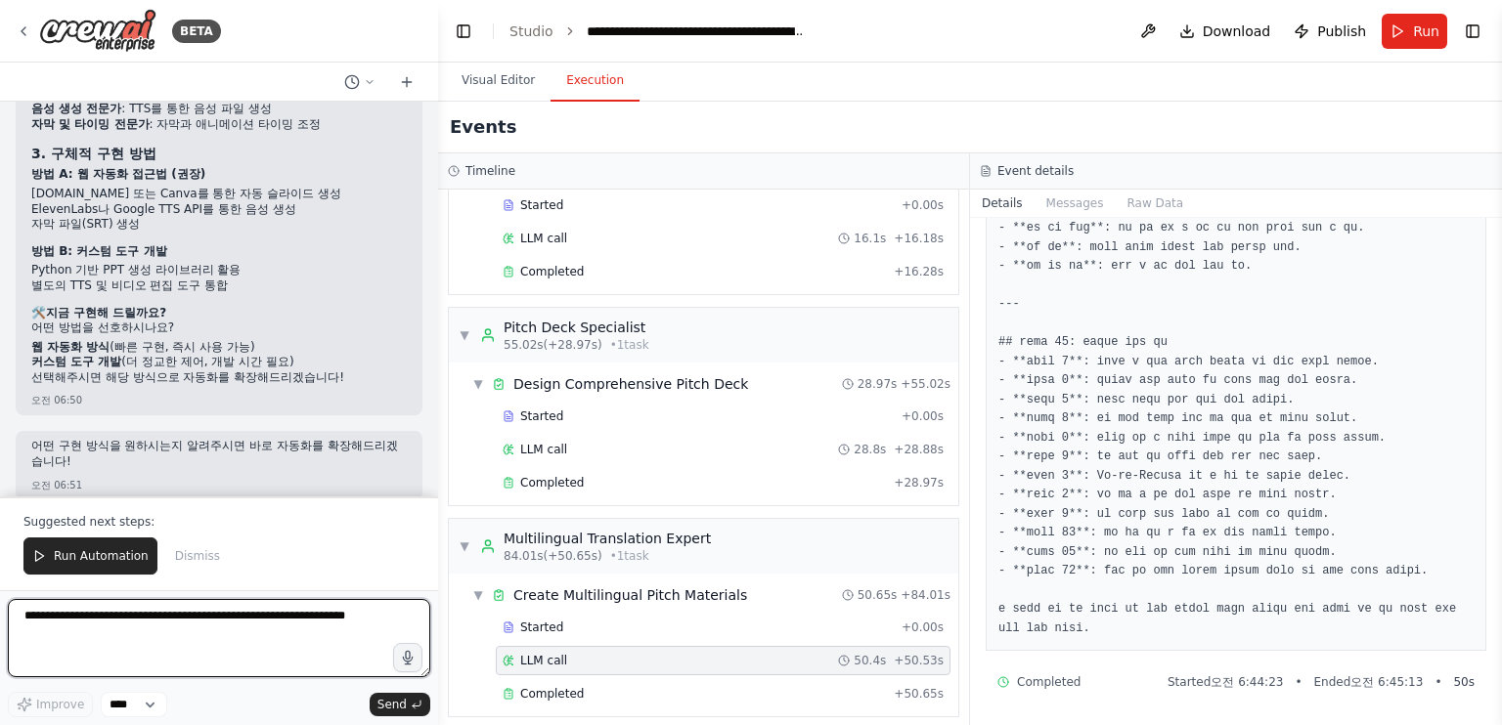
scroll to position [11512, 0]
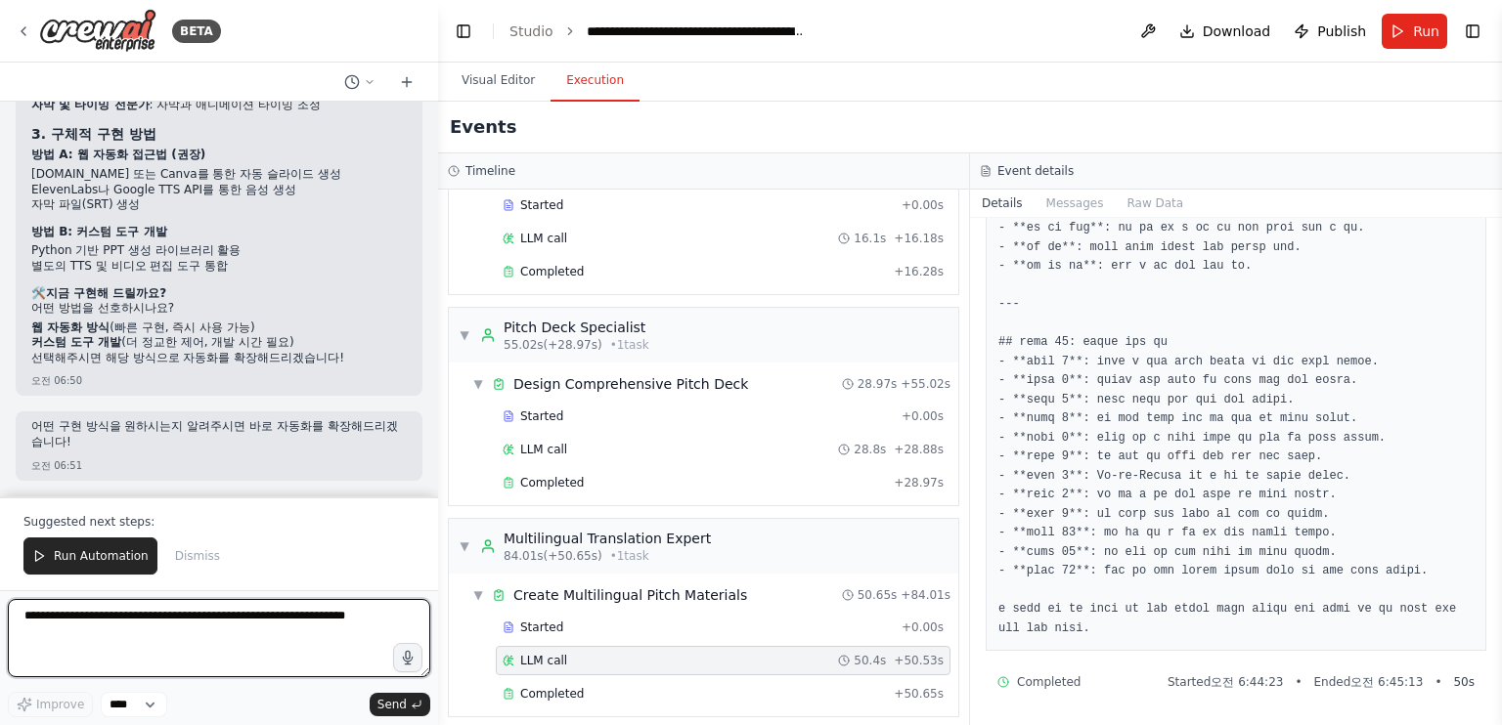
click at [235, 626] on textarea at bounding box center [219, 638] width 422 height 78
type textarea "**********"
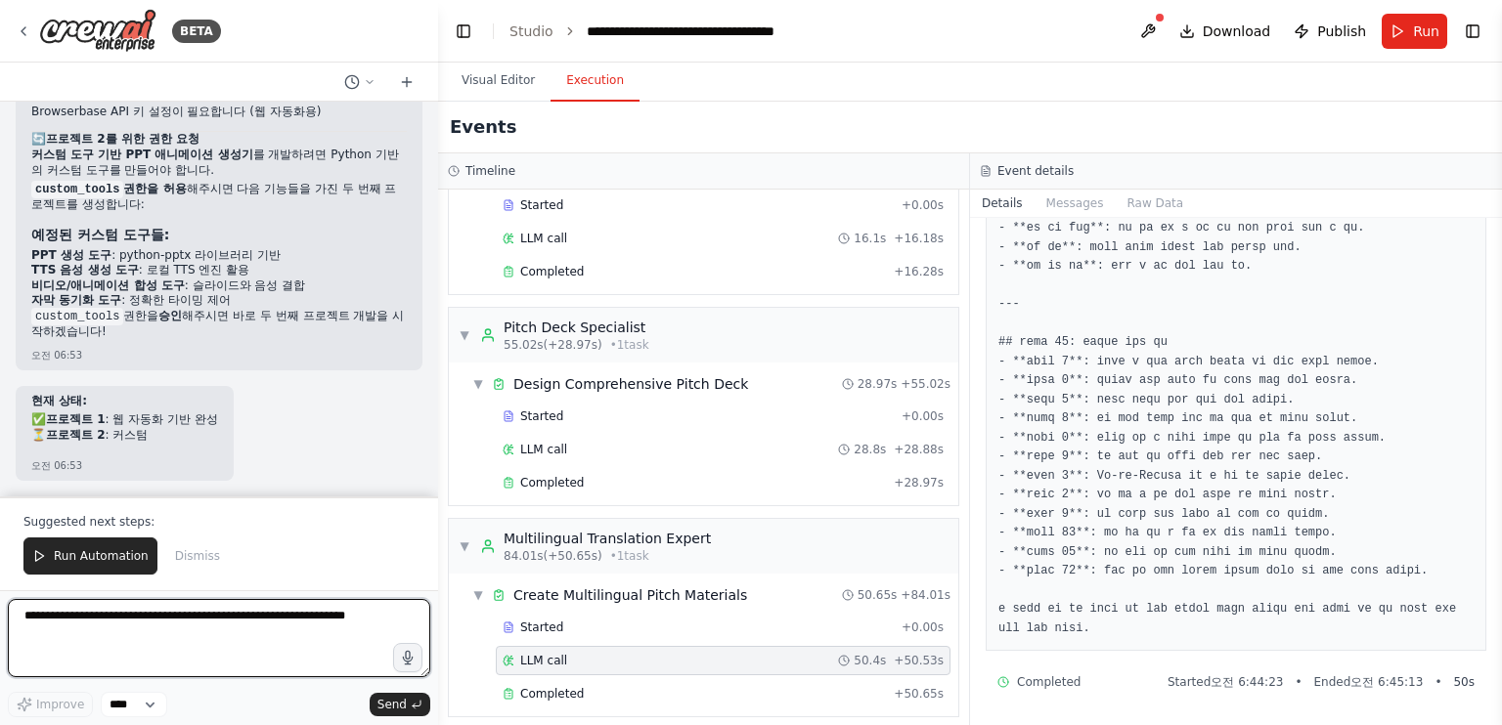
scroll to position [13262, 0]
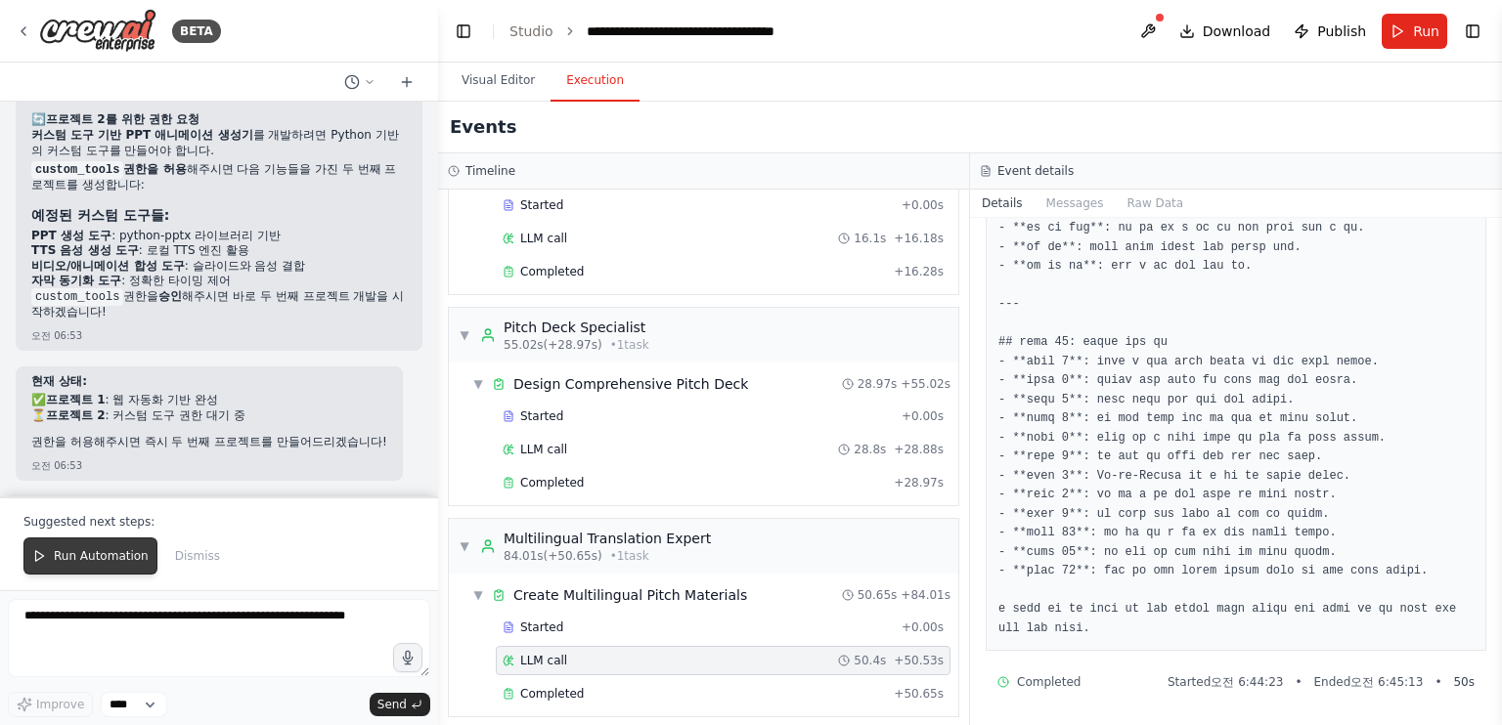
click at [122, 560] on span "Run Automation" at bounding box center [101, 556] width 95 height 16
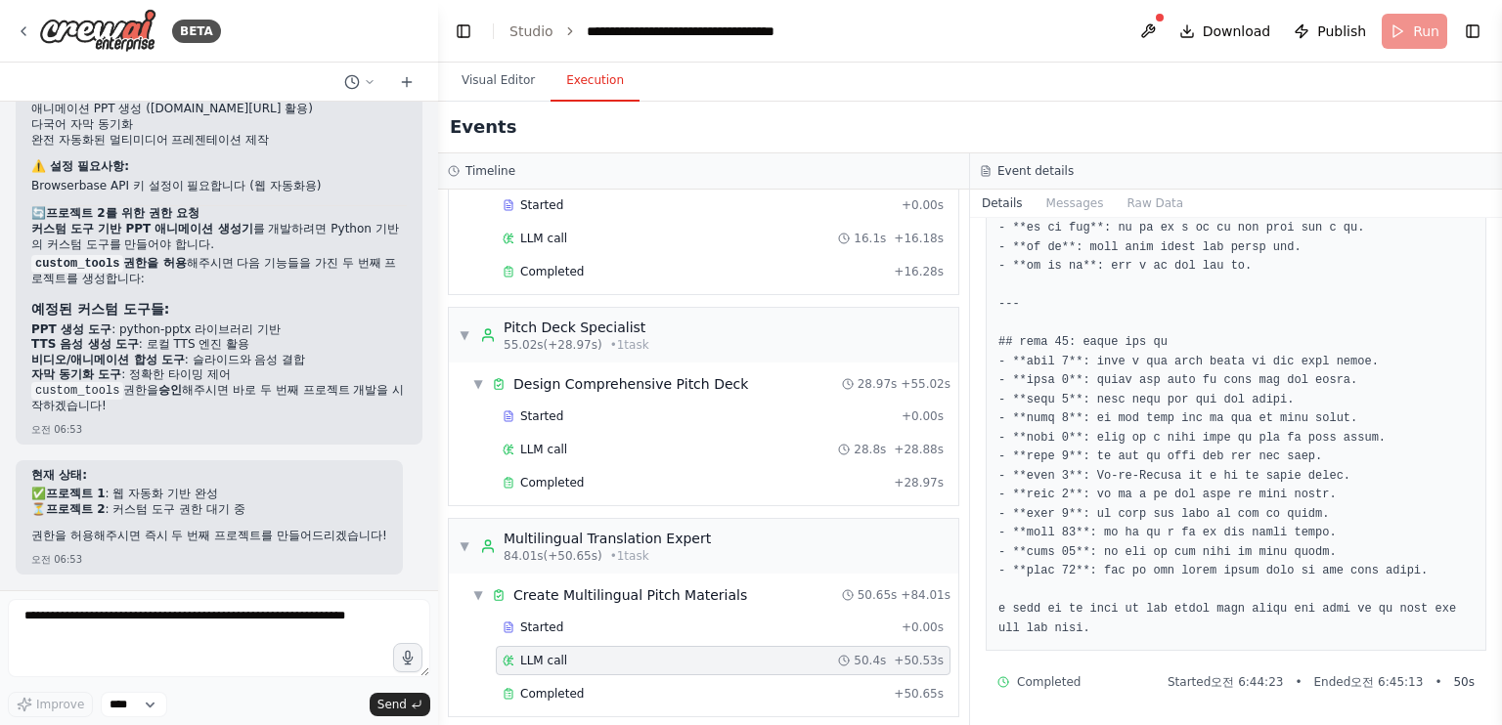
scroll to position [13169, 0]
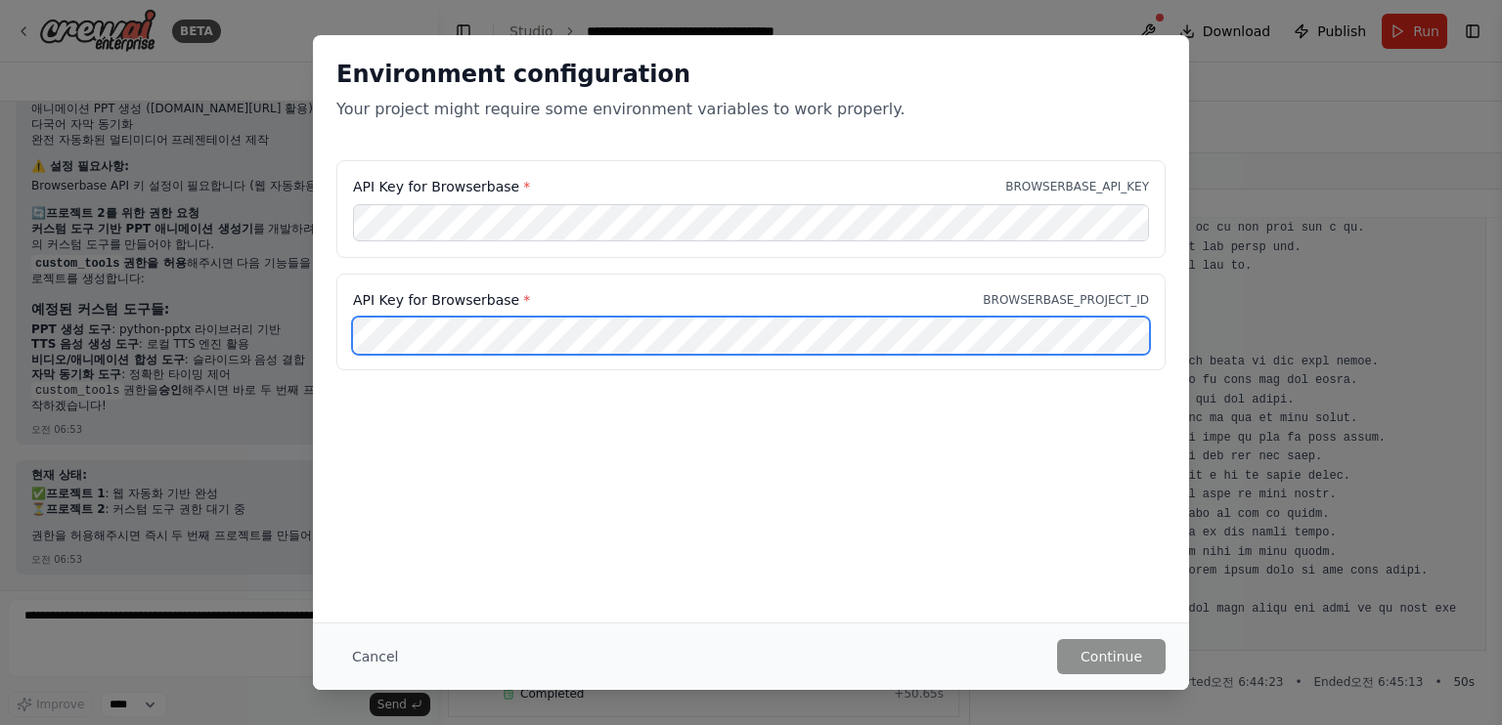
click at [412, 290] on div "API Key for Browserbase * BROWSERBASE_PROJECT_ID" at bounding box center [750, 323] width 829 height 98
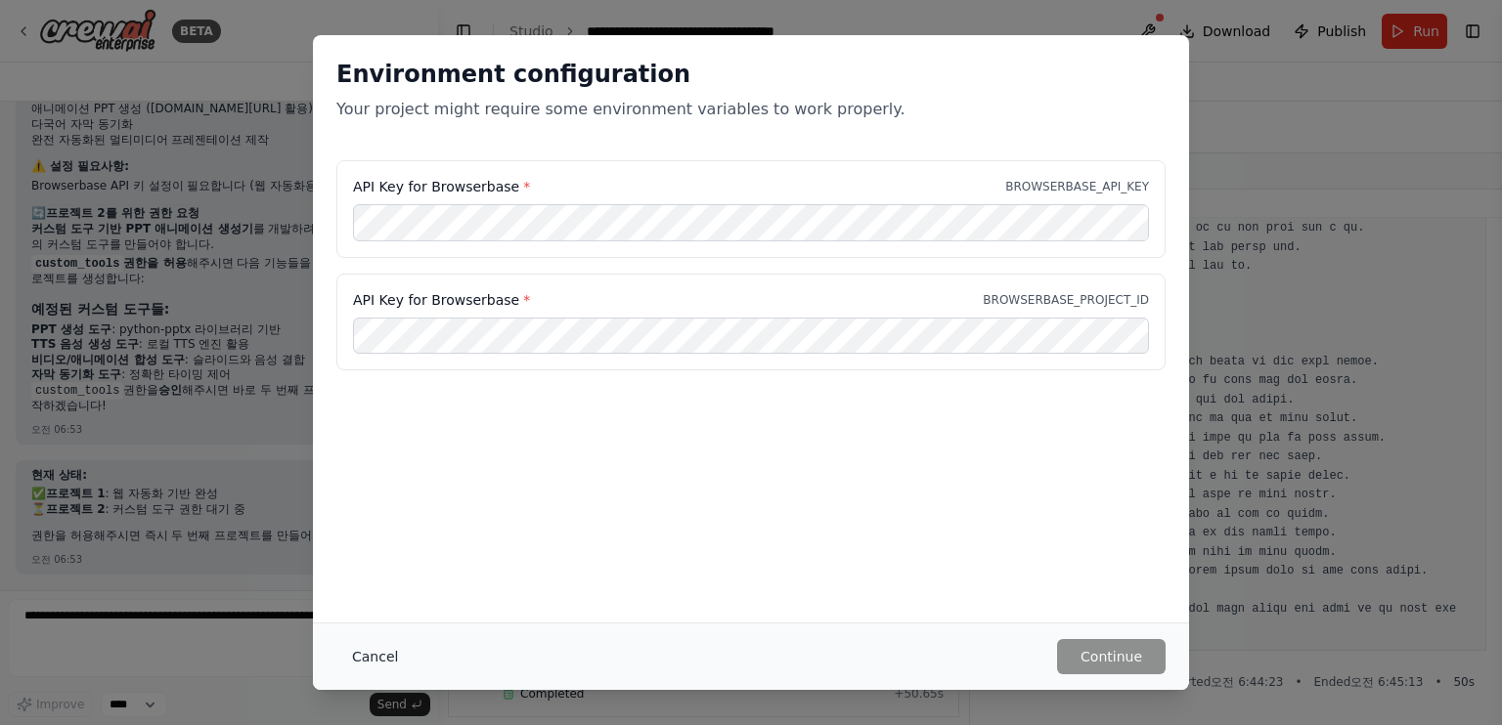
click at [376, 652] on button "Cancel" at bounding box center [374, 656] width 77 height 35
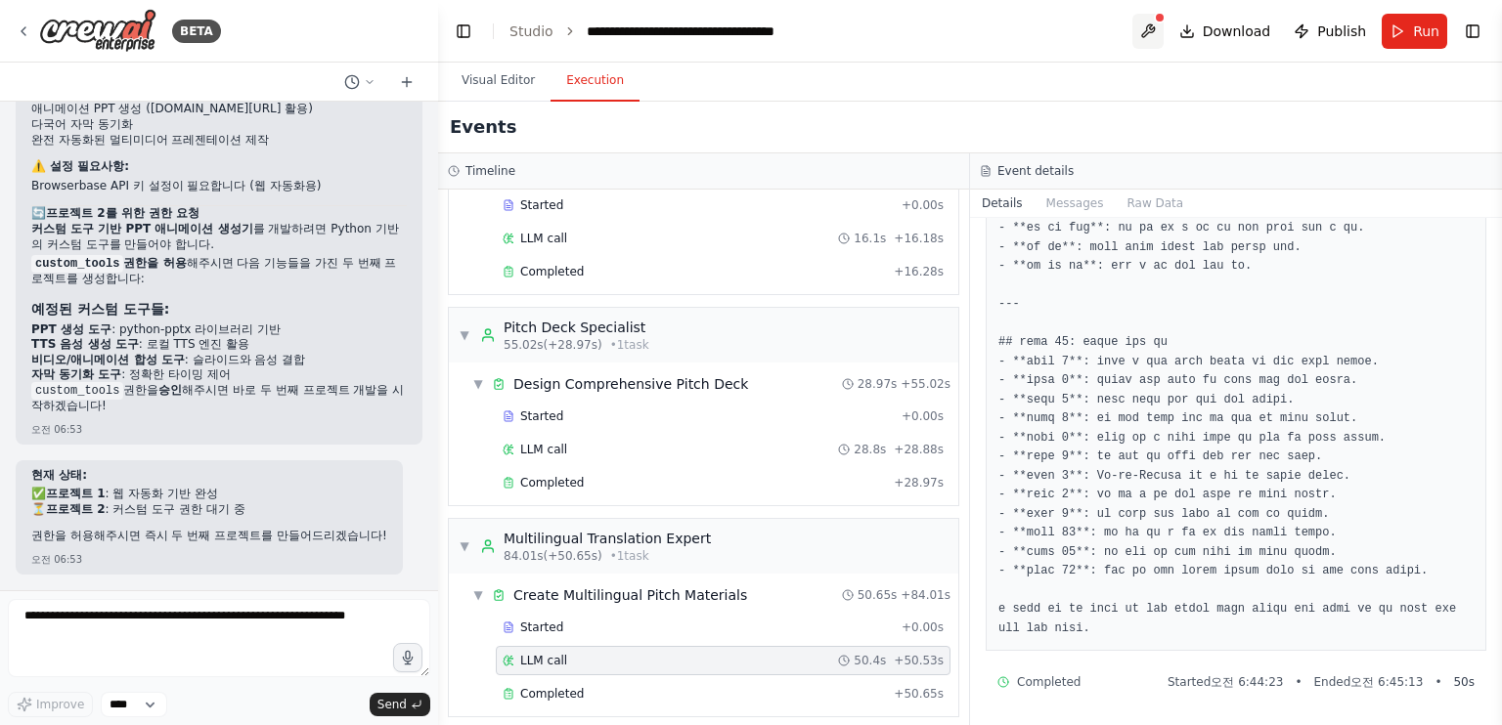
click at [1157, 26] on button at bounding box center [1147, 31] width 31 height 35
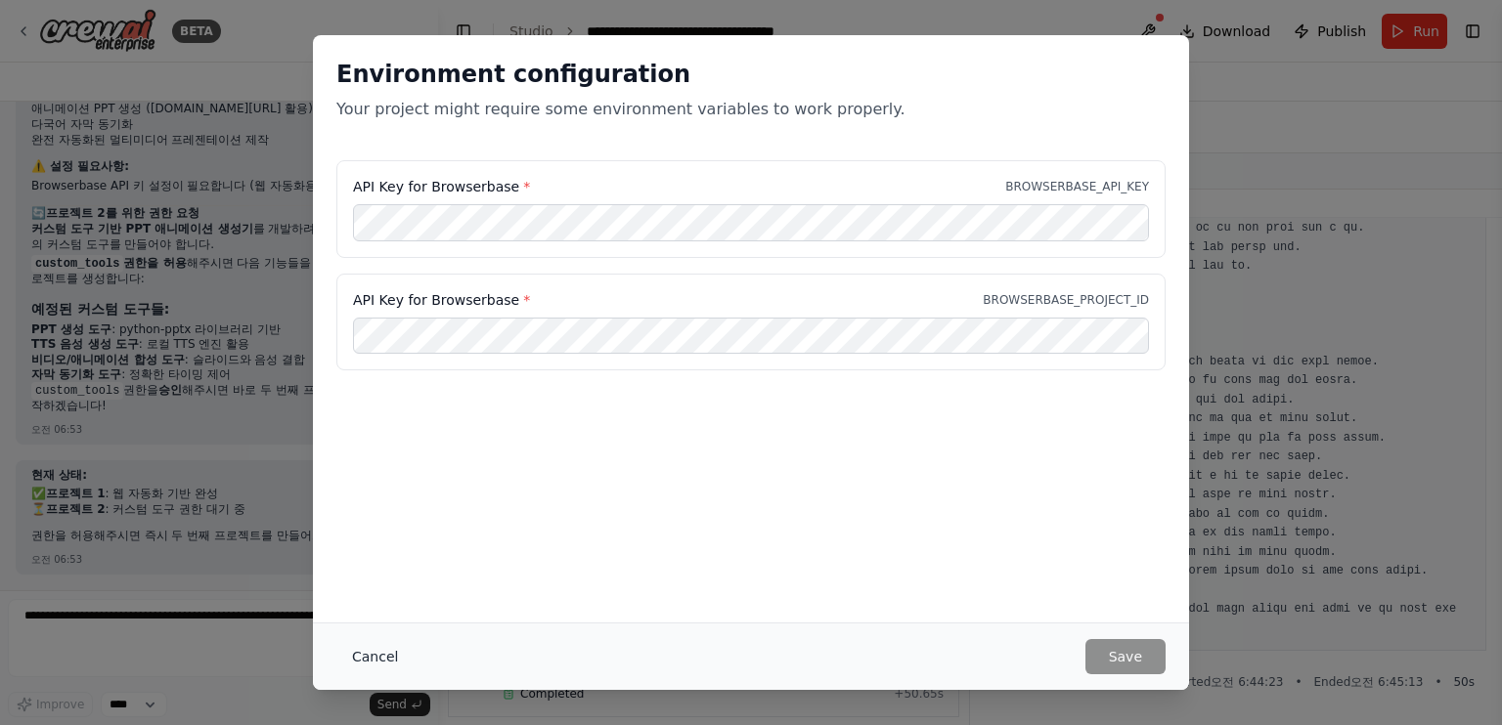
click at [380, 660] on button "Cancel" at bounding box center [374, 656] width 77 height 35
